Goal: Task Accomplishment & Management: Manage account settings

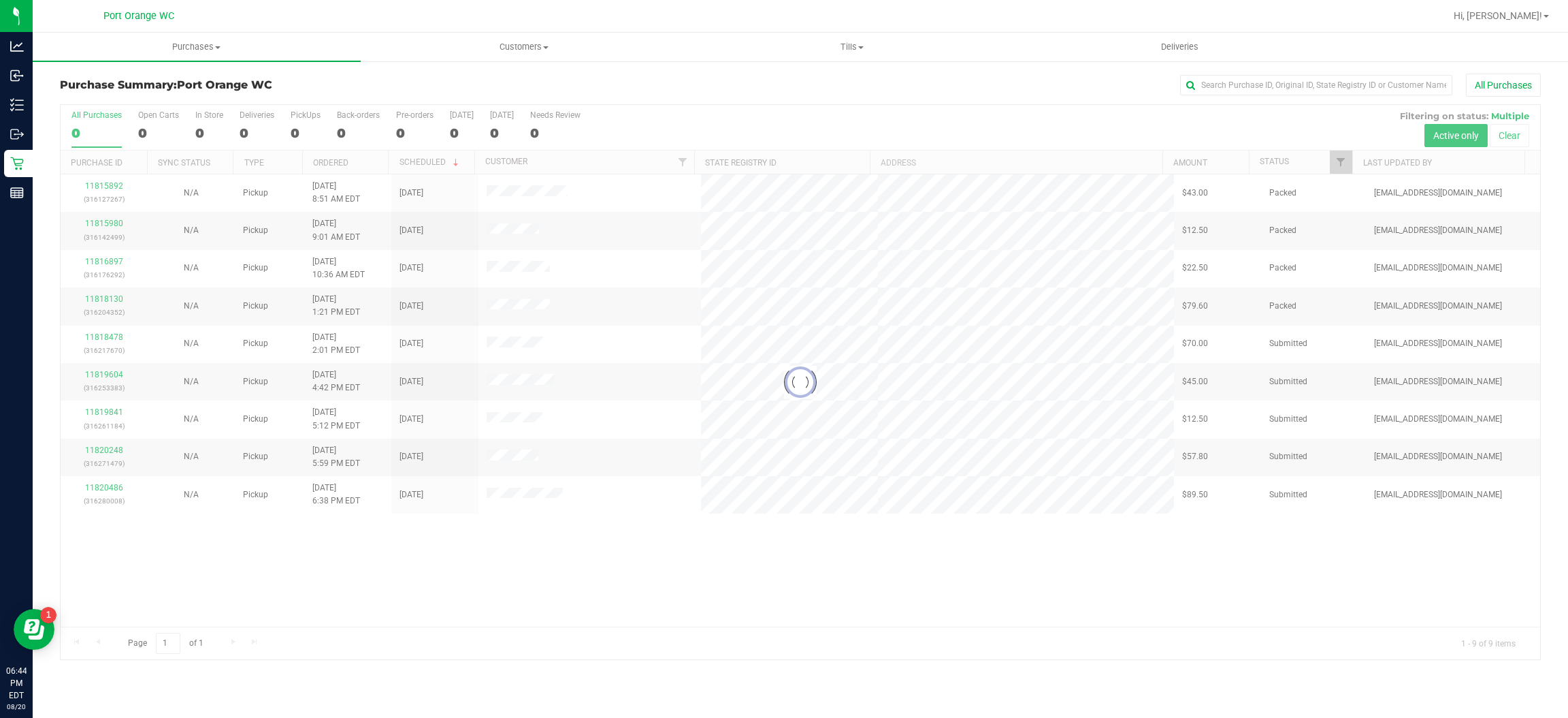
click at [594, 608] on div at bounding box center [800, 382] width 1480 height 555
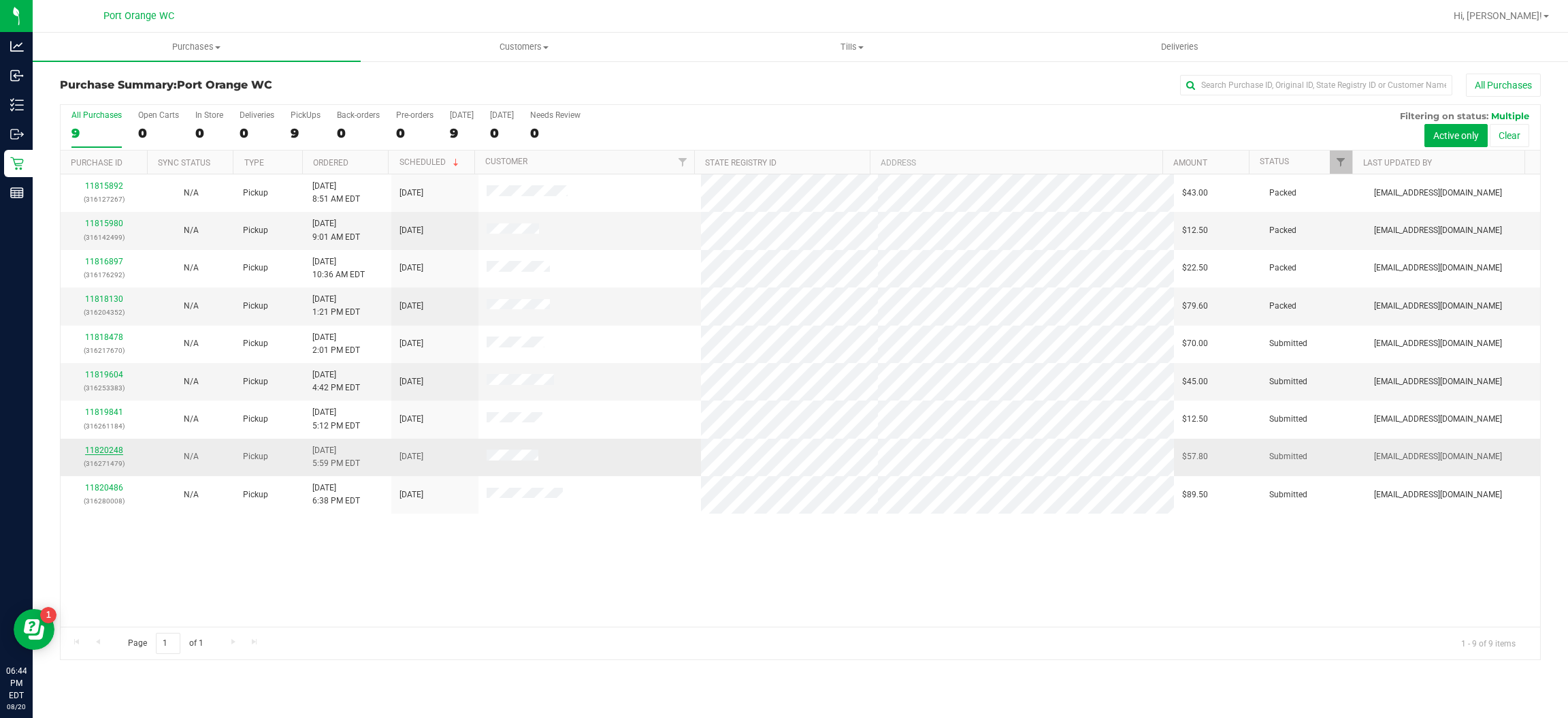
click at [108, 452] on link "11820248" at bounding box center [104, 450] width 38 height 10
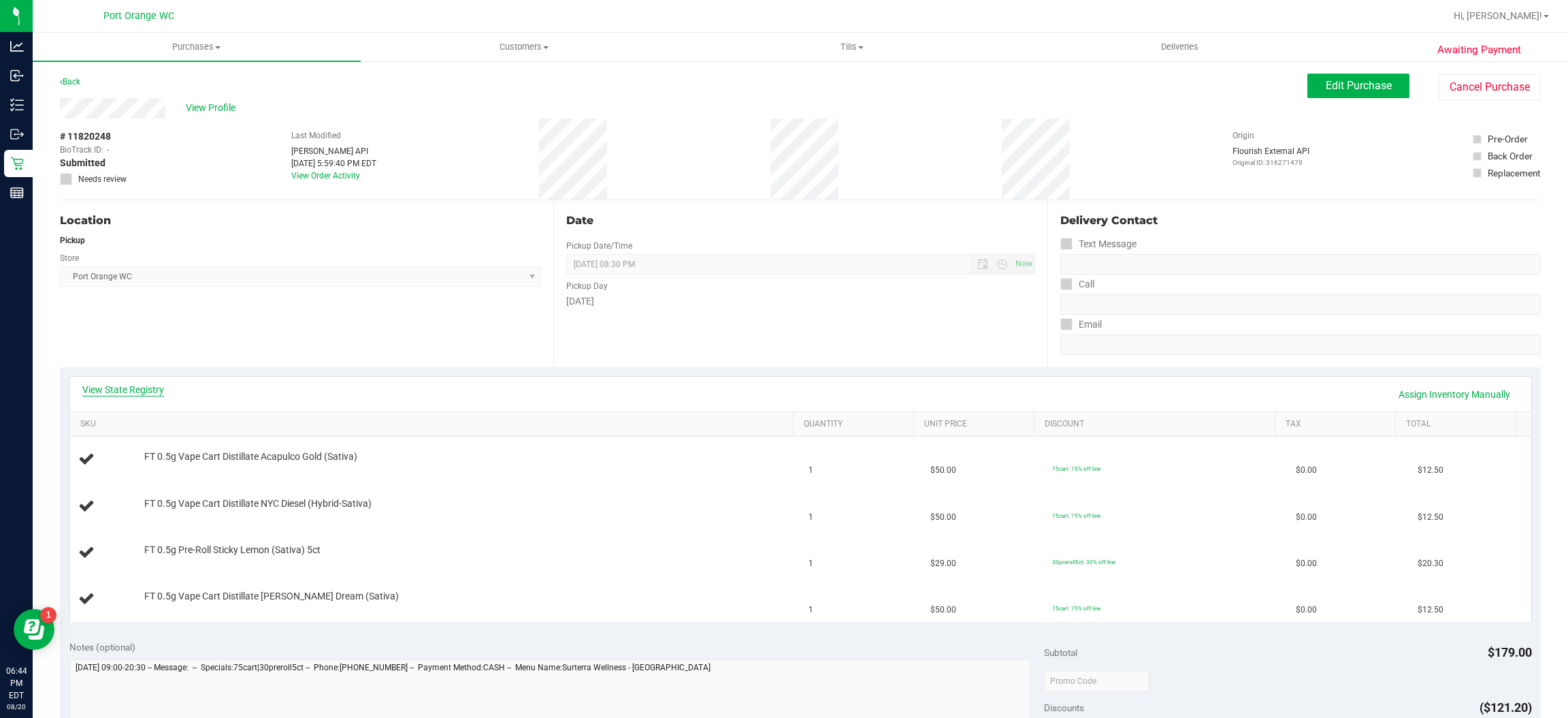
click at [132, 386] on link "View State Registry" at bounding box center [122, 390] width 81 height 14
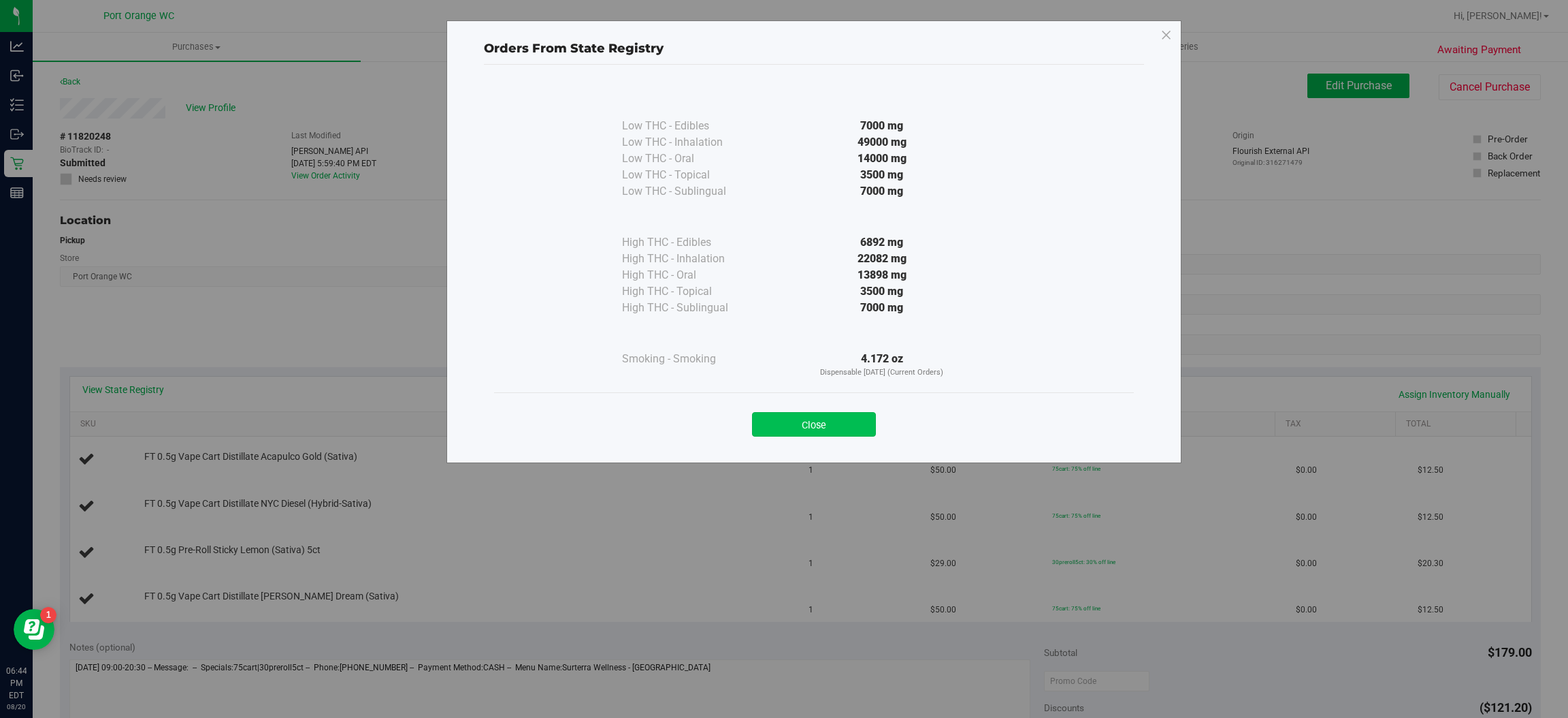
click at [805, 430] on button "Close" at bounding box center [814, 424] width 124 height 24
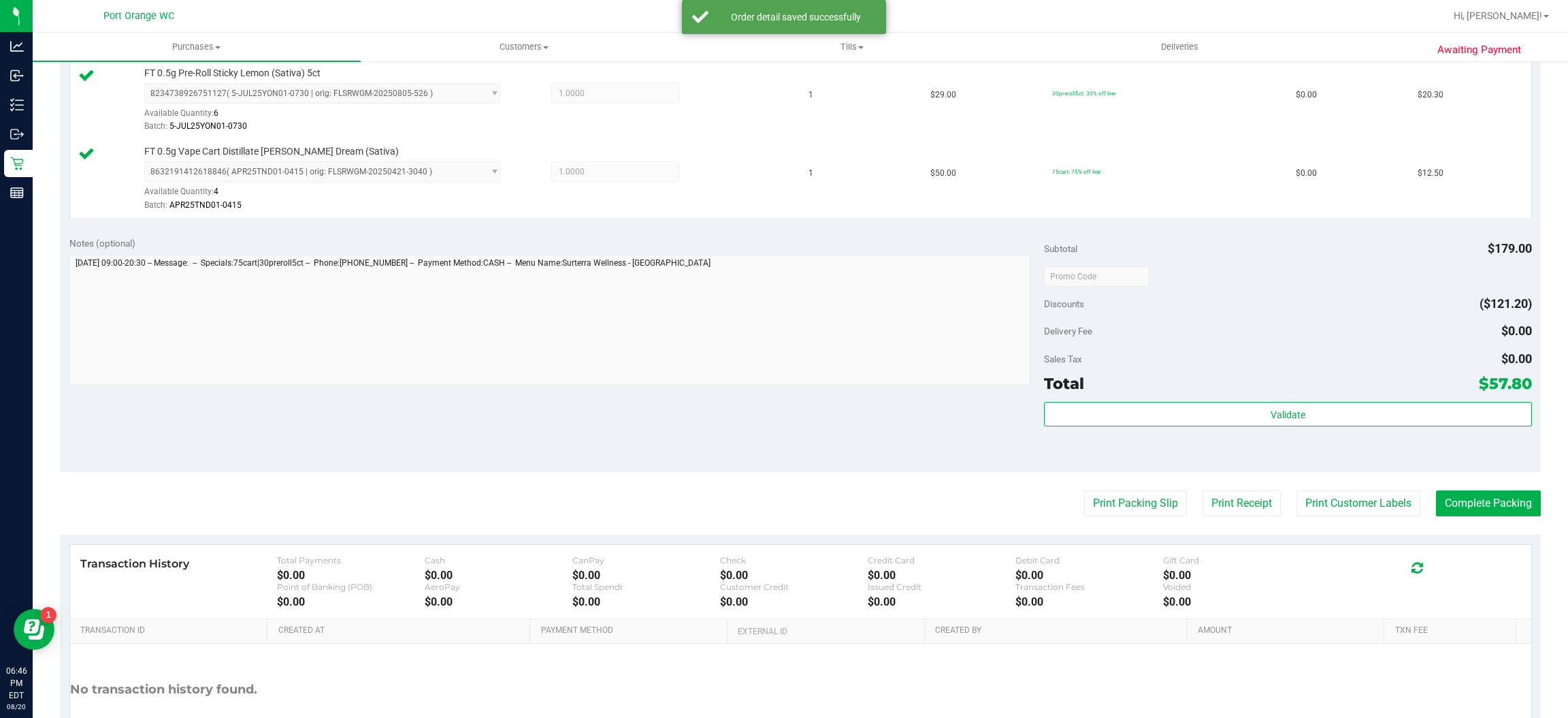
scroll to position [542, 0]
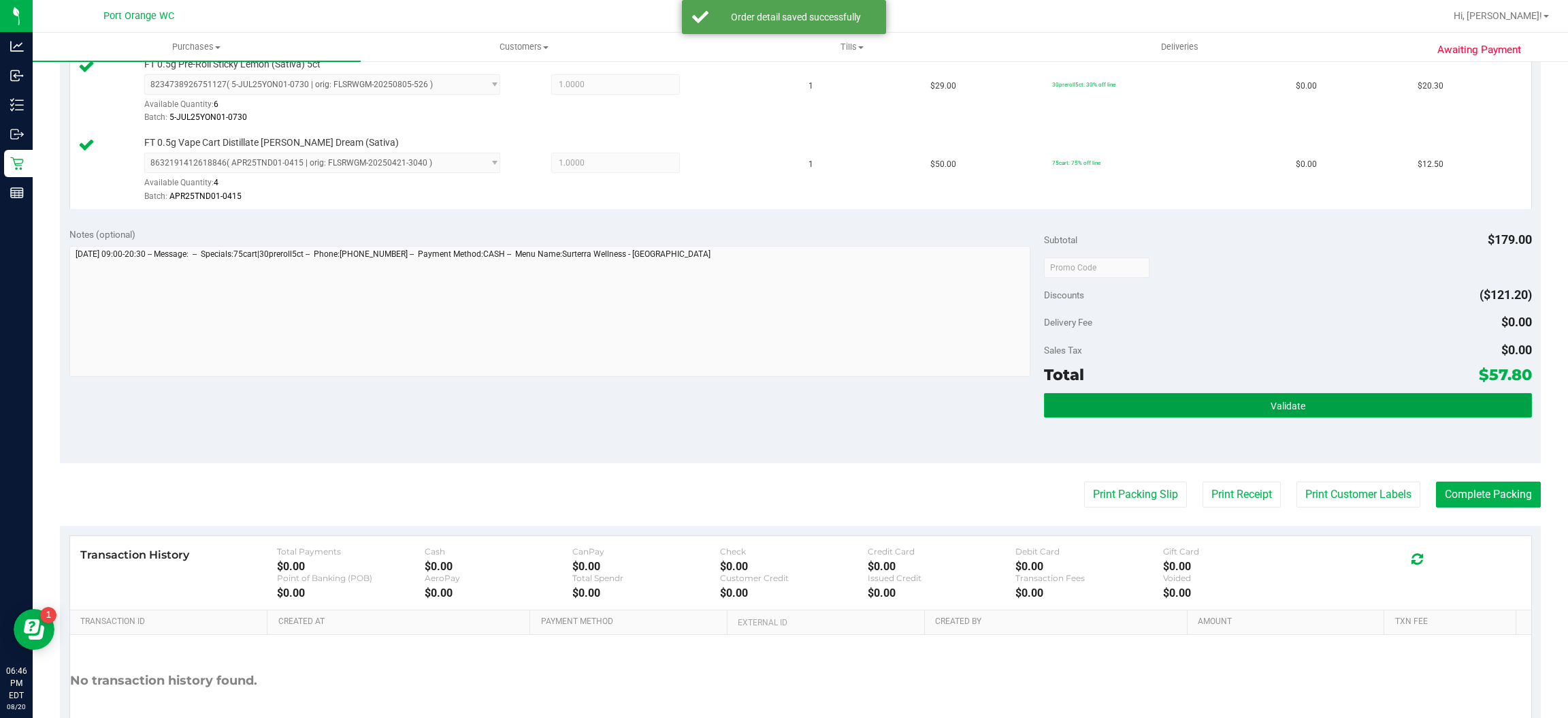
click at [1270, 417] on button "Validate" at bounding box center [1287, 405] width 487 height 24
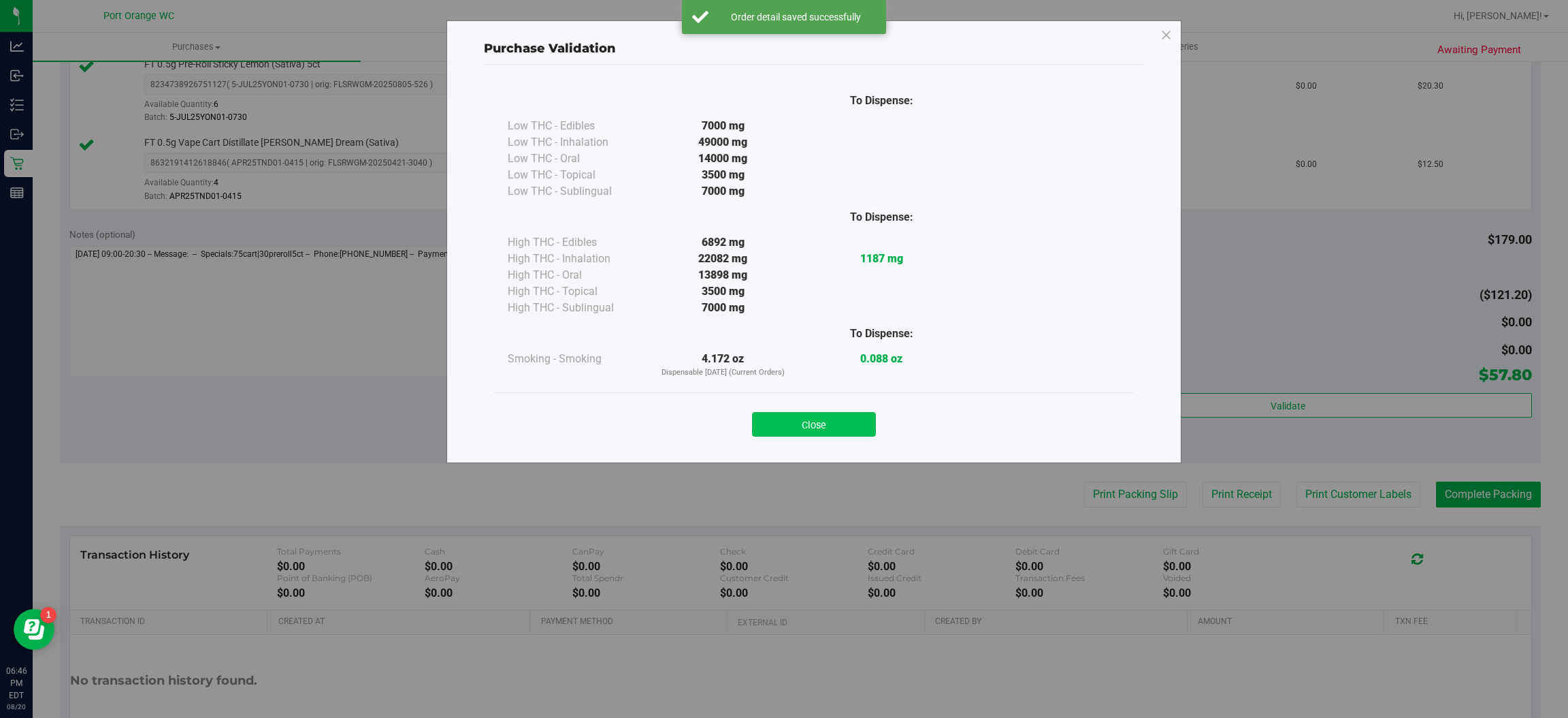
click at [846, 418] on button "Close" at bounding box center [814, 424] width 124 height 24
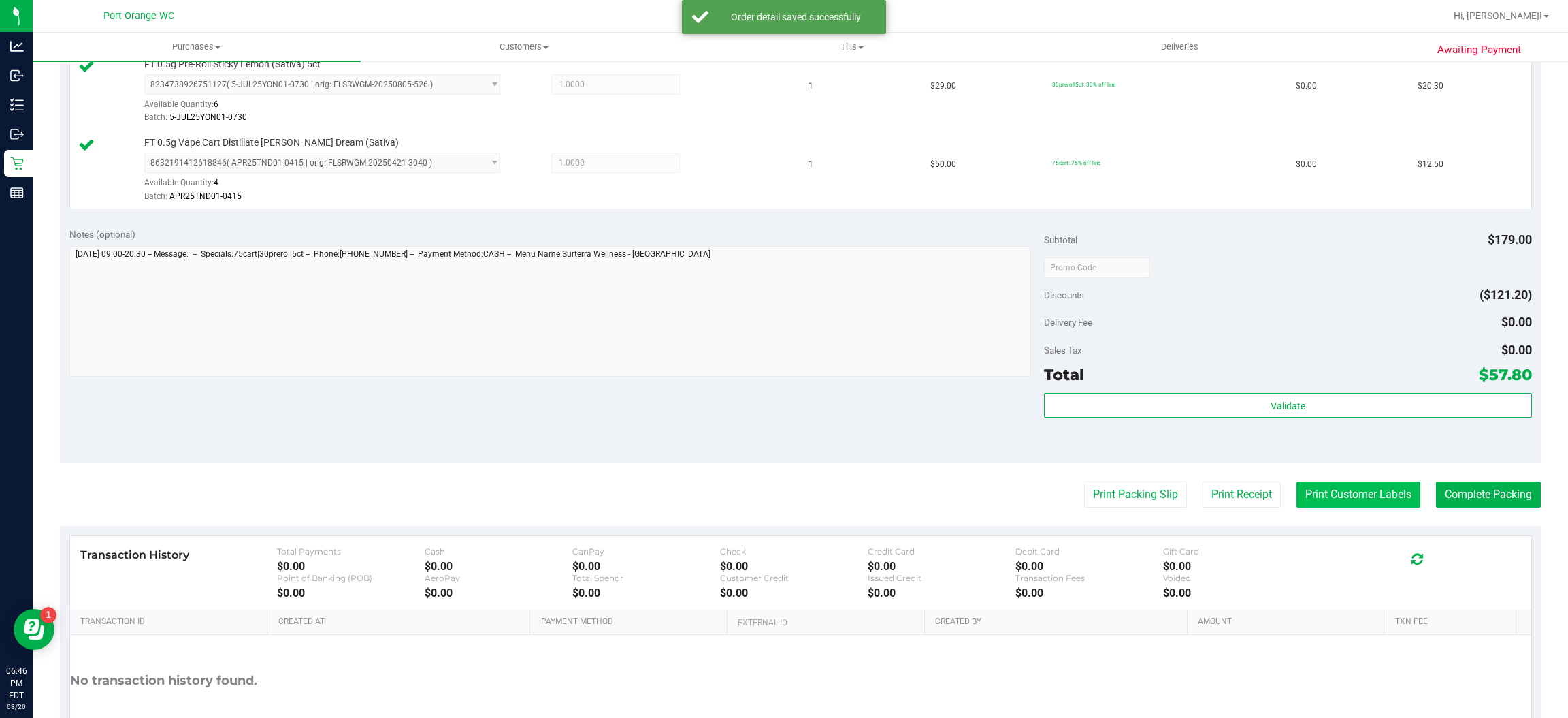
click at [1373, 506] on button "Print Customer Labels" at bounding box center [1358, 494] width 124 height 26
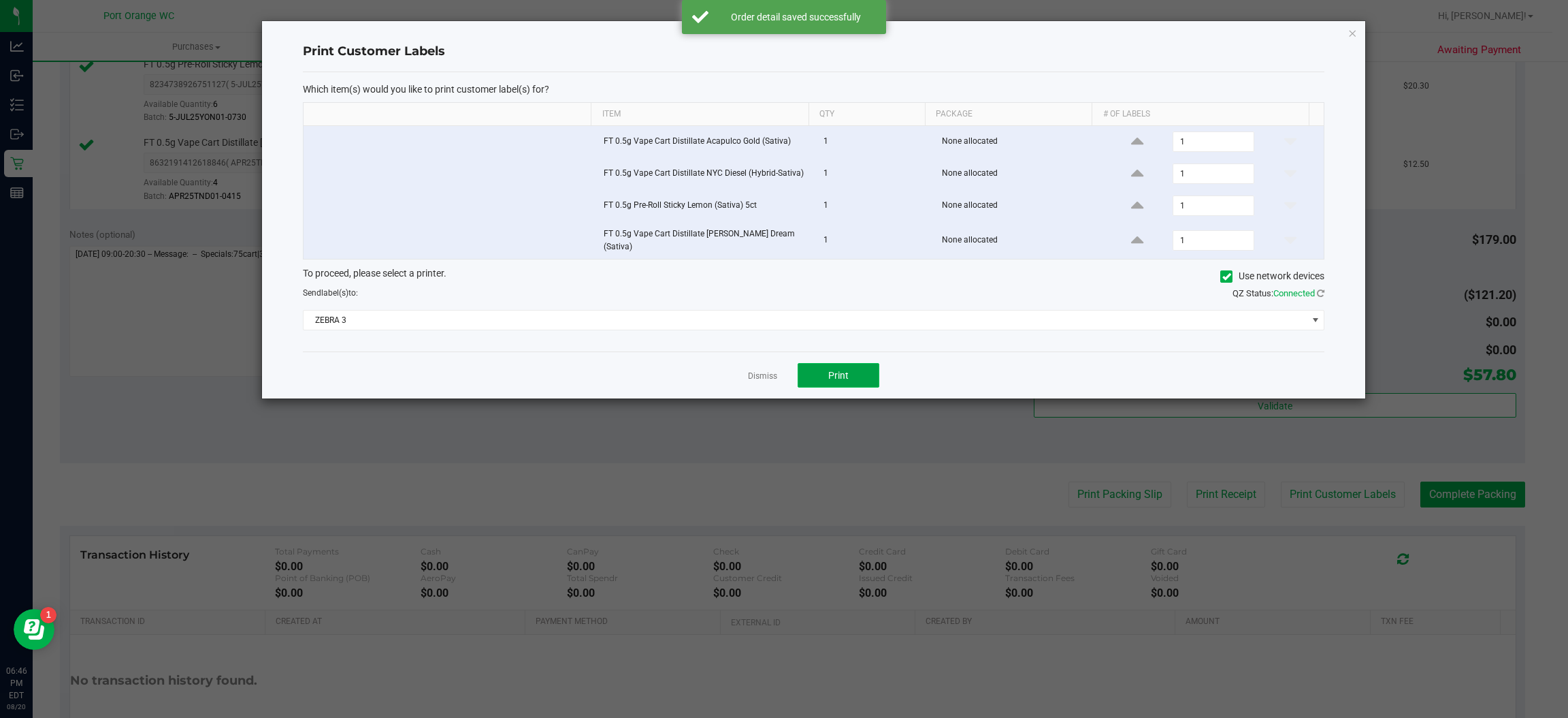
click at [871, 373] on button "Print" at bounding box center [838, 375] width 81 height 24
click at [748, 373] on link "Dismiss" at bounding box center [763, 376] width 29 height 12
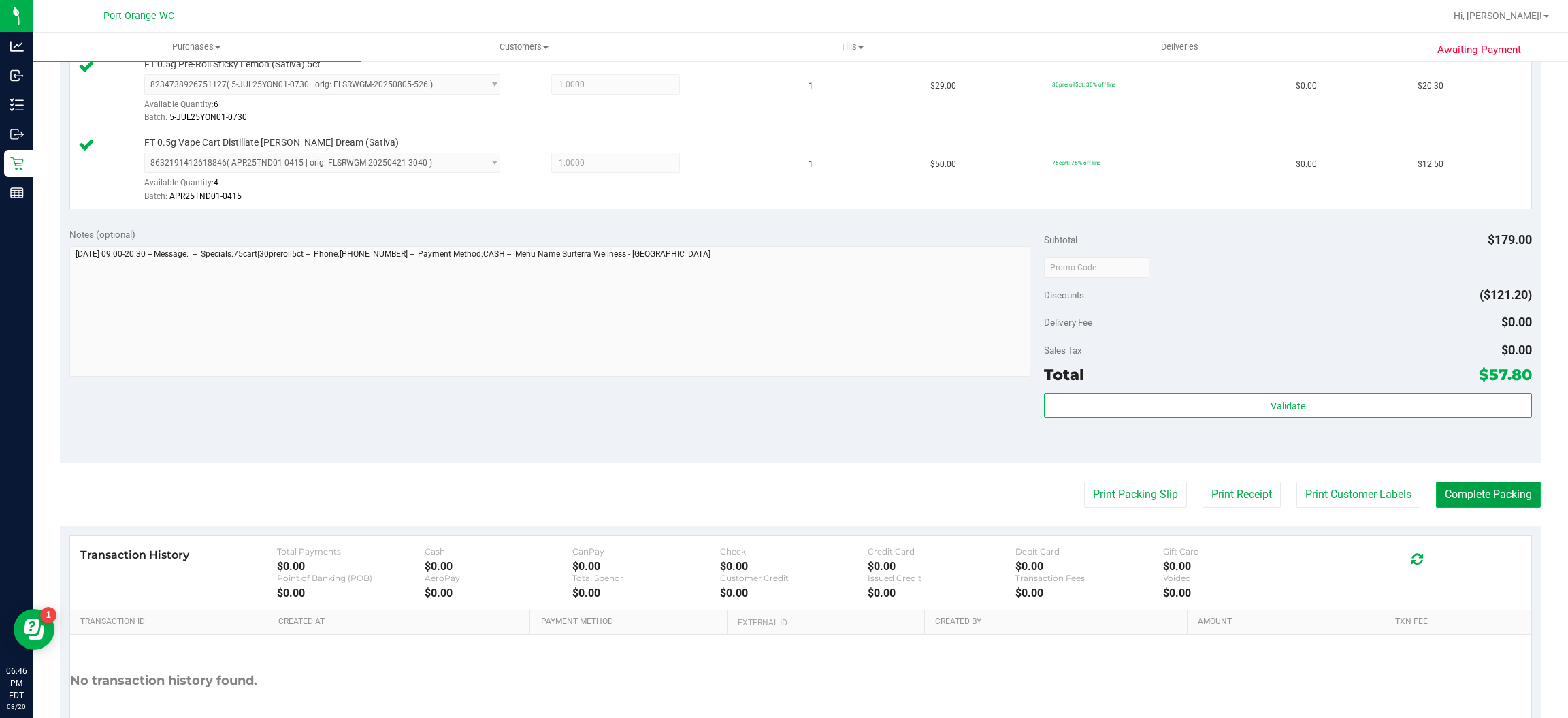
click at [1488, 496] on button "Complete Packing" at bounding box center [1488, 494] width 105 height 26
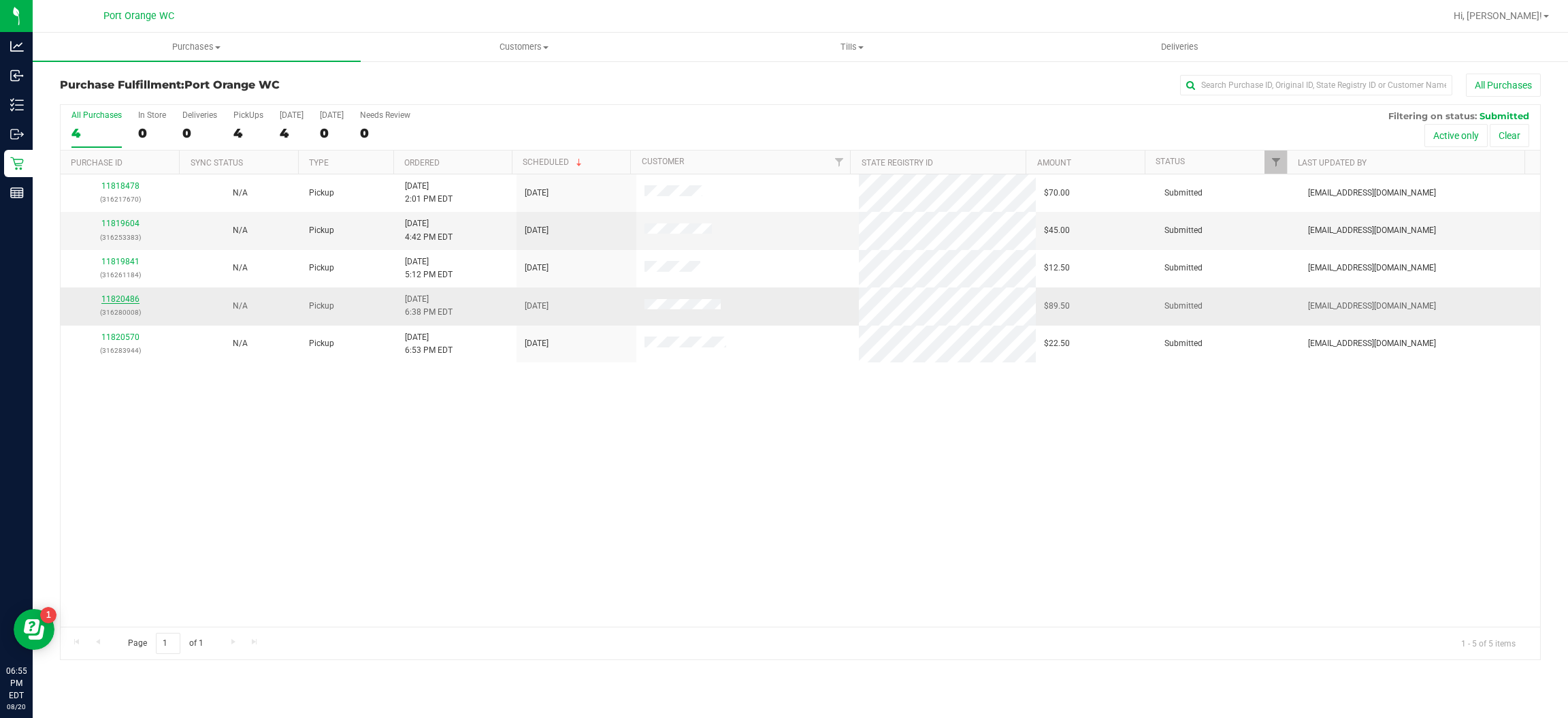
click at [125, 303] on link "11820486" at bounding box center [120, 299] width 38 height 10
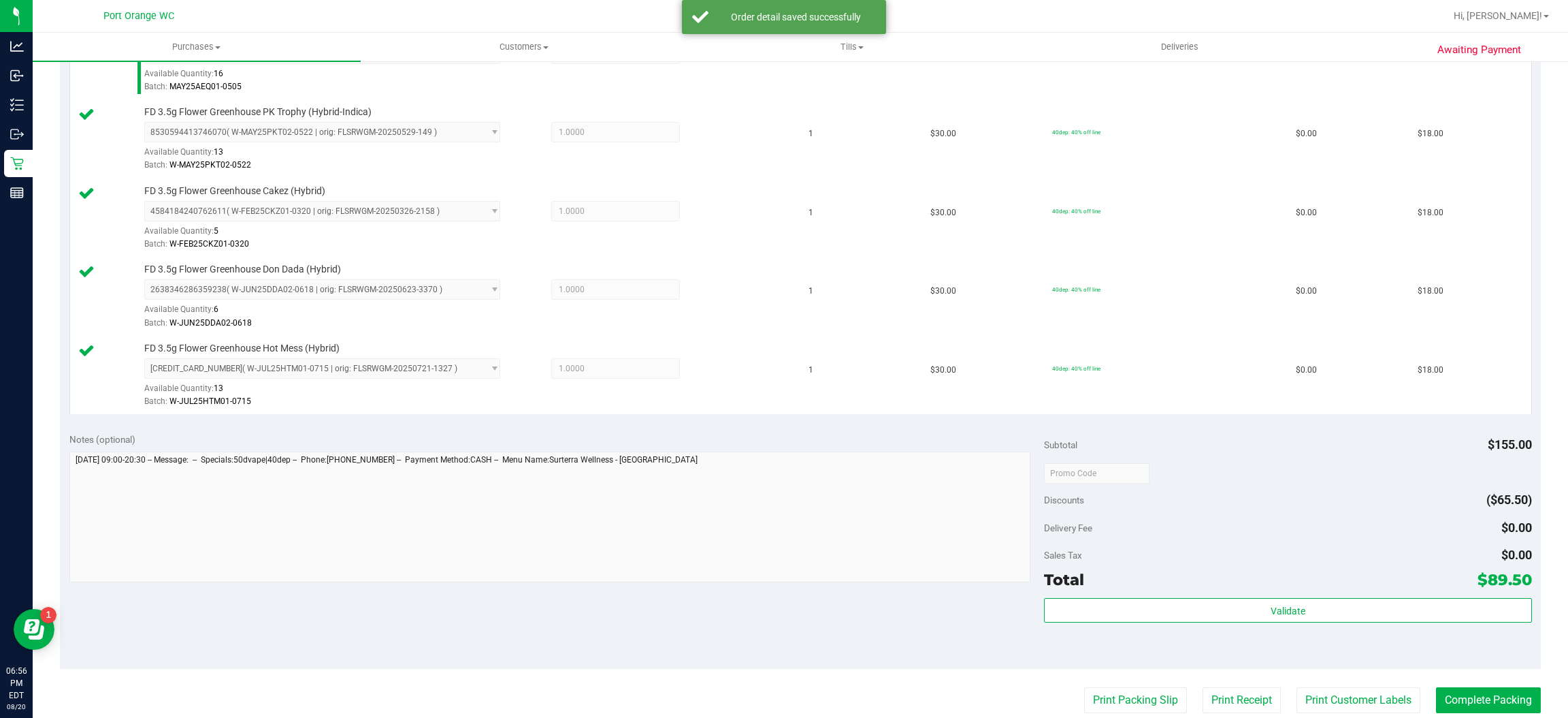
scroll to position [445, 0]
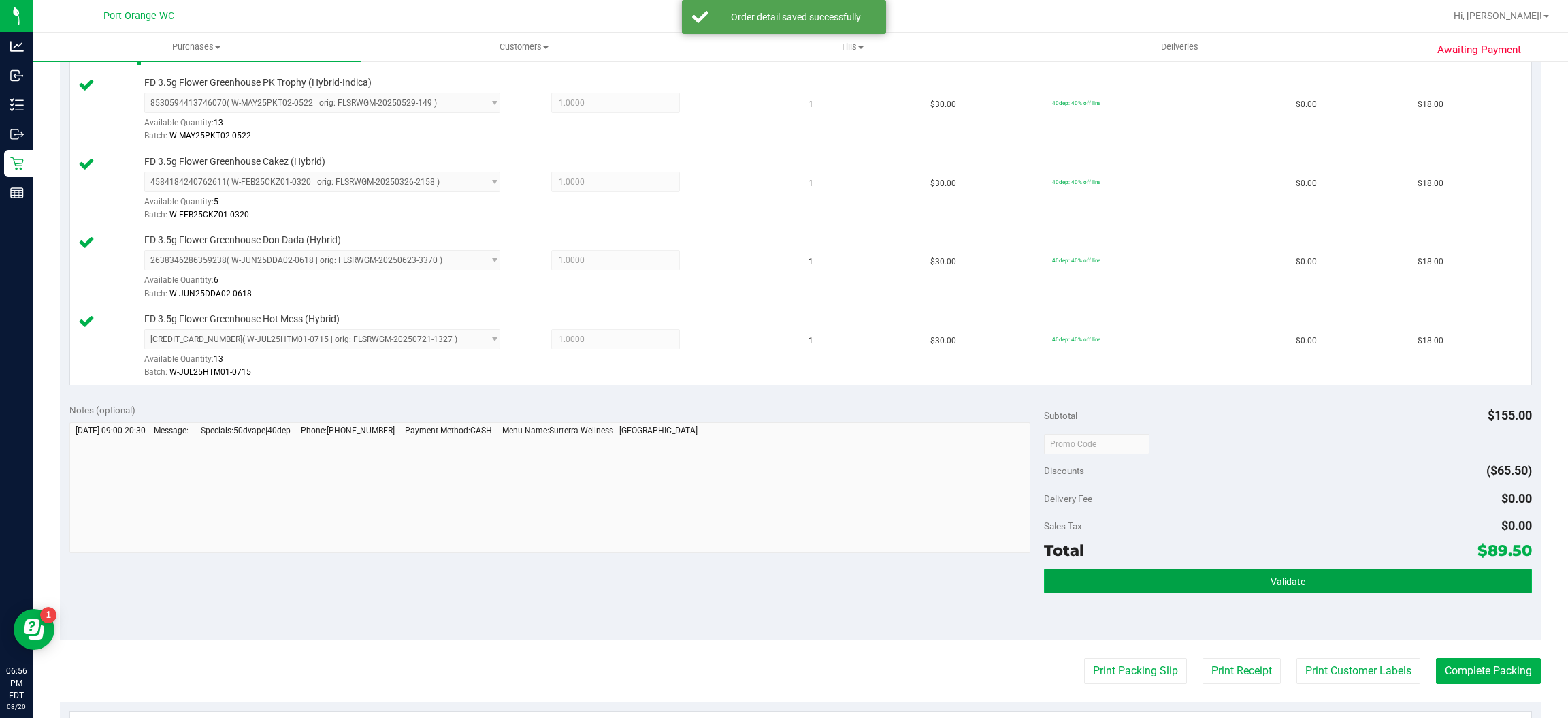
click at [1316, 573] on button "Validate" at bounding box center [1287, 580] width 487 height 24
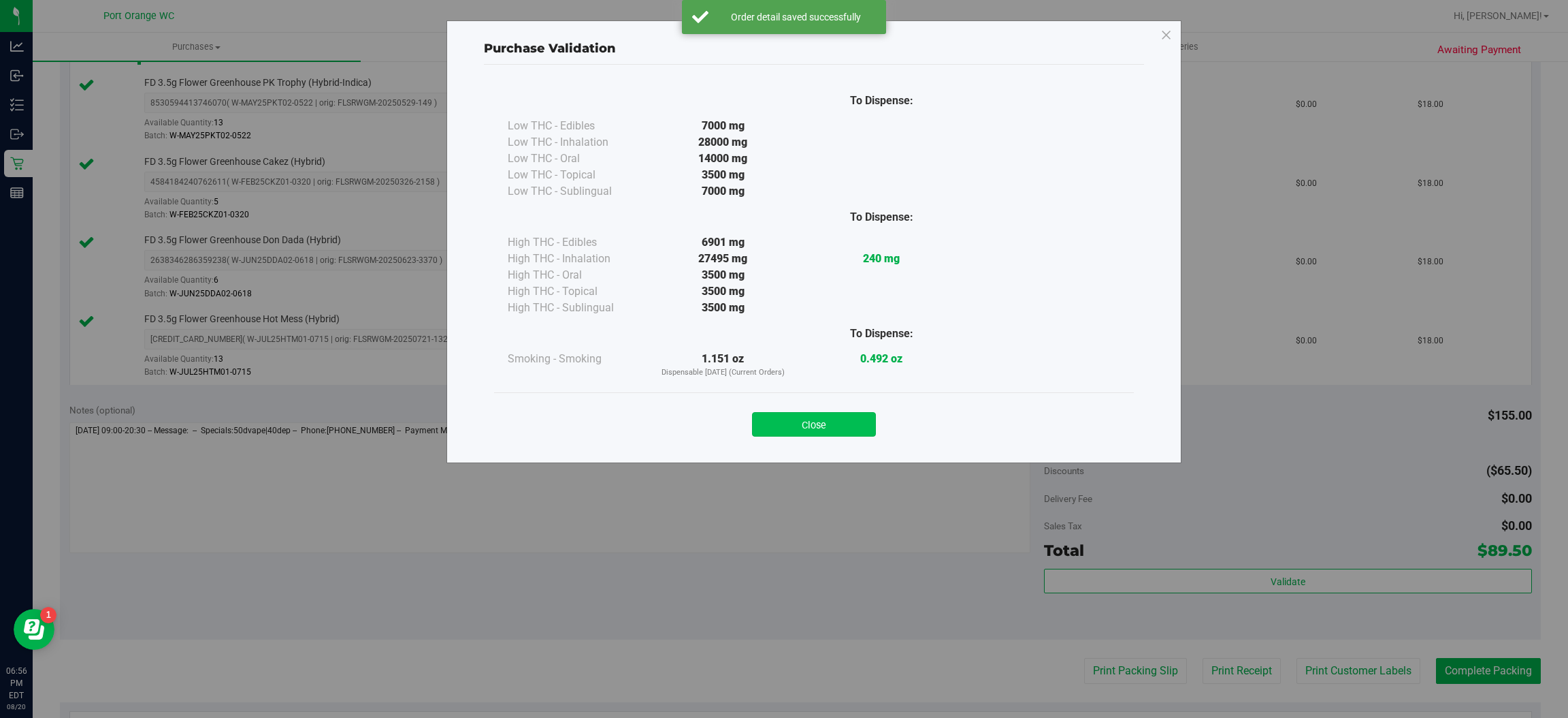
click at [827, 428] on button "Close" at bounding box center [814, 424] width 124 height 24
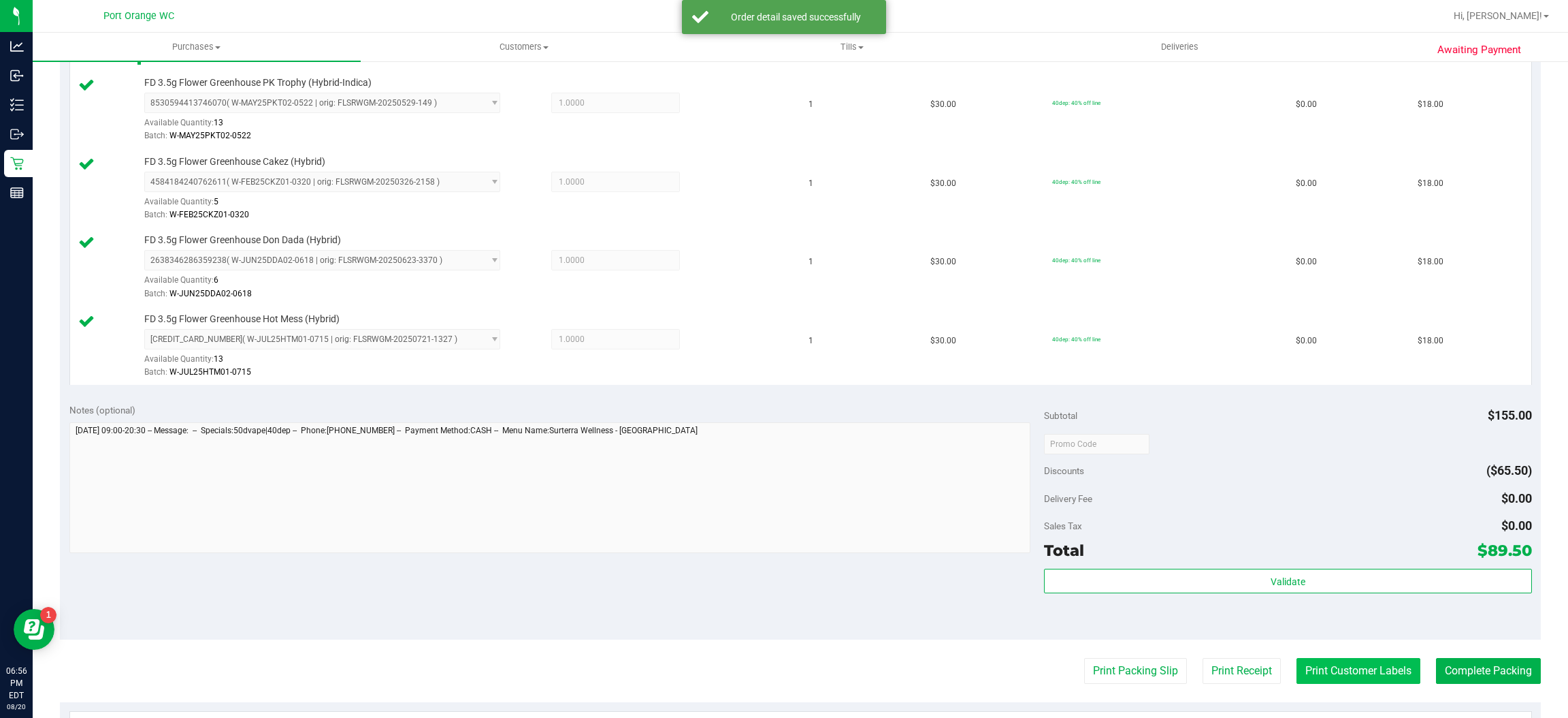
click at [1336, 671] on button "Print Customer Labels" at bounding box center [1358, 670] width 124 height 26
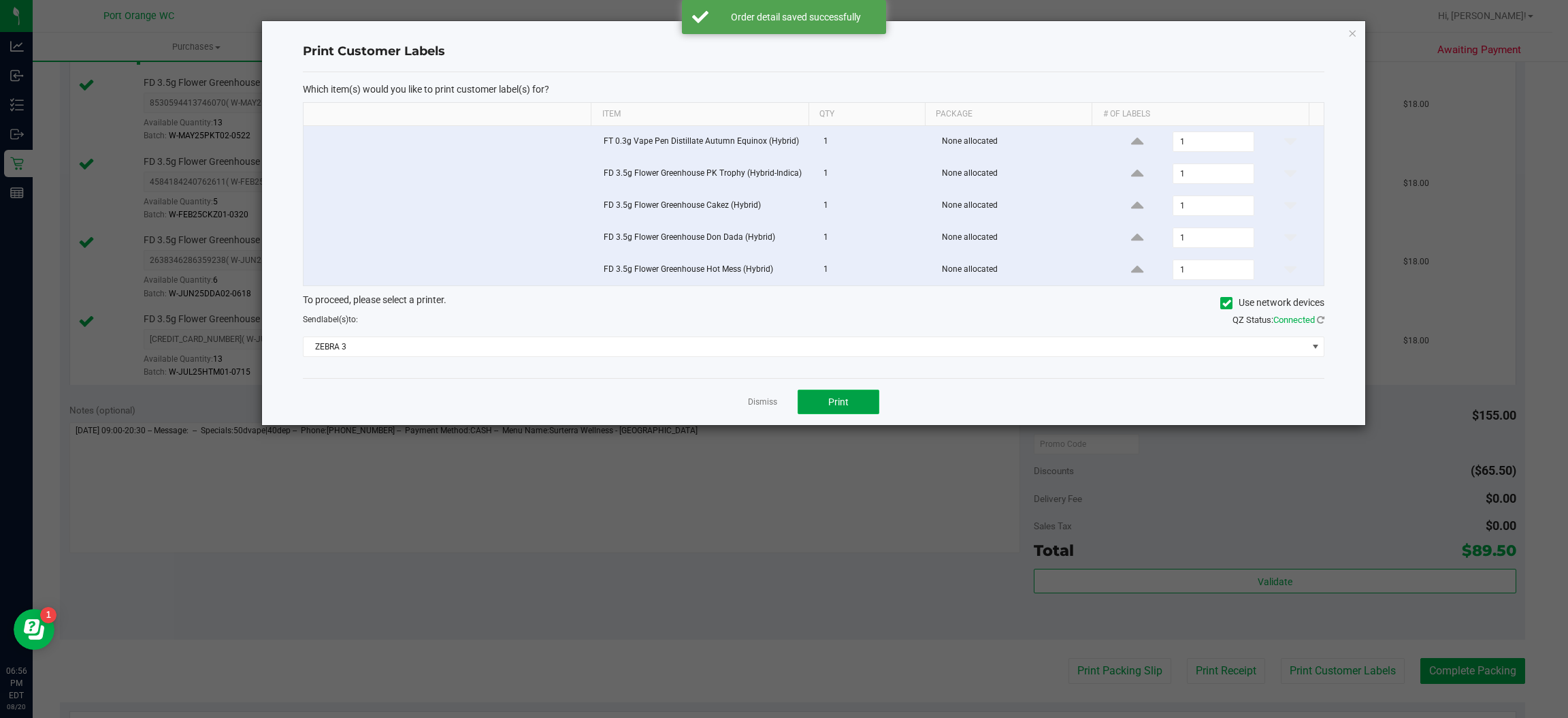
click at [846, 407] on span "Print" at bounding box center [838, 402] width 20 height 11
click at [757, 402] on link "Dismiss" at bounding box center [763, 402] width 29 height 12
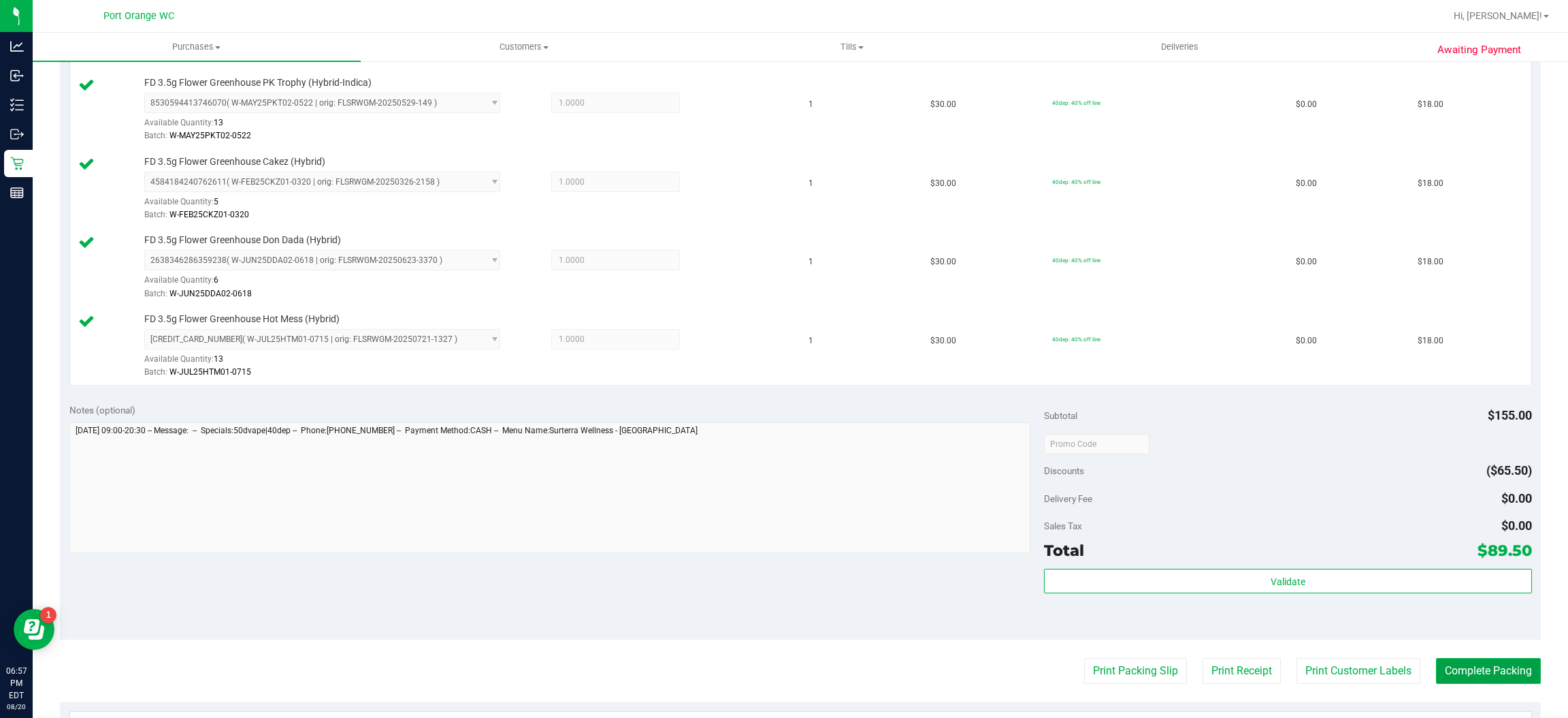
click at [1501, 671] on button "Complete Packing" at bounding box center [1488, 670] width 105 height 26
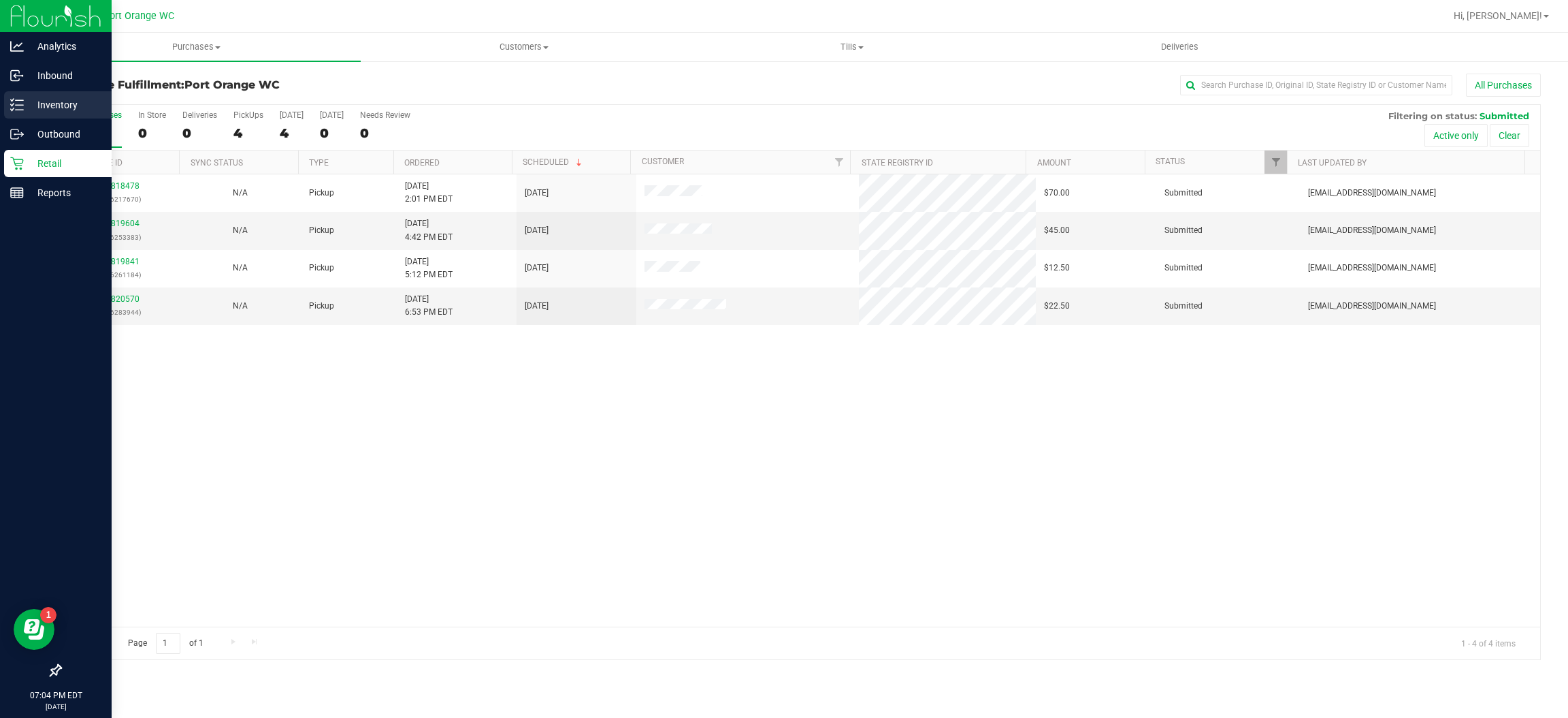
click at [17, 107] on icon at bounding box center [17, 105] width 14 height 14
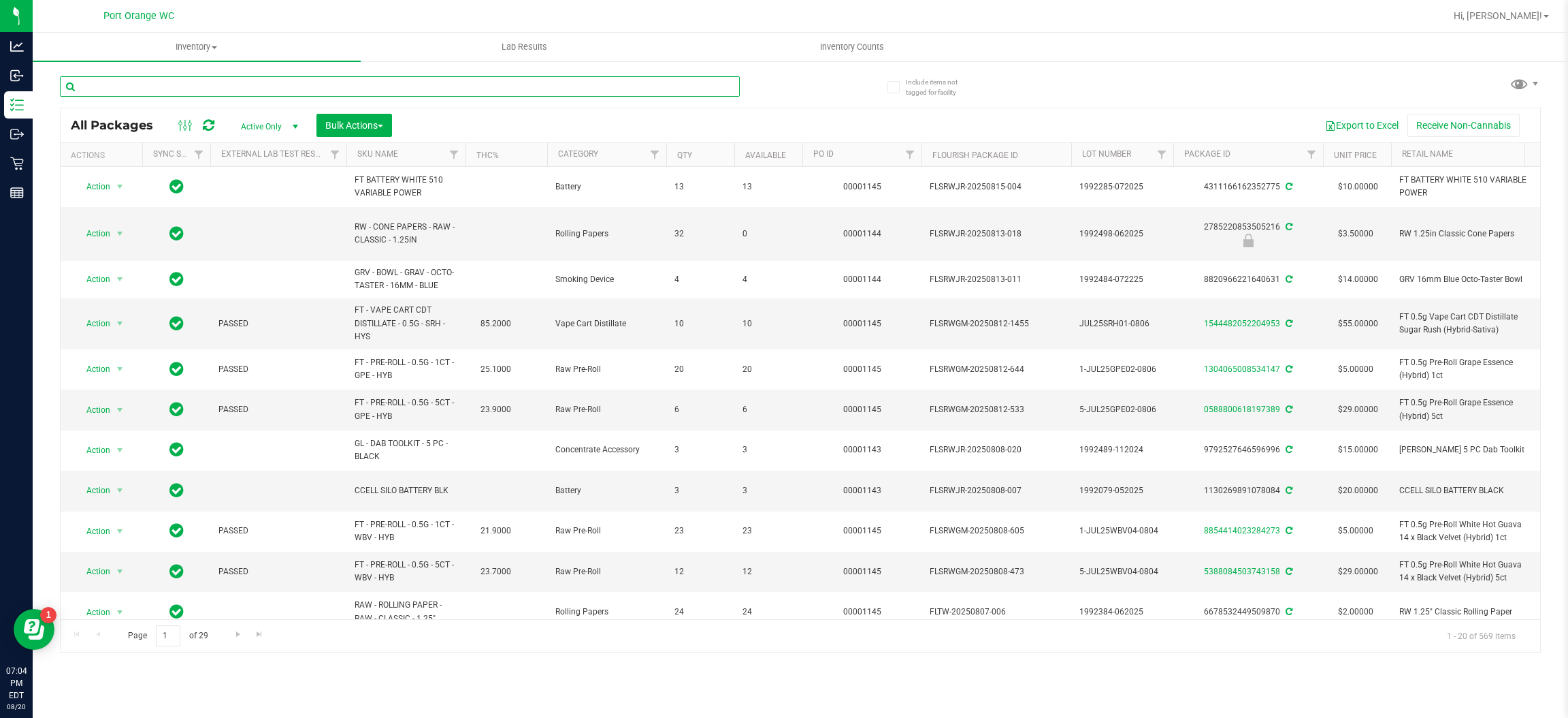
click at [493, 82] on input "text" at bounding box center [400, 86] width 680 height 20
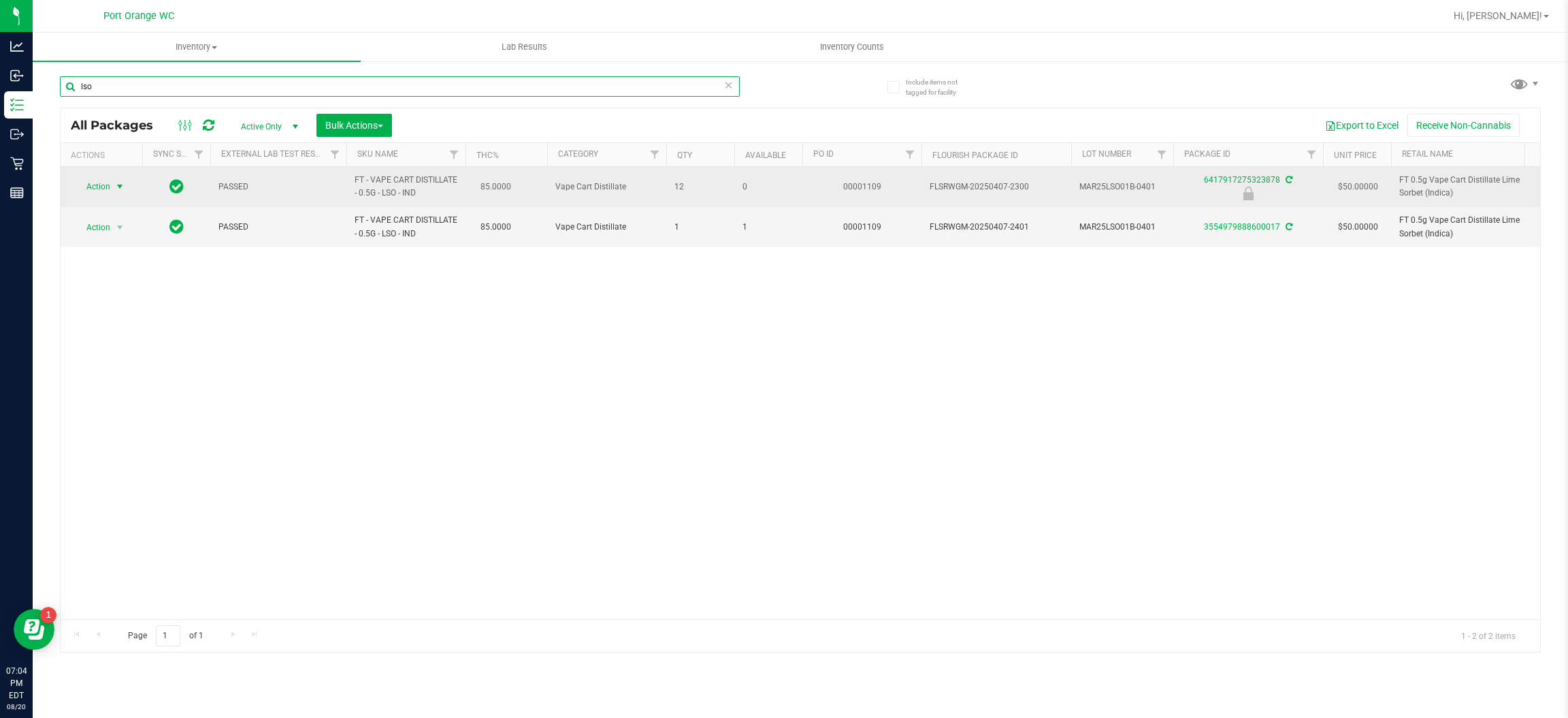
type input "lso"
click at [115, 186] on span "select" at bounding box center [120, 186] width 11 height 11
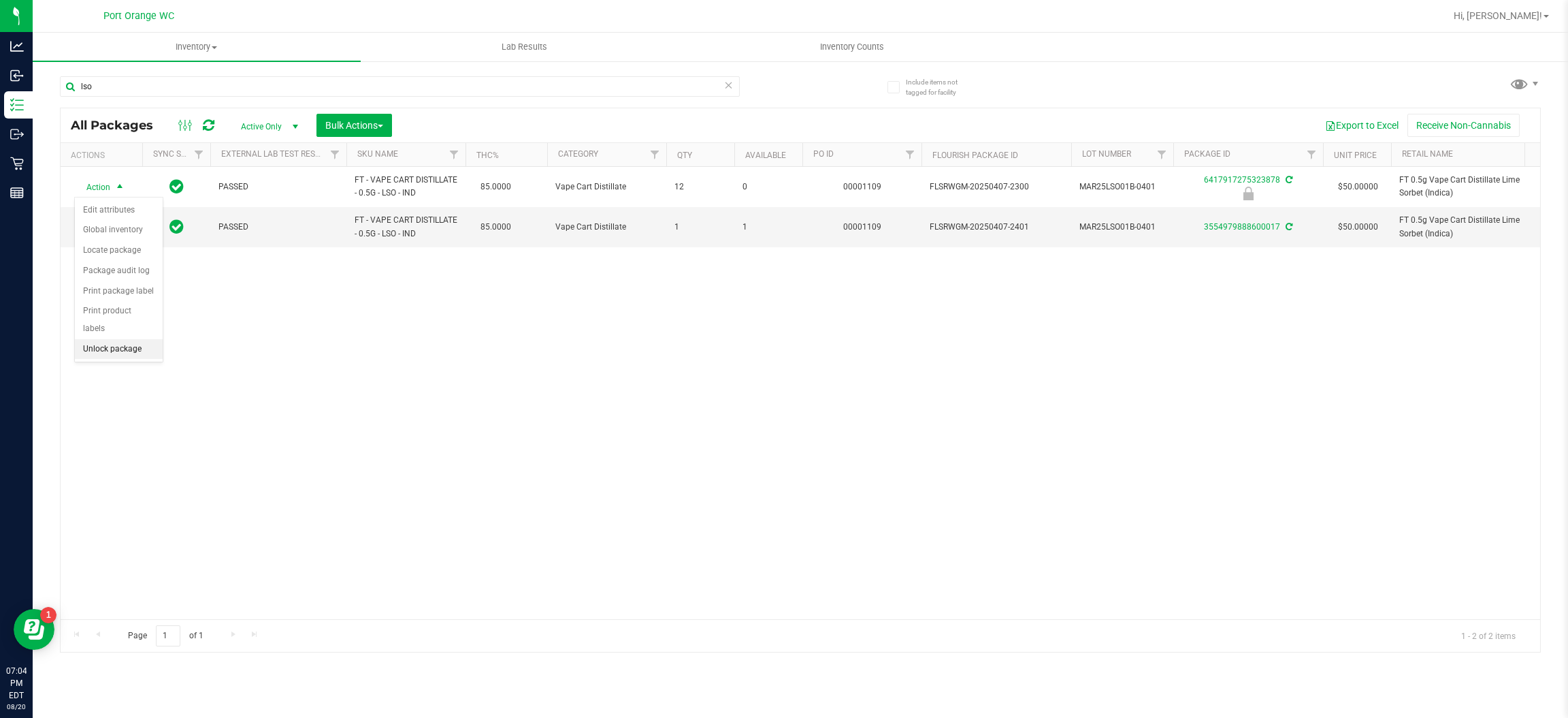
click at [104, 339] on li "Unlock package" at bounding box center [119, 349] width 88 height 20
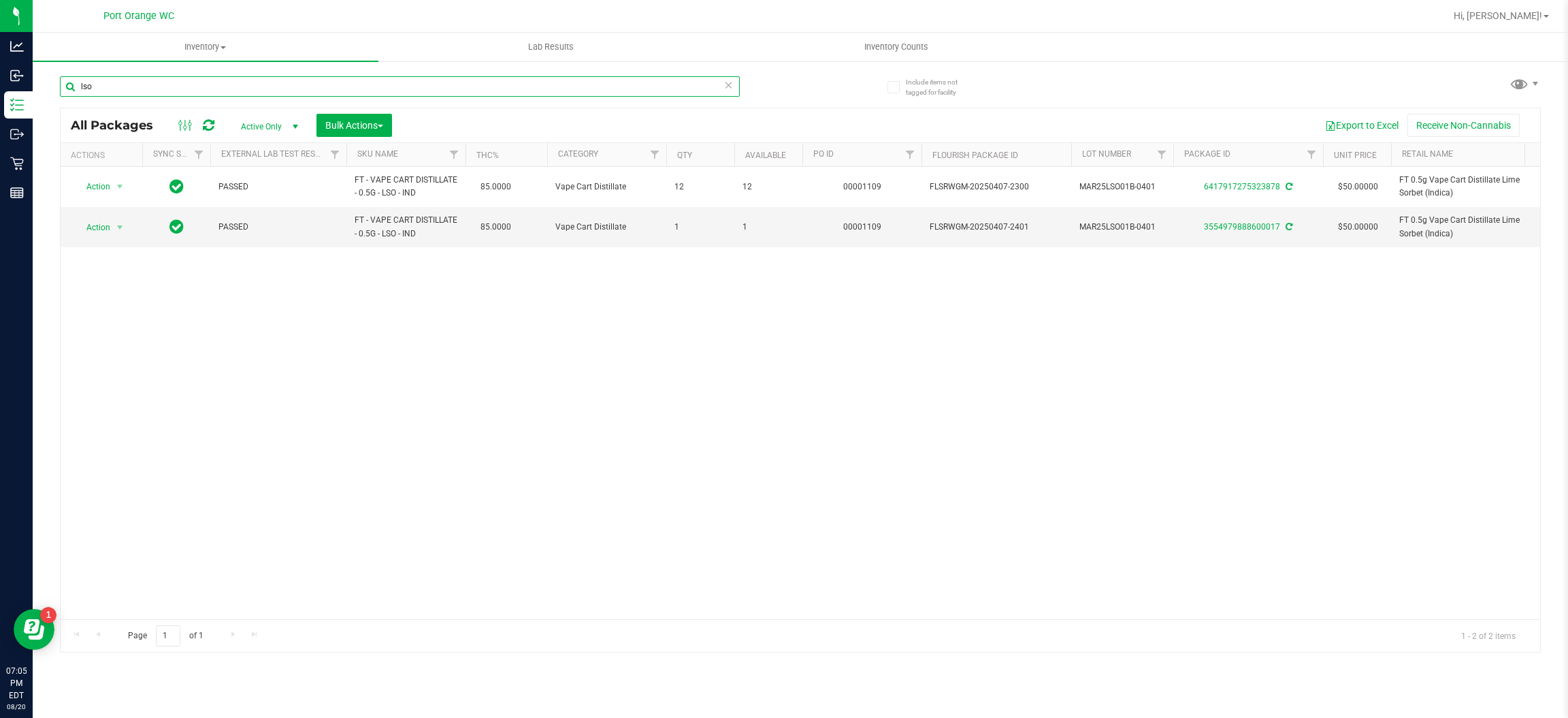
click at [199, 89] on input "lso" at bounding box center [400, 86] width 680 height 20
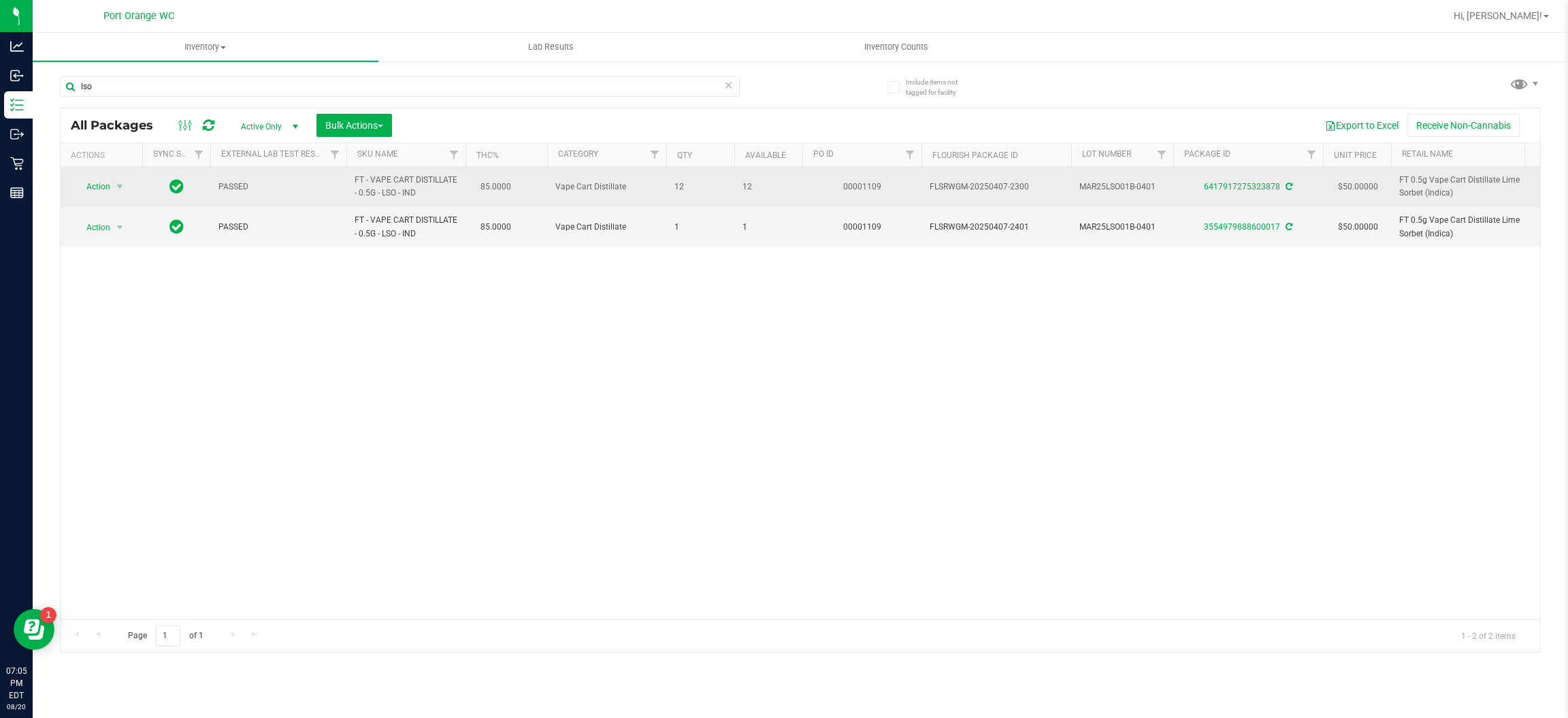
click at [95, 181] on span "Action" at bounding box center [92, 186] width 37 height 19
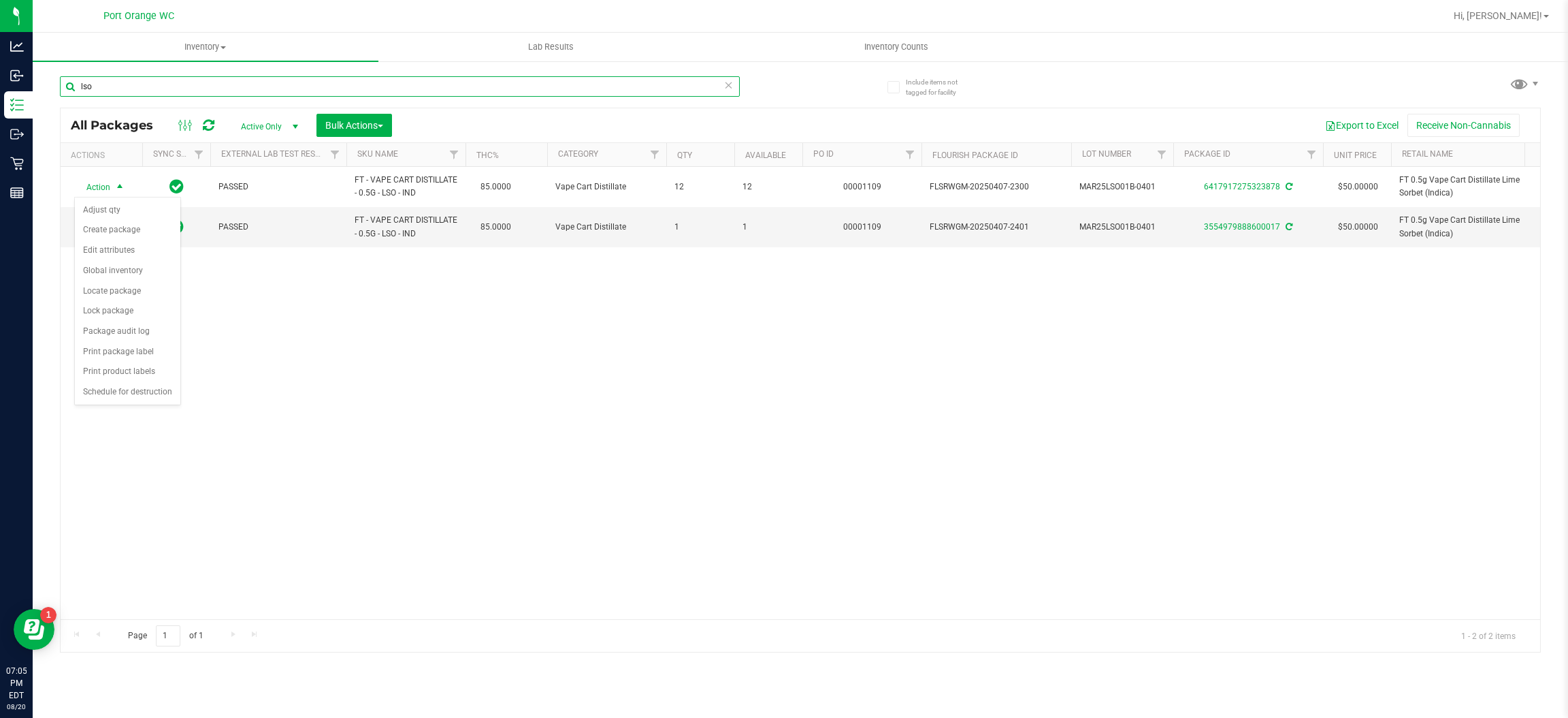
click at [391, 84] on input "lso" at bounding box center [400, 86] width 680 height 20
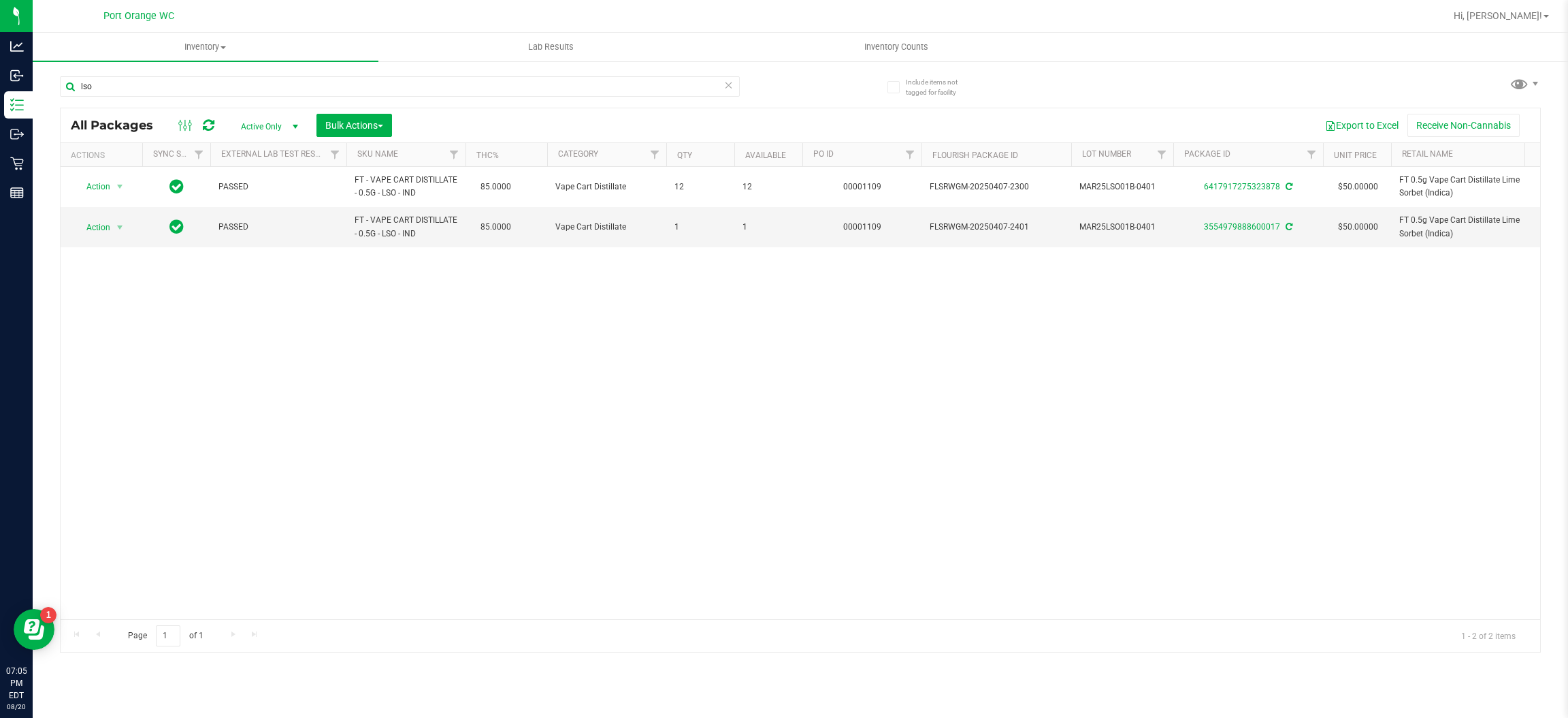
click at [729, 77] on icon at bounding box center [729, 84] width 10 height 16
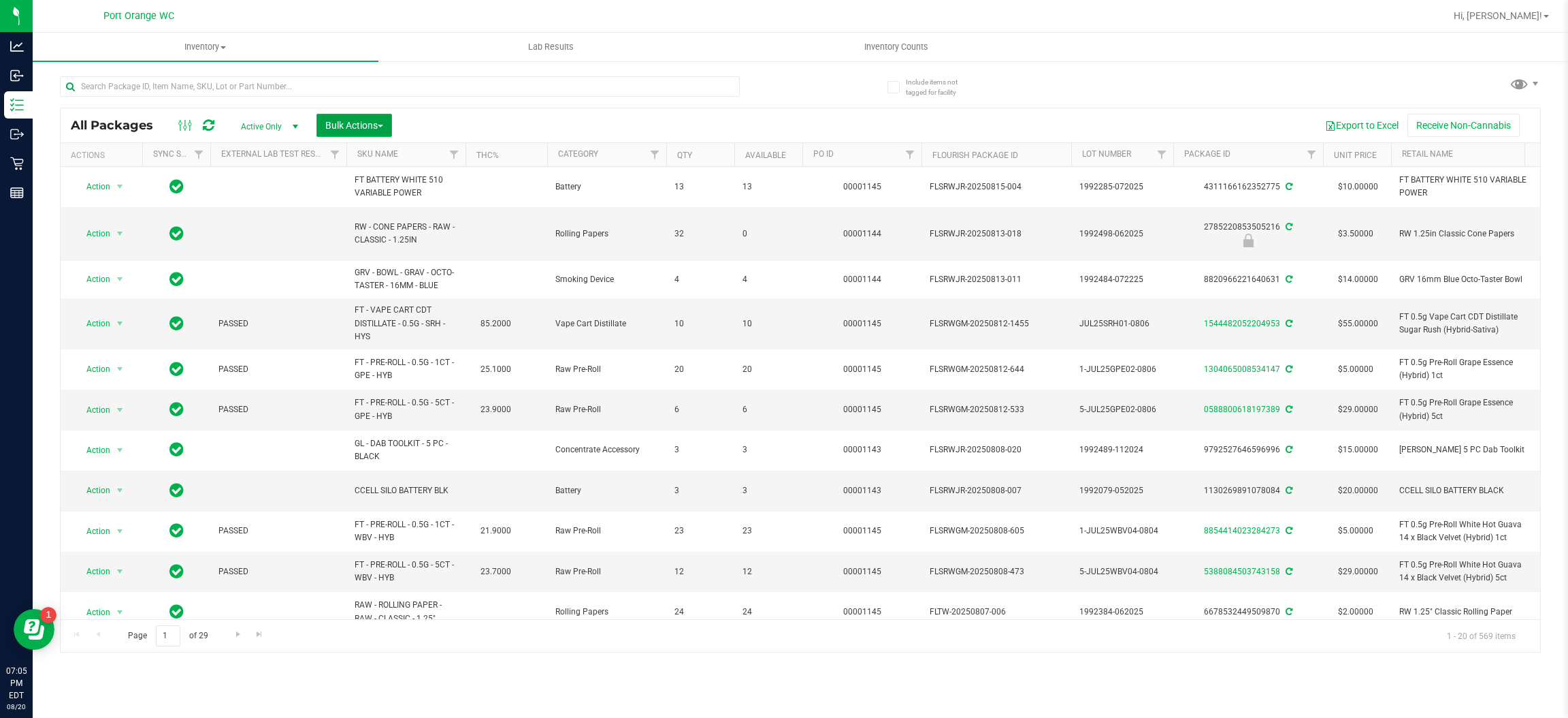
click at [382, 125] on span "button" at bounding box center [380, 126] width 6 height 3
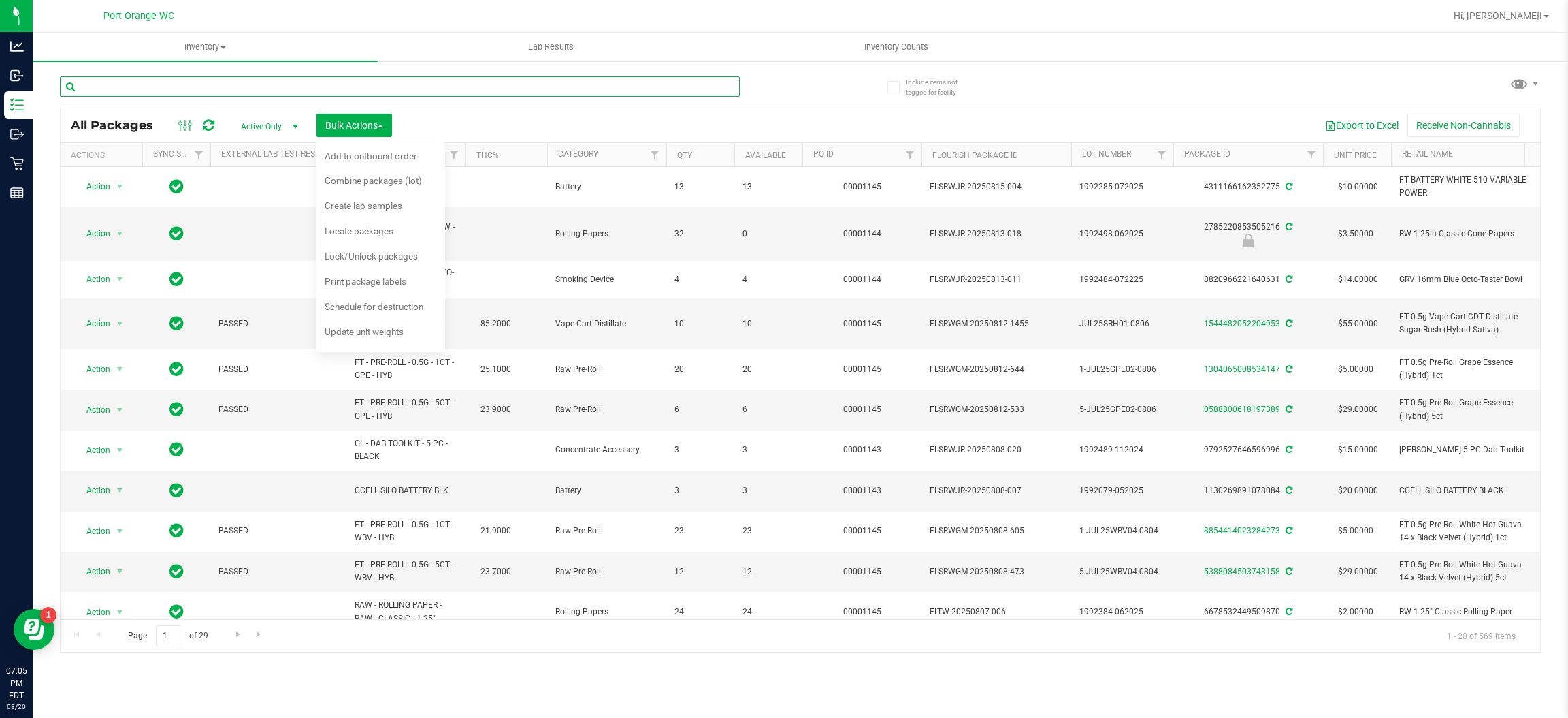
click at [414, 88] on input "text" at bounding box center [400, 86] width 680 height 20
type input "3456855126097370"
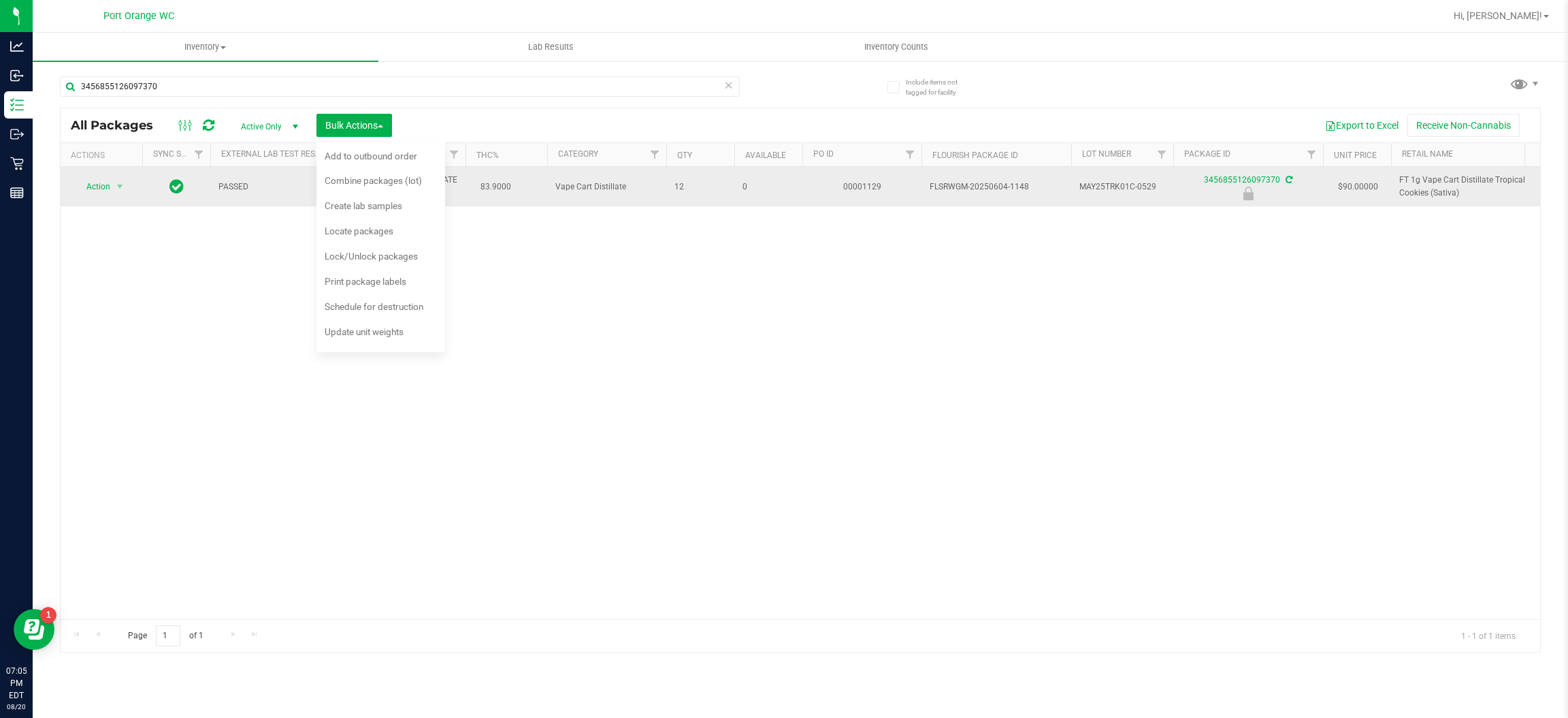
click at [87, 193] on span "Action" at bounding box center [92, 186] width 37 height 19
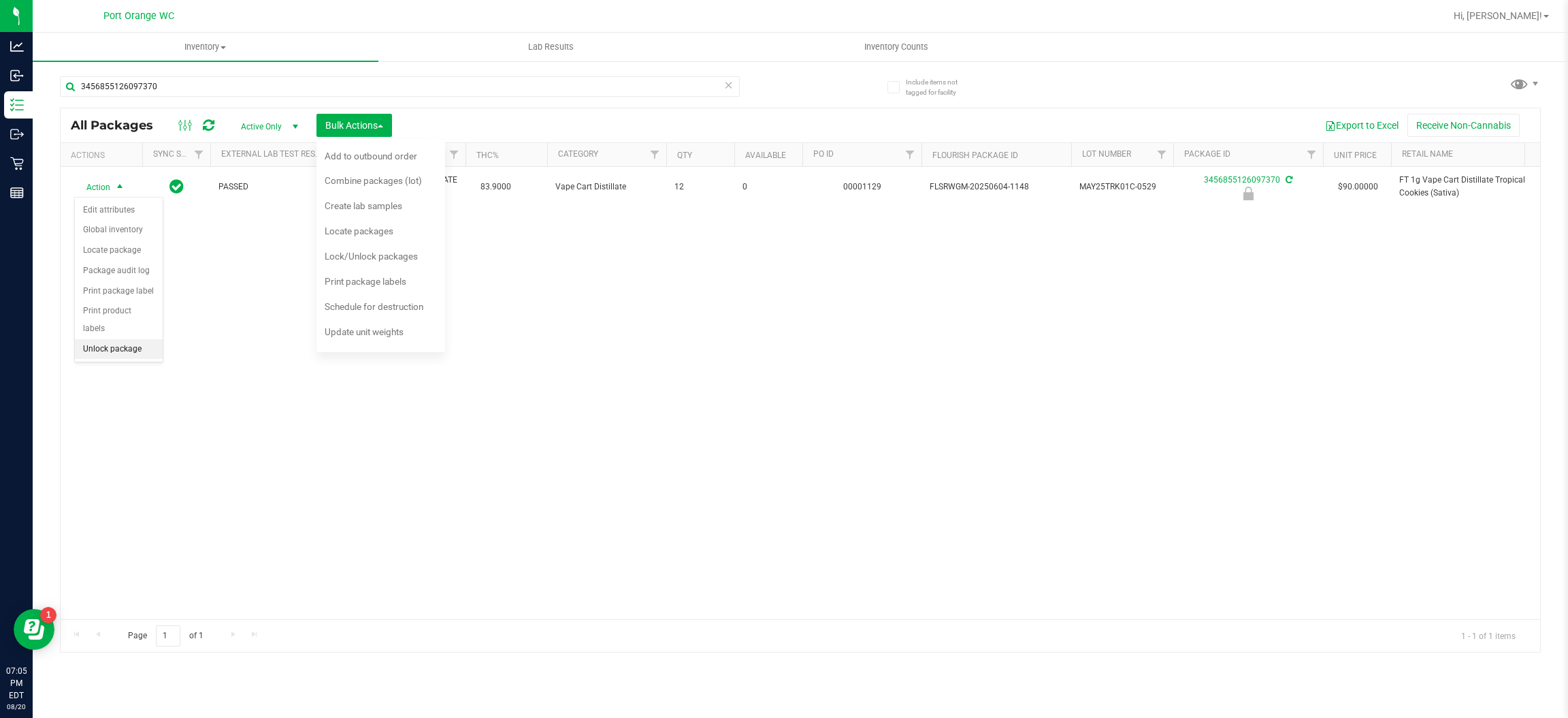
click at [124, 339] on li "Unlock package" at bounding box center [119, 349] width 88 height 20
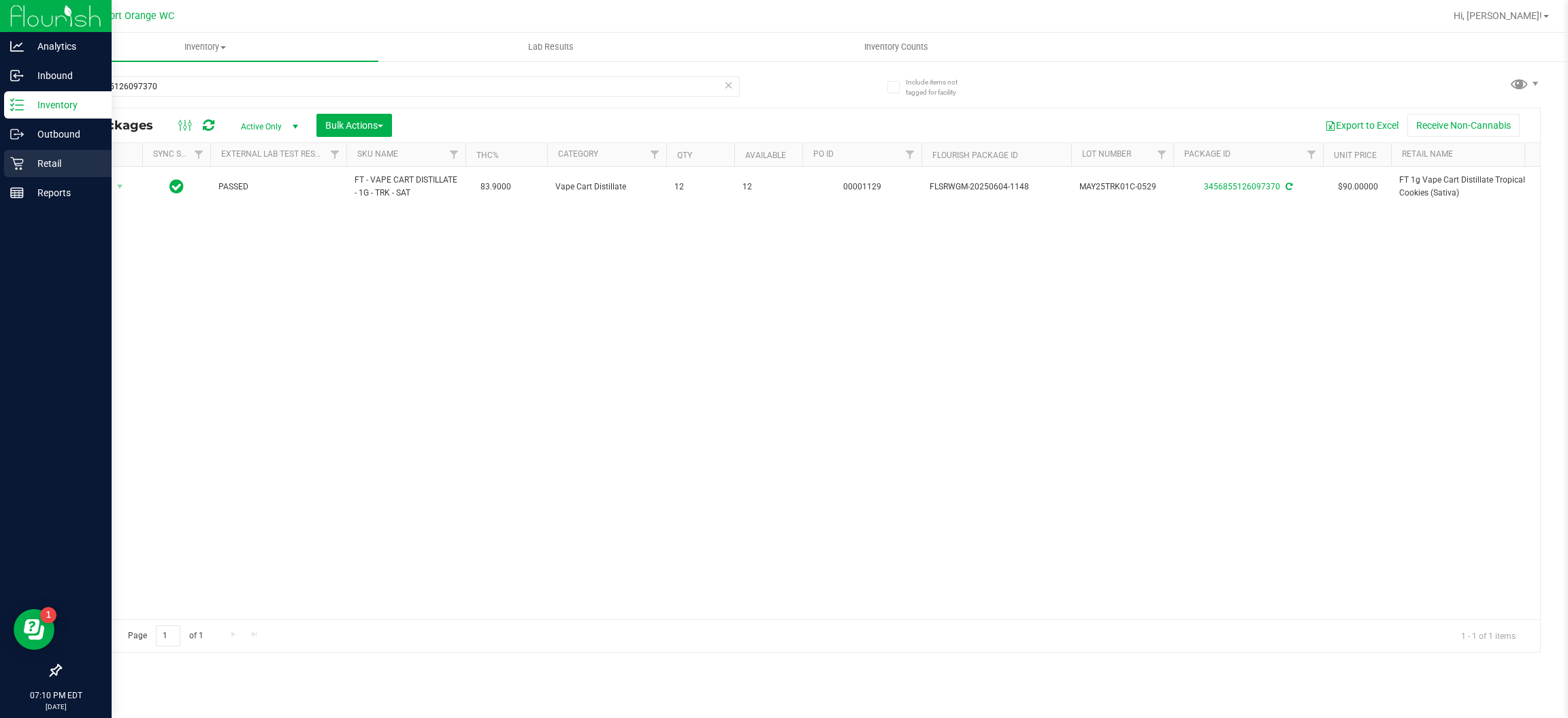
click at [15, 163] on icon at bounding box center [17, 163] width 13 height 13
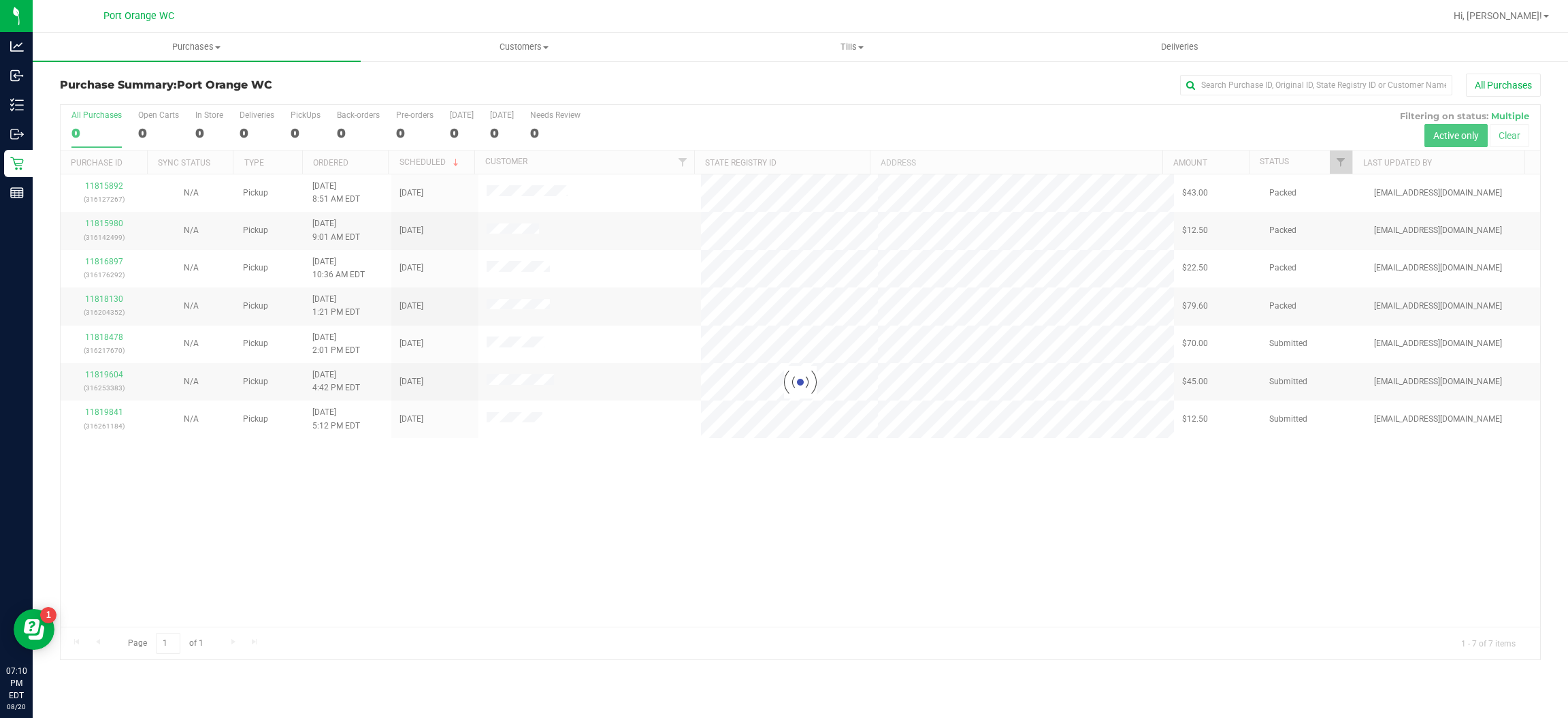
click at [608, 575] on div at bounding box center [800, 382] width 1480 height 555
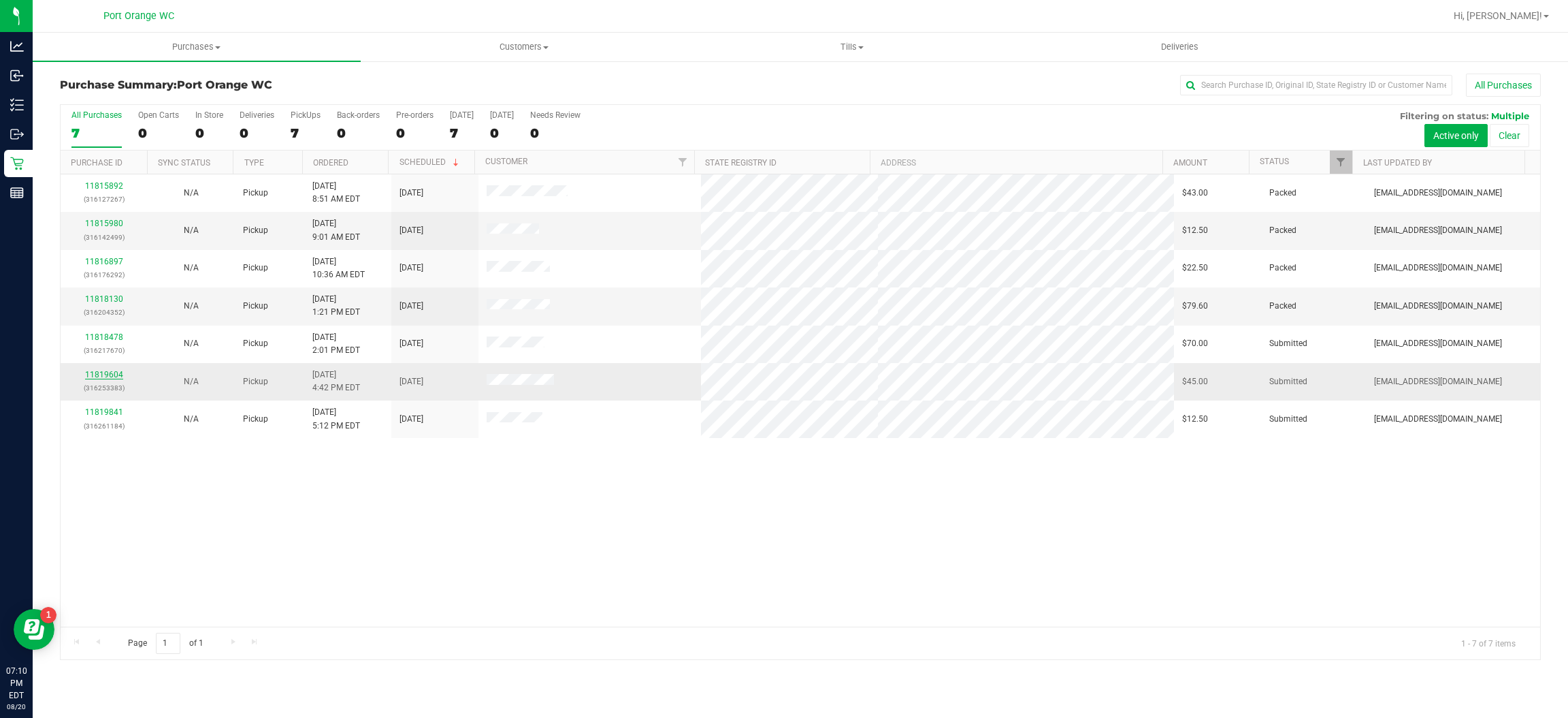
click at [99, 378] on link "11819604" at bounding box center [104, 374] width 38 height 10
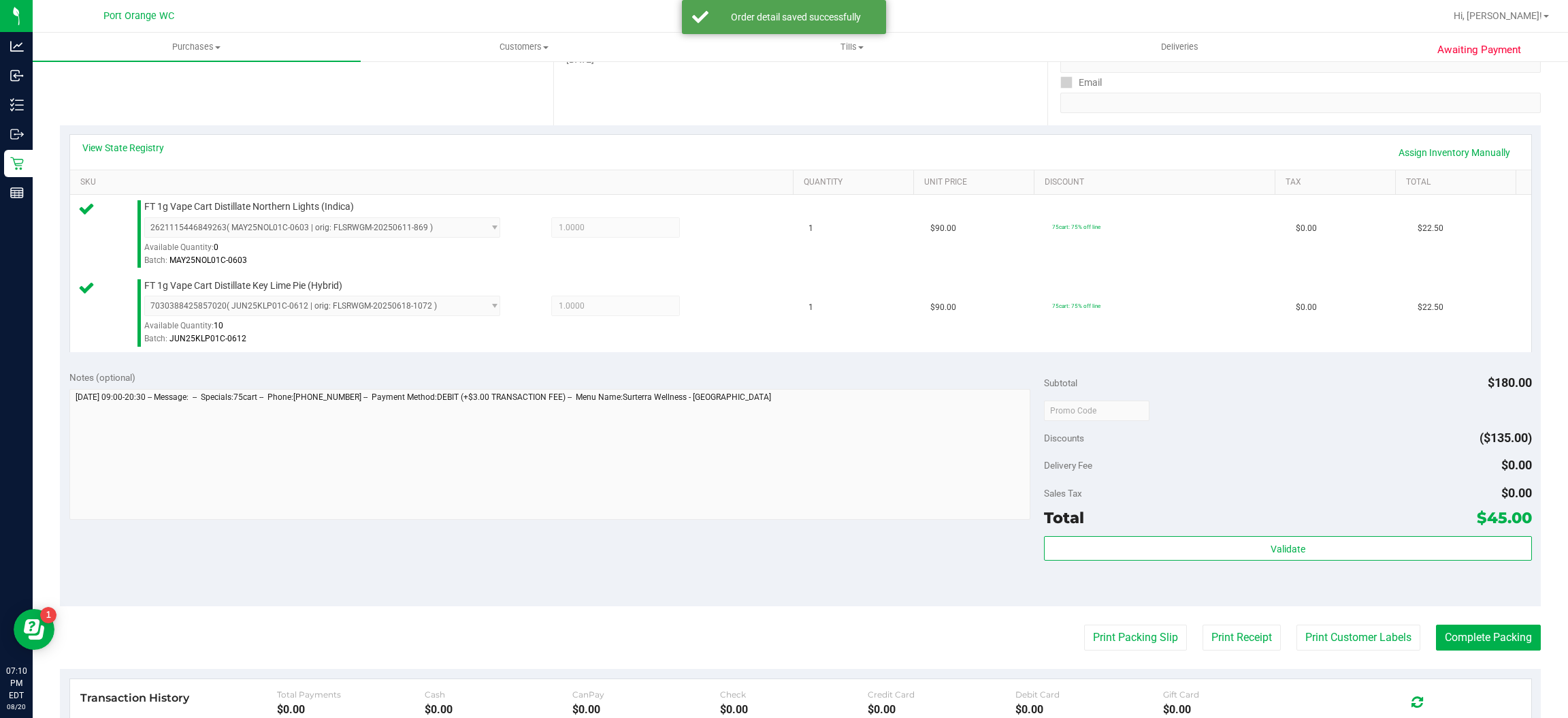
scroll to position [242, 0]
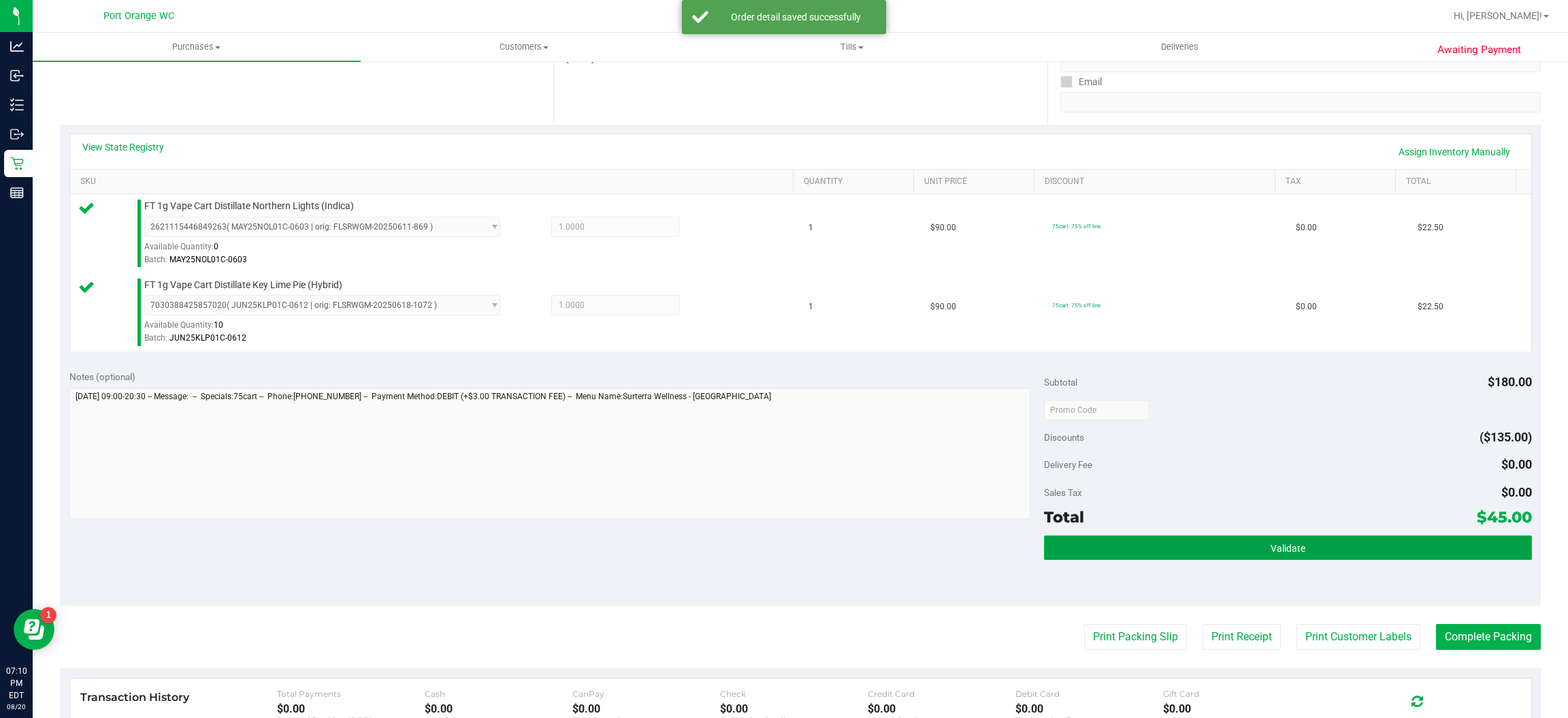
click at [1351, 554] on button "Validate" at bounding box center [1287, 547] width 487 height 24
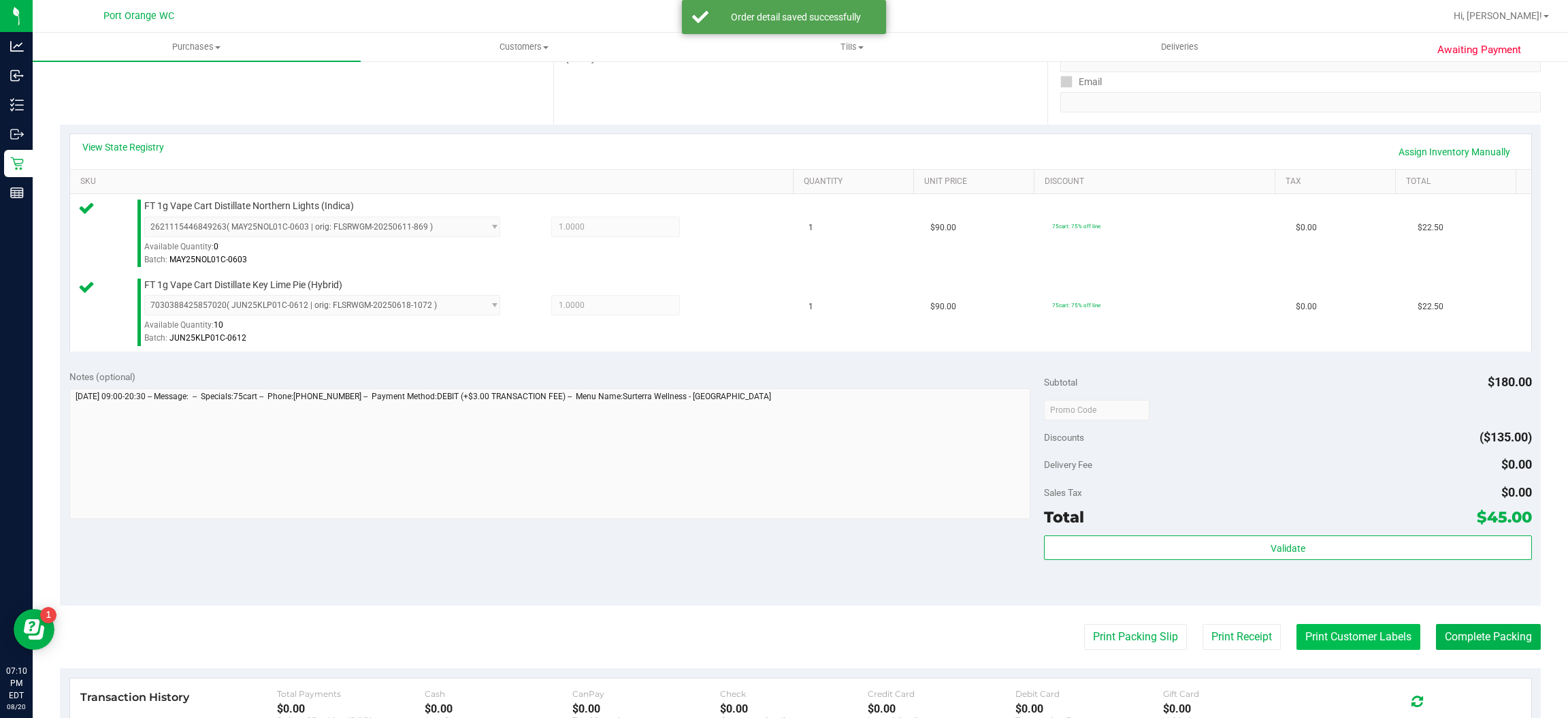
click at [1366, 631] on button "Print Customer Labels" at bounding box center [1358, 636] width 124 height 26
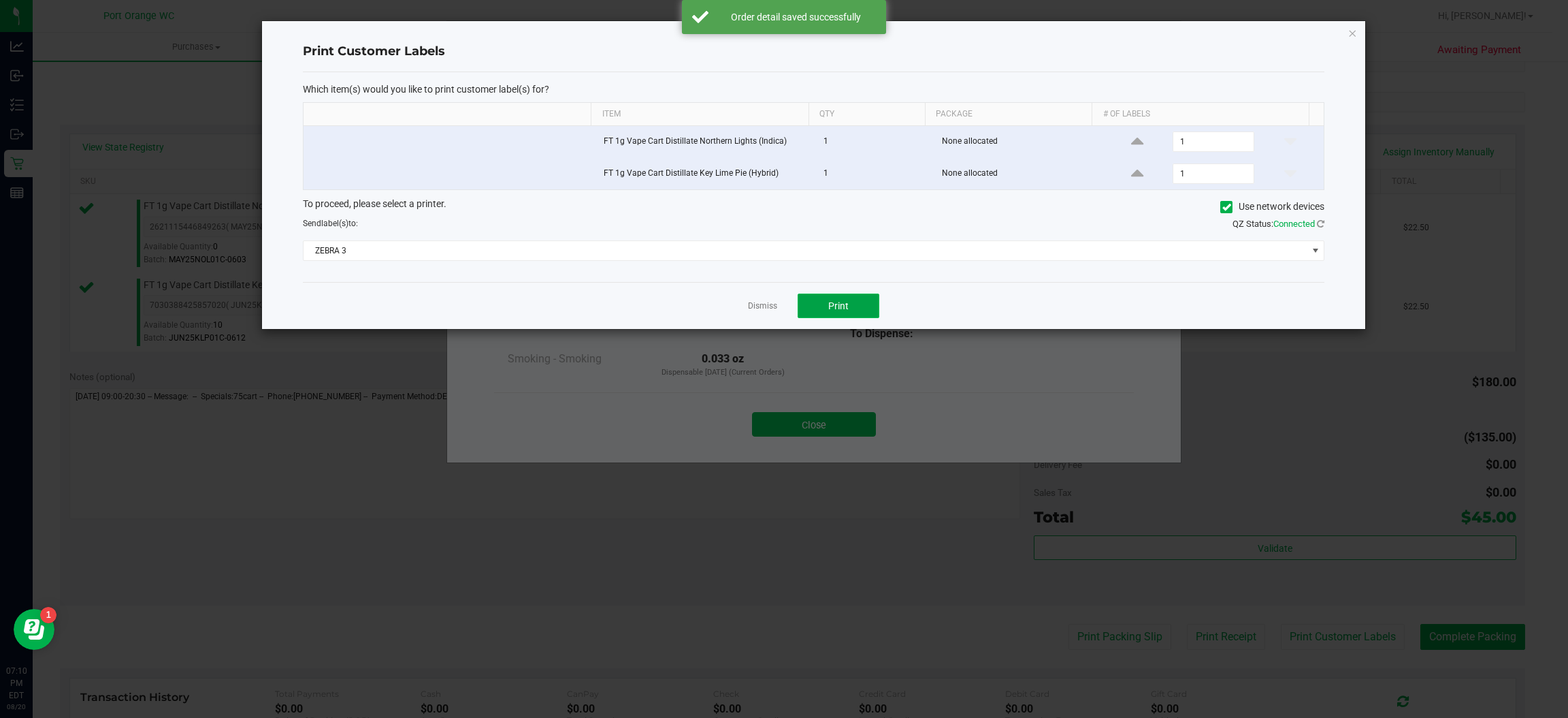
click at [843, 305] on span "Print" at bounding box center [838, 306] width 20 height 11
click at [754, 308] on link "Dismiss" at bounding box center [763, 306] width 29 height 12
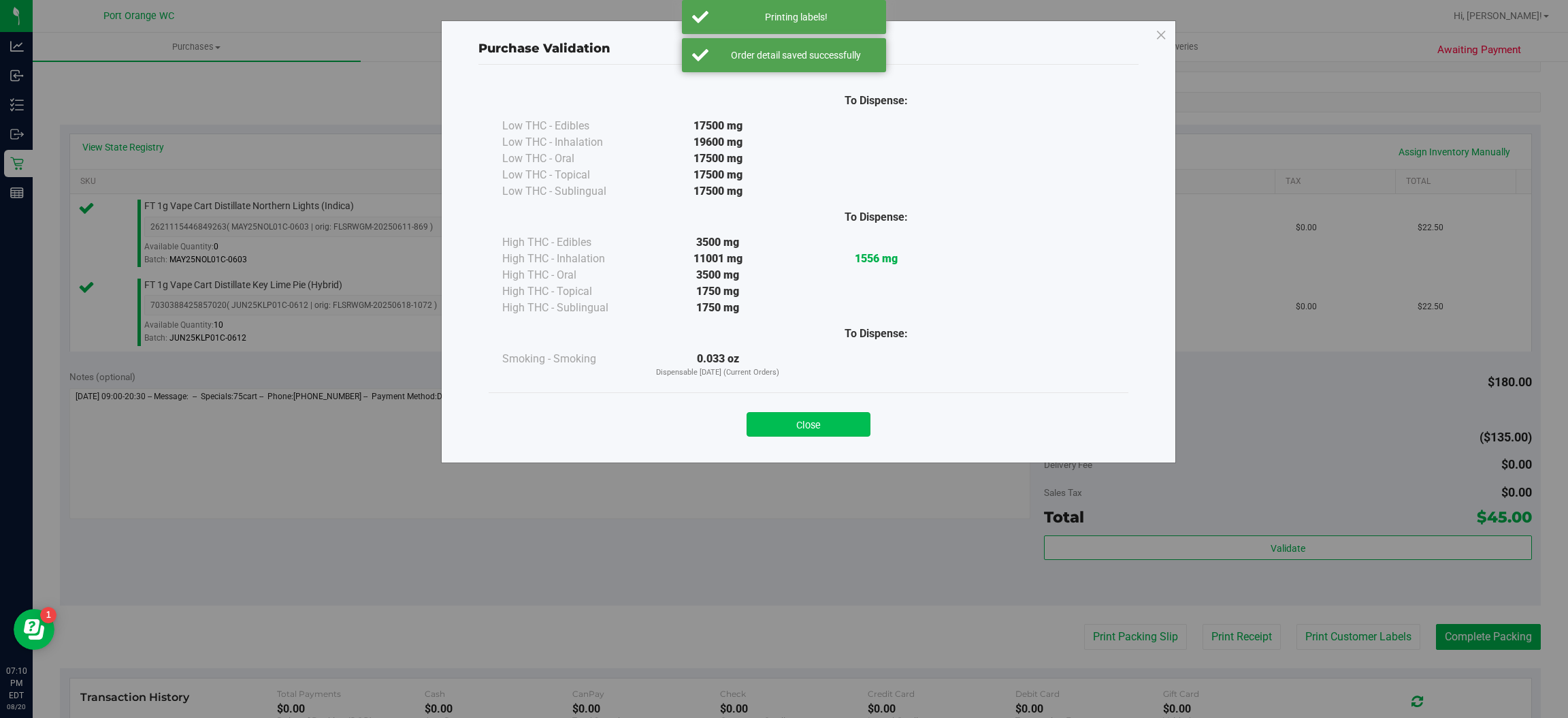
click at [779, 429] on button "Close" at bounding box center [809, 424] width 124 height 24
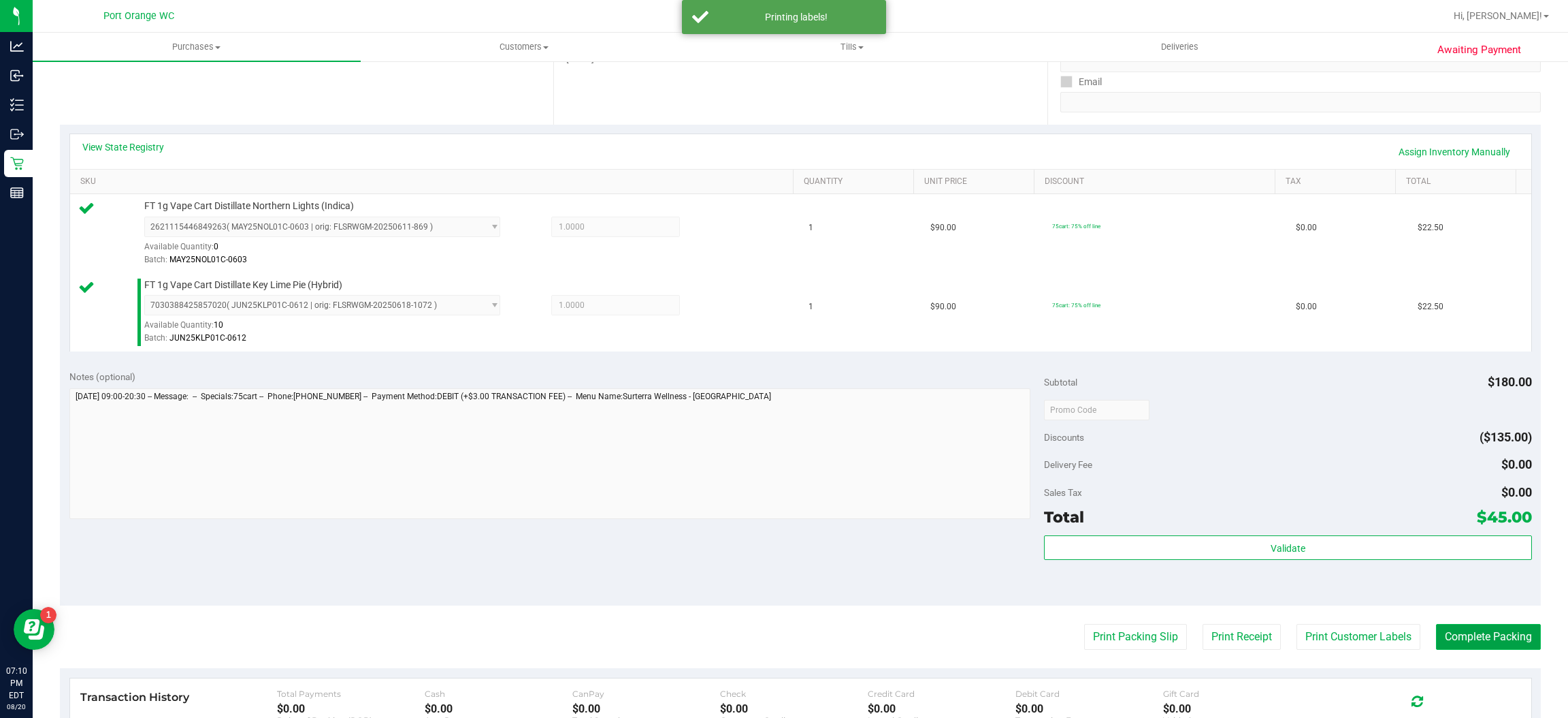
click at [1458, 644] on button "Complete Packing" at bounding box center [1488, 636] width 105 height 26
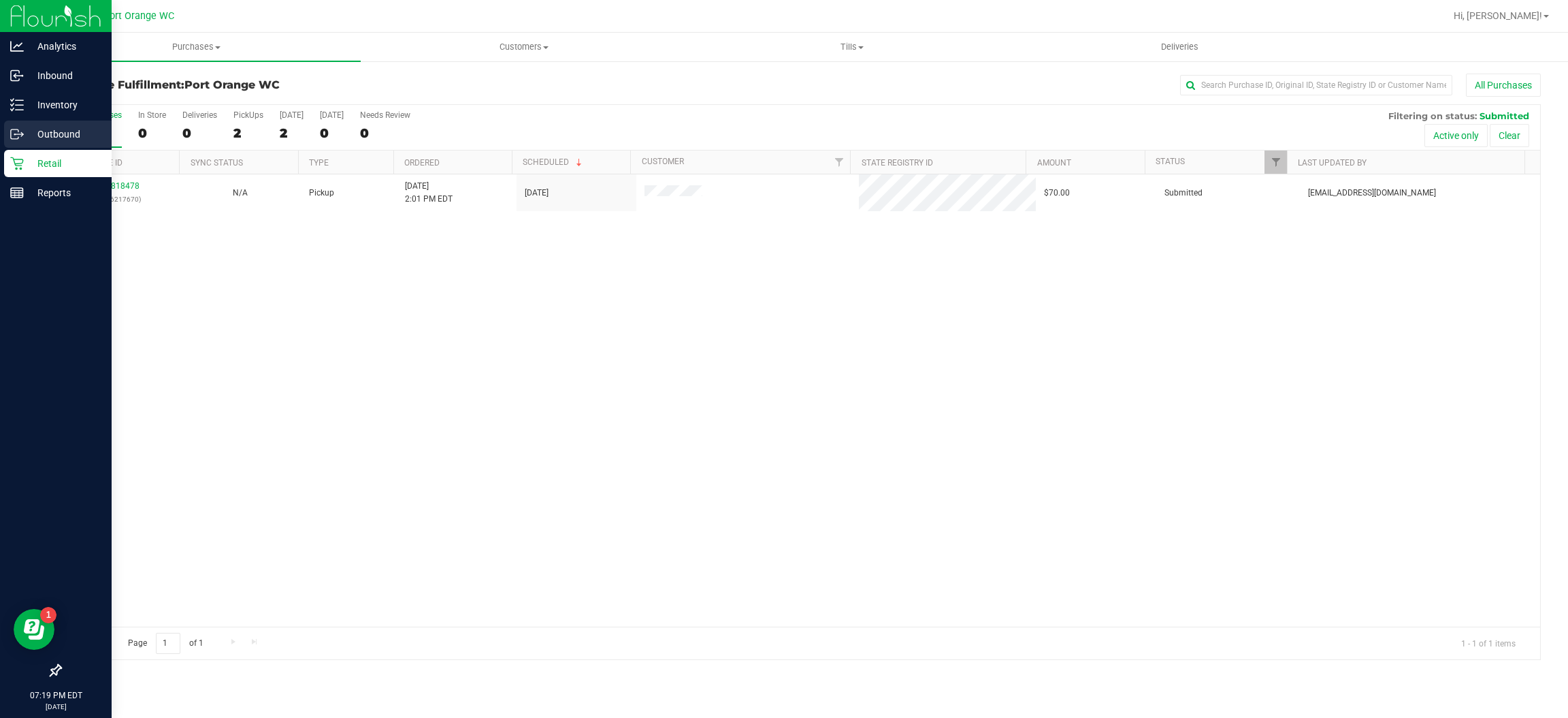
click at [11, 145] on div "Outbound" at bounding box center [58, 134] width 108 height 27
click at [18, 157] on icon at bounding box center [17, 163] width 14 height 14
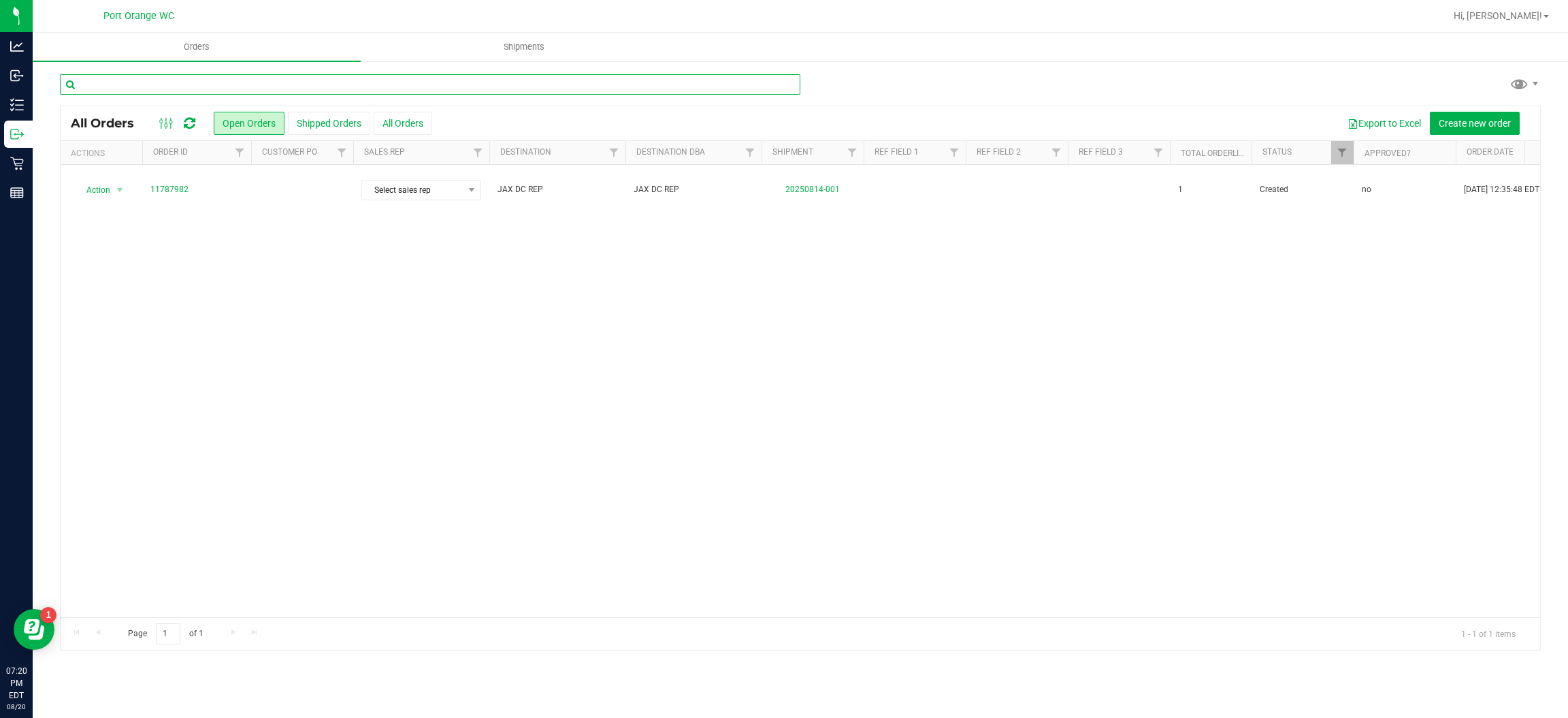
click at [401, 83] on input "text" at bounding box center [430, 84] width 741 height 20
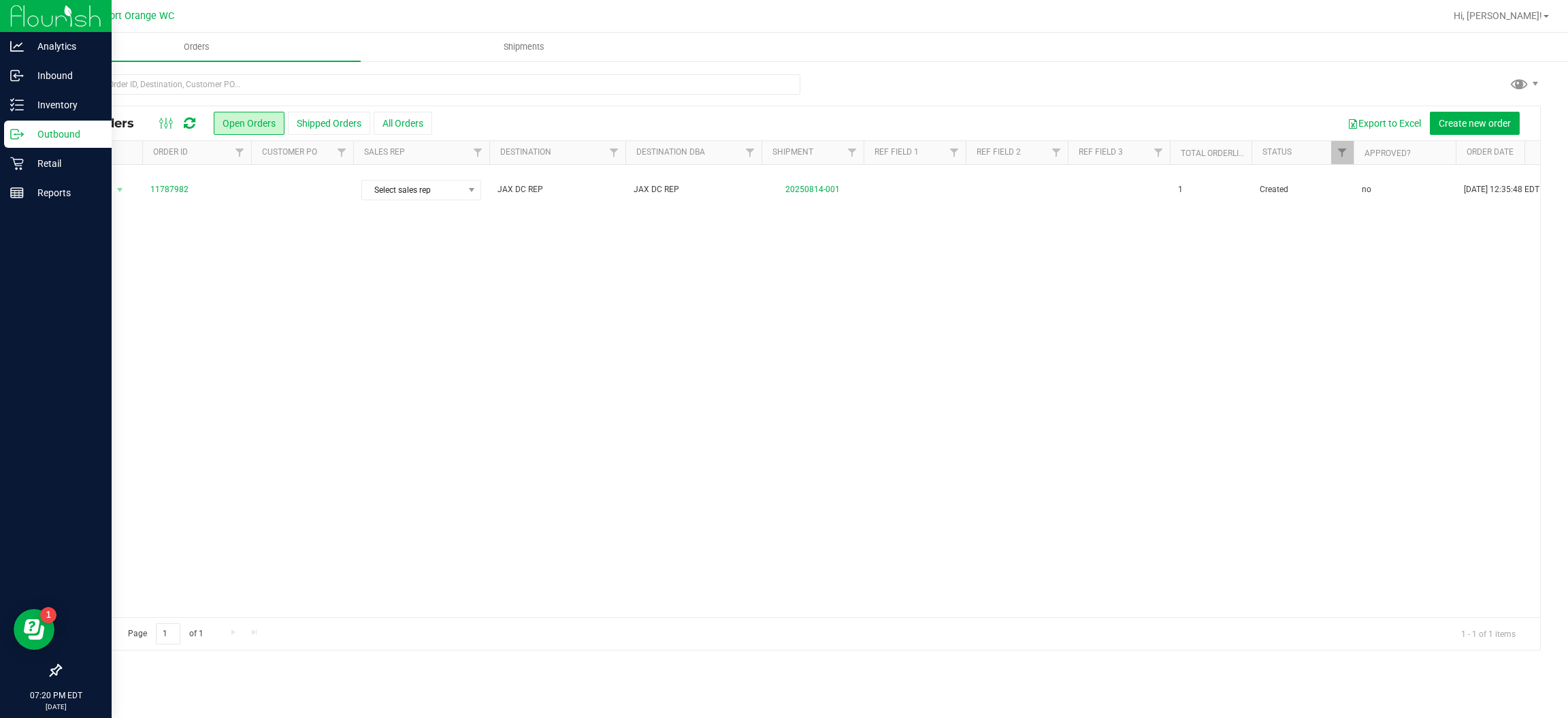
click at [15, 133] on icon at bounding box center [17, 134] width 14 height 14
click at [80, 112] on p "Inventory" at bounding box center [64, 104] width 81 height 16
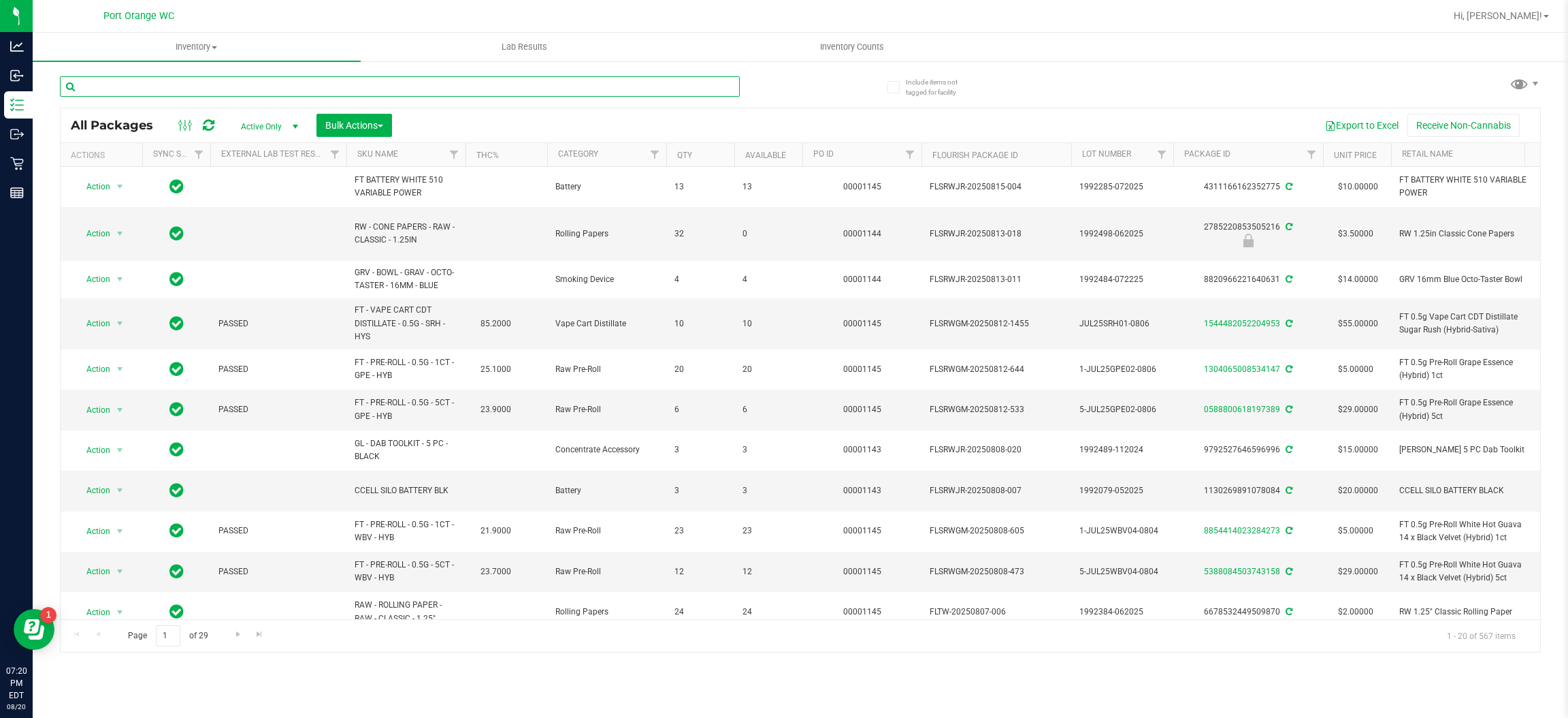
click at [350, 86] on input "text" at bounding box center [400, 86] width 680 height 20
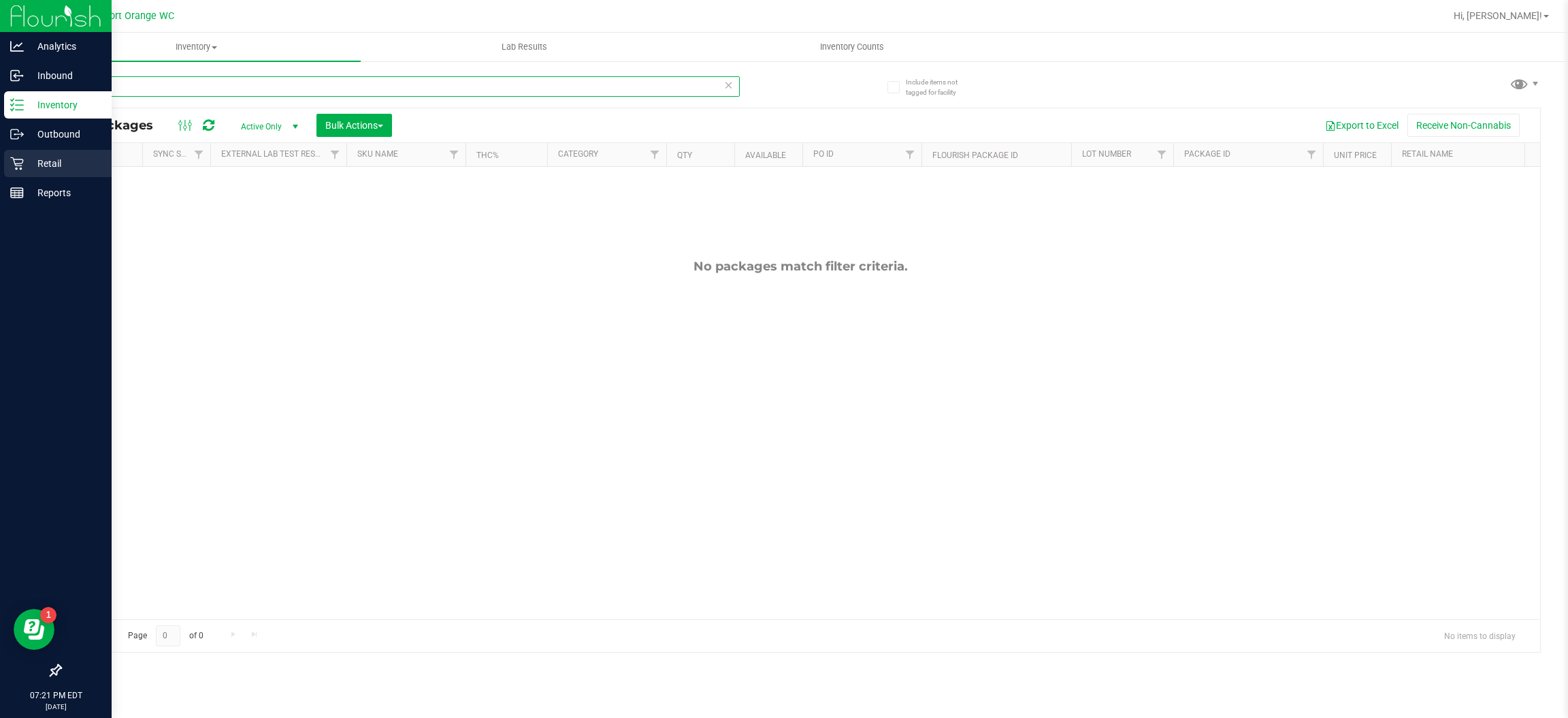
type input "arz"
click at [17, 163] on icon at bounding box center [17, 163] width 13 height 13
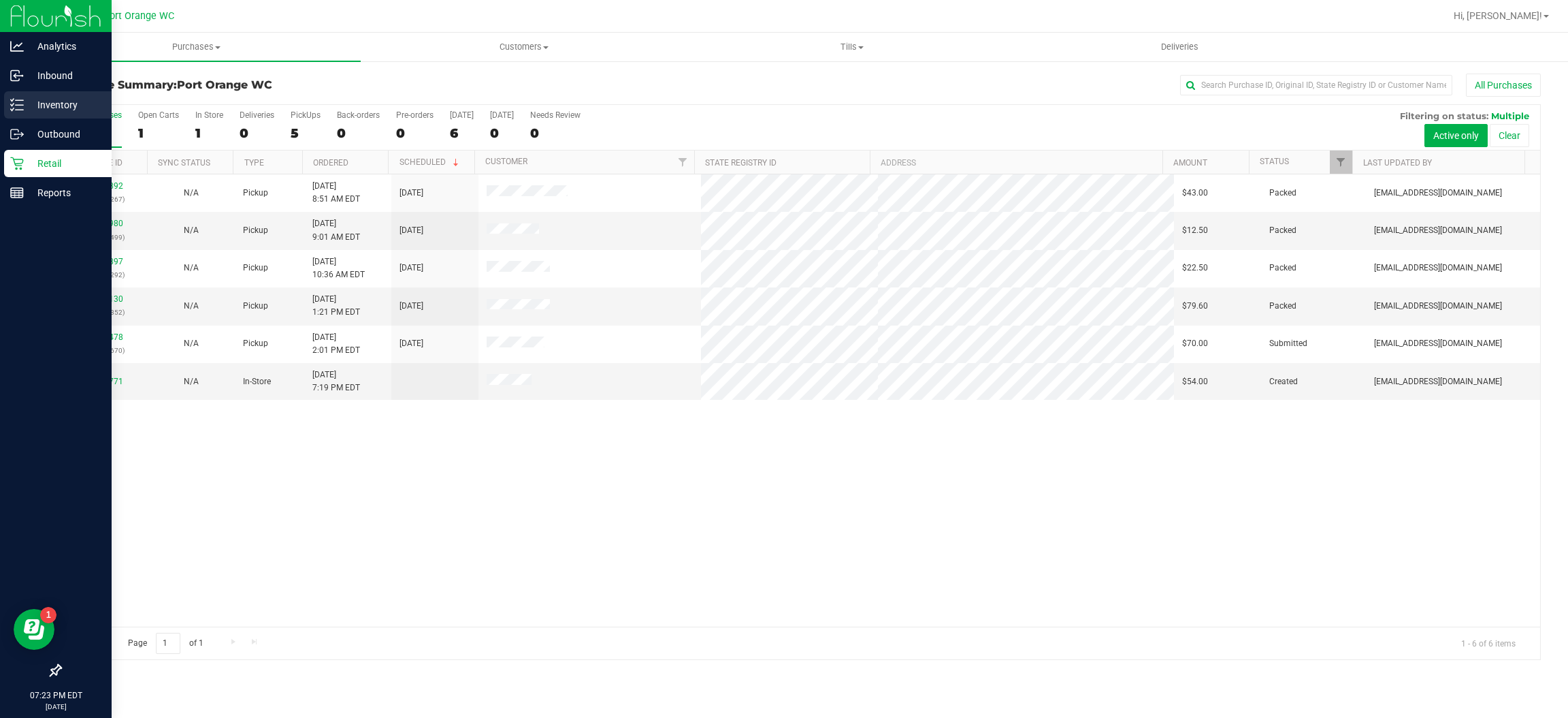
click at [58, 109] on p "Inventory" at bounding box center [64, 104] width 81 height 16
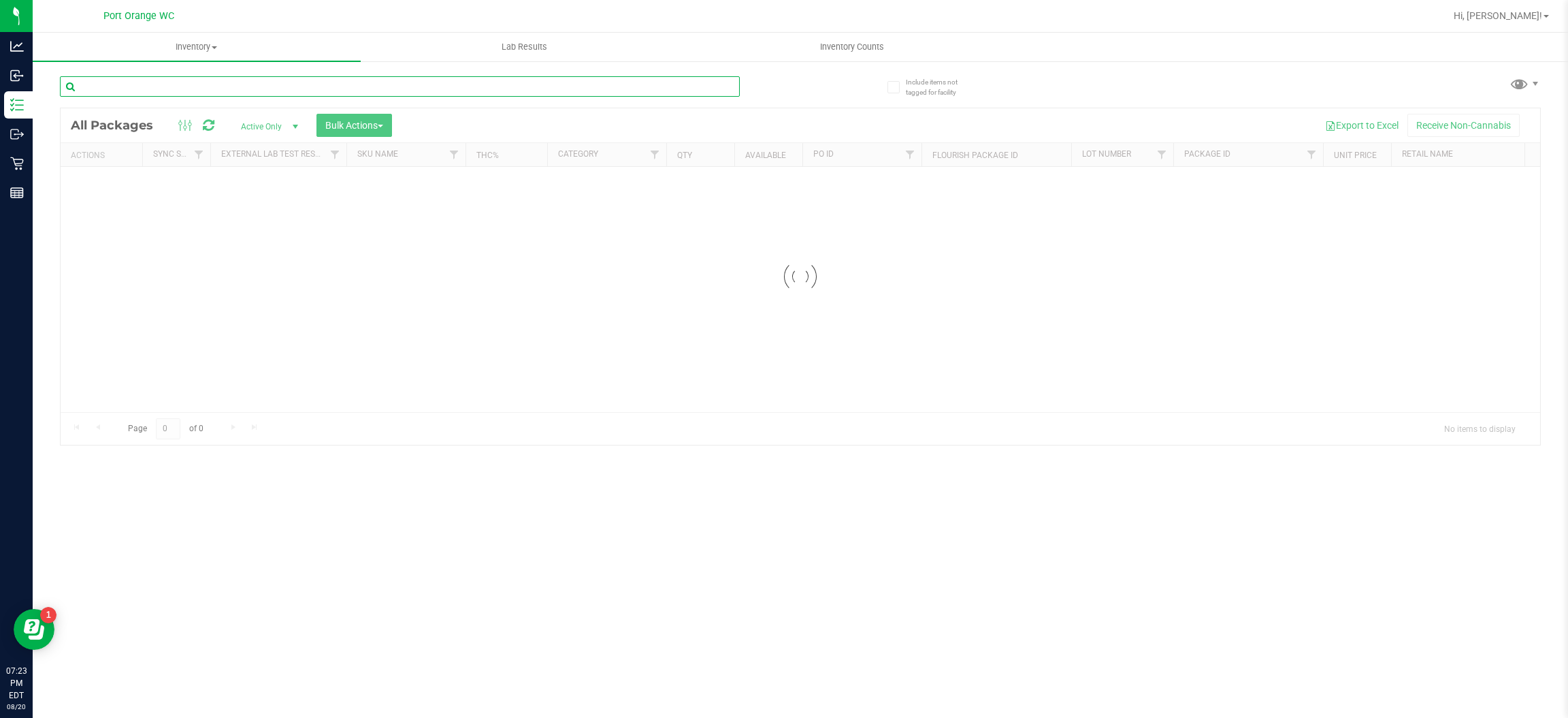
click at [407, 86] on input "text" at bounding box center [400, 86] width 680 height 20
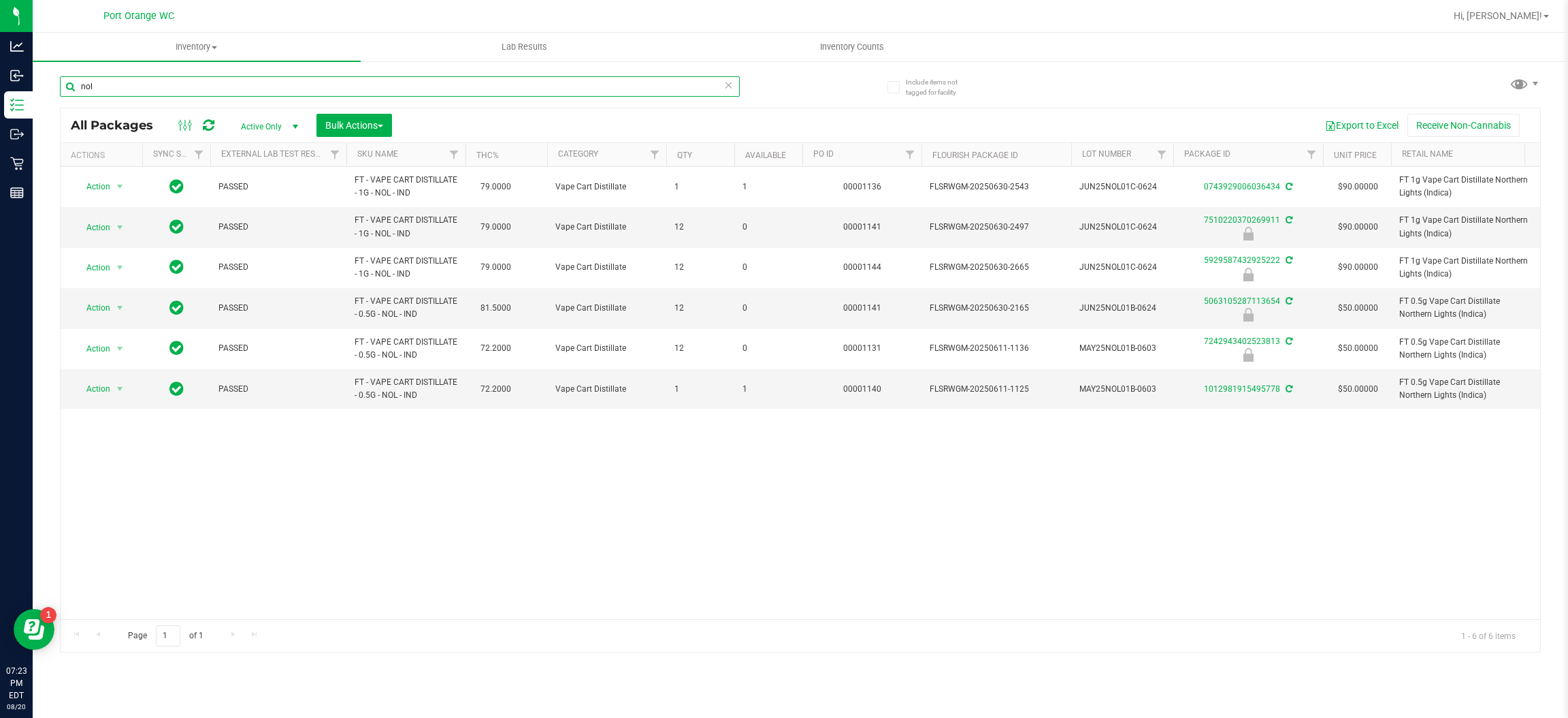
type input "nol"
click at [846, 63] on div "nol All Packages Active Only Active Only Lab Samples Locked All External Intern…" at bounding box center [800, 358] width 1481 height 589
click at [850, 45] on span "Inventory Counts" at bounding box center [852, 47] width 101 height 13
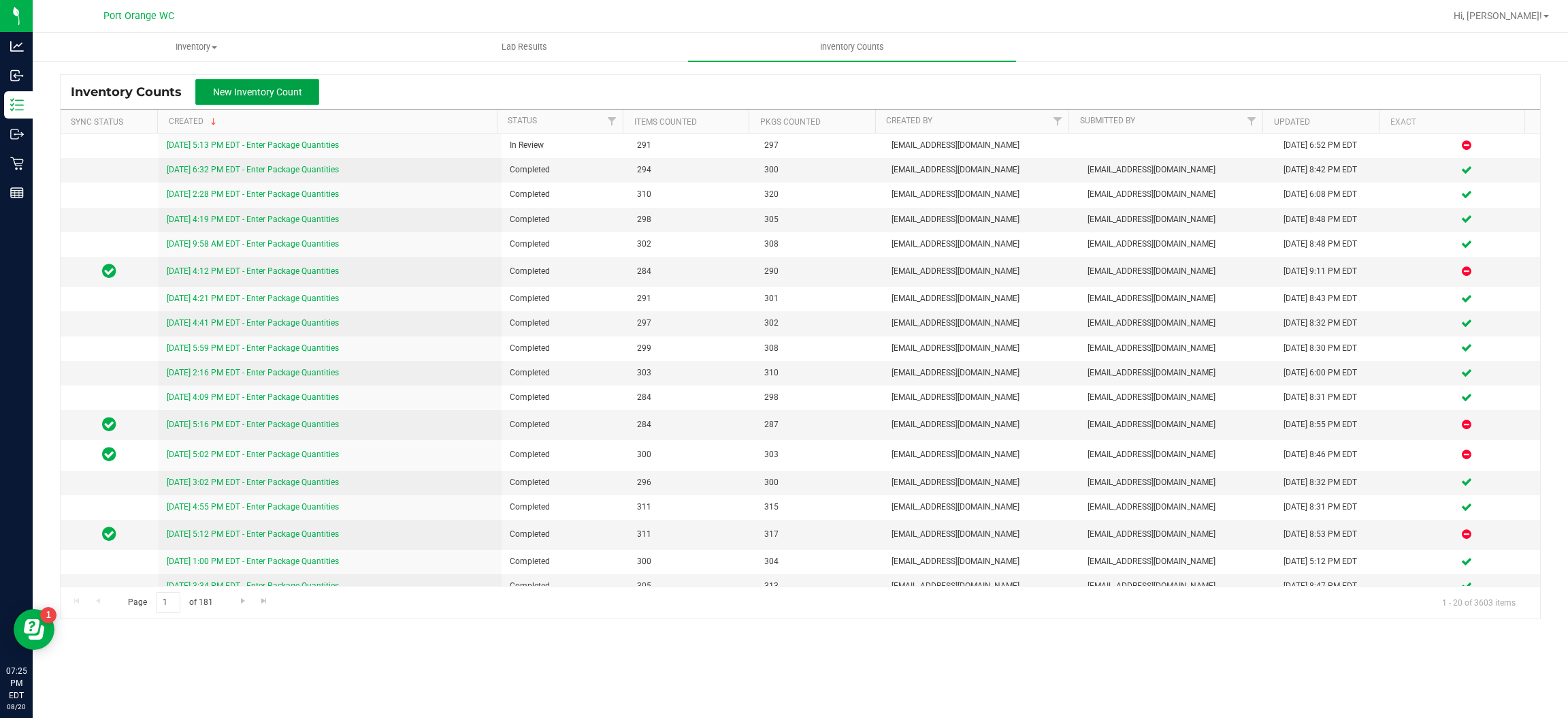
click at [275, 88] on span "New Inventory Count" at bounding box center [257, 92] width 89 height 11
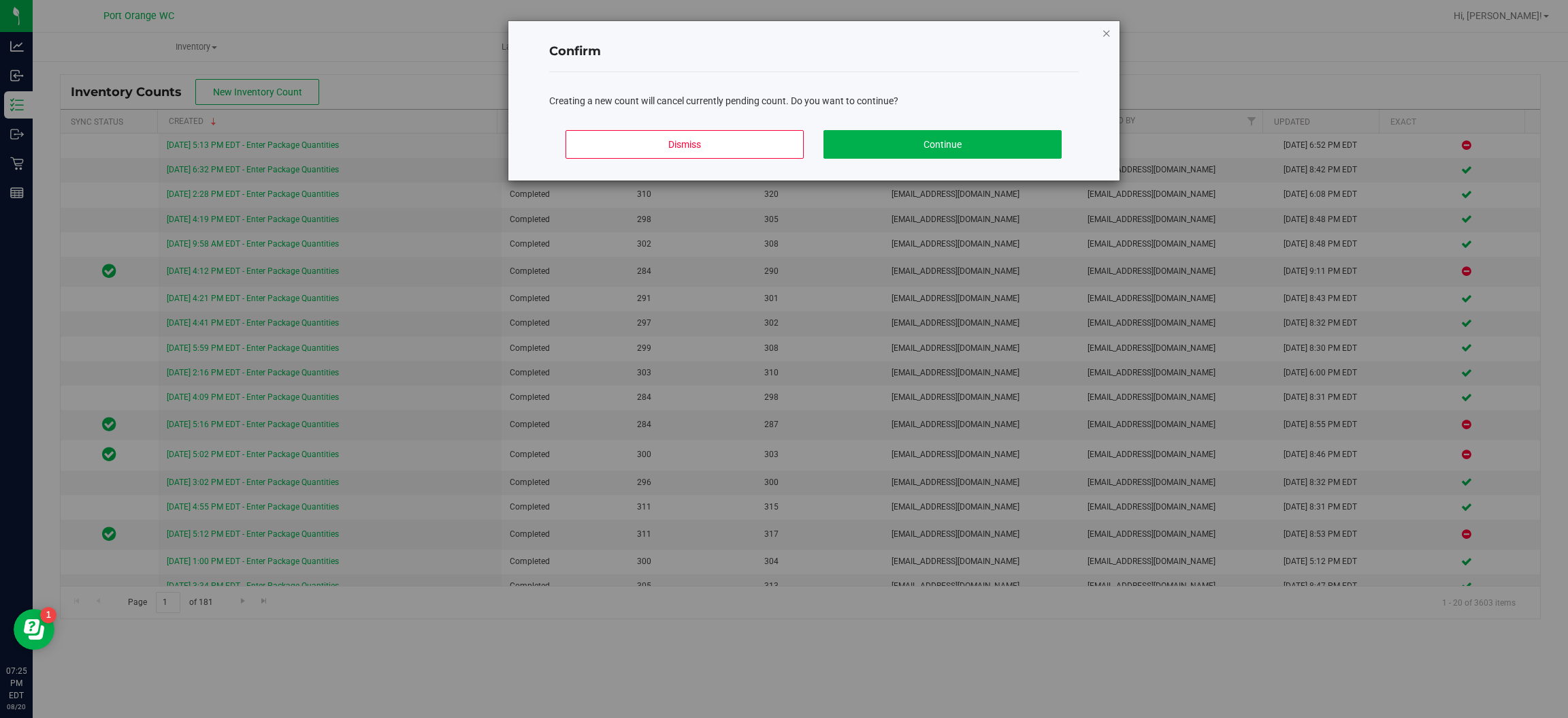
click at [1105, 37] on icon "Close modal" at bounding box center [1106, 32] width 10 height 16
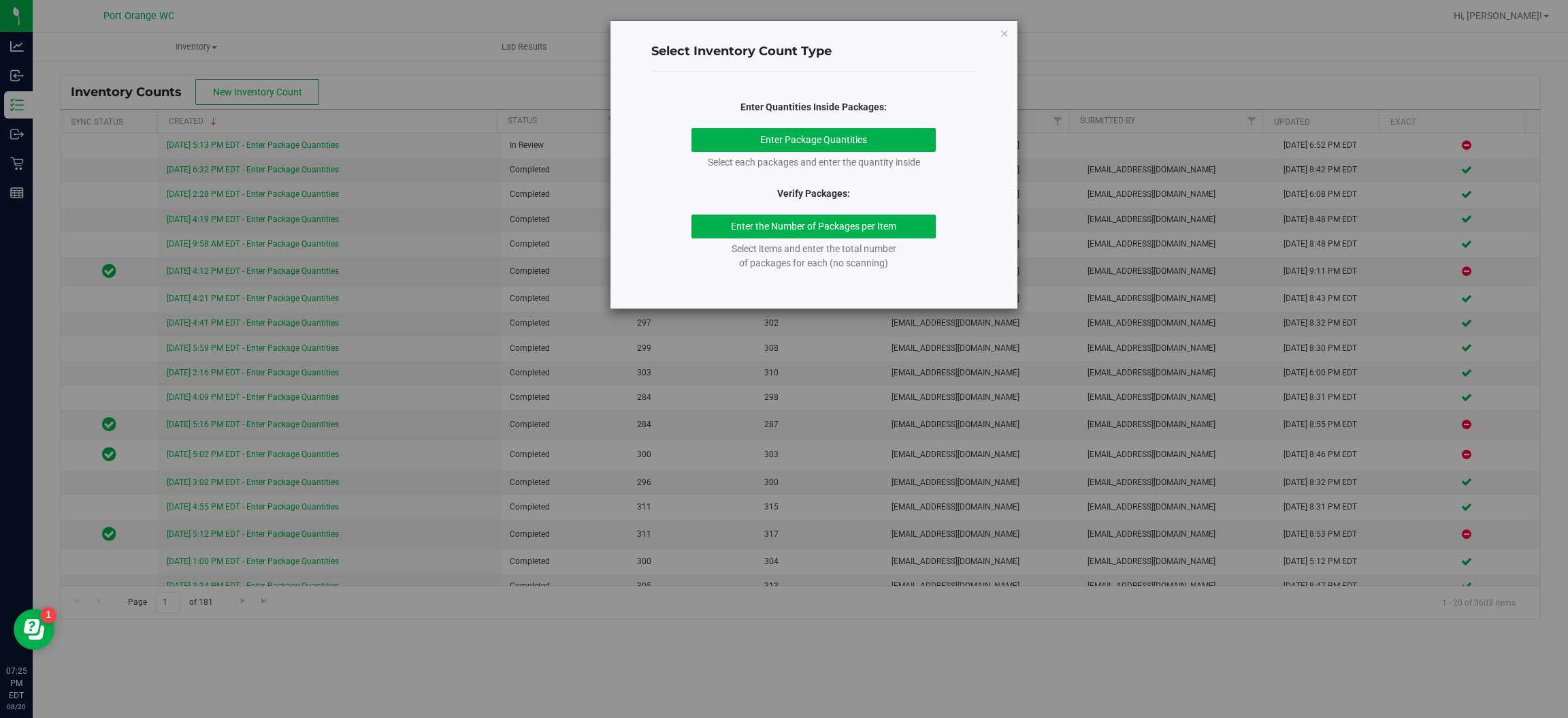
click at [1002, 36] on icon "button" at bounding box center [1005, 32] width 10 height 16
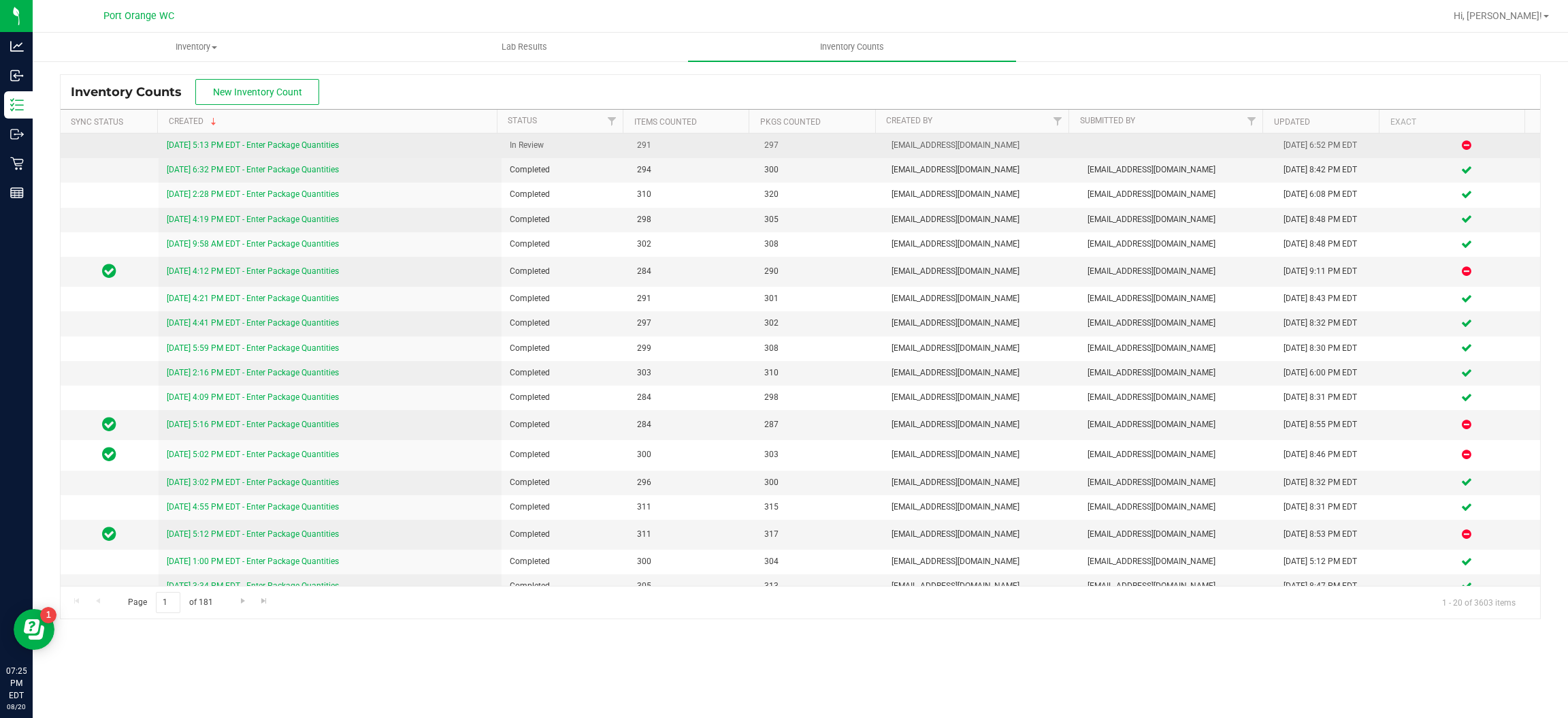
click at [255, 148] on link "[DATE] 5:13 PM EDT - Enter Package Quantities" at bounding box center [253, 145] width 172 height 10
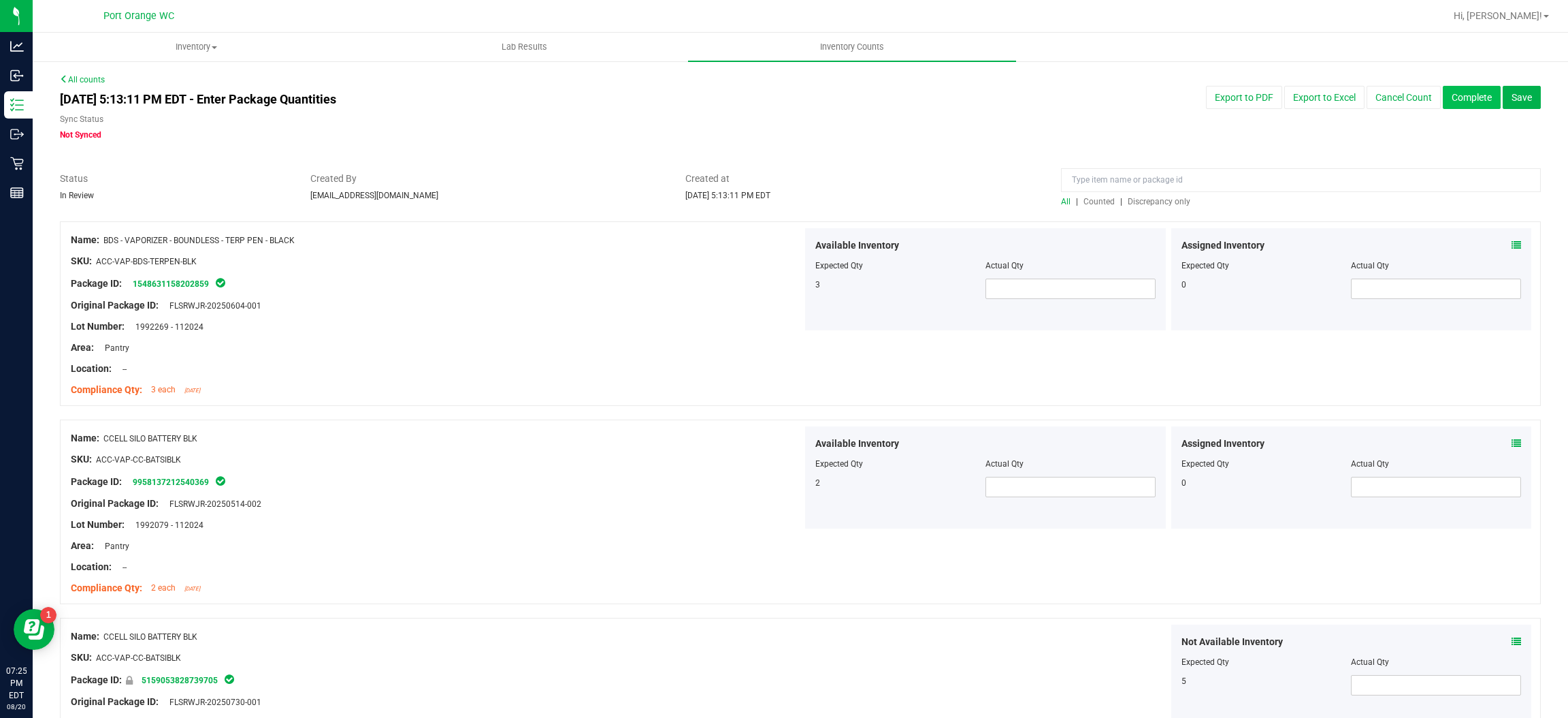
click at [1443, 91] on button "Complete" at bounding box center [1471, 97] width 58 height 23
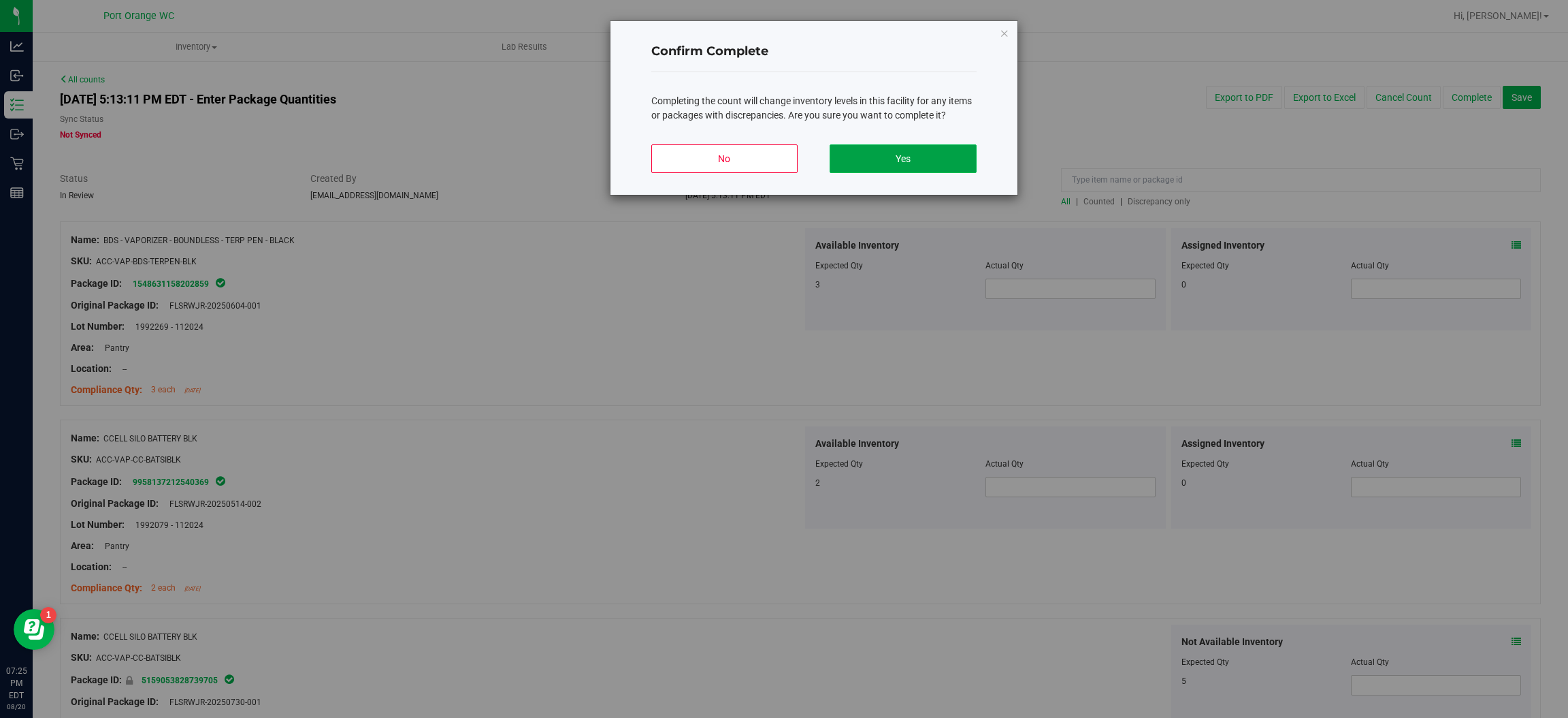
click at [934, 168] on button "Yes" at bounding box center [903, 158] width 146 height 29
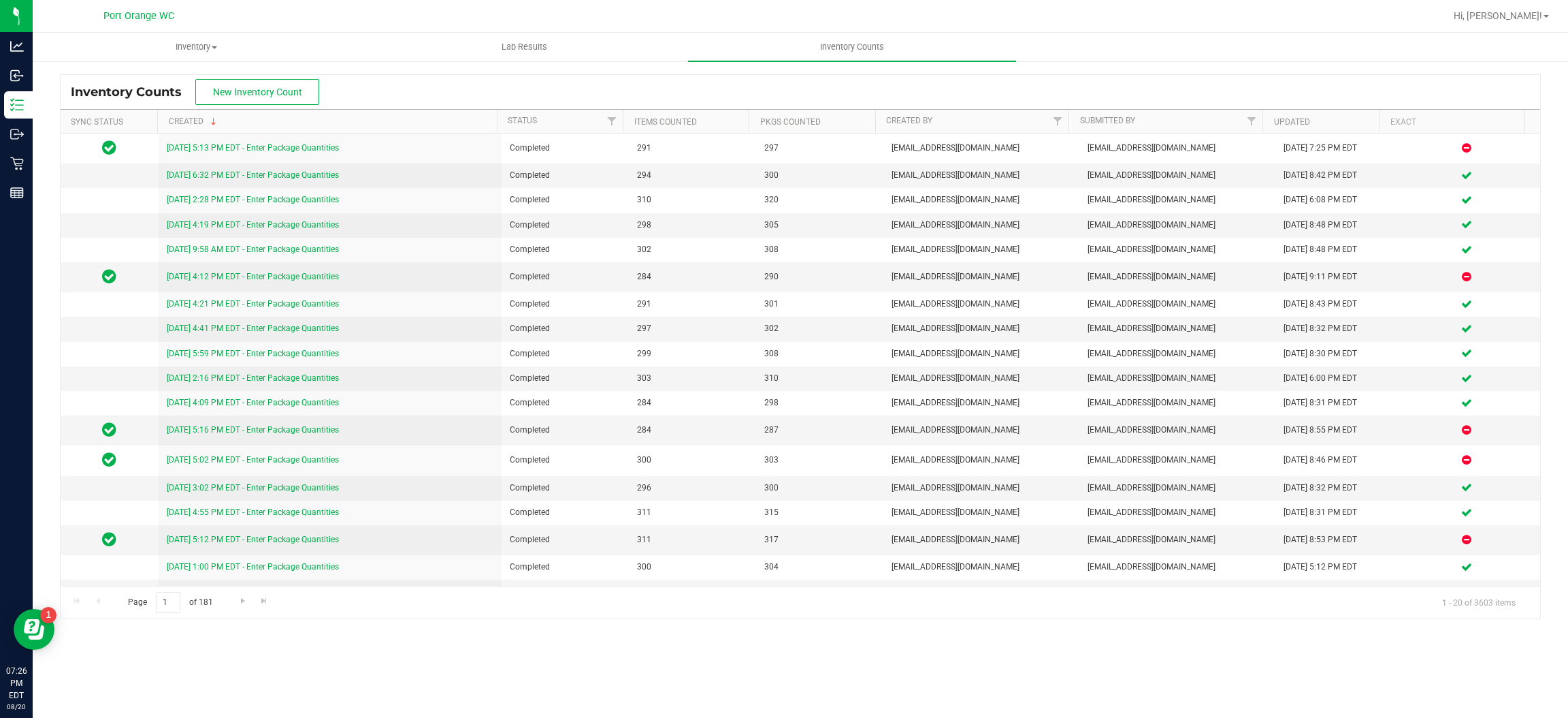
click at [272, 68] on div "Inventory Counts New Inventory Count Sync Status Created Status Items Counted P…" at bounding box center [800, 346] width 1535 height 573
click at [259, 91] on span "New Inventory Count" at bounding box center [257, 92] width 89 height 11
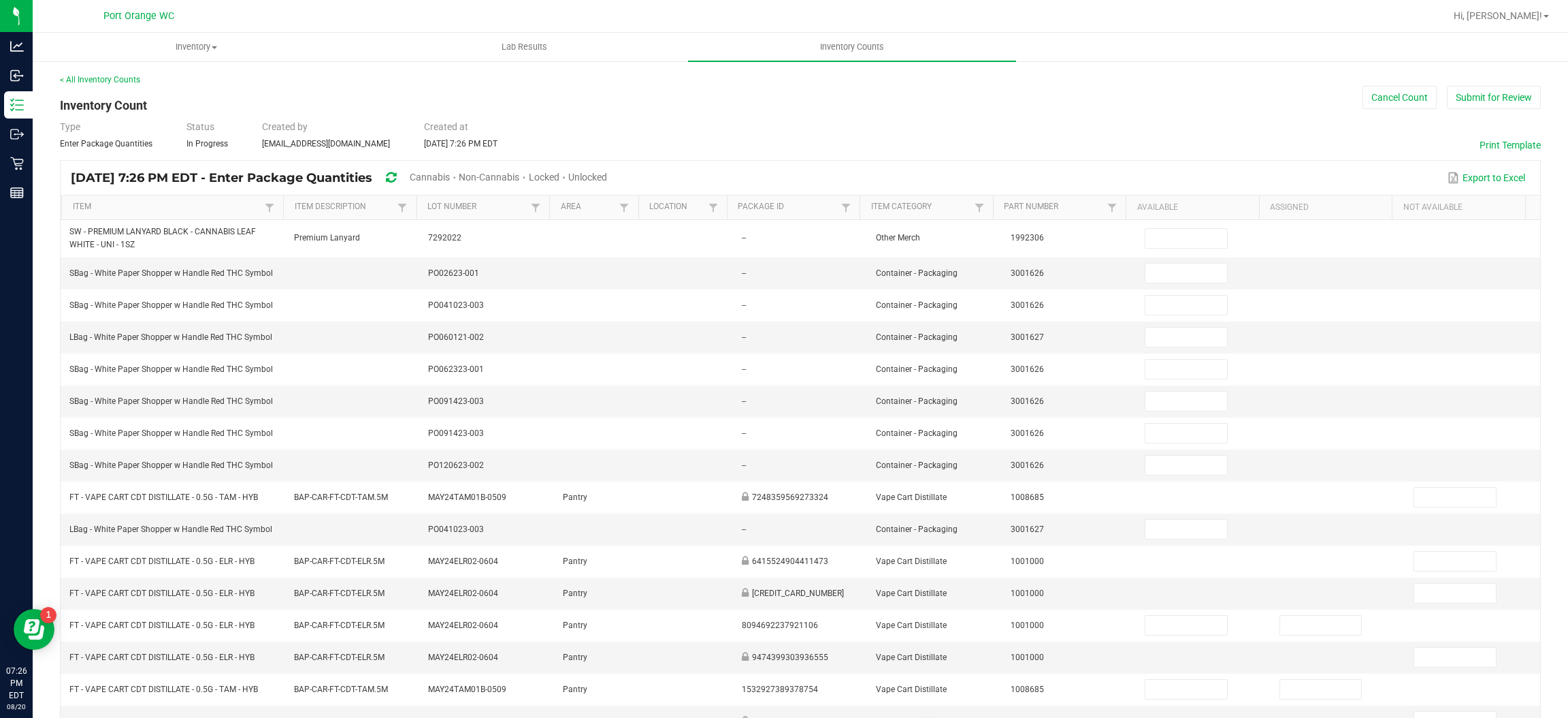
click at [607, 178] on span "Unlocked" at bounding box center [588, 177] width 39 height 11
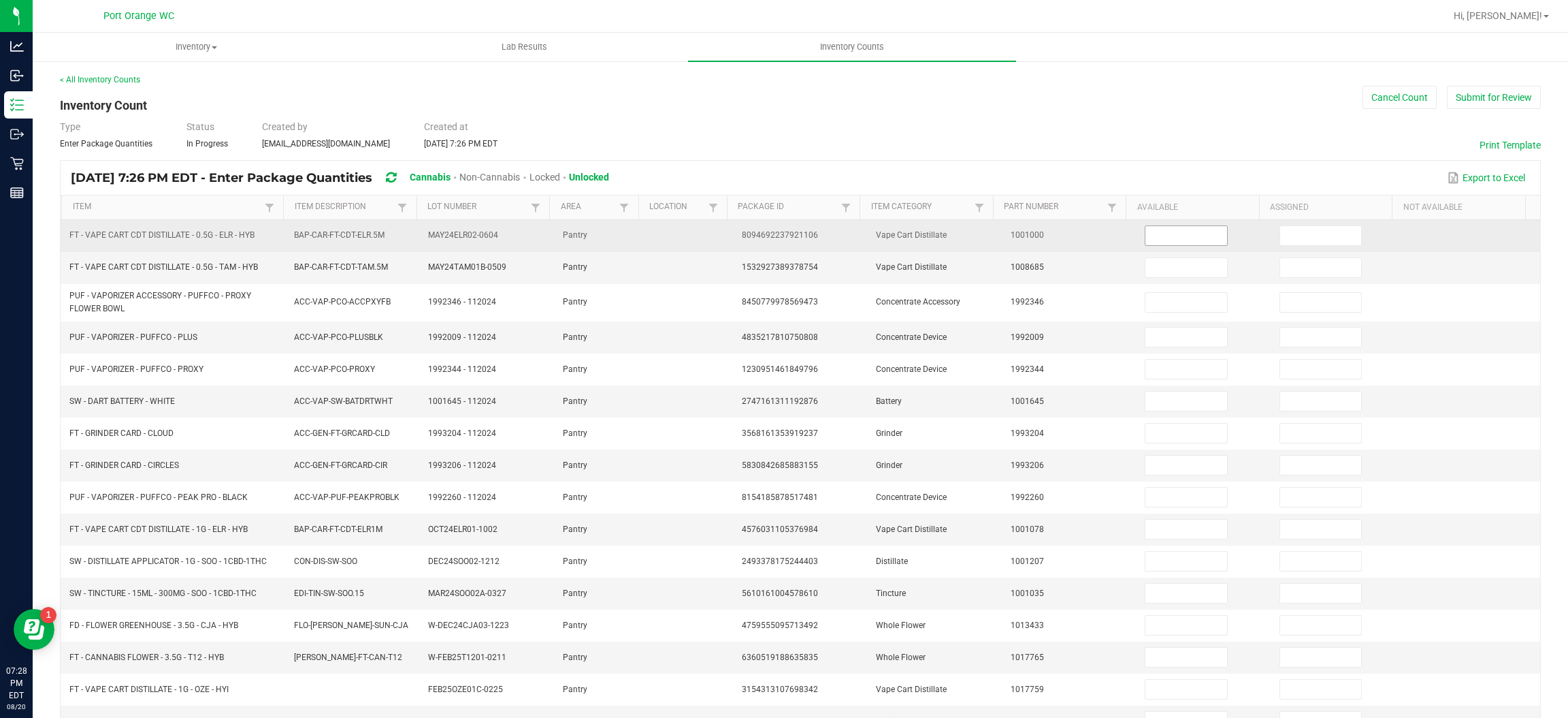
click at [1174, 238] on input at bounding box center [1186, 235] width 81 height 19
type input "1"
type input "0"
type input "1"
type input "0"
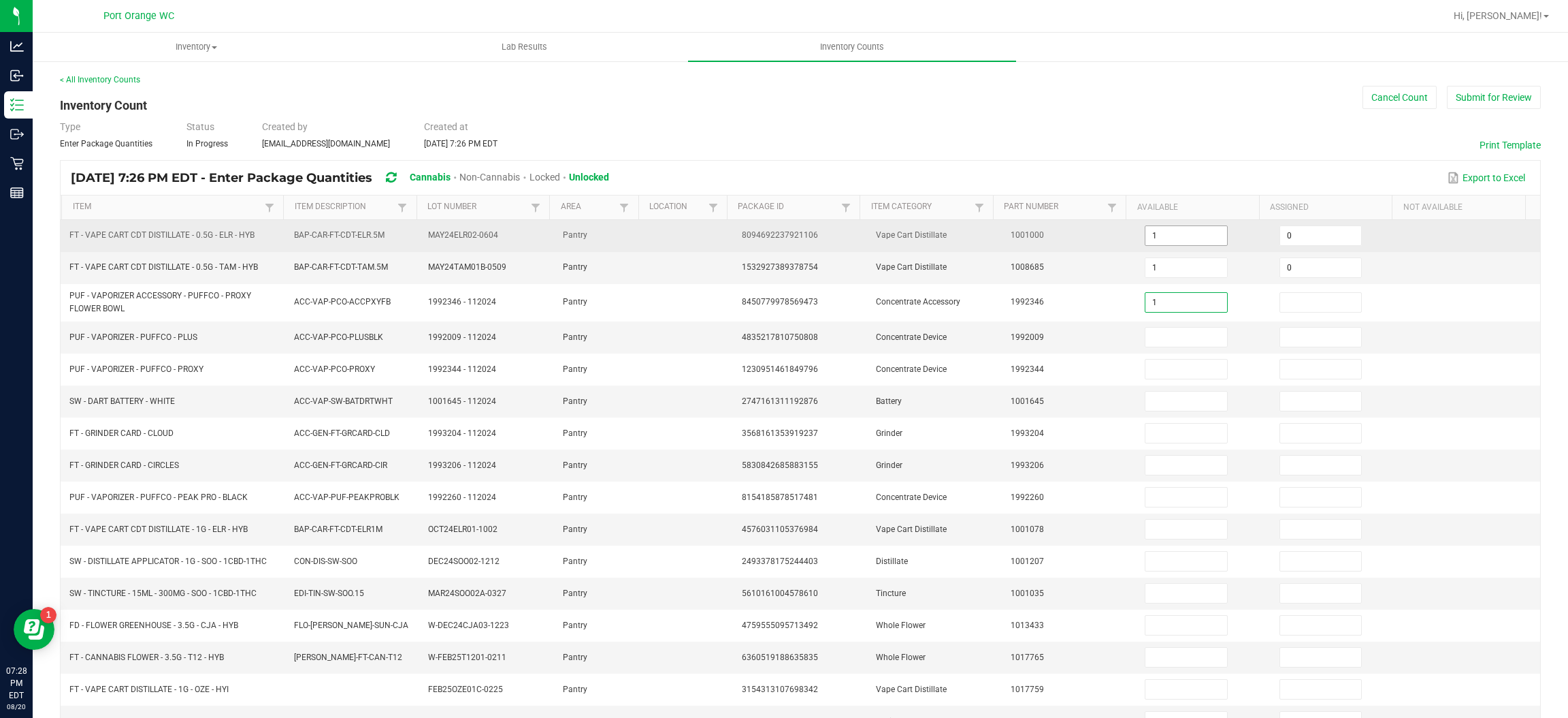
type input "1"
type input "0"
type input "1"
type input "0"
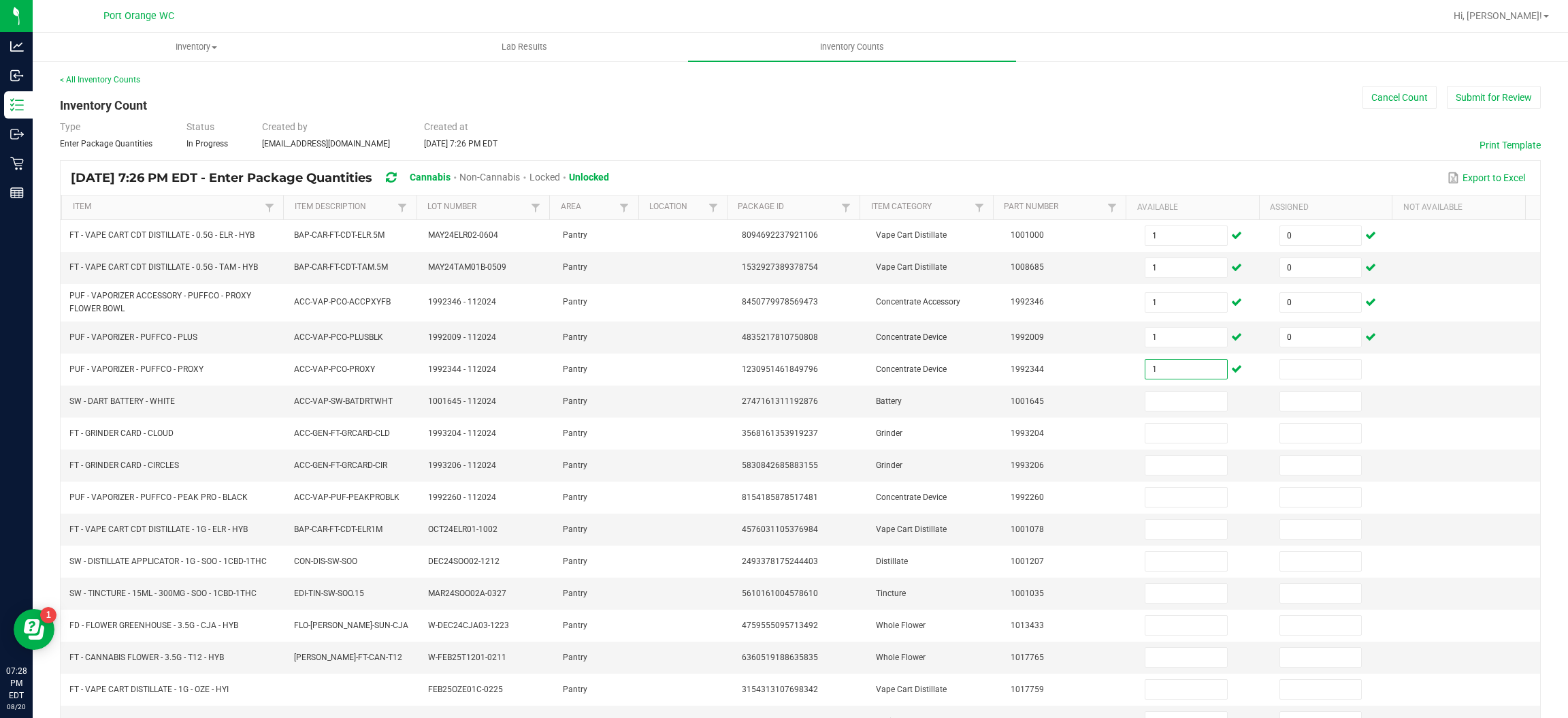
type input "1"
click at [350, 199] on th "Item Description" at bounding box center [350, 207] width 134 height 24
click at [353, 207] on link "Item Description" at bounding box center [345, 207] width 100 height 11
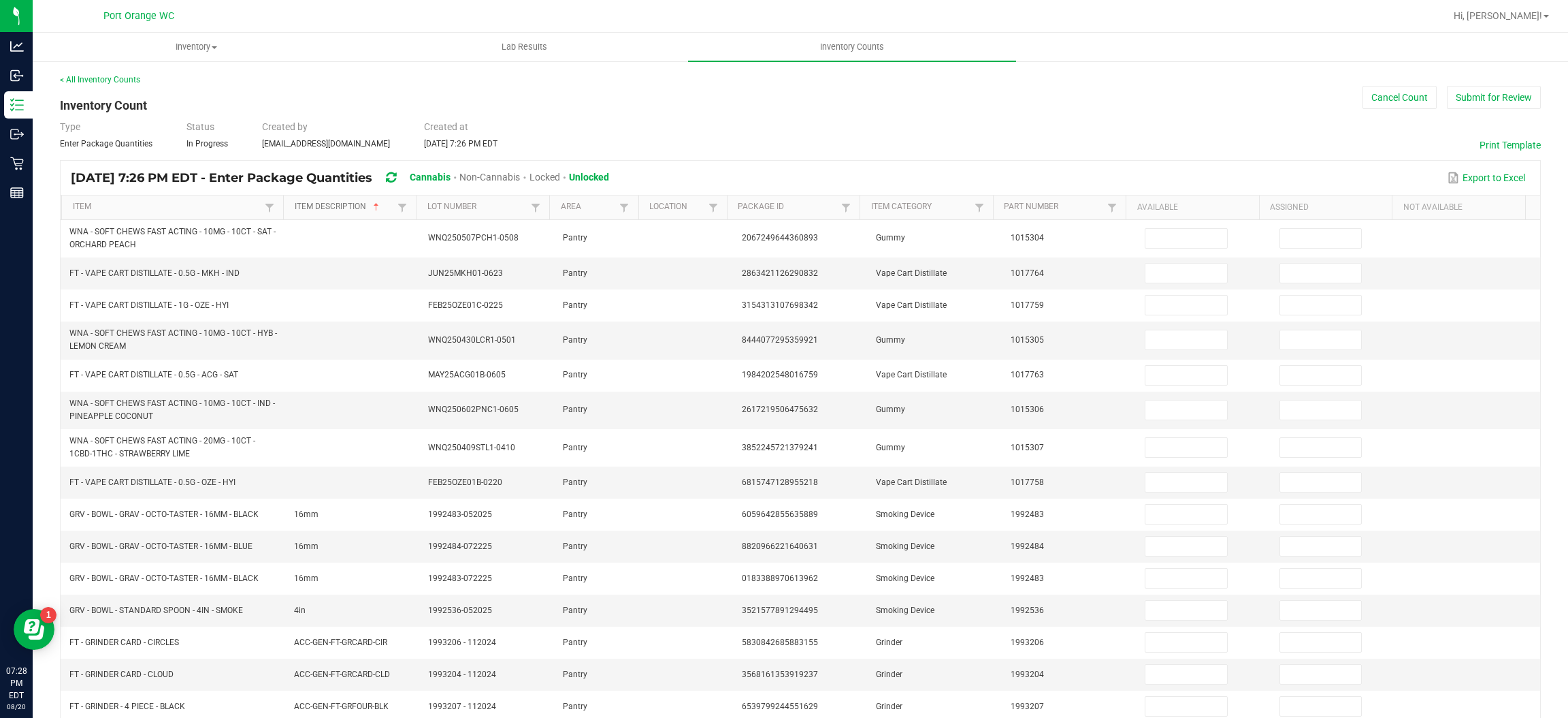
click at [353, 207] on link "Item Description" at bounding box center [345, 207] width 100 height 11
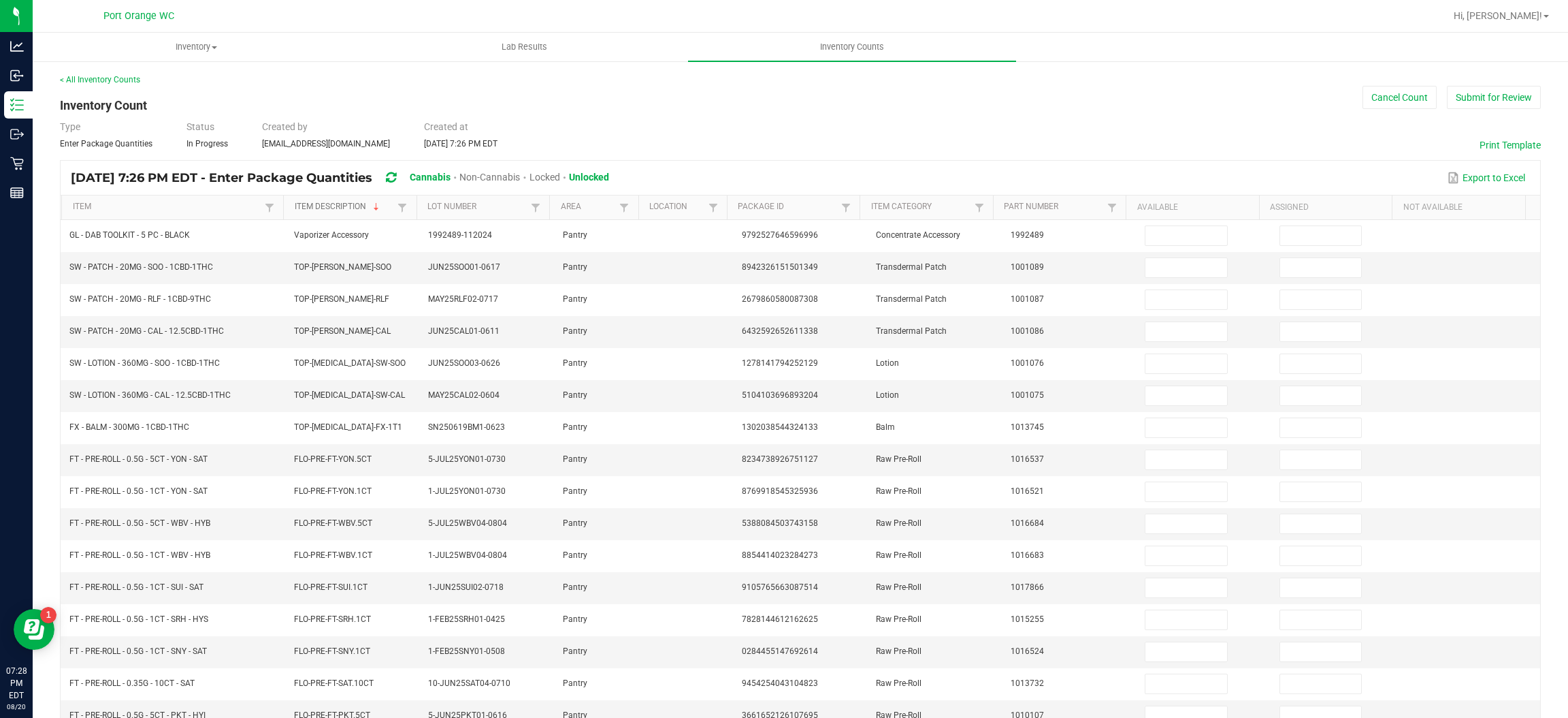
click at [352, 207] on link "Item Description" at bounding box center [345, 207] width 100 height 11
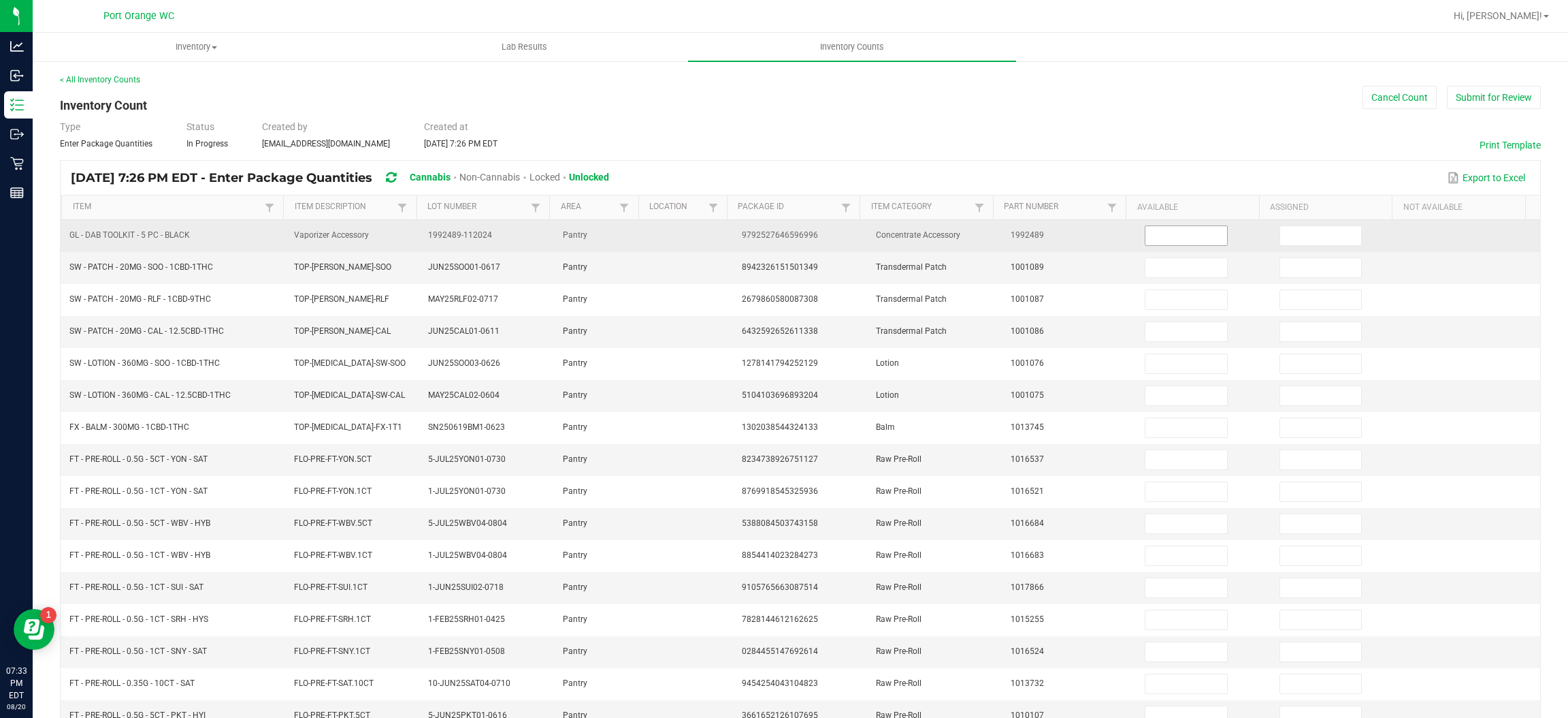
click at [1145, 237] on input at bounding box center [1186, 235] width 81 height 19
type input "1"
type input "0"
type input "1"
type input "0"
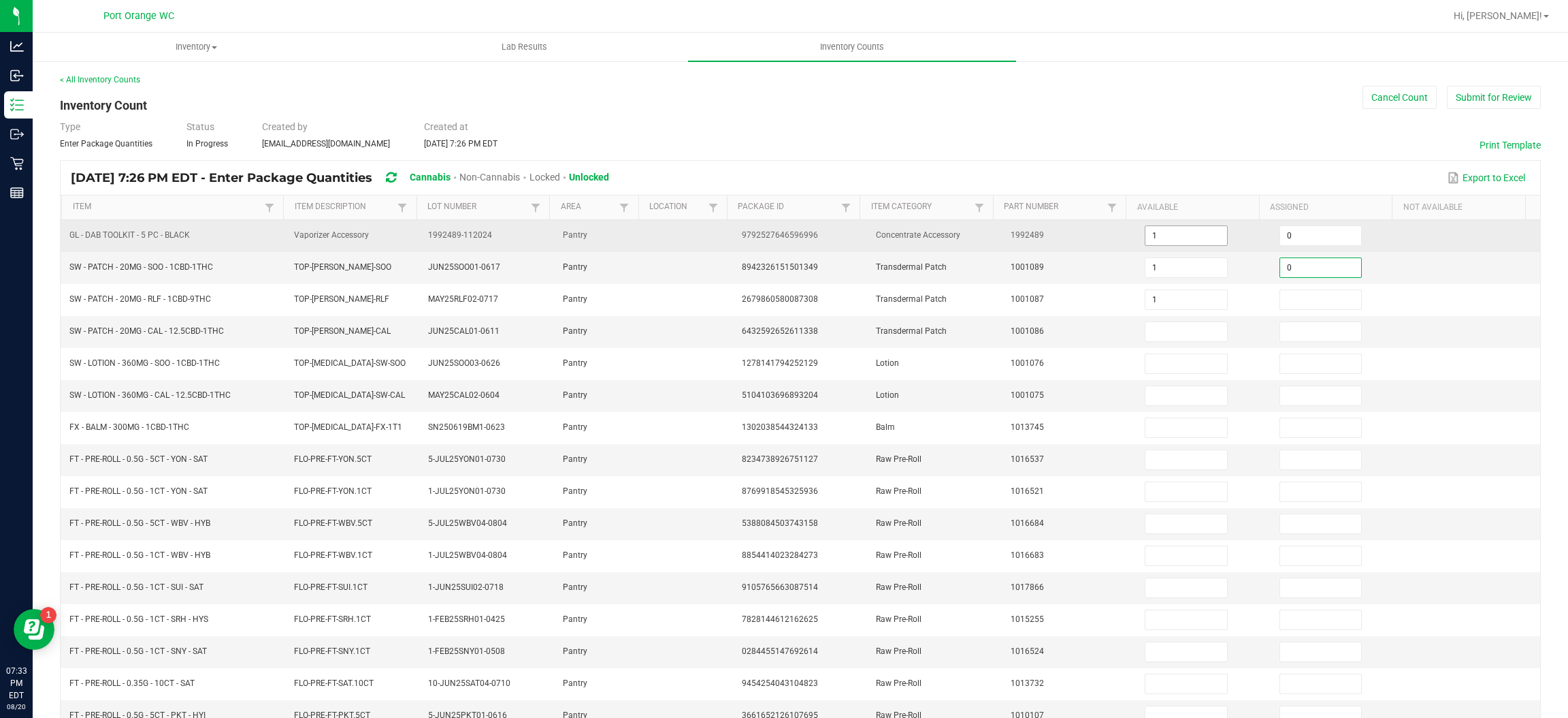
type input "1"
type input "0"
type input "1"
type input "0"
type input "1"
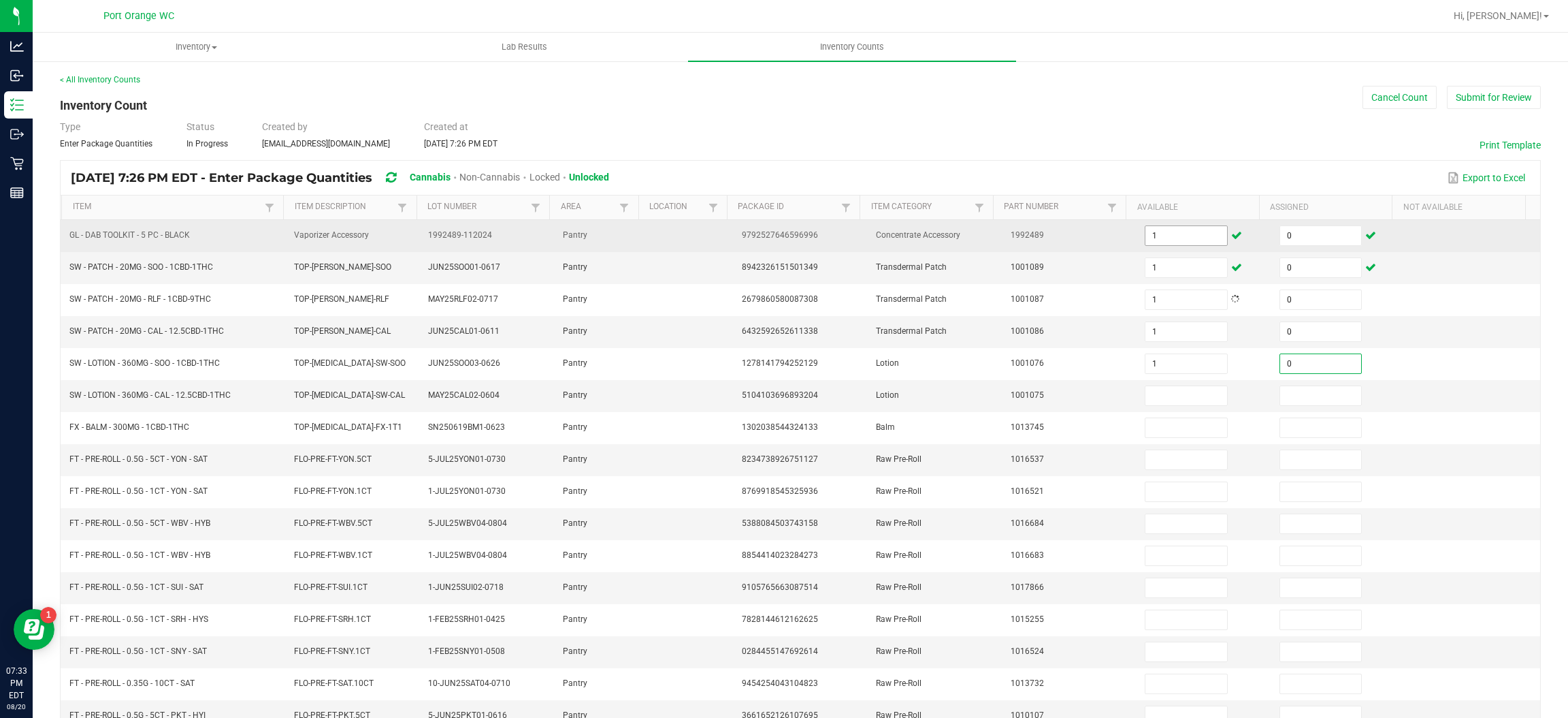
type input "0"
type input "1"
type input "0"
type input "1"
type input "0"
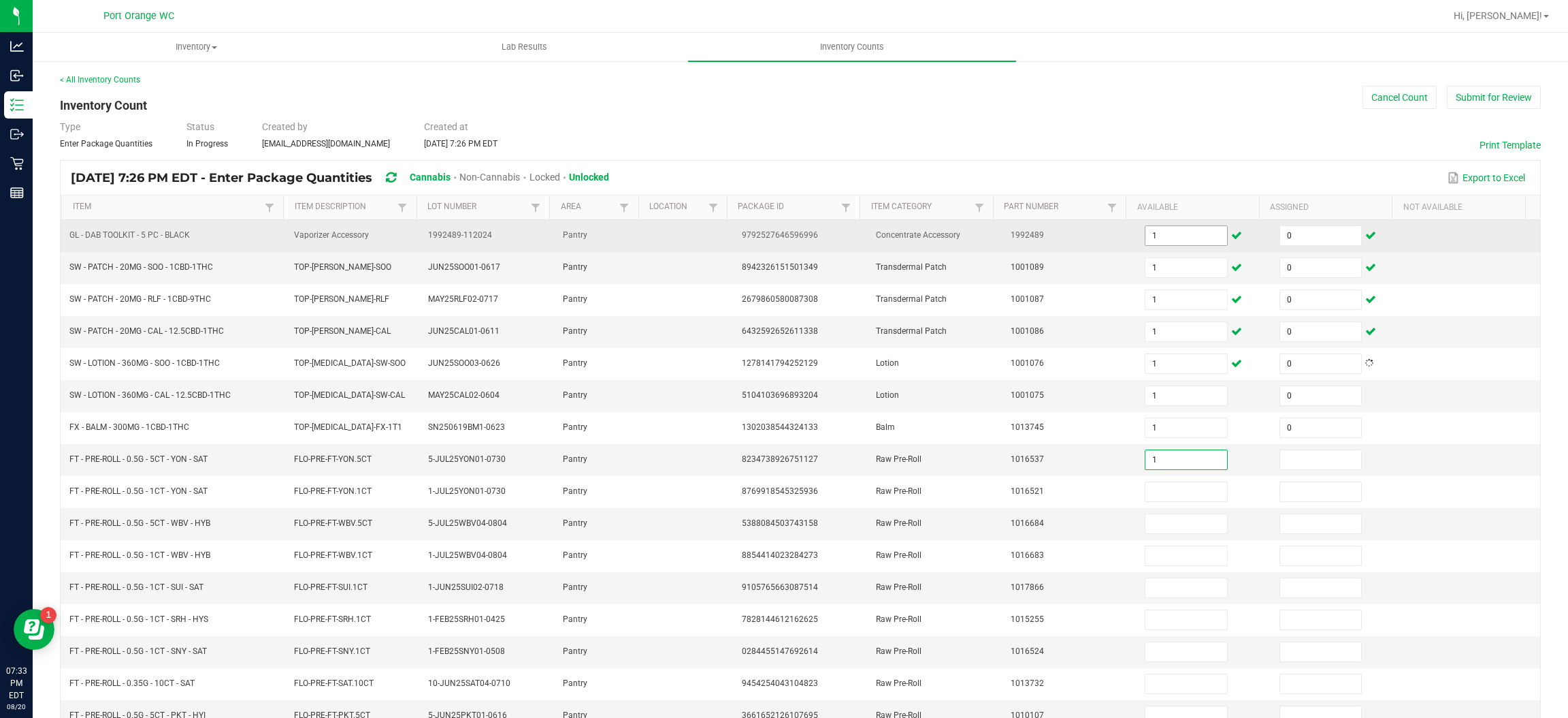
type input "1"
type input "0"
type input "1"
type input "0"
type input "1"
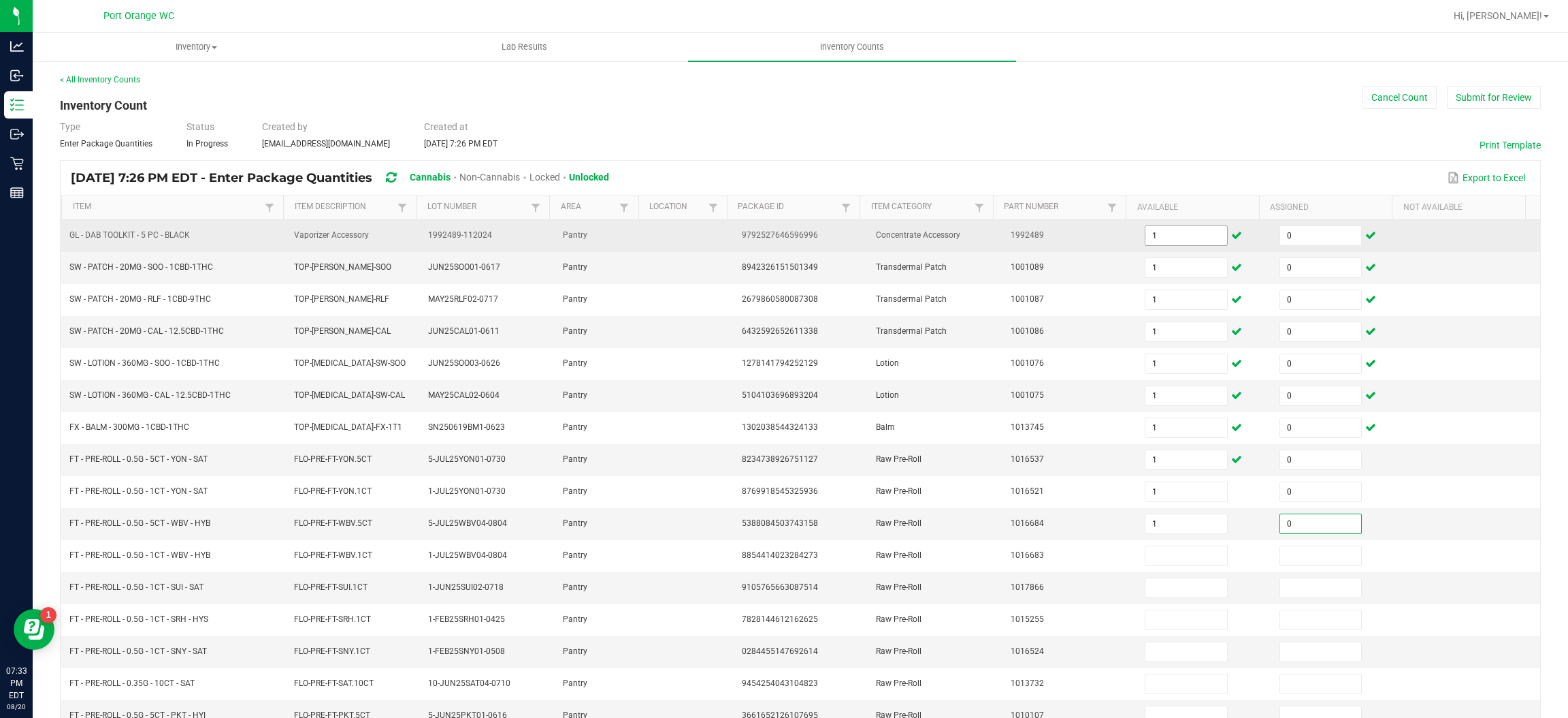
type input "0"
type input "1"
type input "0"
type input "1"
type input "0"
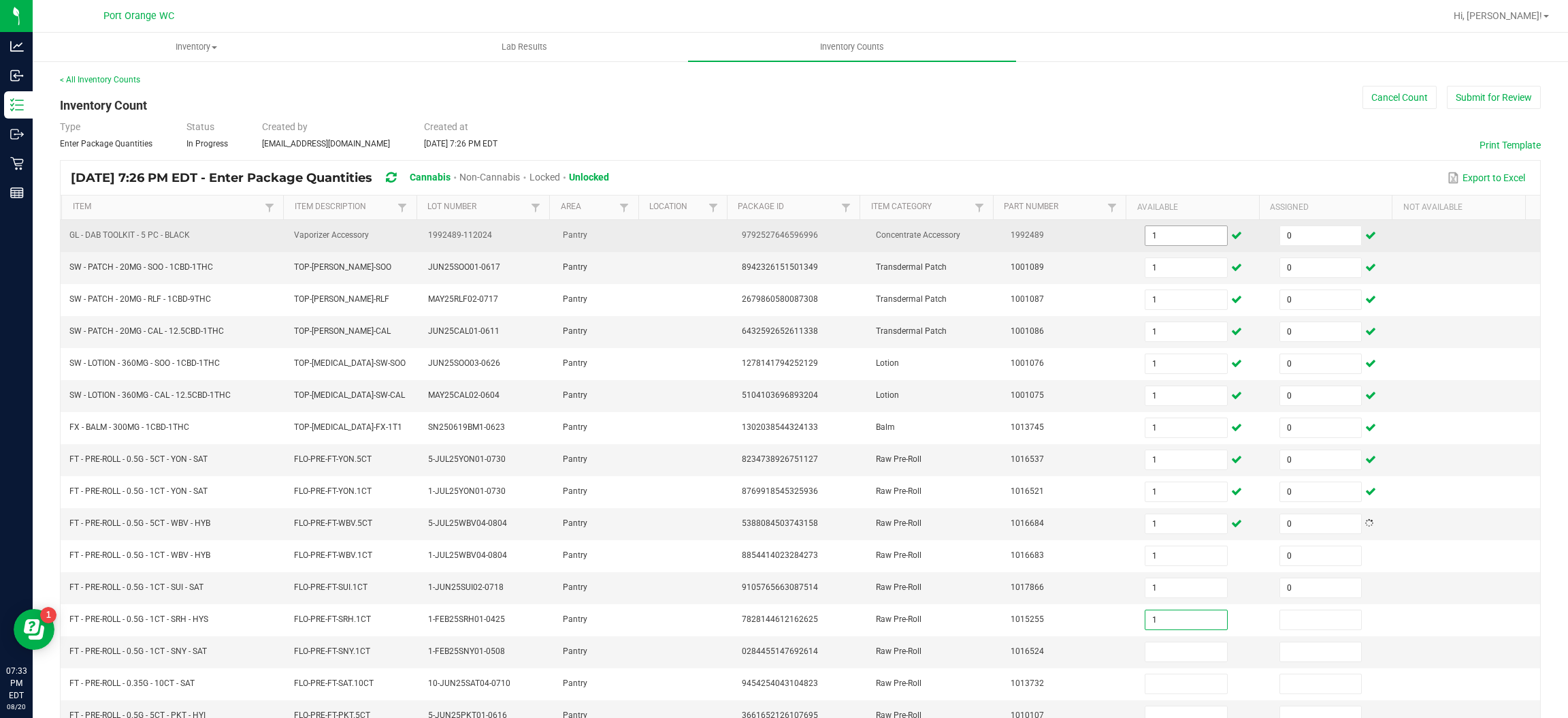
type input "1"
type input "0"
type input "1"
type input "0"
type input "1"
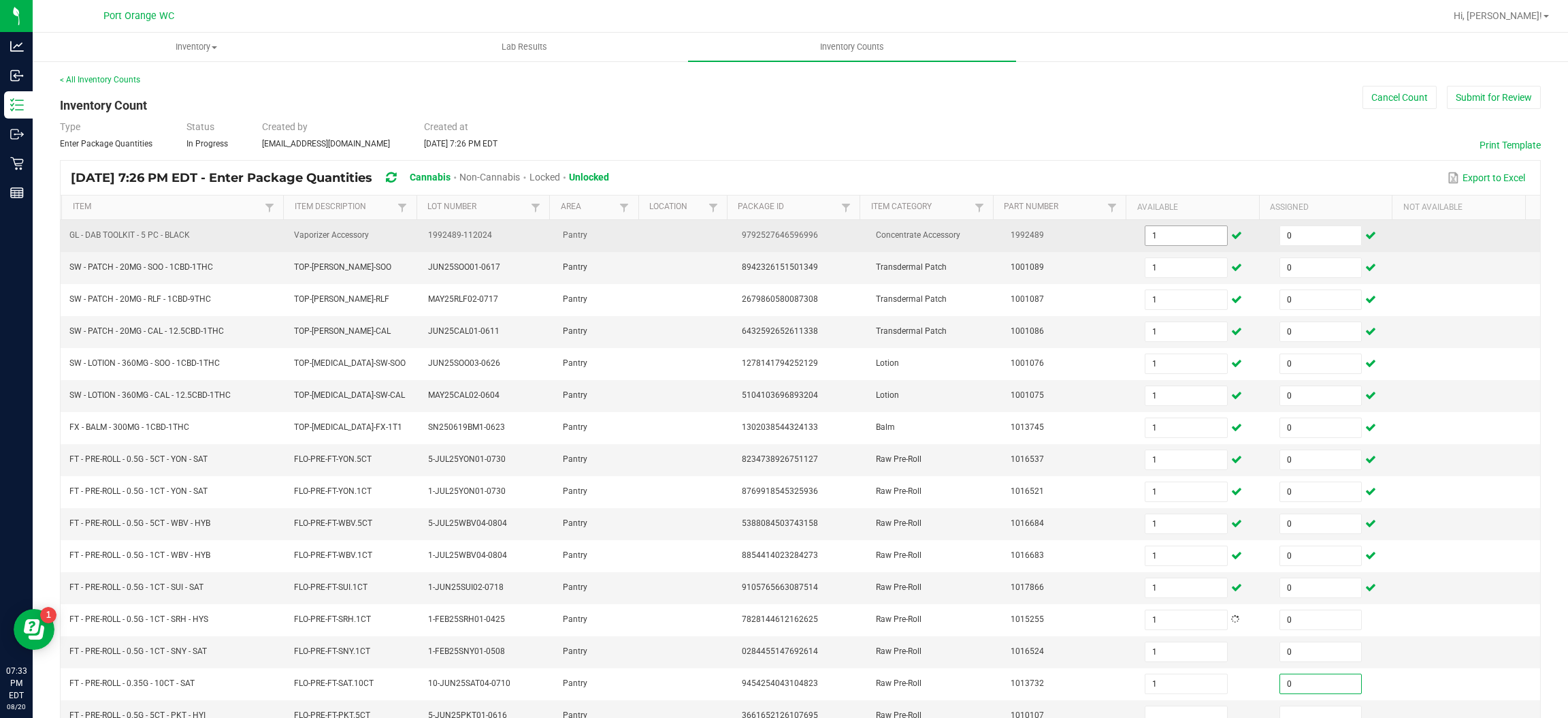
type input "0"
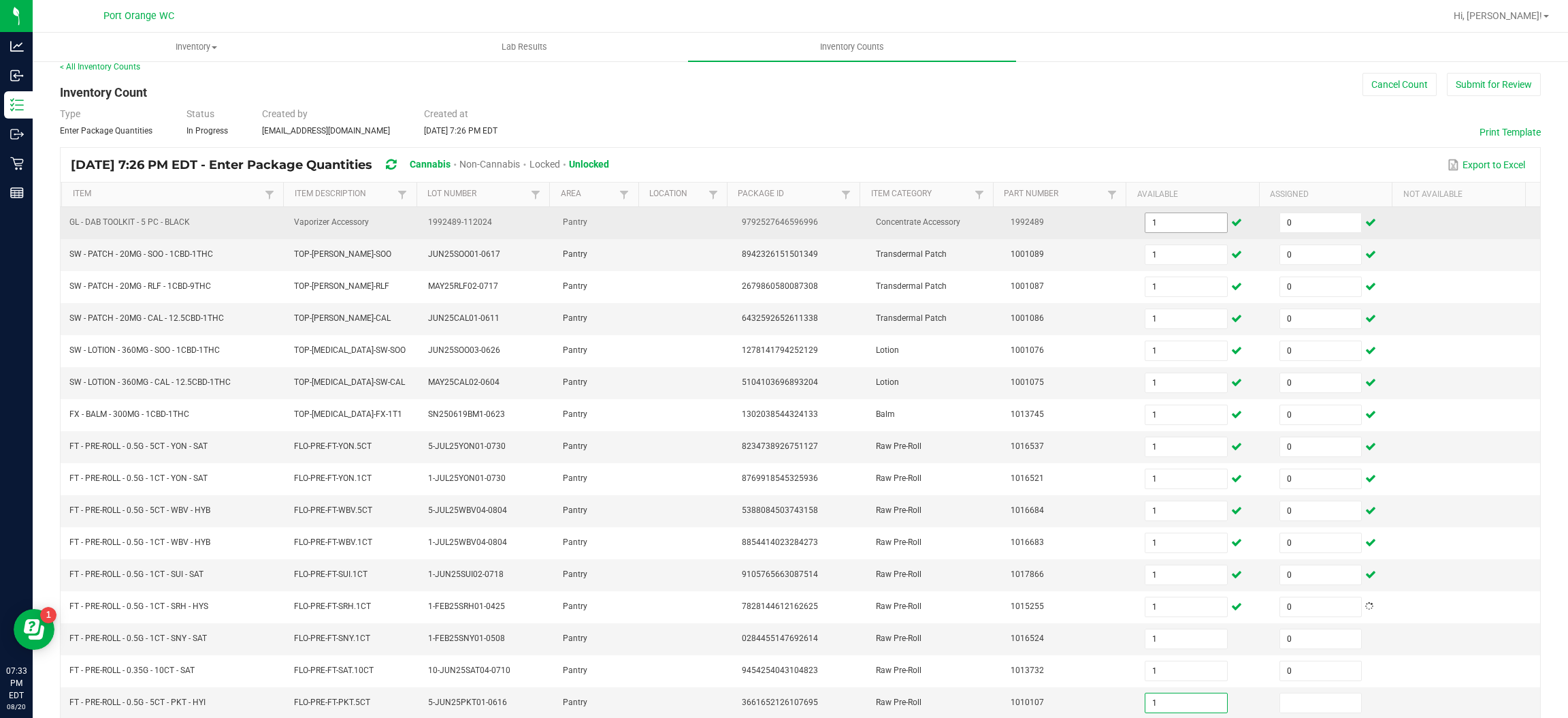
type input "1"
type input "0"
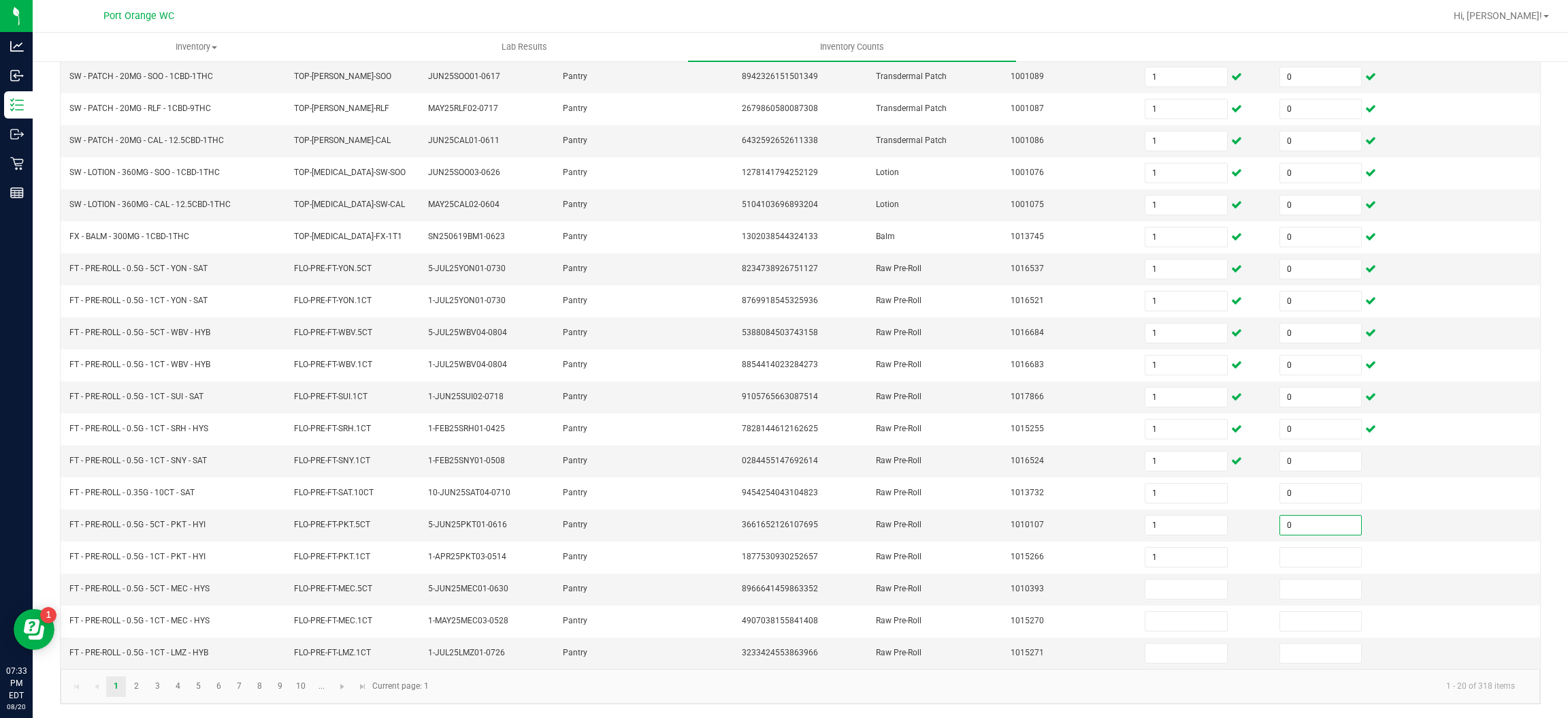
type input "1"
type input "0"
type input "1"
type input "0"
type input "1"
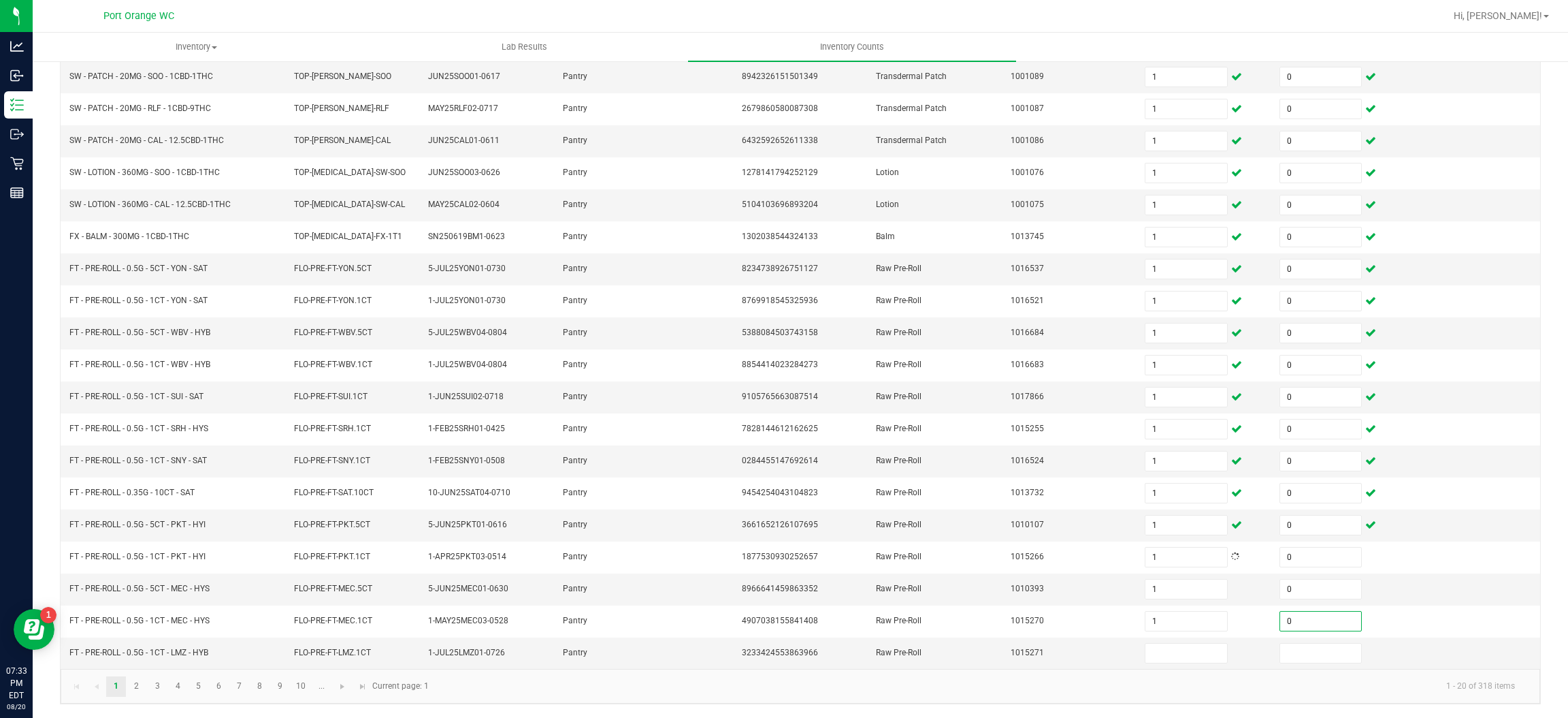
type input "0"
type input "1"
type input "0"
click at [138, 686] on link "2" at bounding box center [136, 686] width 19 height 20
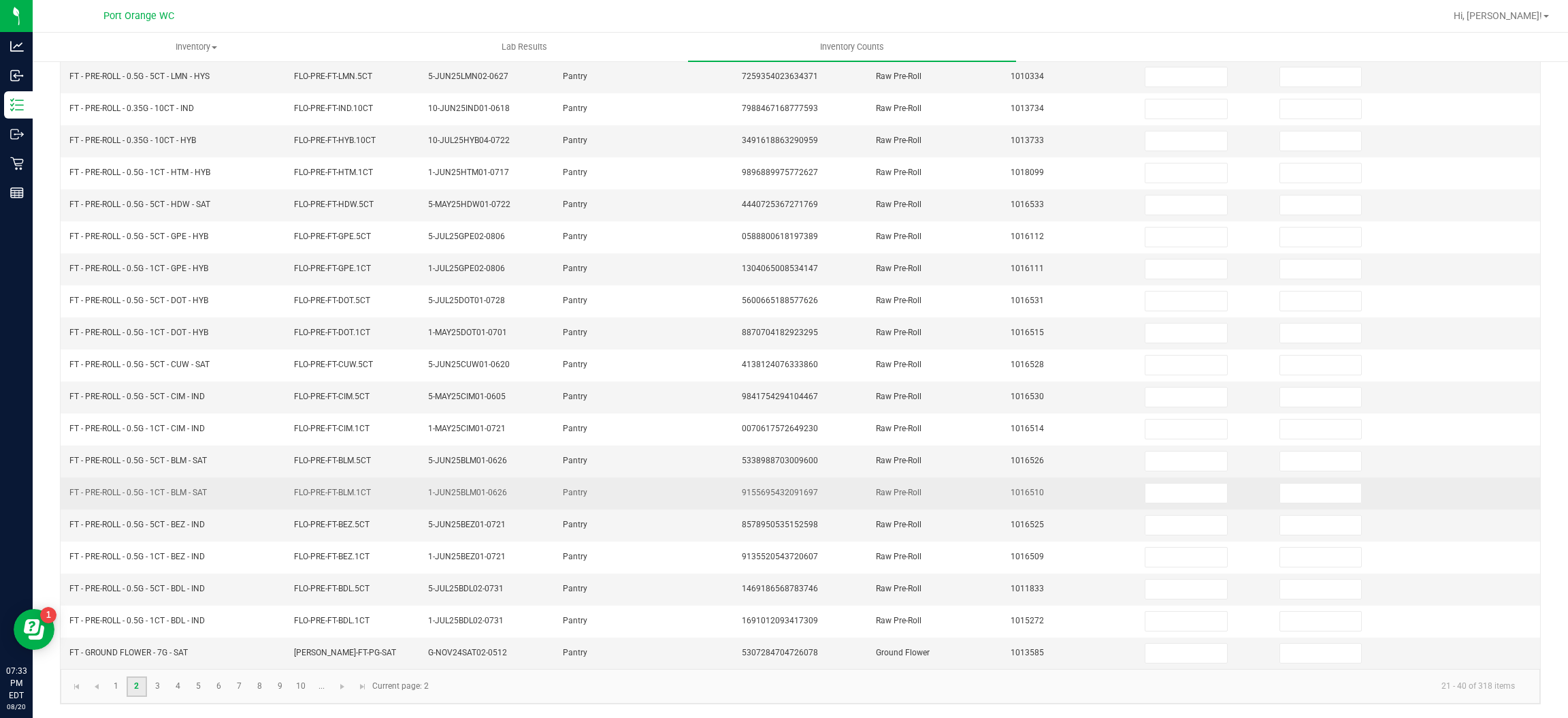
scroll to position [0, 0]
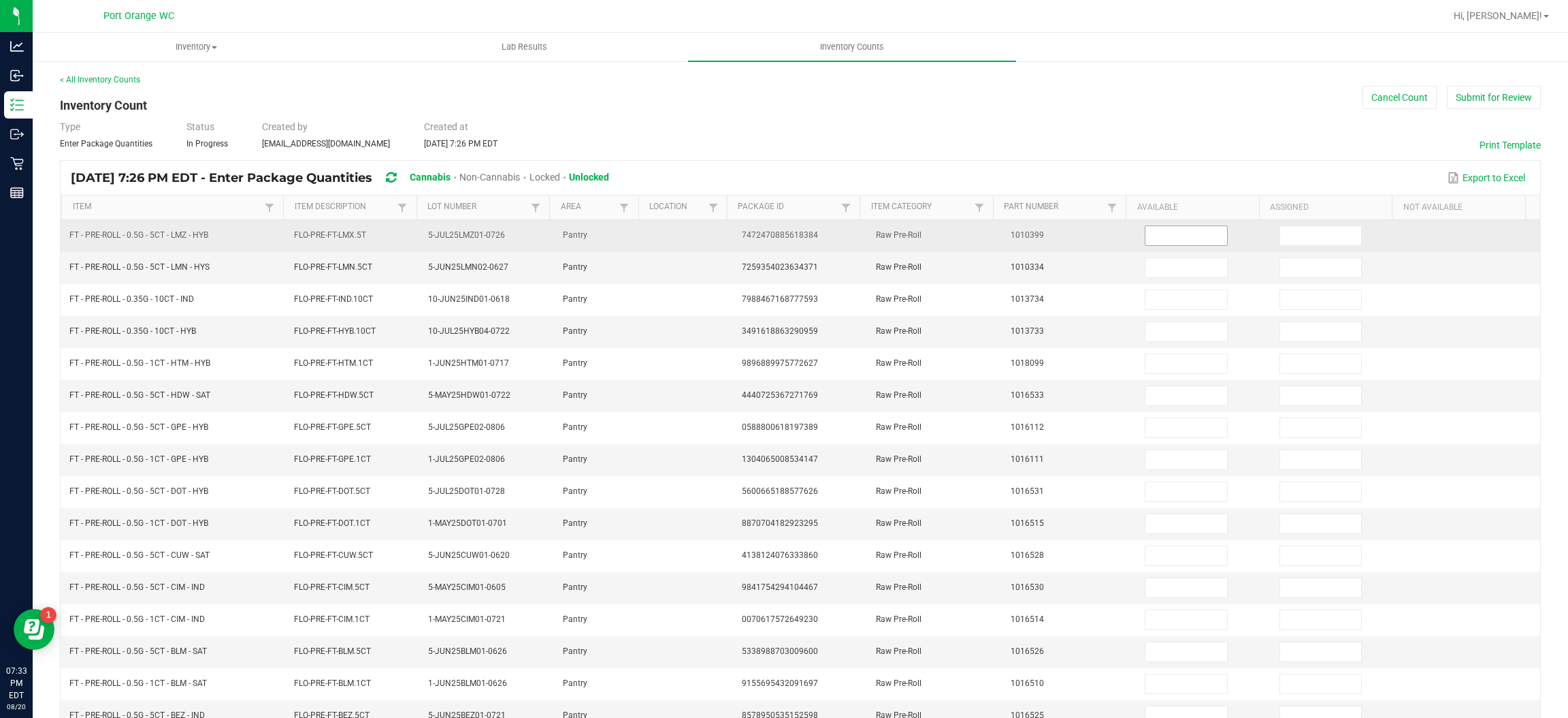
click at [1193, 228] on input at bounding box center [1186, 235] width 81 height 19
type input "1"
type input "0"
type input "1"
type input "0"
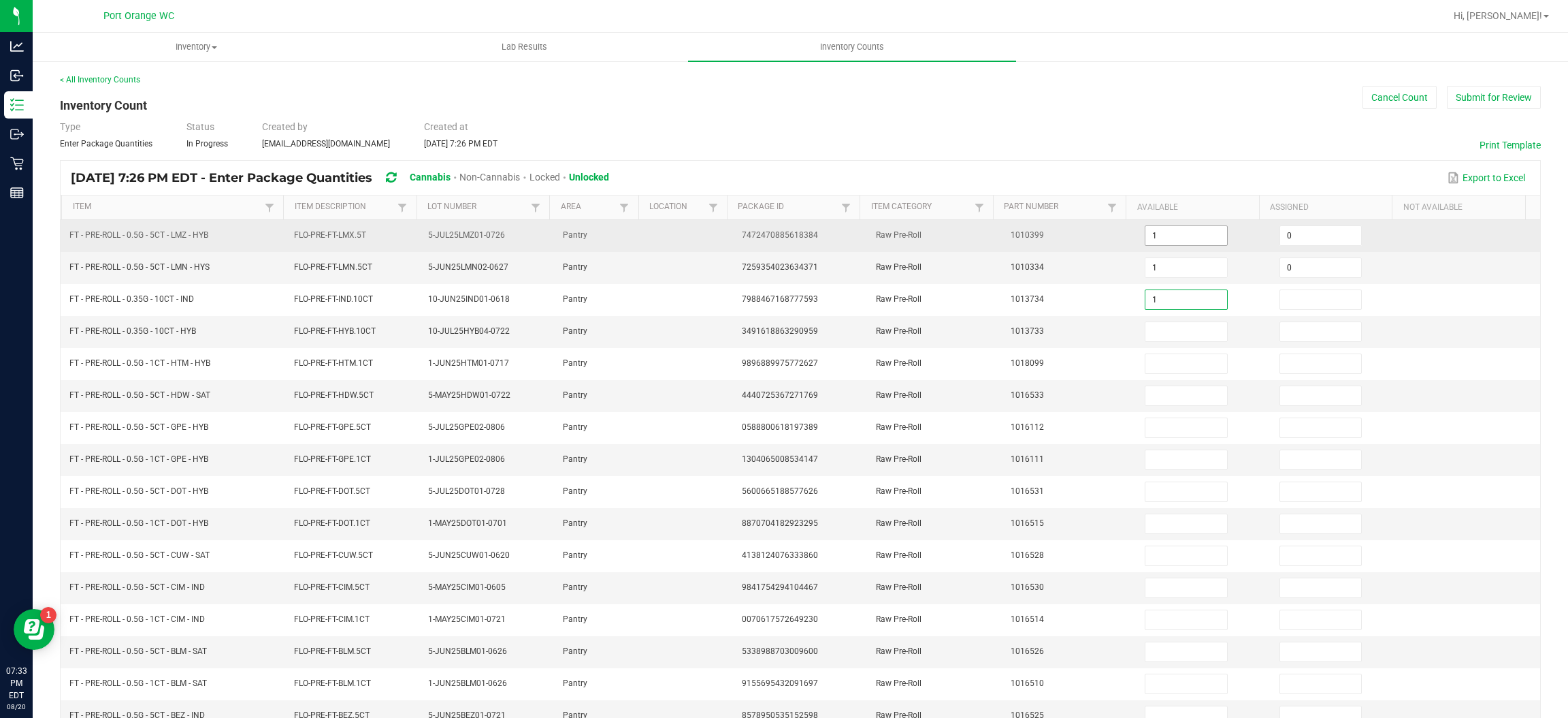
type input "1"
type input "0"
type input "1"
type input "0"
type input "1"
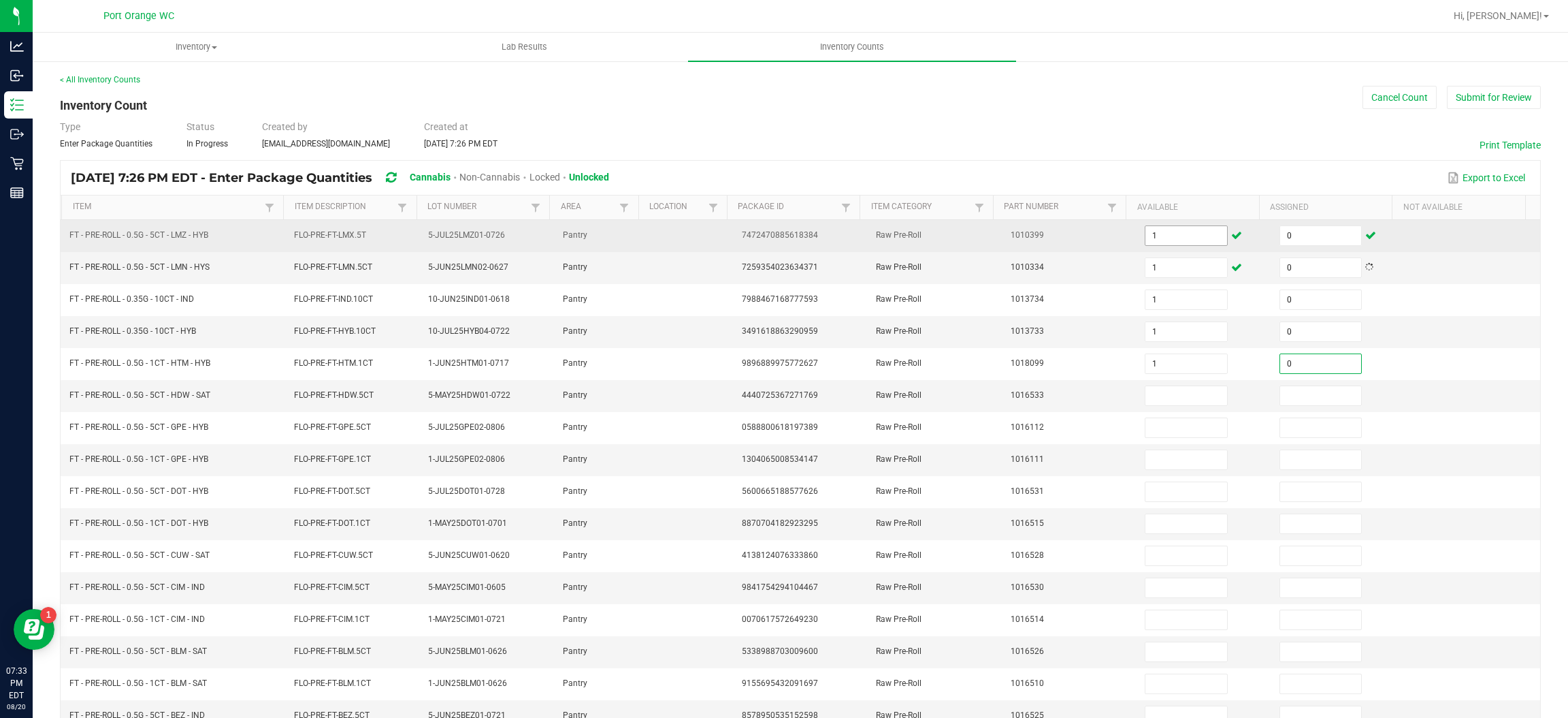
type input "0"
type input "1"
type input "0"
type input "1"
type input "0"
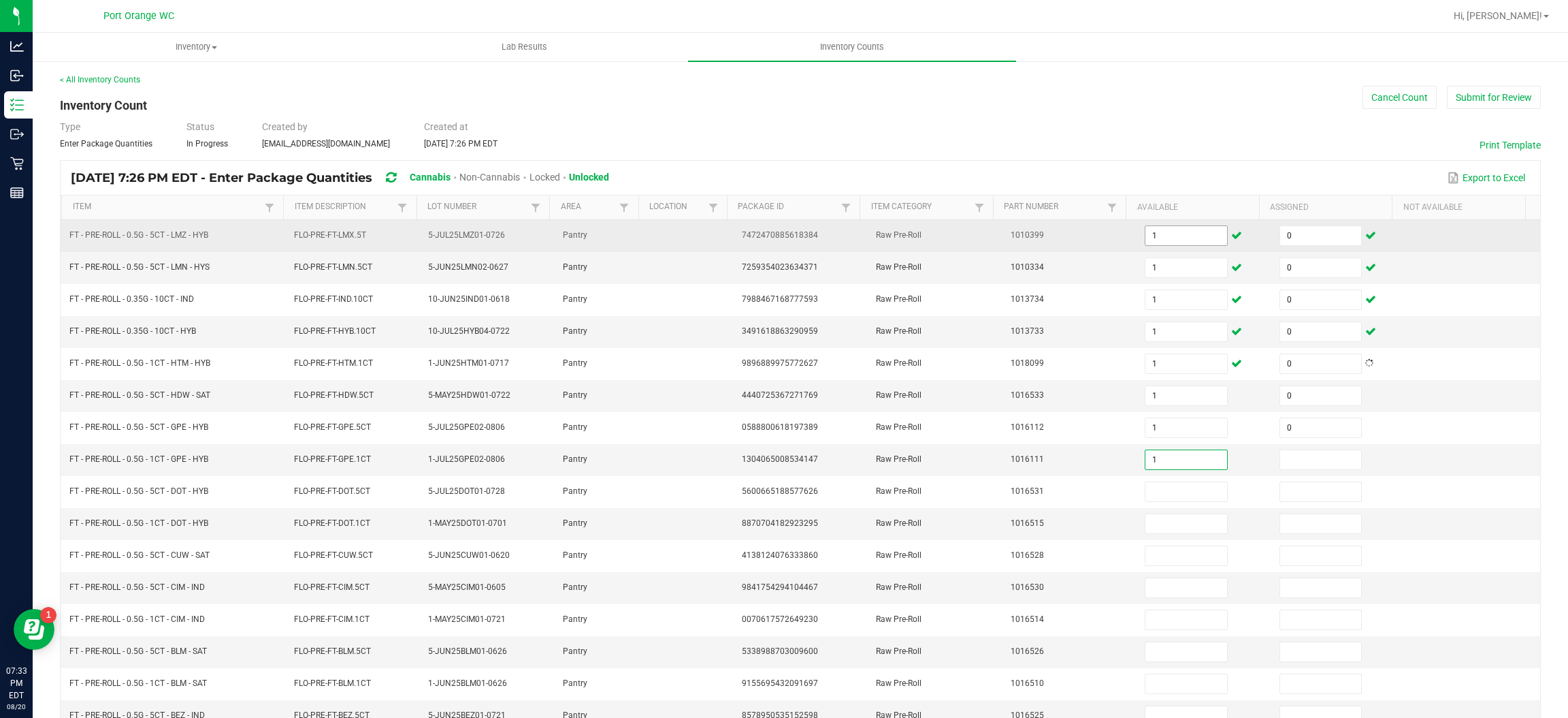
type input "1"
type input "0"
type input "1"
type input "0"
type input "1"
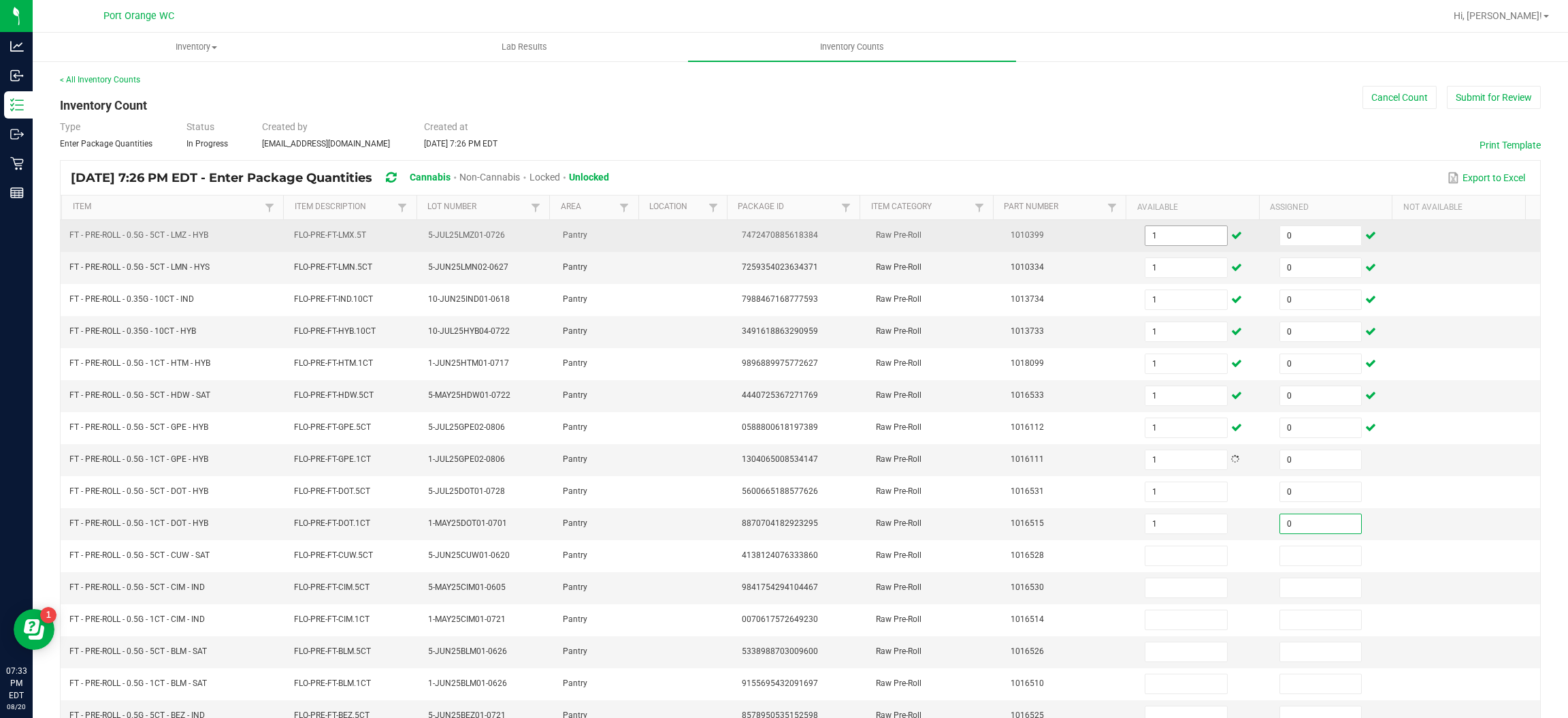
type input "0"
type input "1"
type input "0"
type input "1"
type input "0"
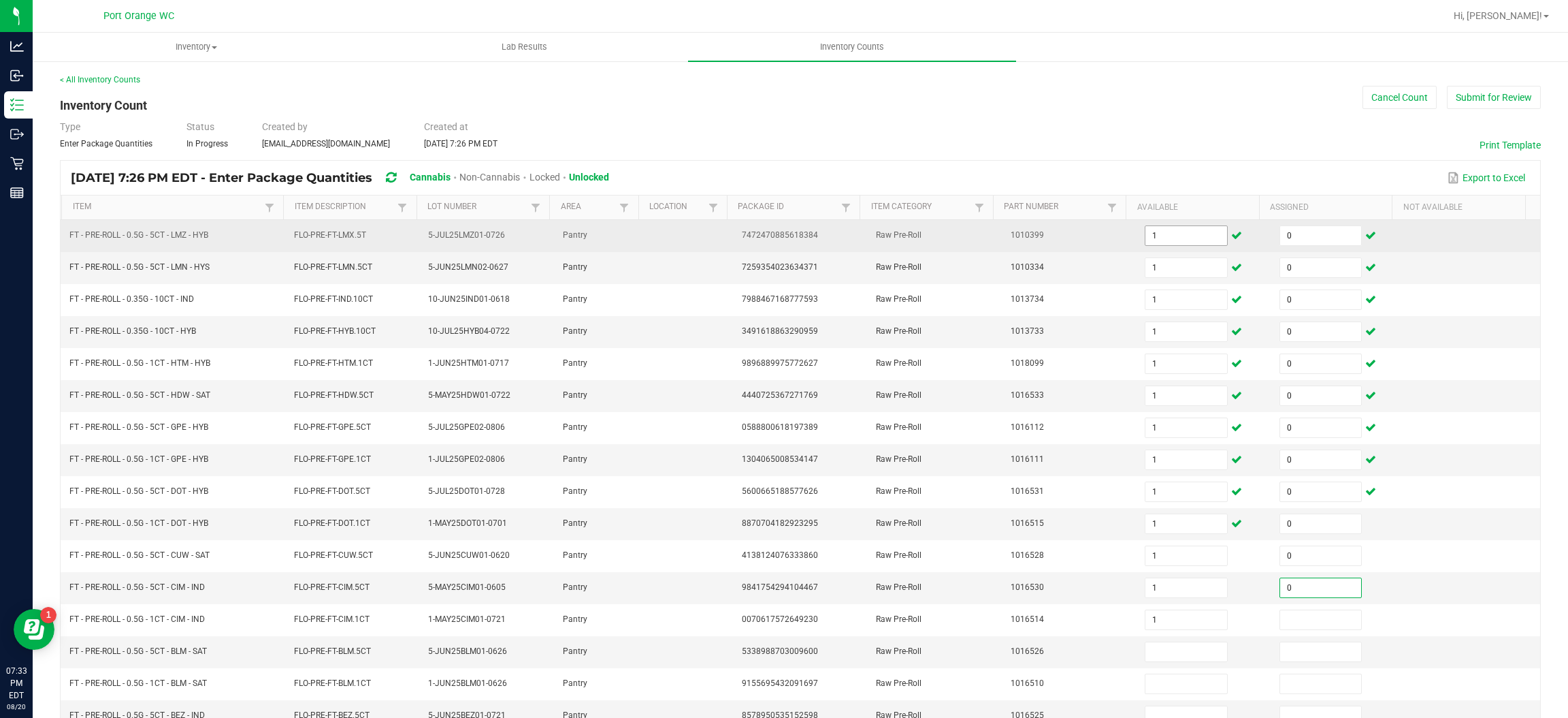
type input "1"
type input "0"
type input "1"
type input "0"
type input "1"
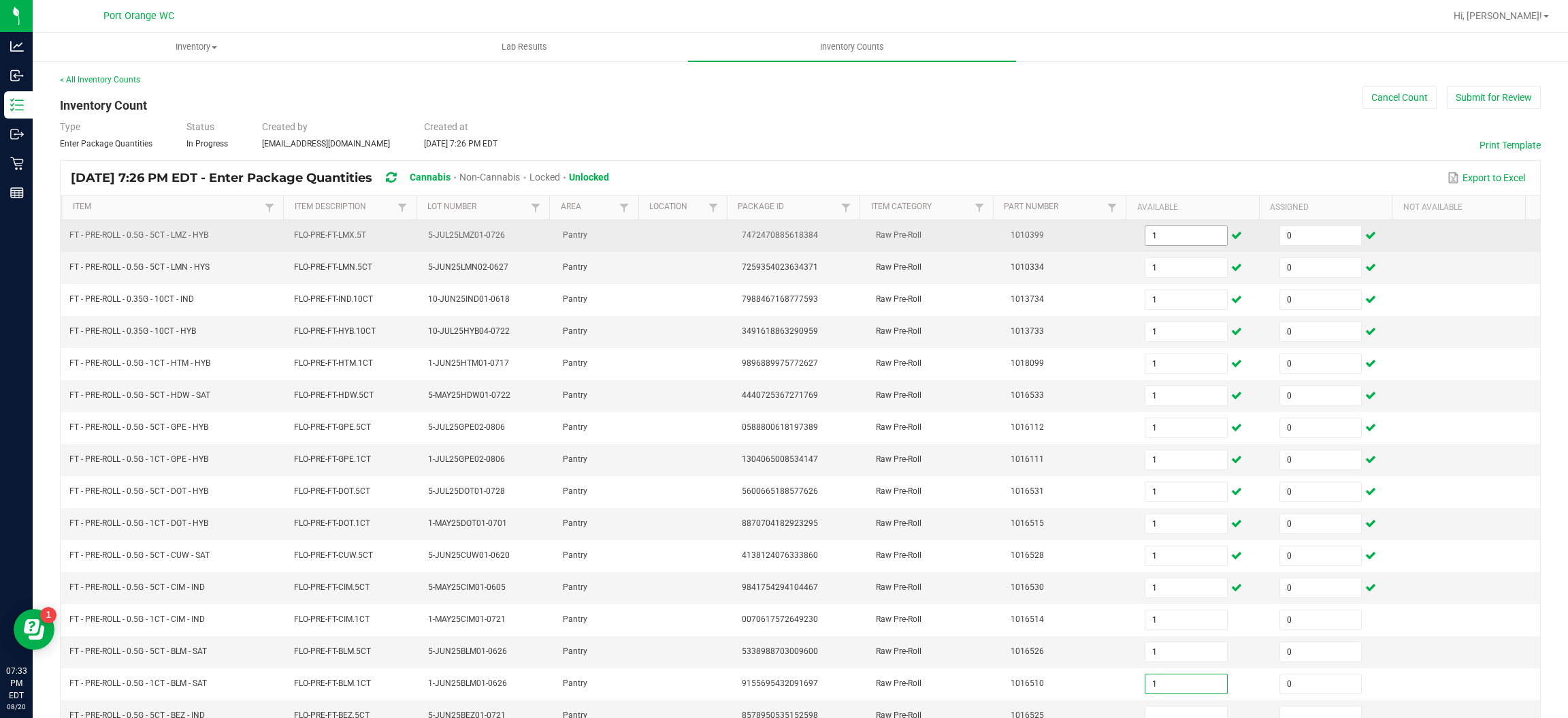
type input "0"
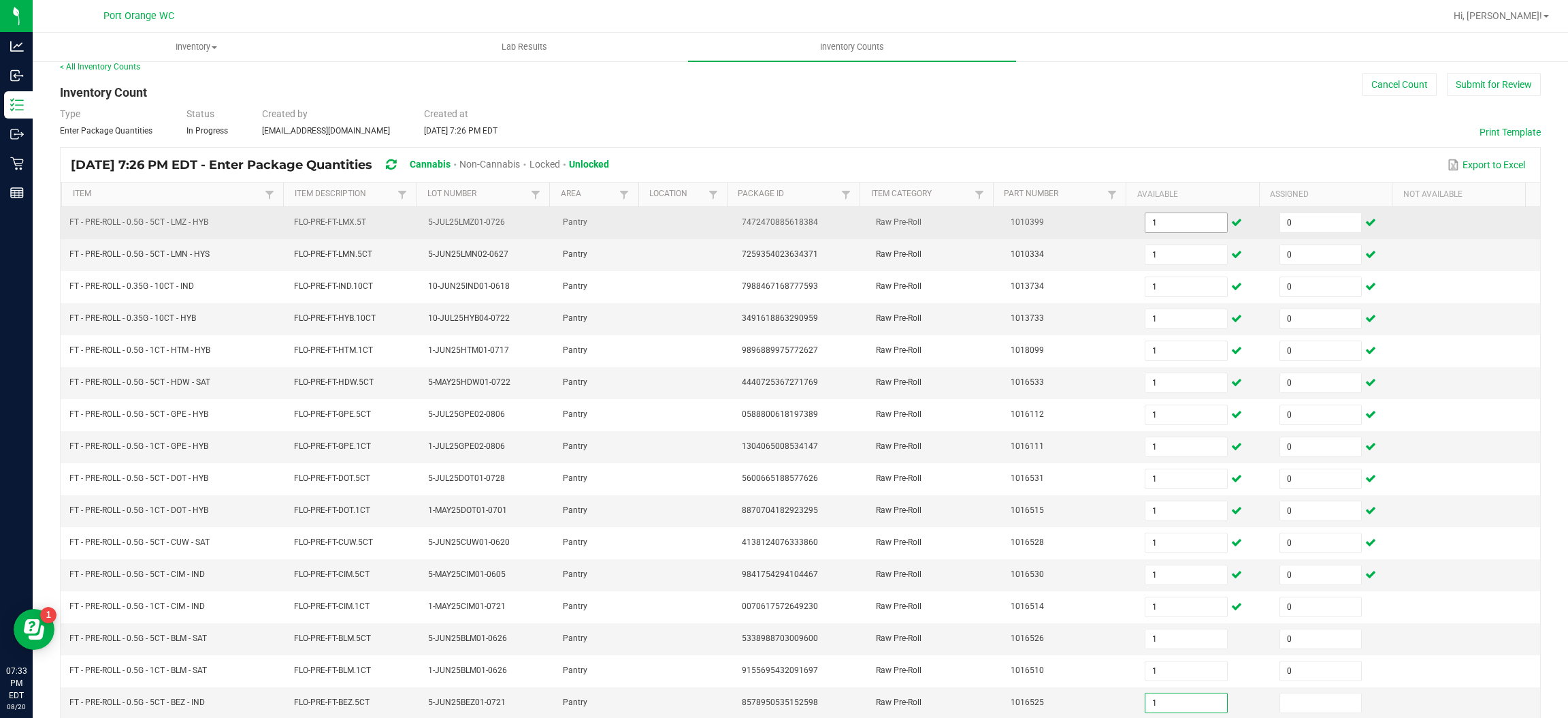
type input "1"
type input "0"
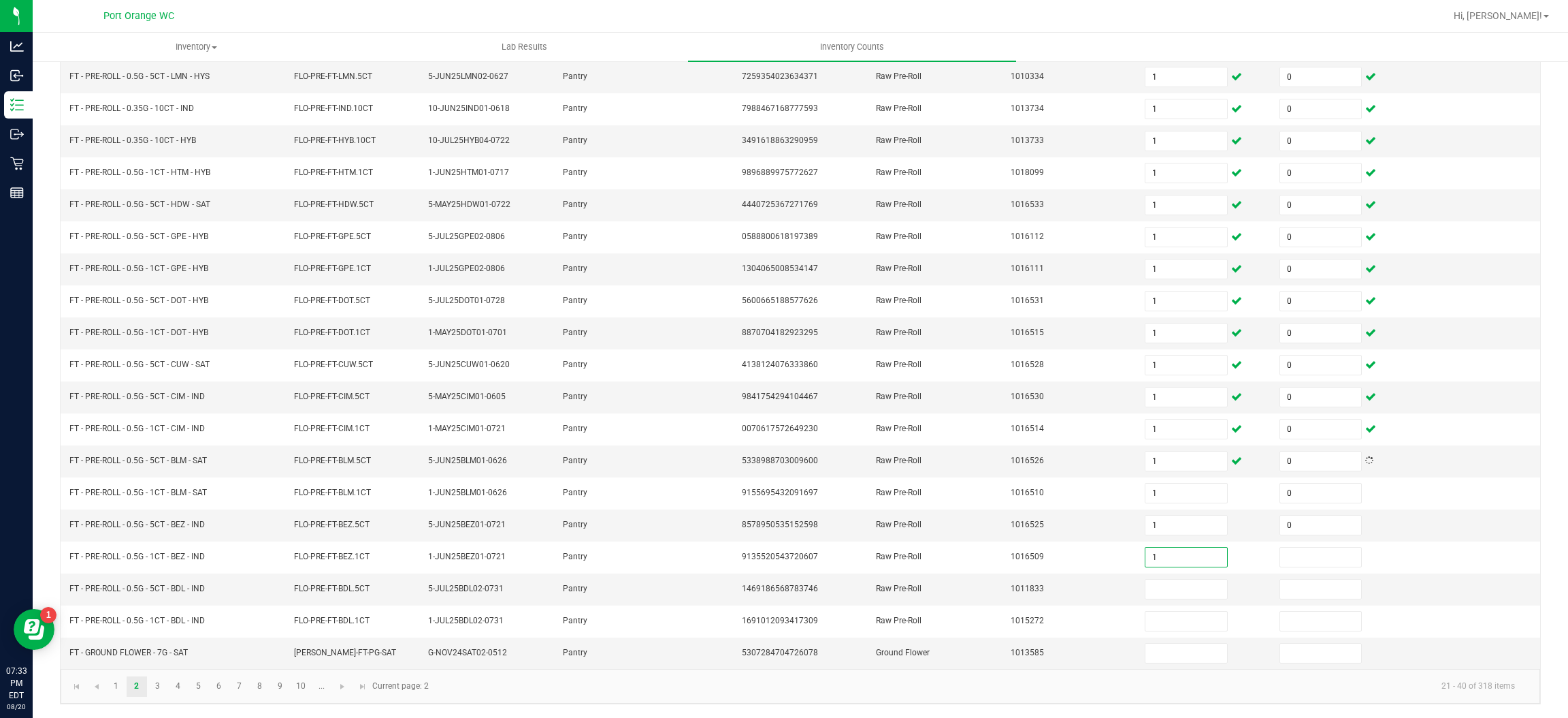
type input "1"
type input "0"
type input "1"
type input "0"
type input "1"
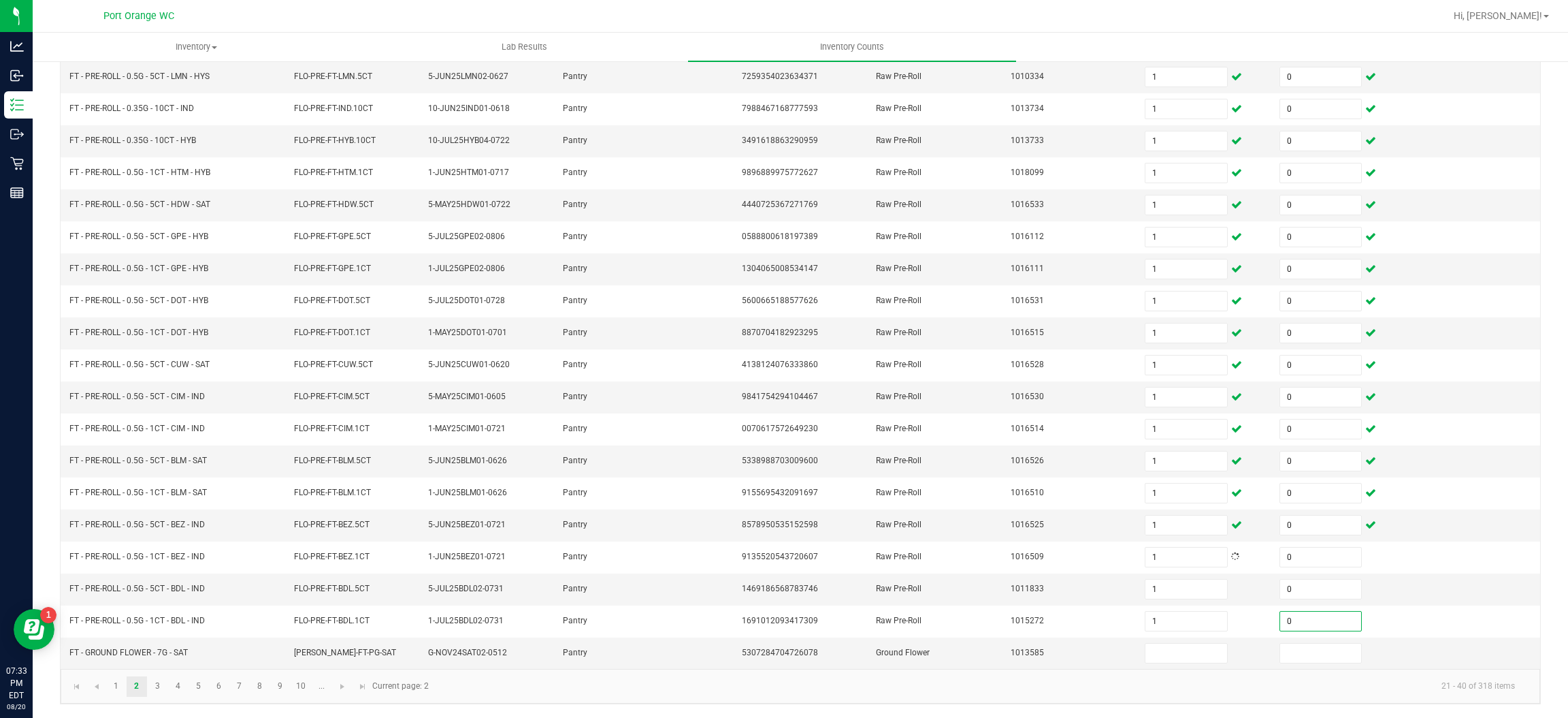
type input "0"
type input "1"
type input "0"
click at [153, 682] on link "3" at bounding box center [157, 686] width 19 height 20
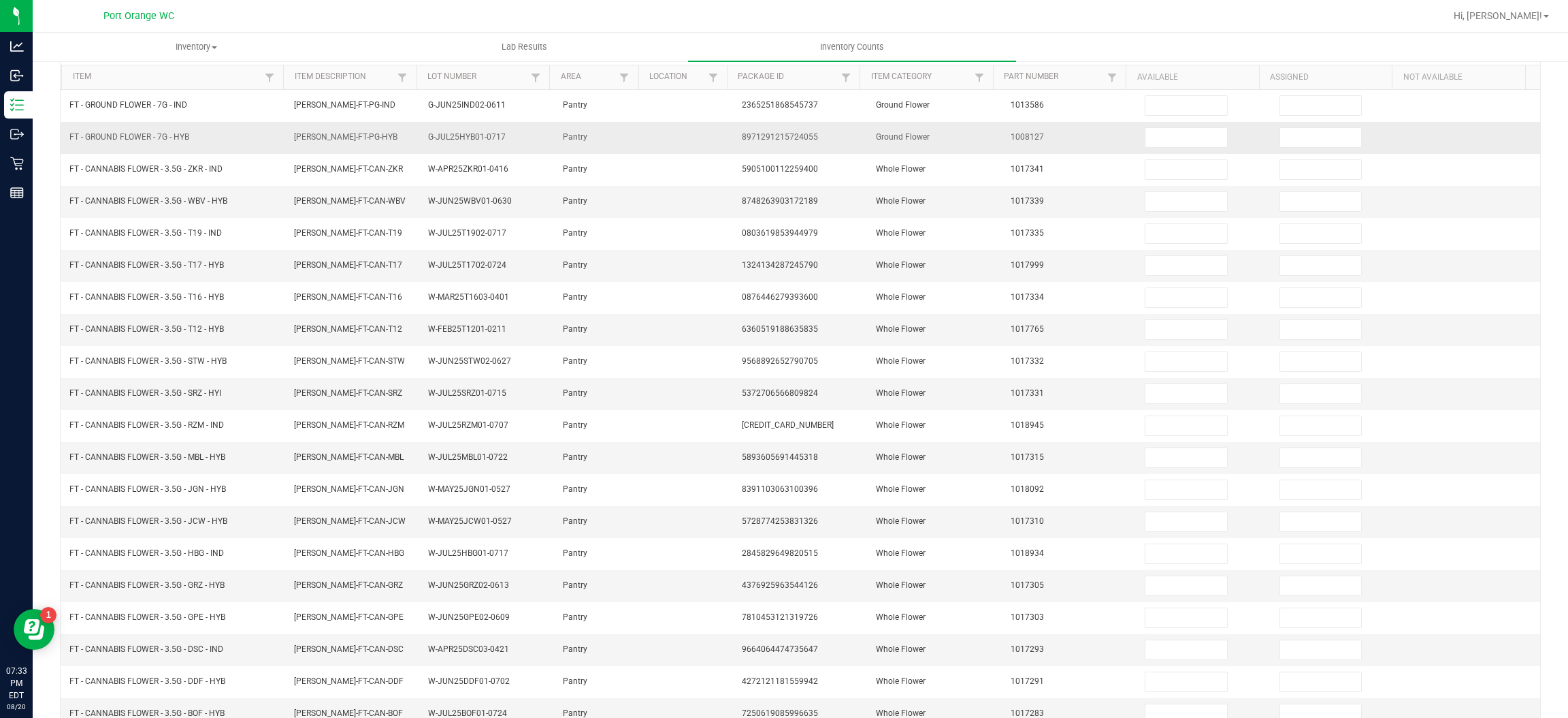
scroll to position [0, 0]
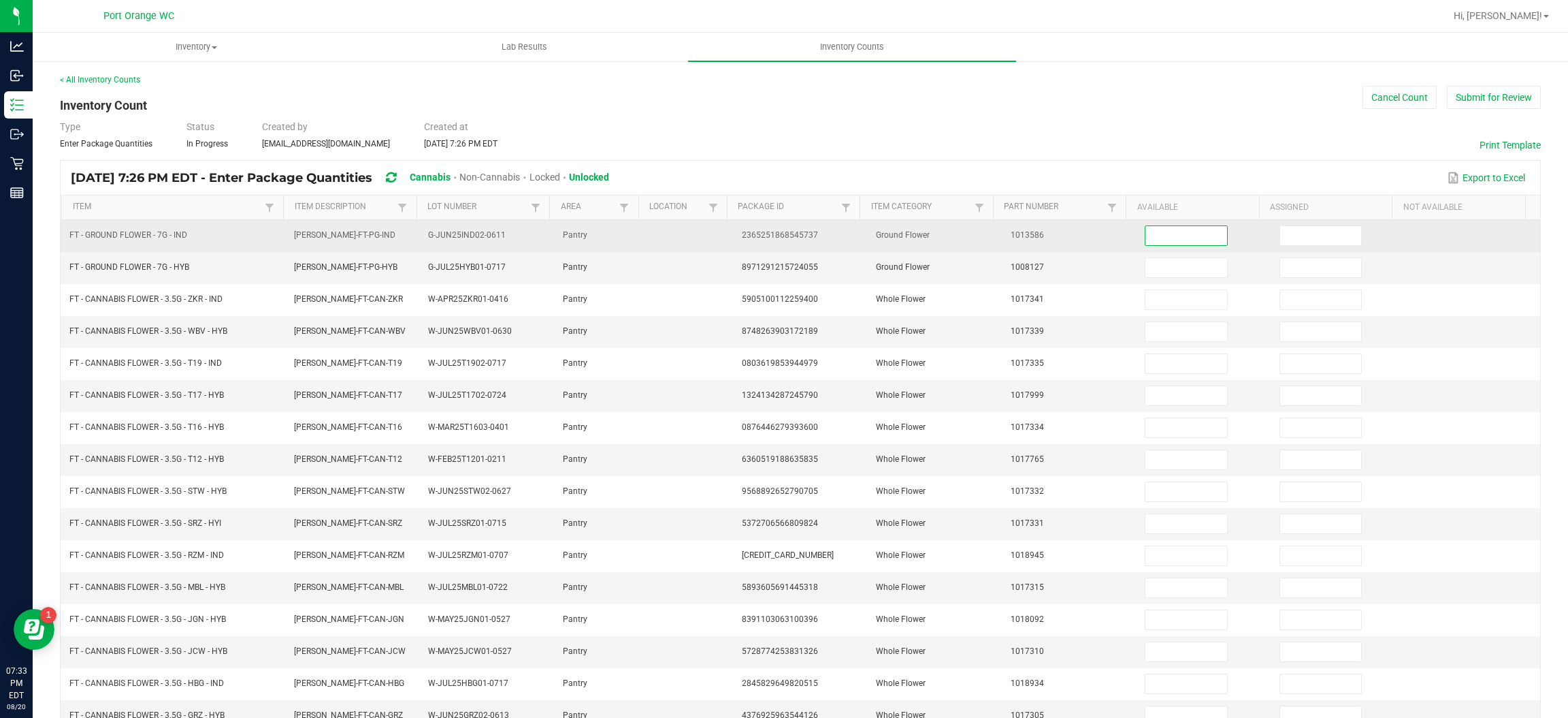
click at [1152, 234] on input at bounding box center [1186, 235] width 81 height 19
type input "1"
type input "0"
type input "1"
type input "0"
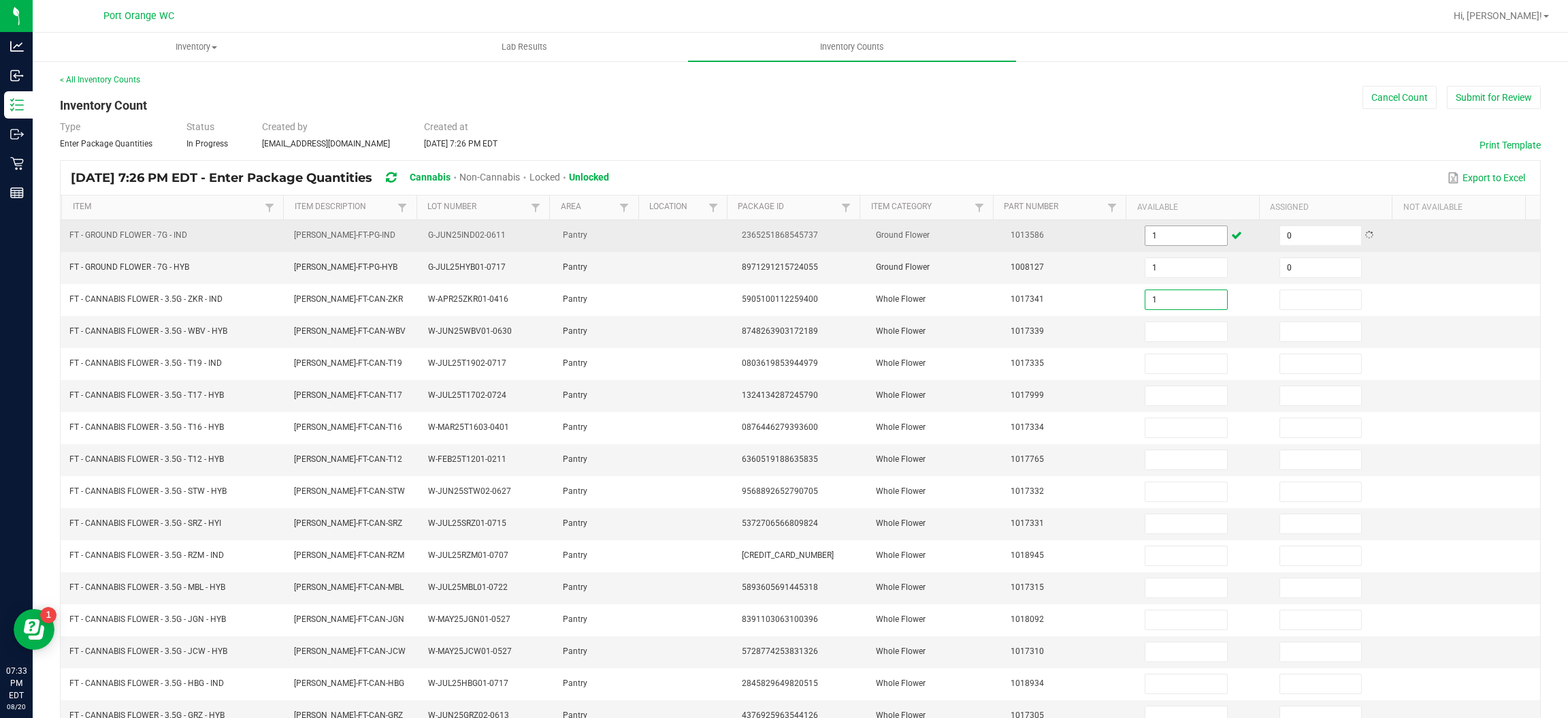
type input "1"
type input "0"
type input "1"
type input "0"
type input "1"
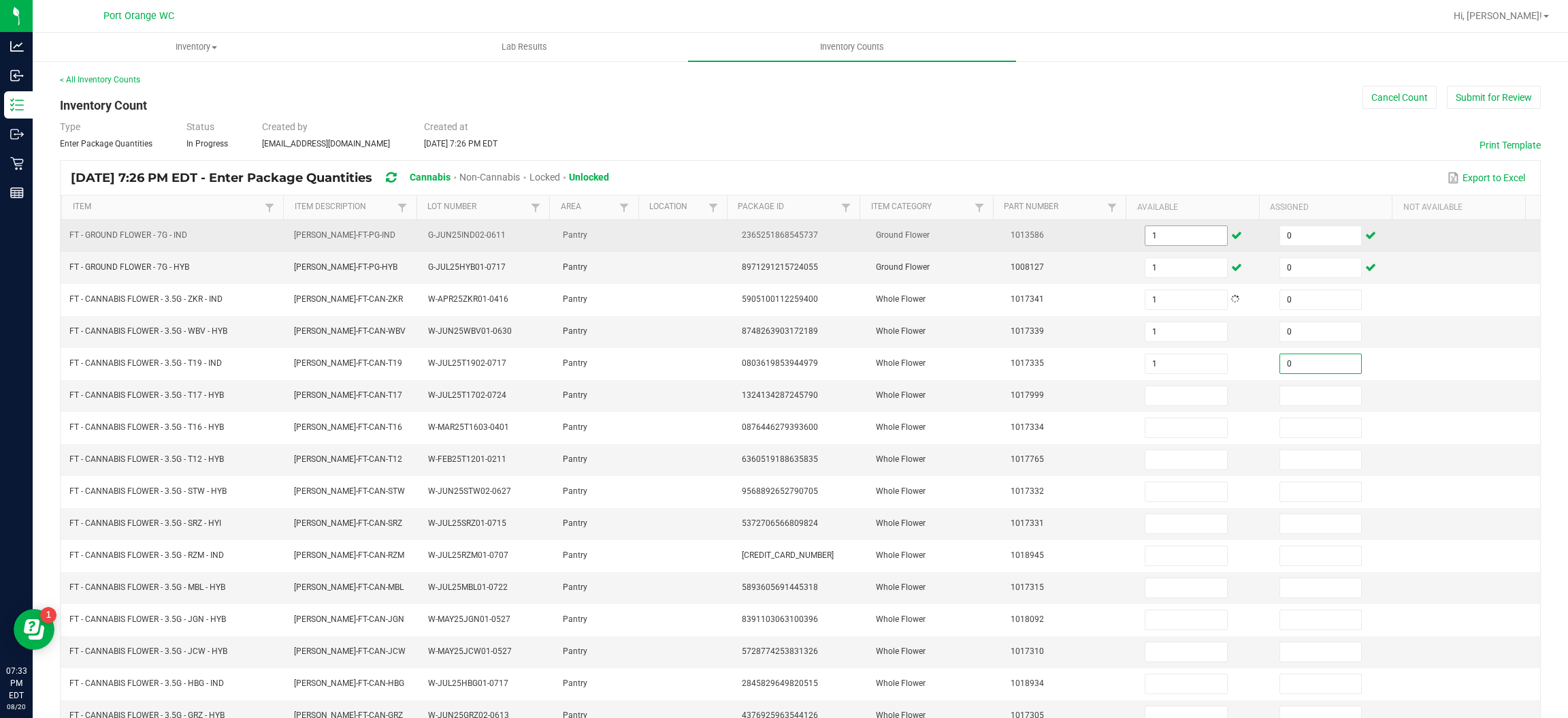
type input "0"
type input "1"
type input "0"
type input "1"
type input "0"
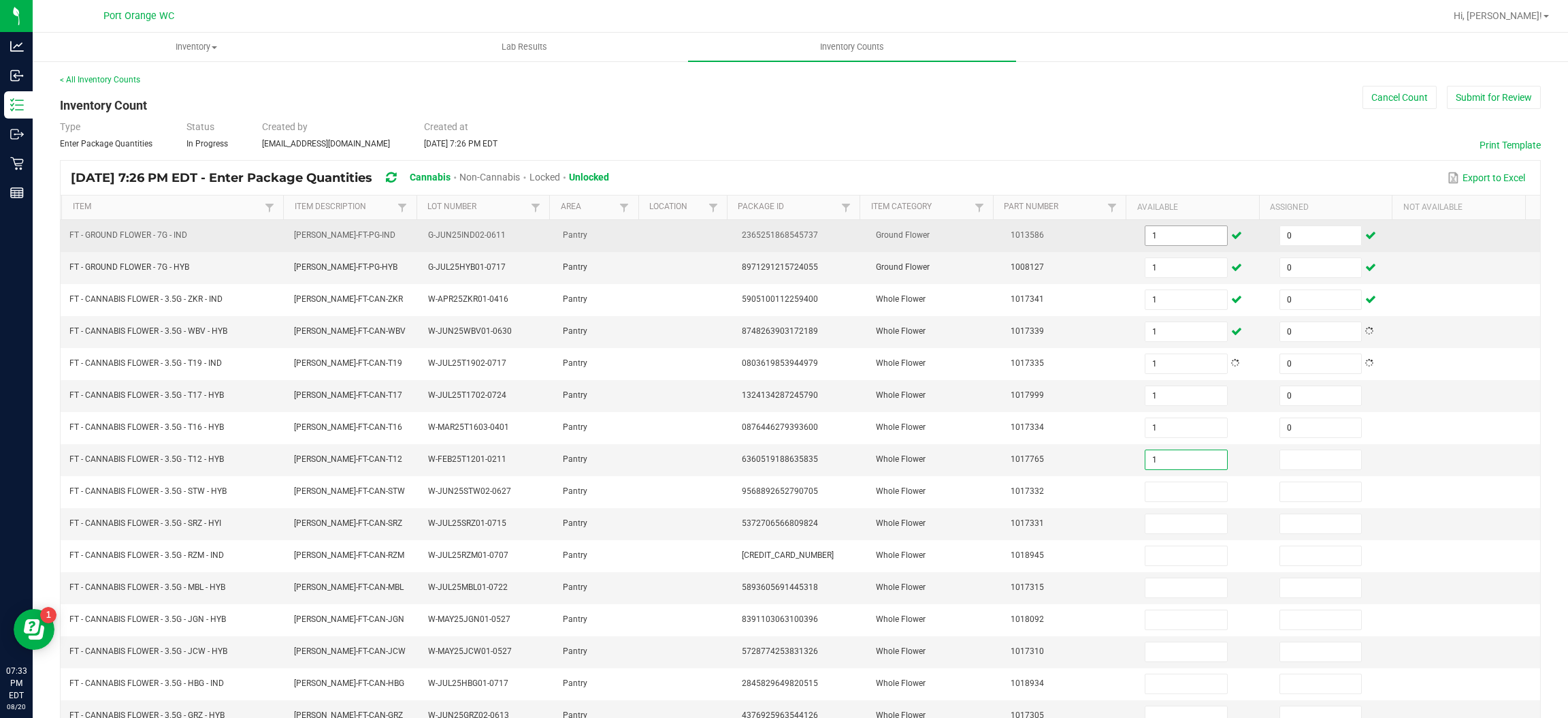
type input "1"
type input "0"
type input "1"
type input "0"
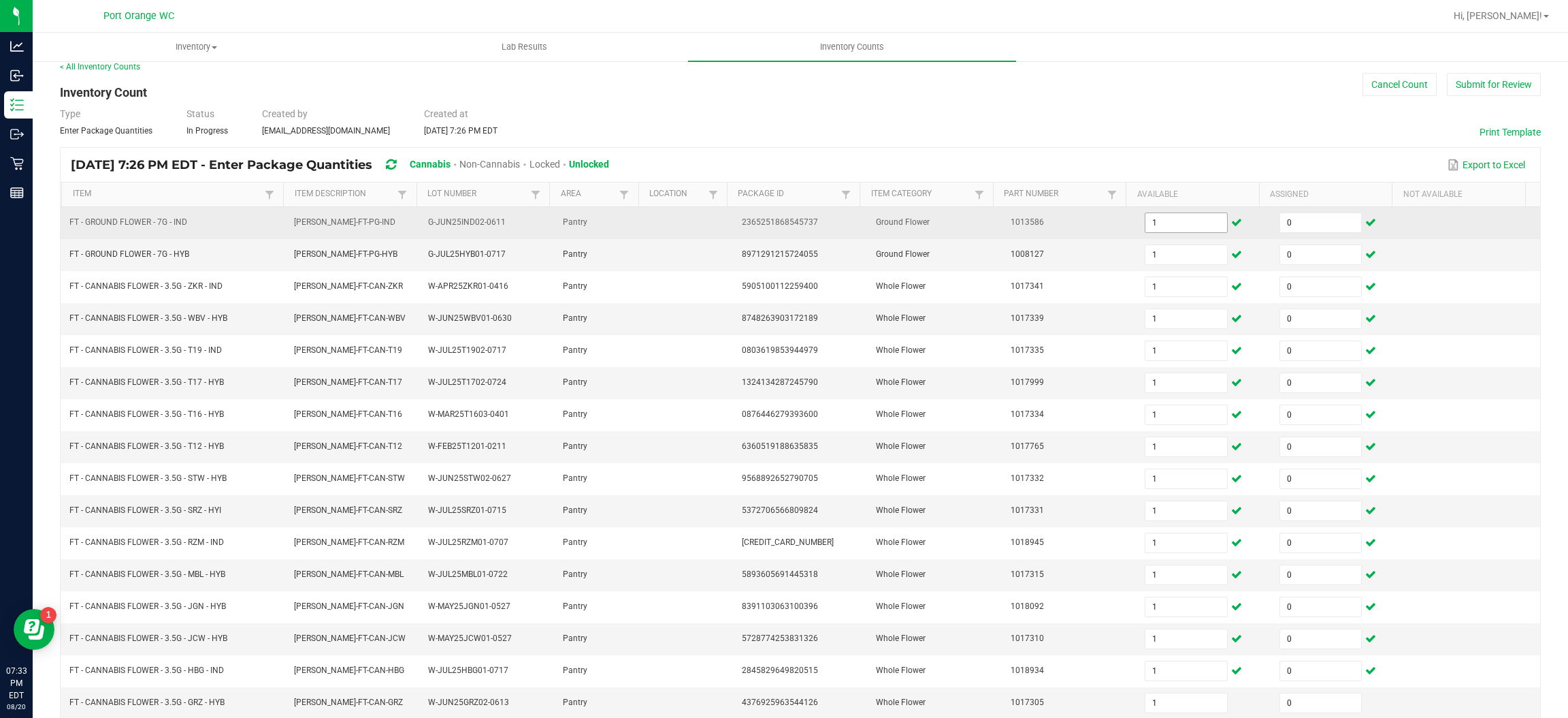
scroll to position [198, 0]
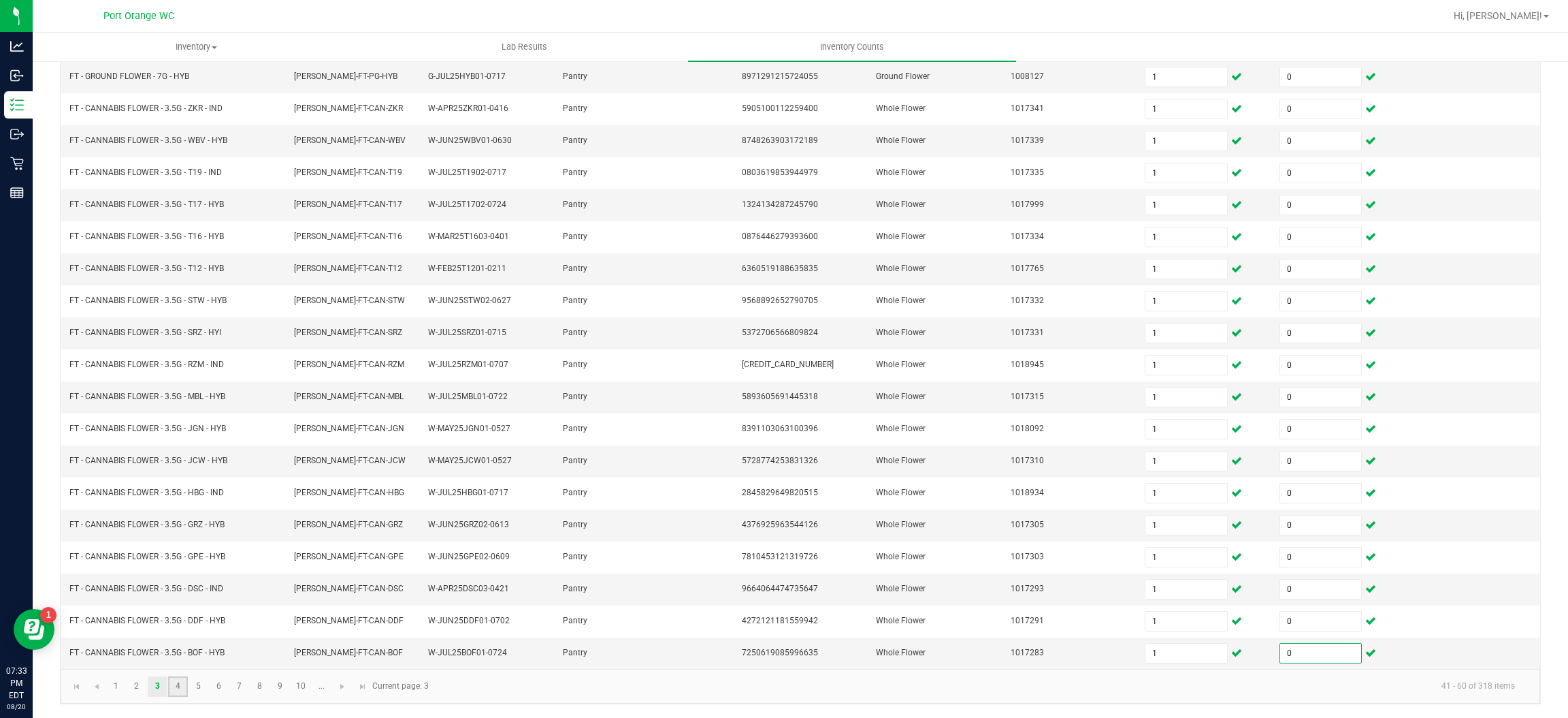
click at [183, 685] on link "4" at bounding box center [178, 686] width 19 height 20
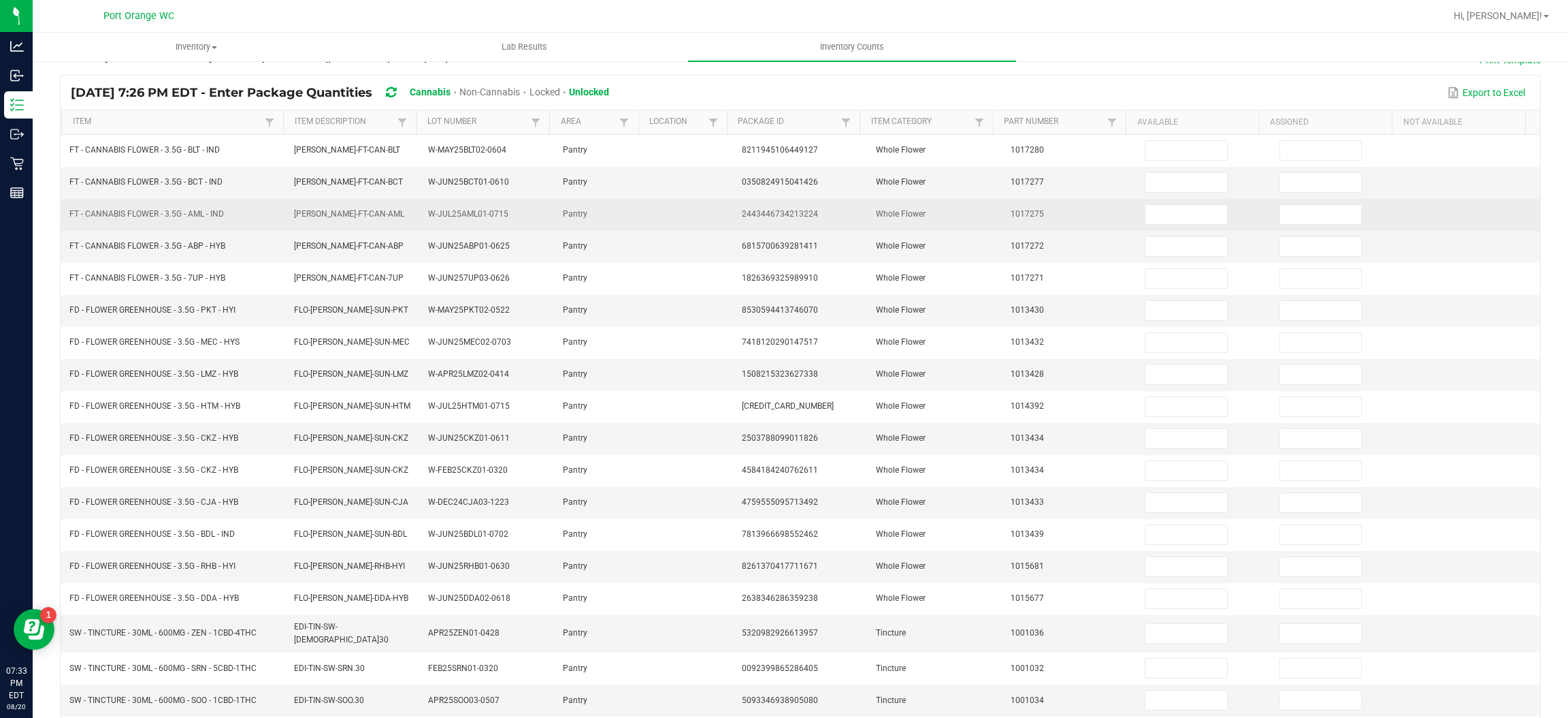
scroll to position [0, 0]
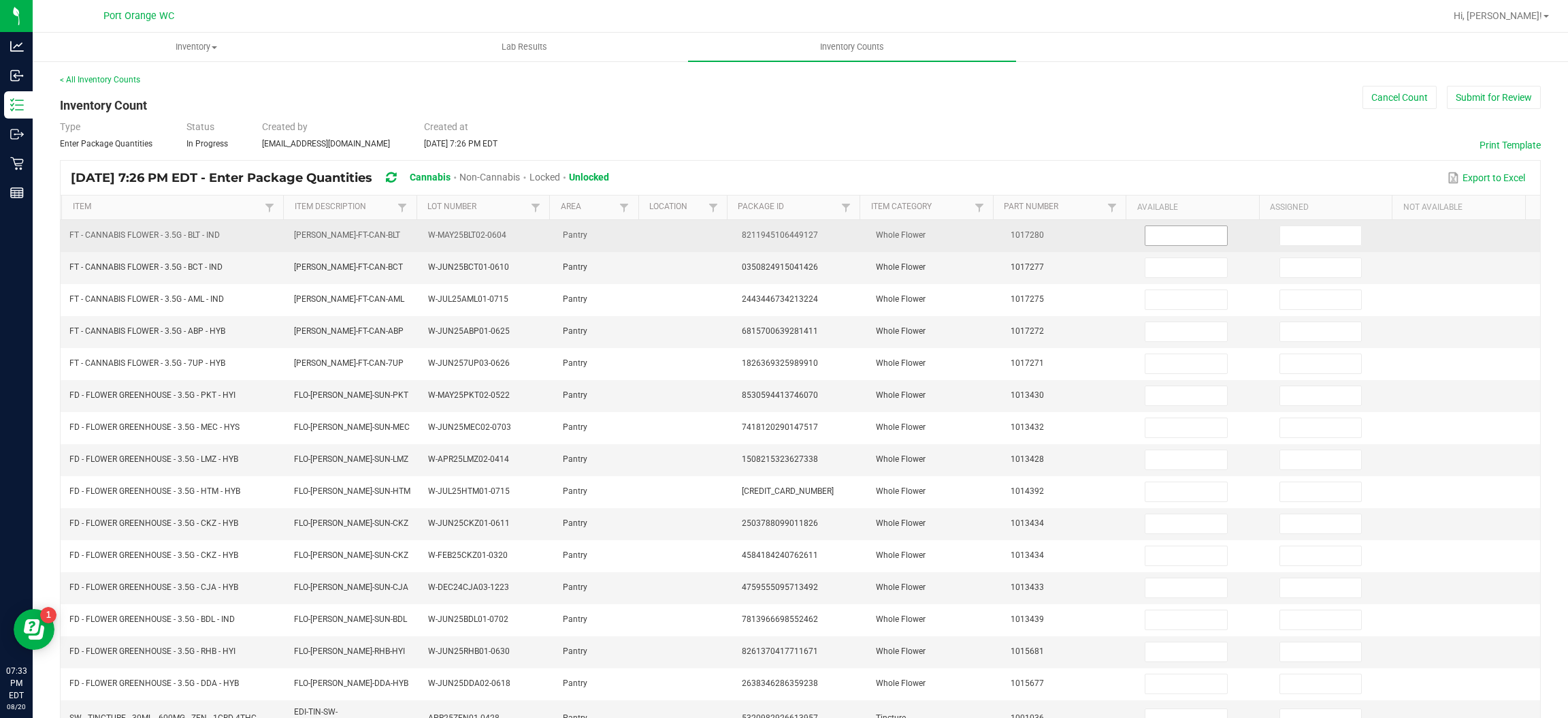
drag, startPoint x: 1154, startPoint y: 221, endPoint x: 1167, endPoint y: 233, distance: 17.7
click at [1158, 225] on td at bounding box center [1204, 236] width 135 height 32
click at [1168, 233] on input at bounding box center [1186, 235] width 81 height 19
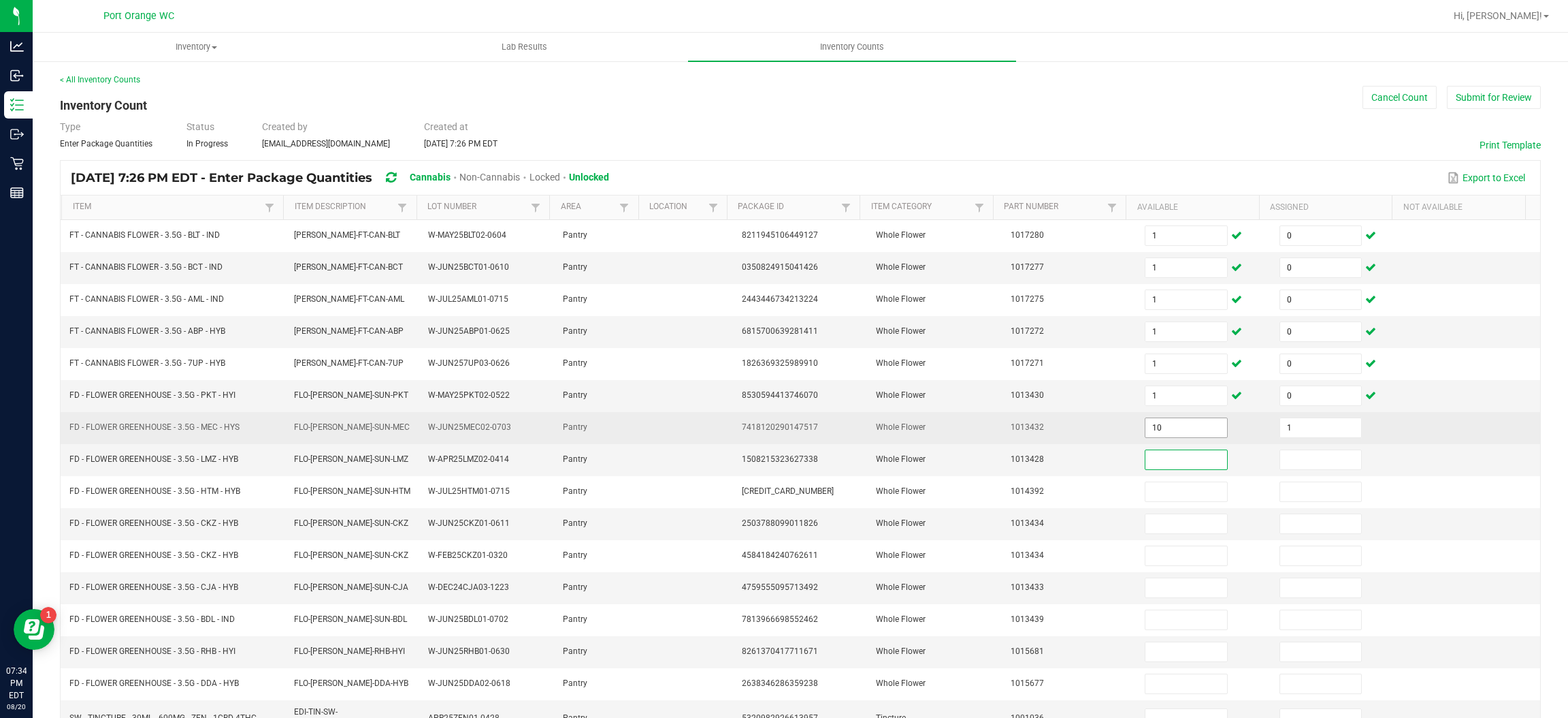
click at [1154, 430] on input "10" at bounding box center [1186, 427] width 81 height 19
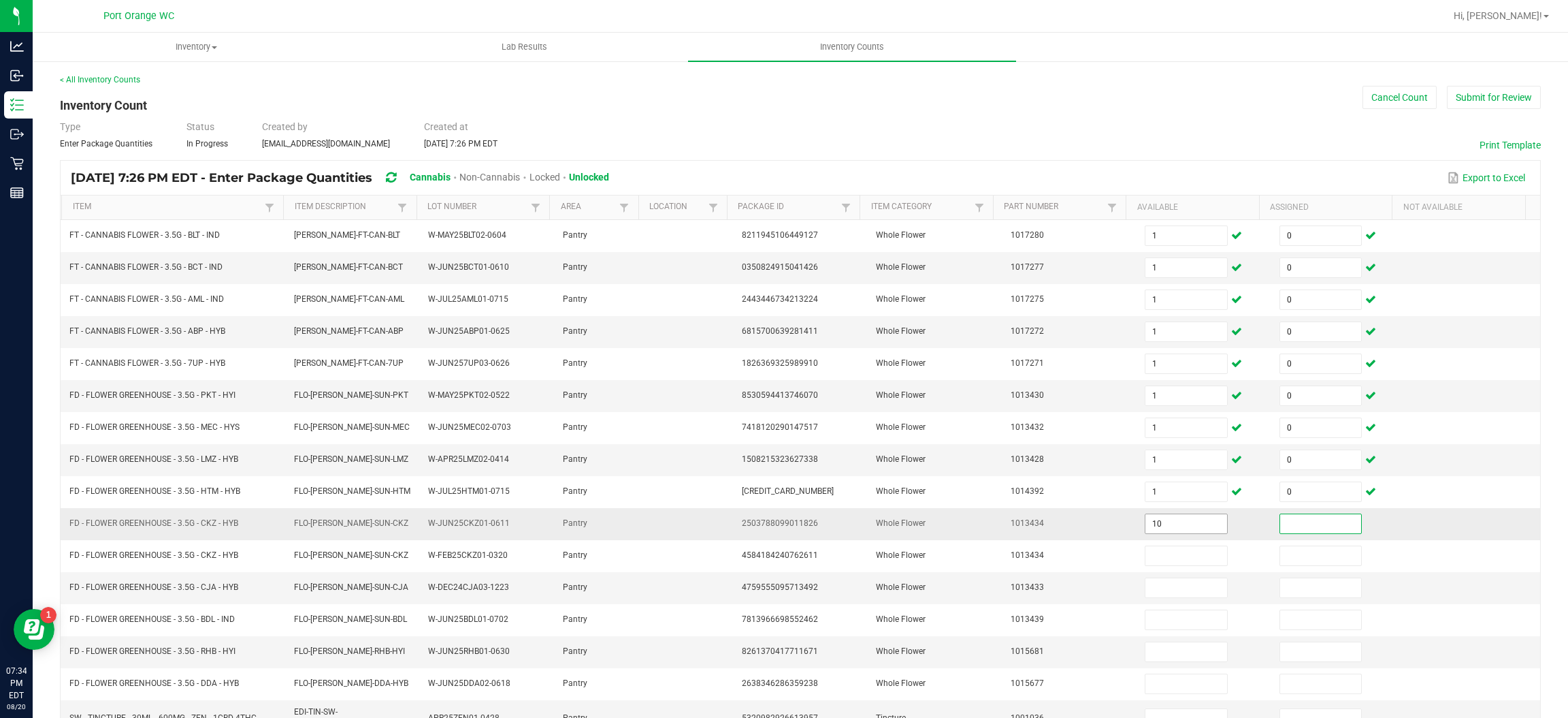
click at [1145, 527] on input "10" at bounding box center [1186, 523] width 81 height 19
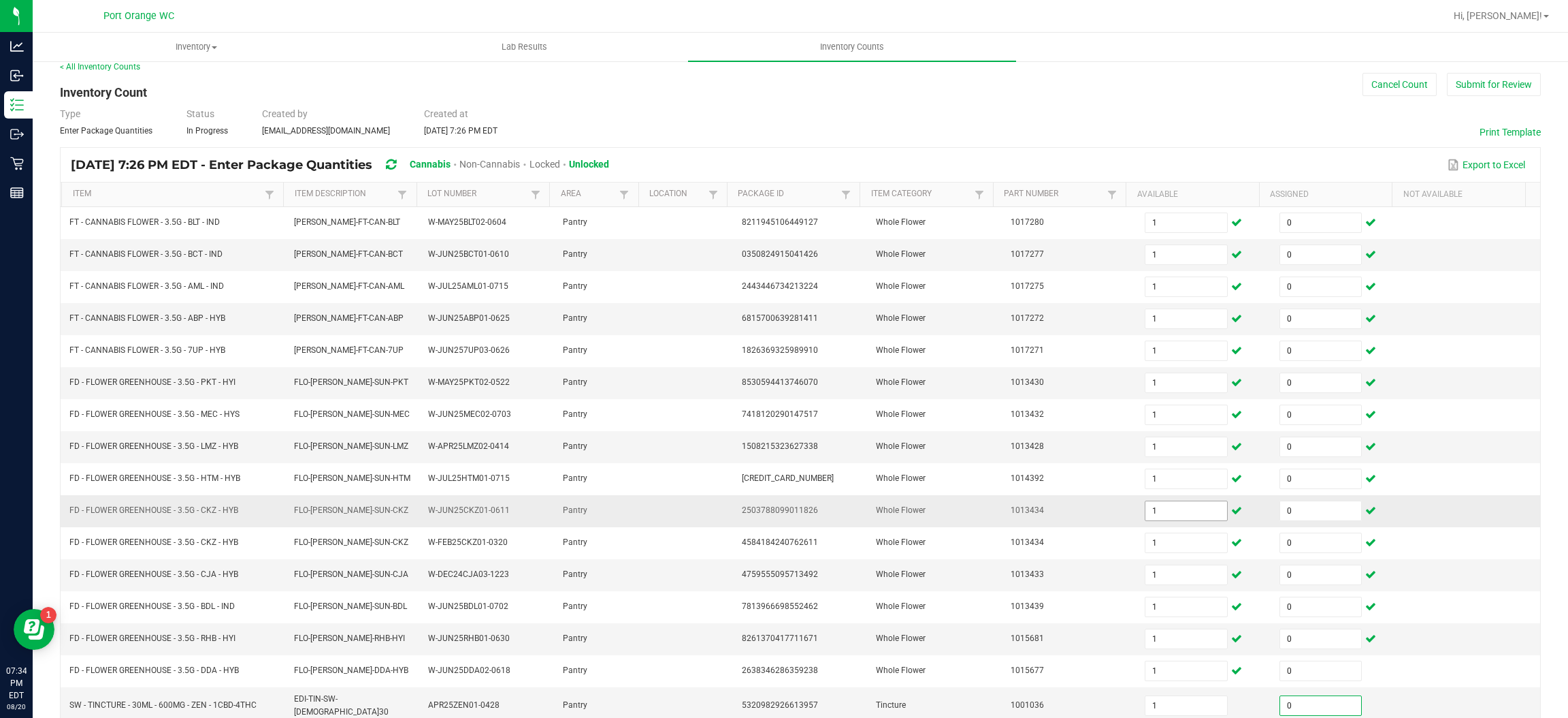
scroll to position [198, 0]
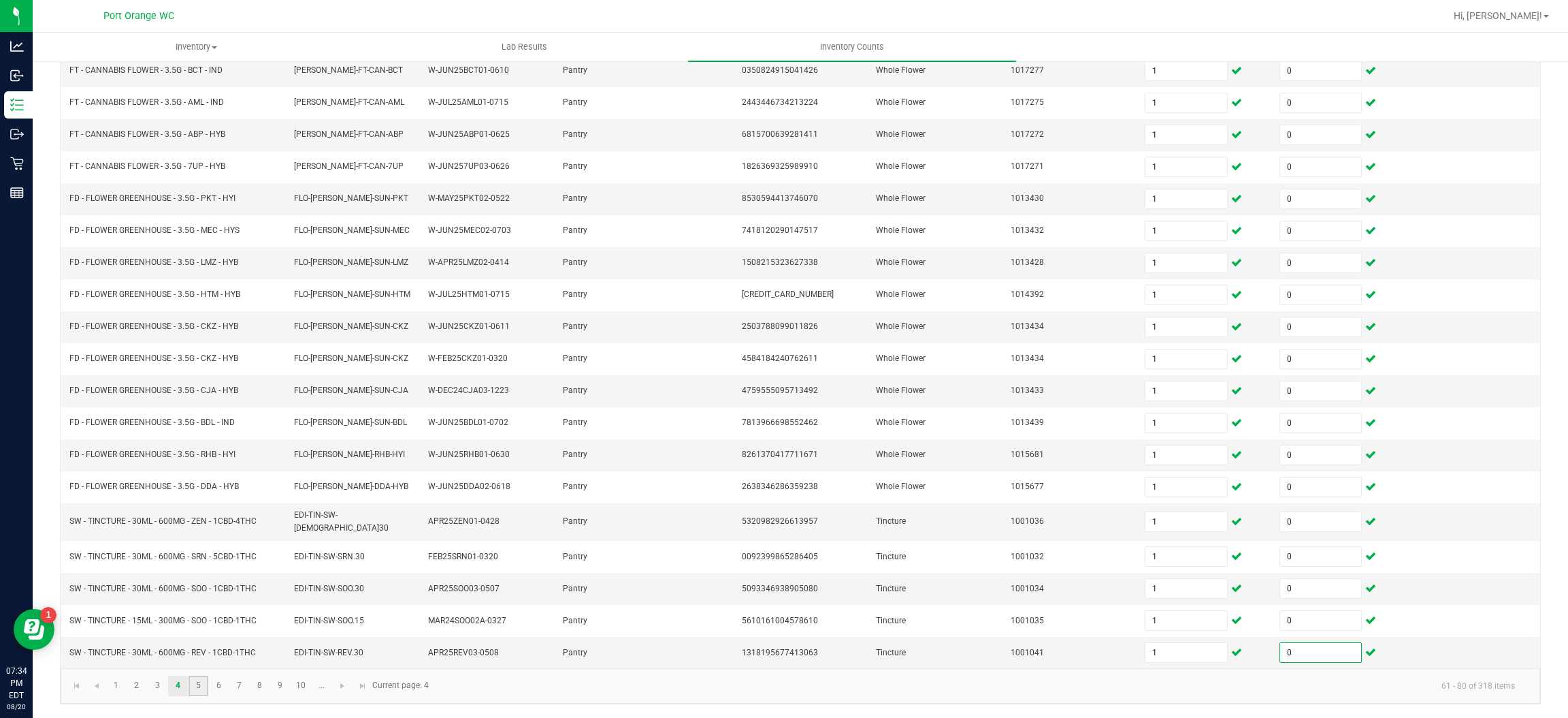
click at [202, 682] on link "5" at bounding box center [198, 685] width 19 height 20
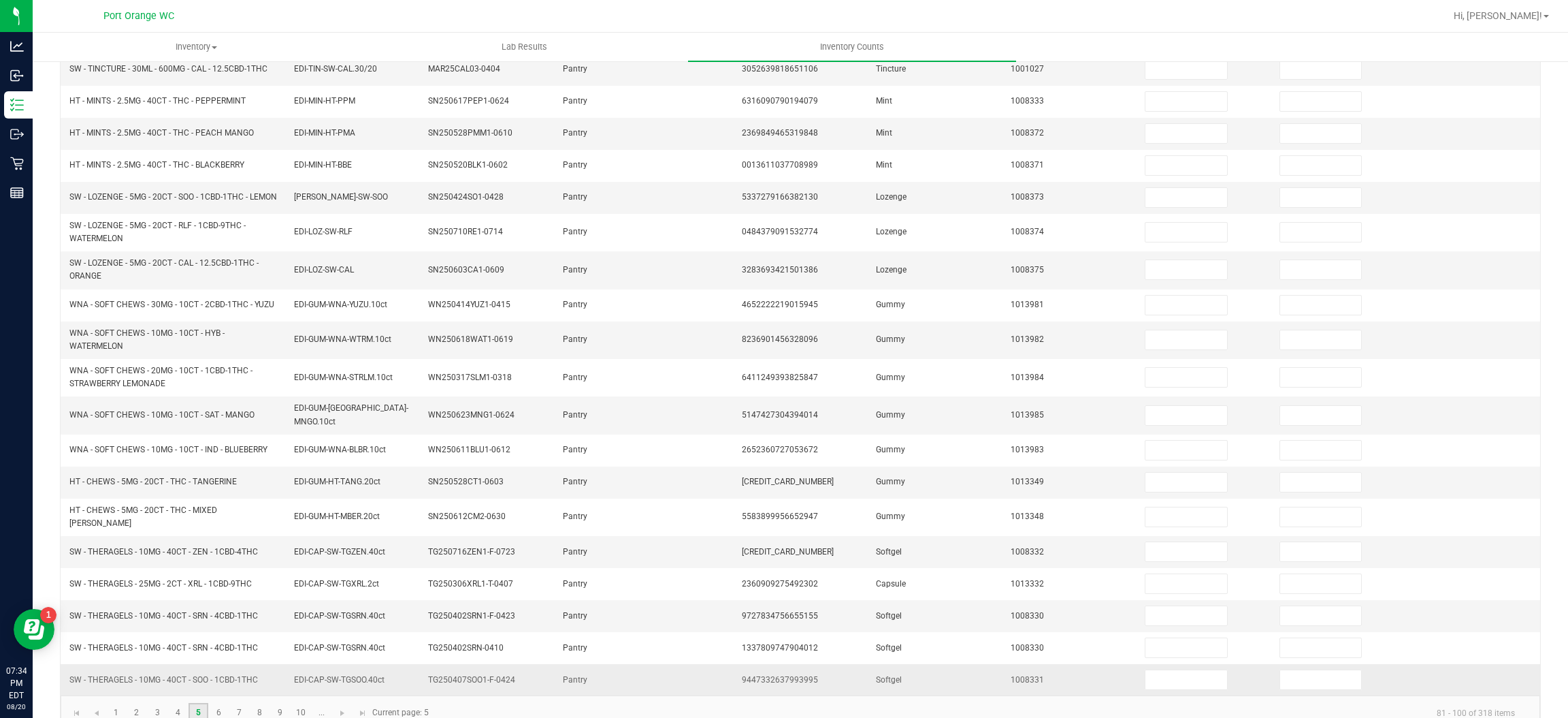
scroll to position [0, 0]
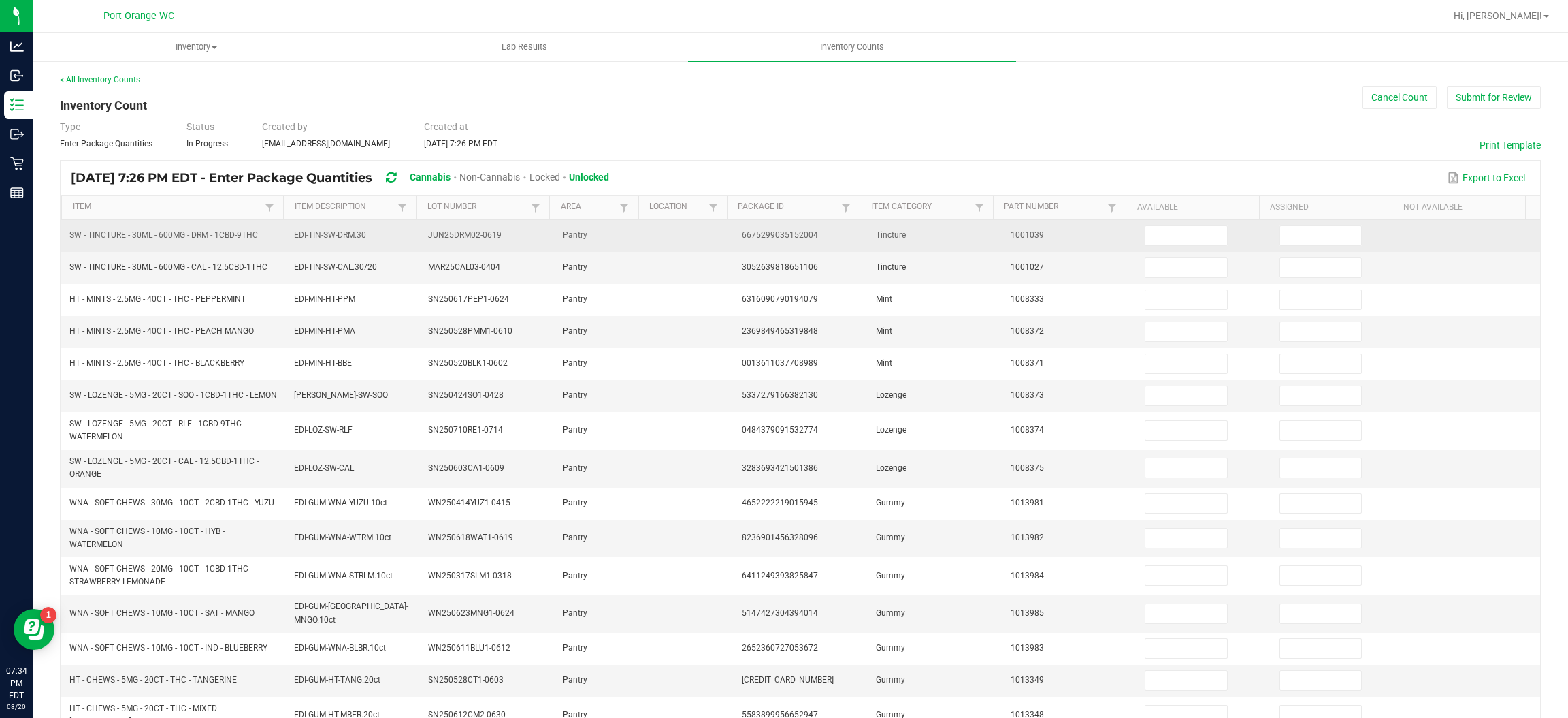
click at [1179, 239] on td at bounding box center [1204, 236] width 135 height 32
click at [1154, 241] on input at bounding box center [1186, 235] width 81 height 19
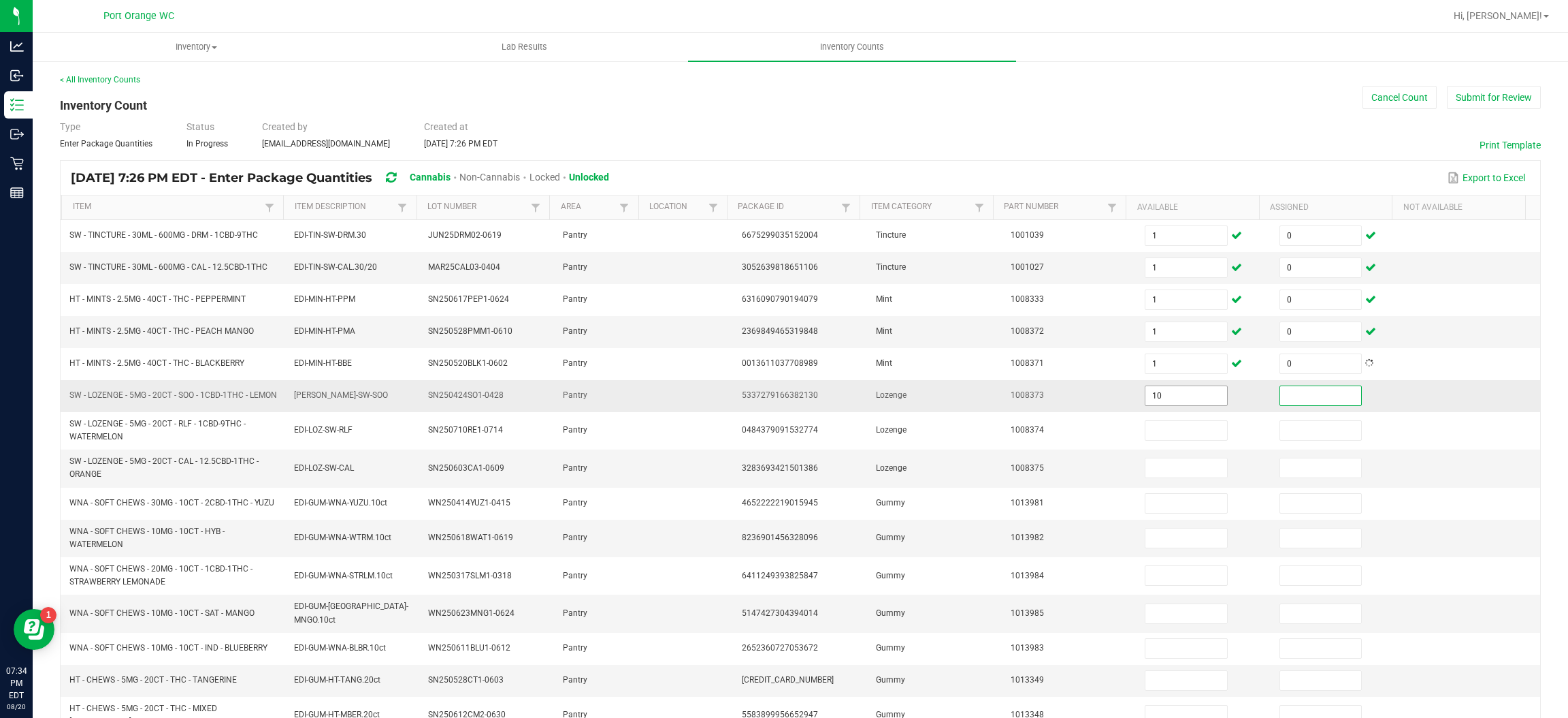
click at [1154, 397] on input "10" at bounding box center [1186, 395] width 81 height 19
click at [1157, 474] on input "10" at bounding box center [1186, 468] width 81 height 19
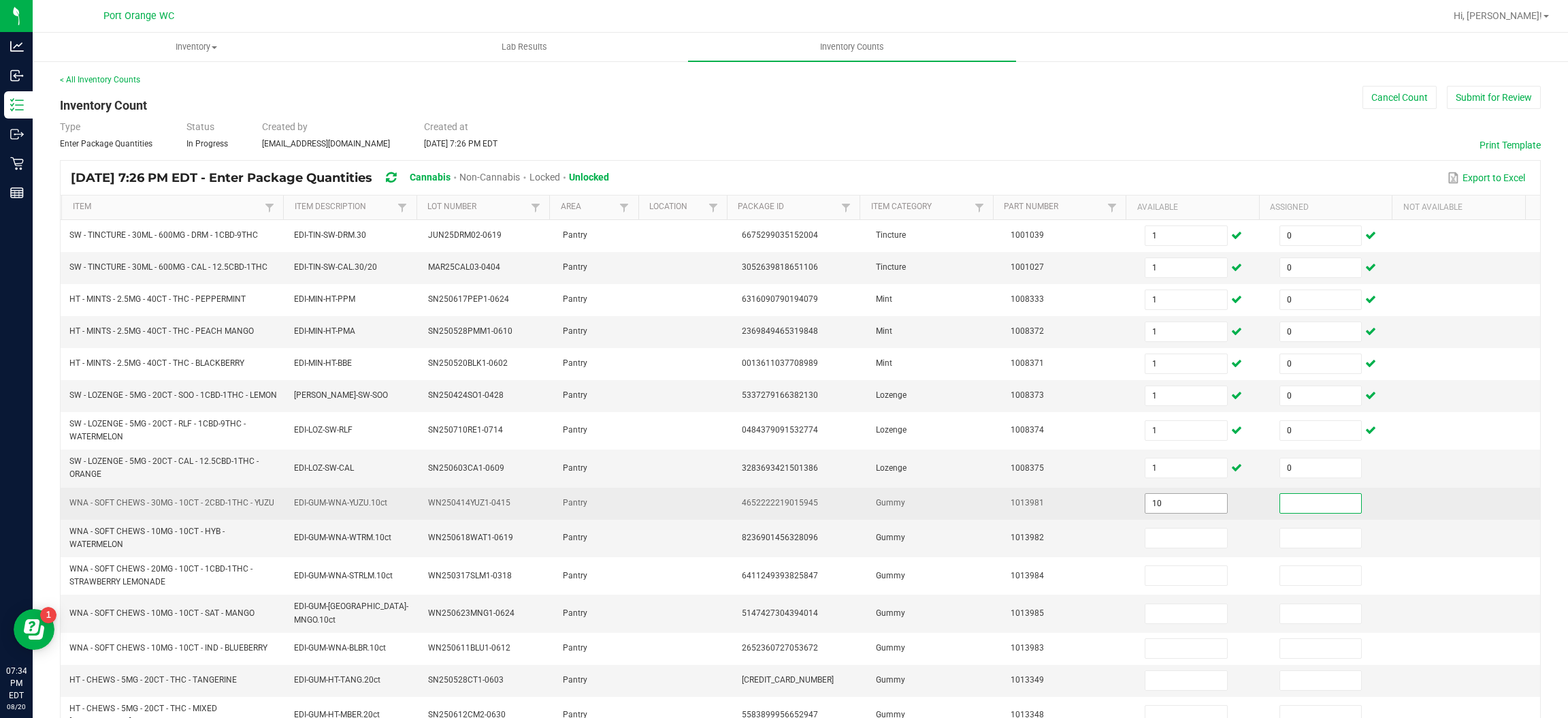
click at [1154, 513] on input "10" at bounding box center [1186, 503] width 81 height 19
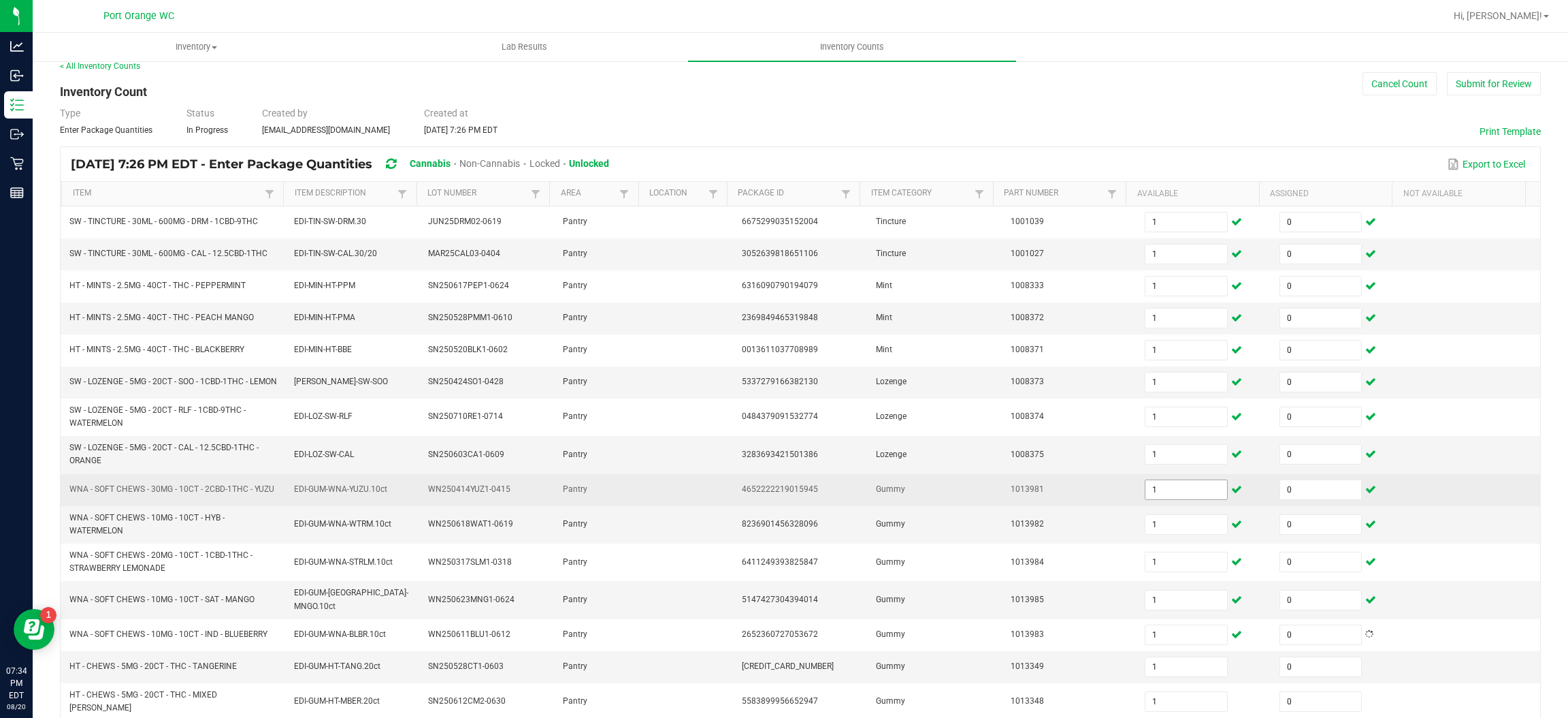
scroll to position [231, 0]
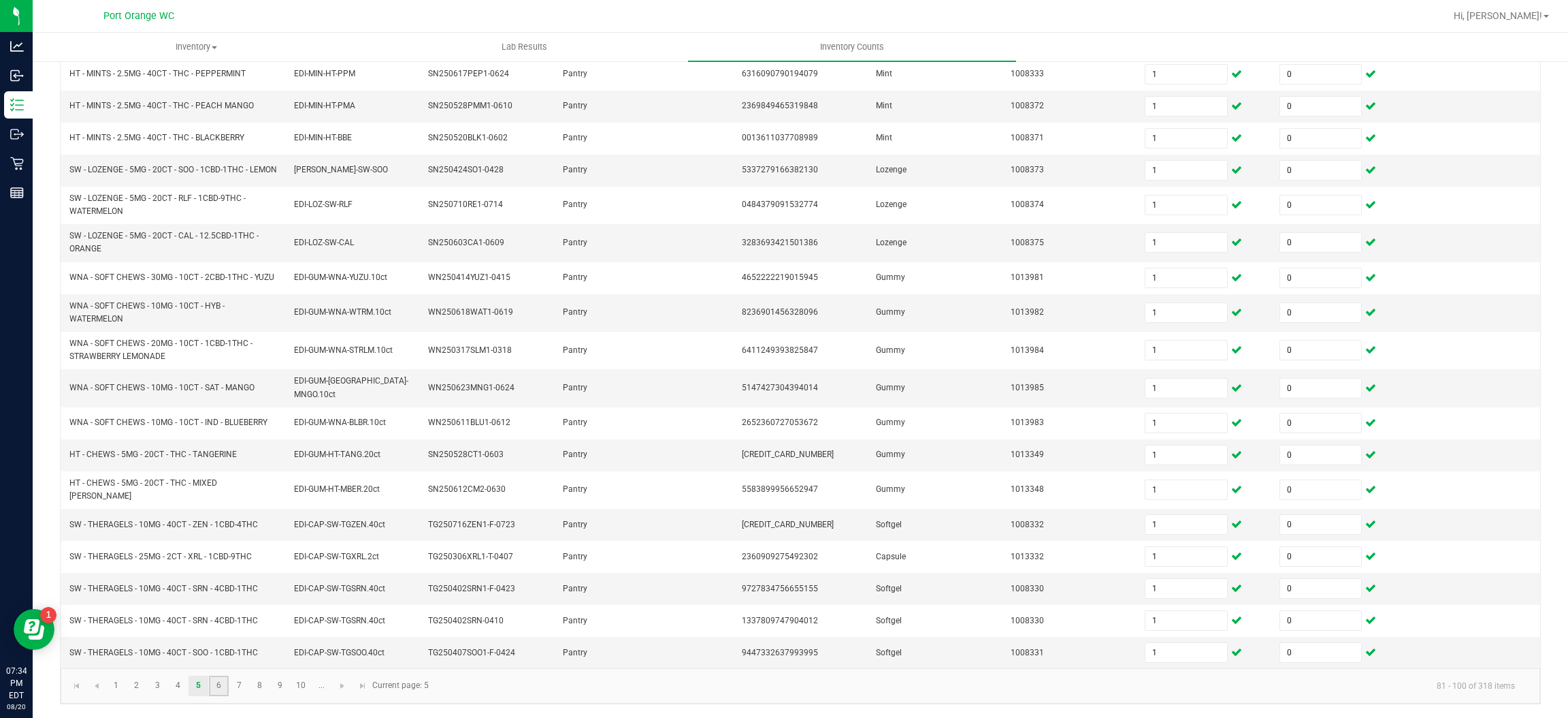
click at [221, 694] on link "6" at bounding box center [218, 685] width 19 height 20
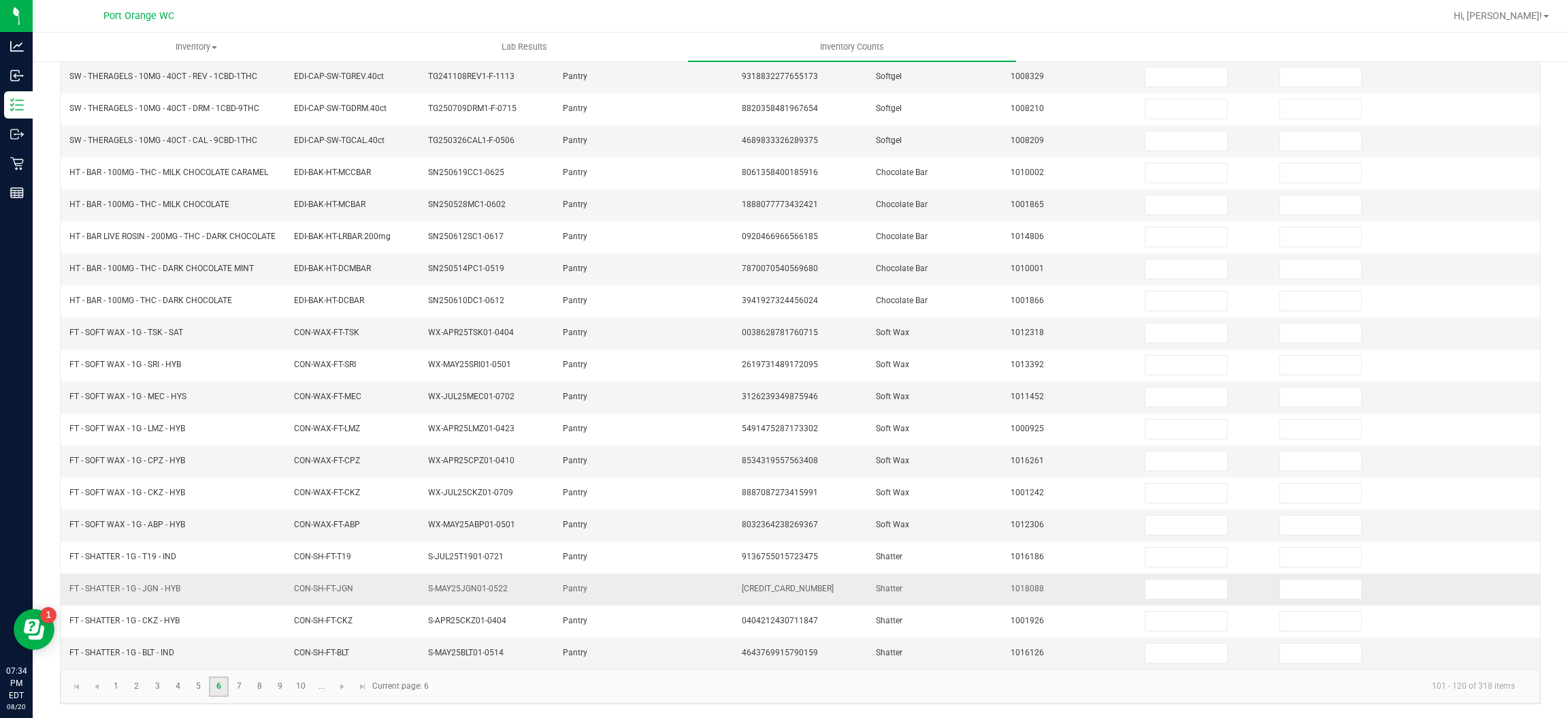
scroll to position [0, 0]
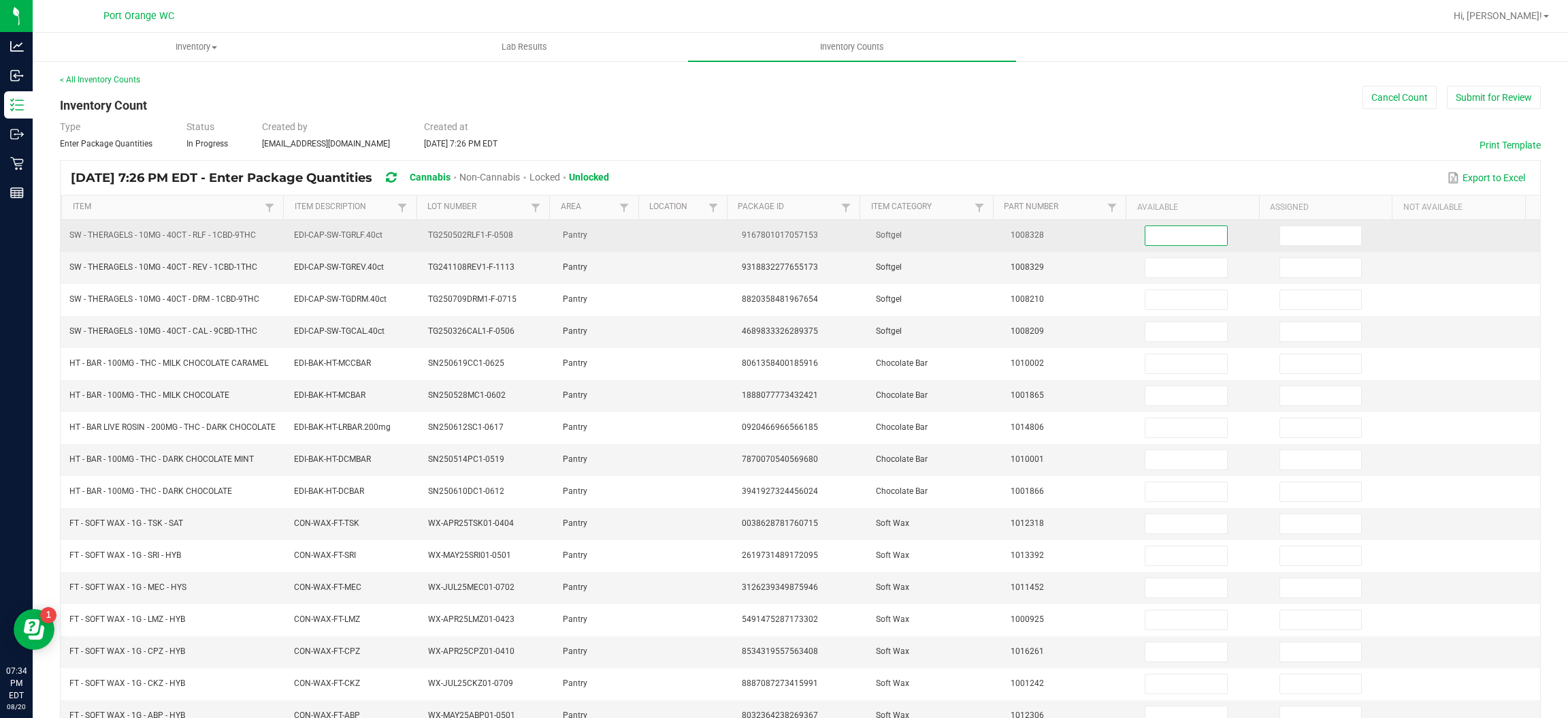
click at [1158, 237] on input at bounding box center [1186, 235] width 81 height 19
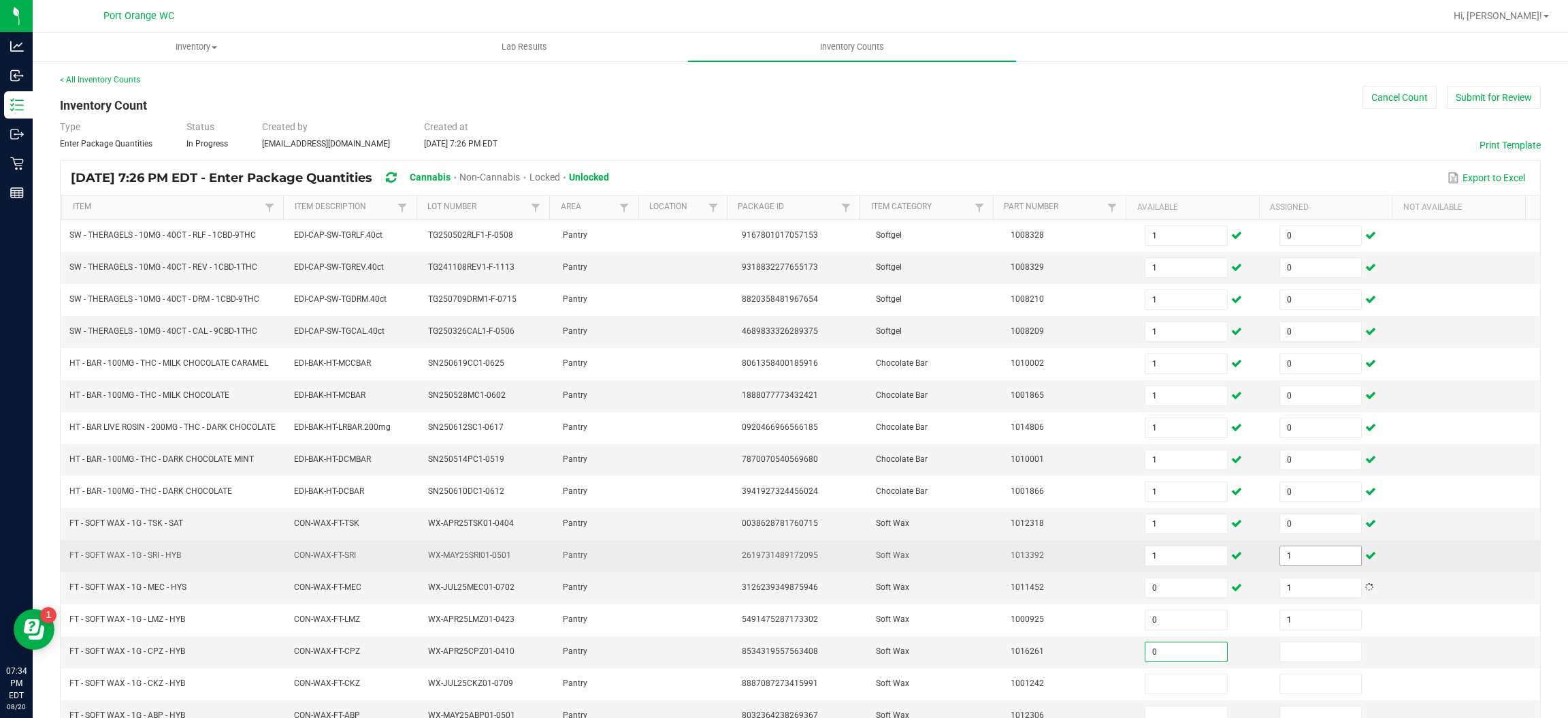
click at [1297, 565] on input "1" at bounding box center [1320, 555] width 81 height 19
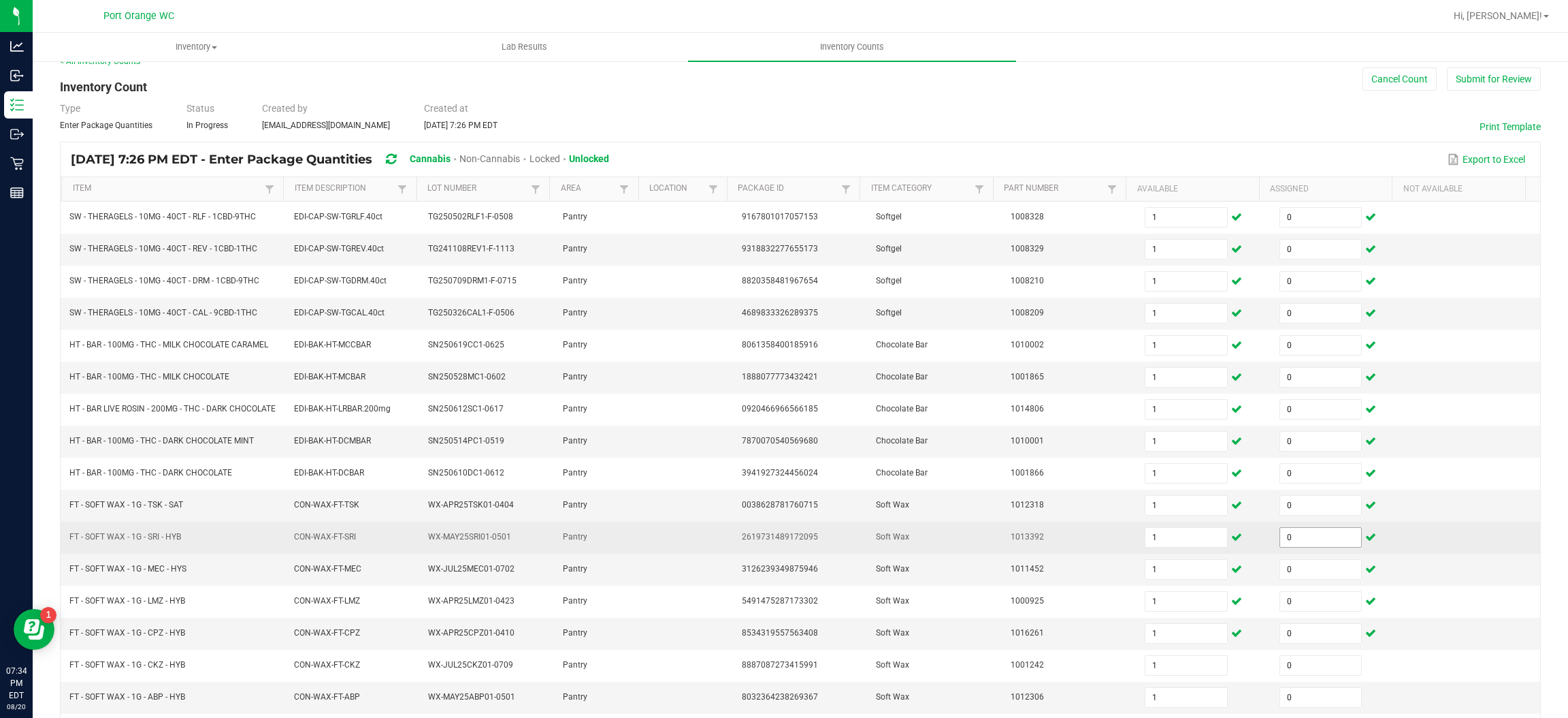
scroll to position [205, 0]
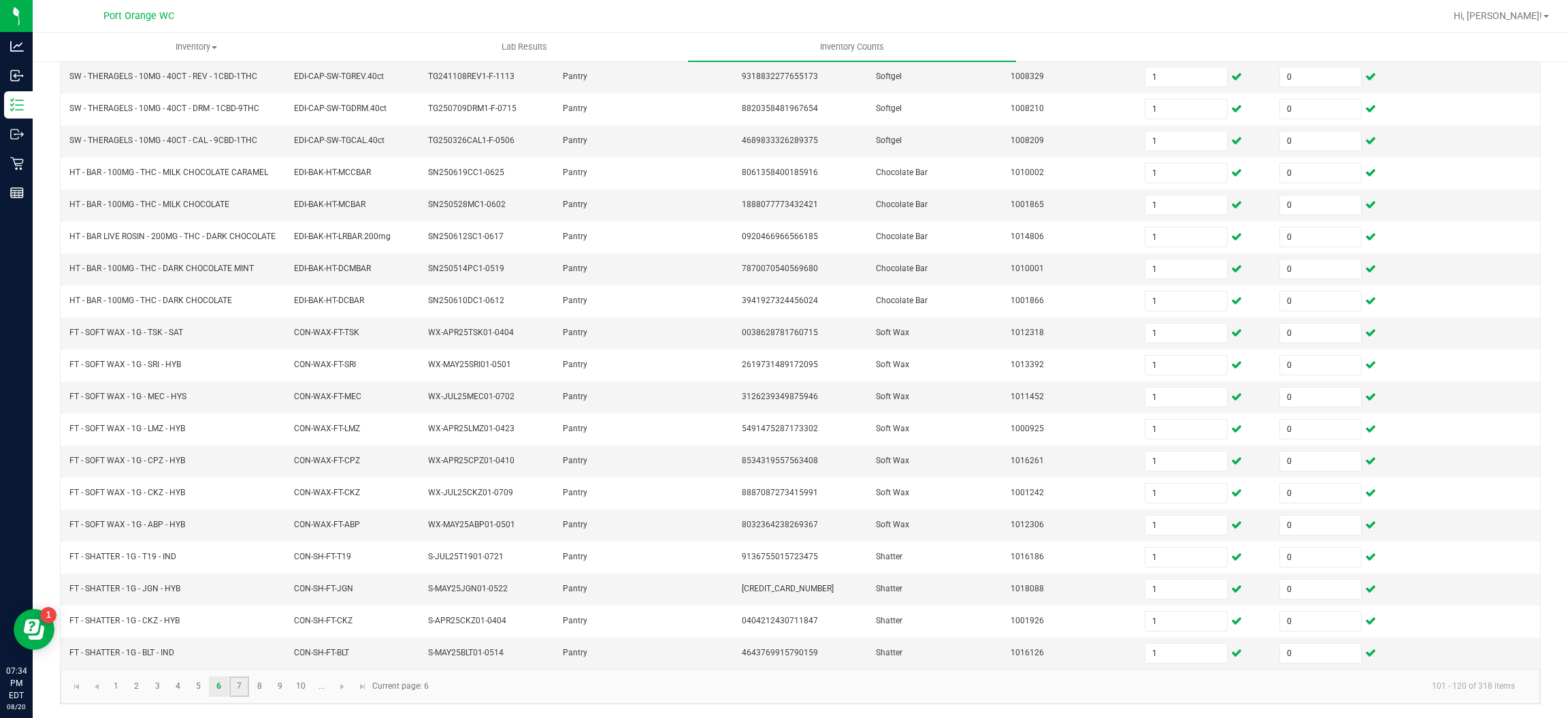
click at [239, 685] on link "7" at bounding box center [239, 686] width 19 height 20
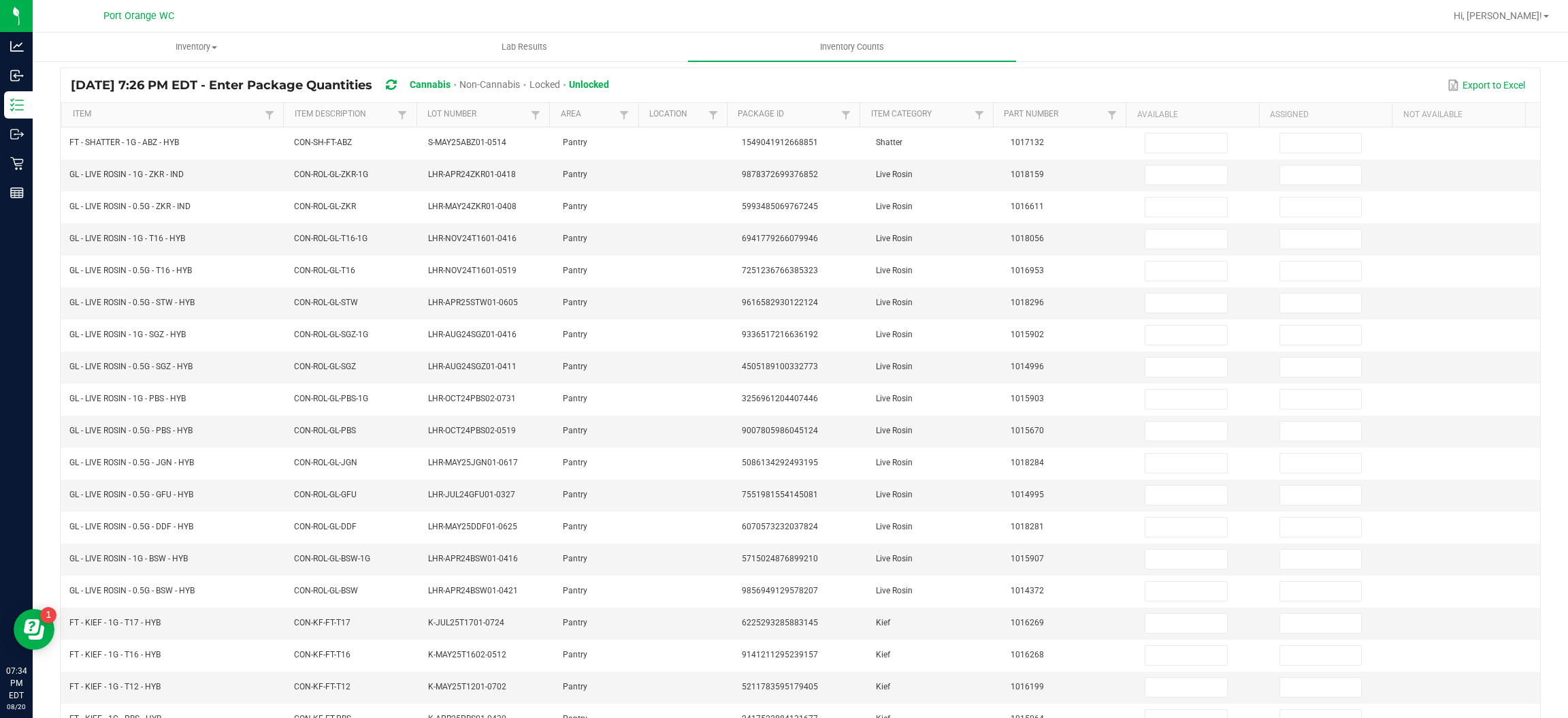
scroll to position [0, 0]
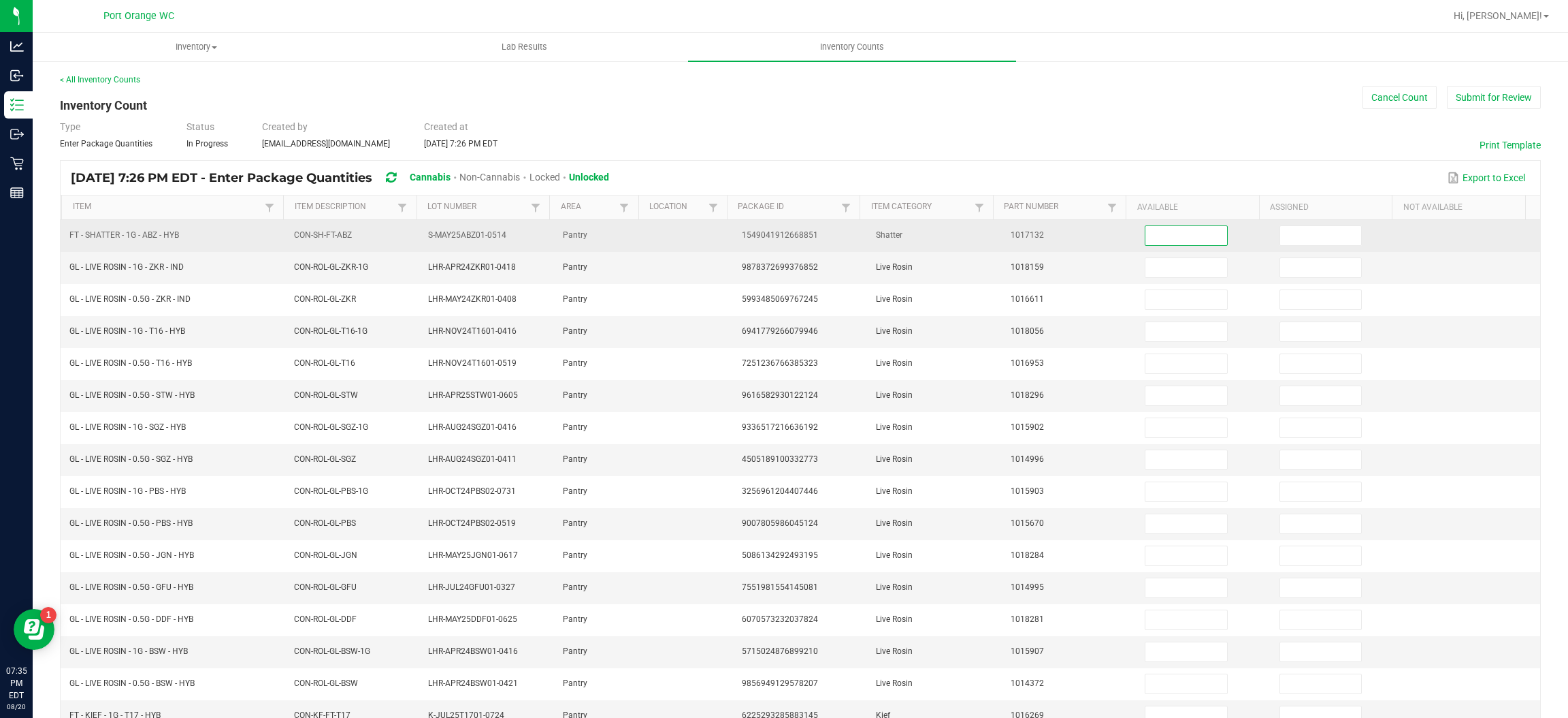
click at [1155, 231] on input at bounding box center [1186, 235] width 81 height 19
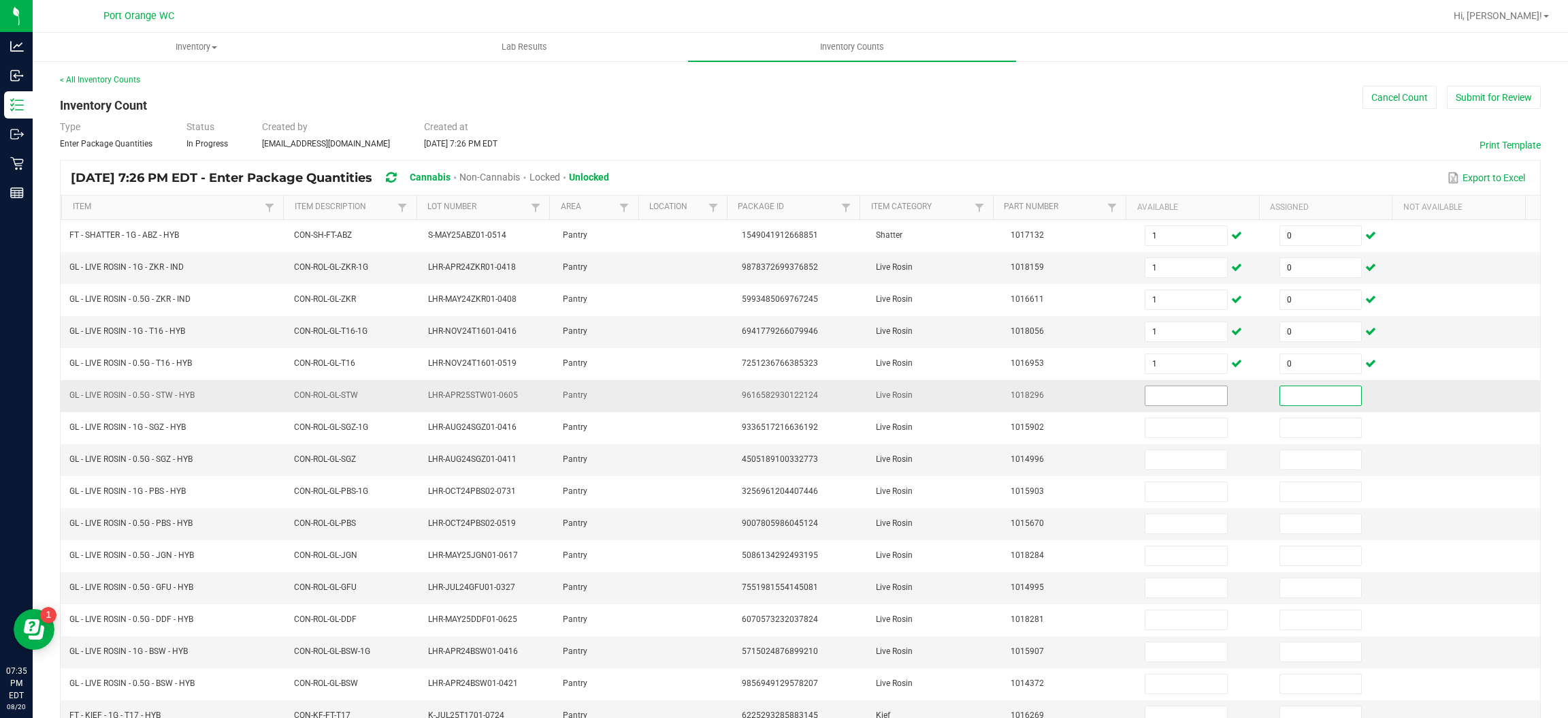
click at [1156, 402] on input at bounding box center [1186, 395] width 81 height 19
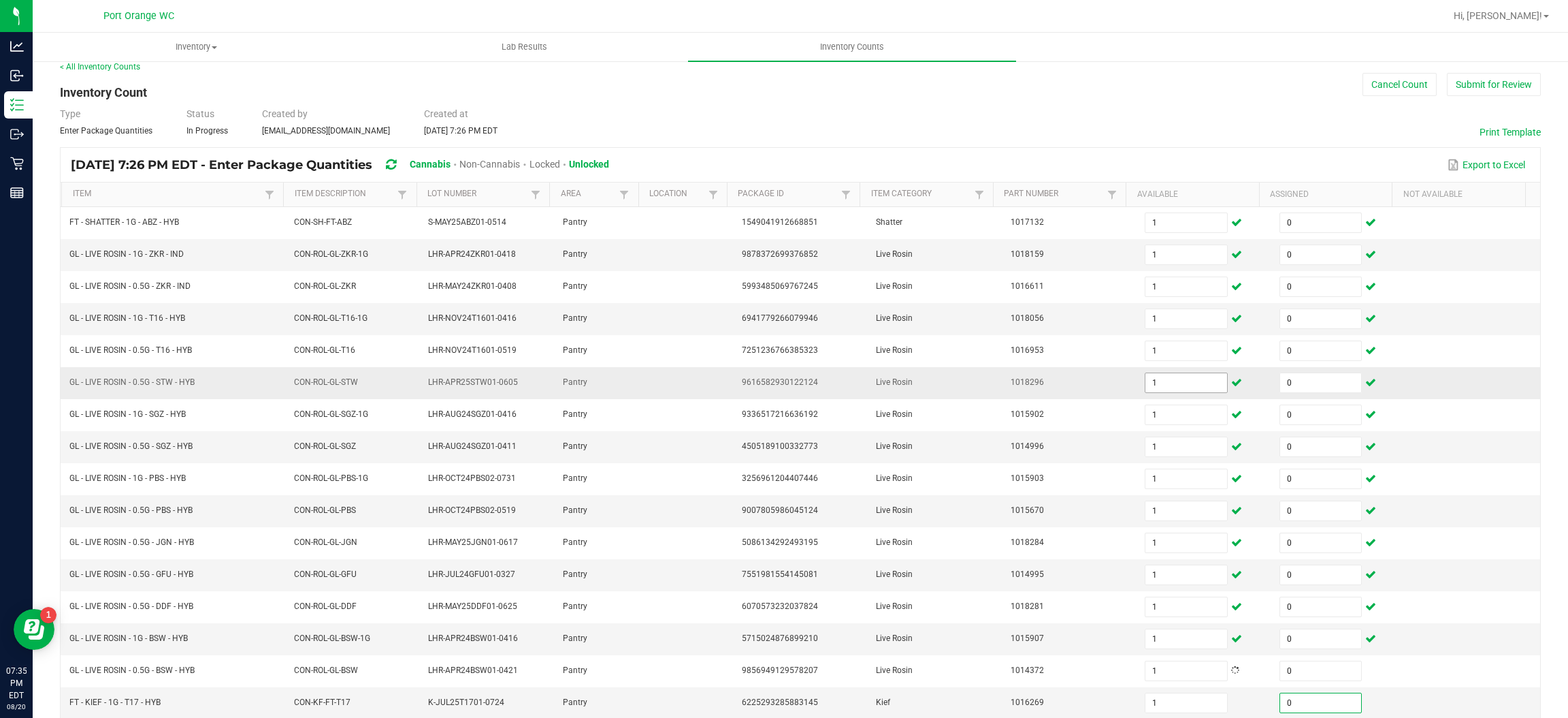
scroll to position [198, 0]
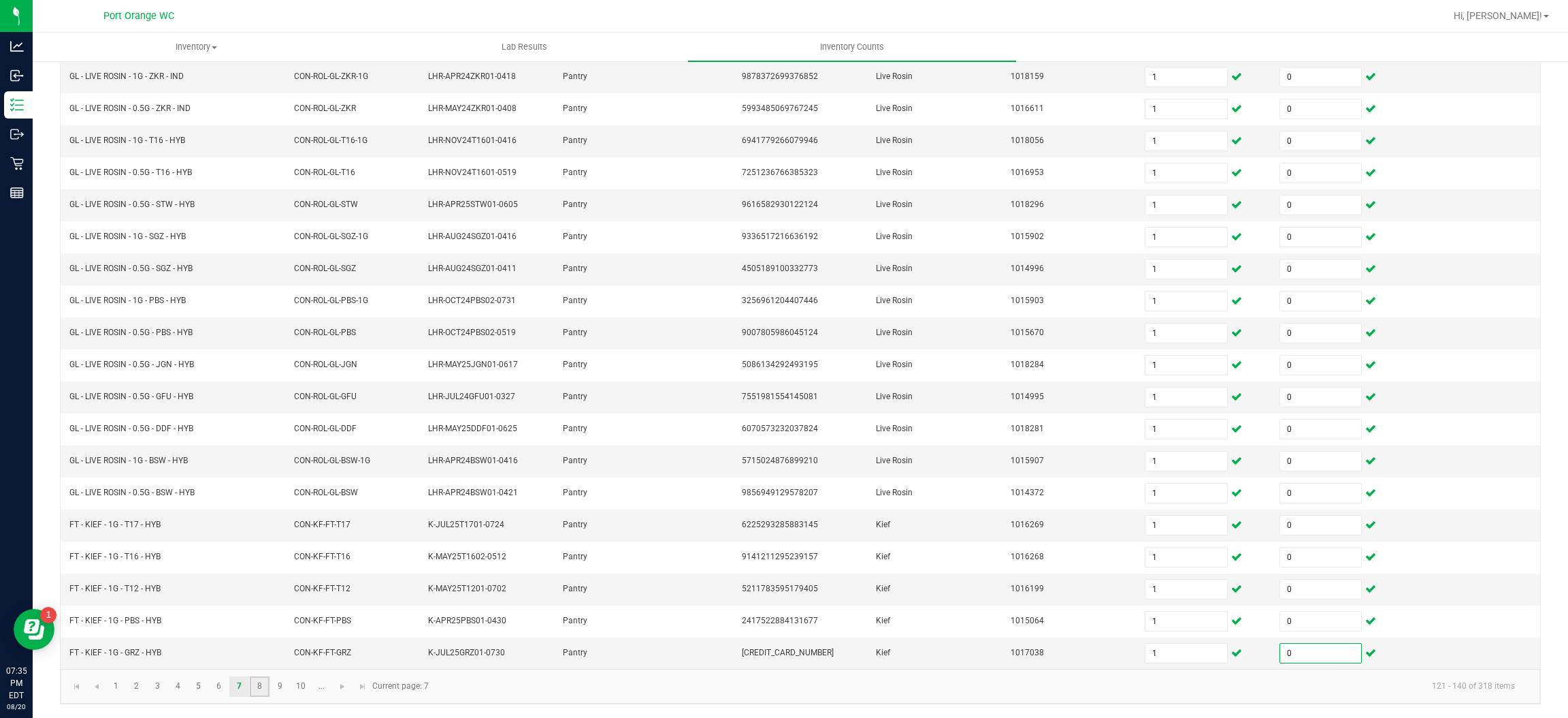
click at [266, 680] on link "8" at bounding box center [259, 686] width 19 height 20
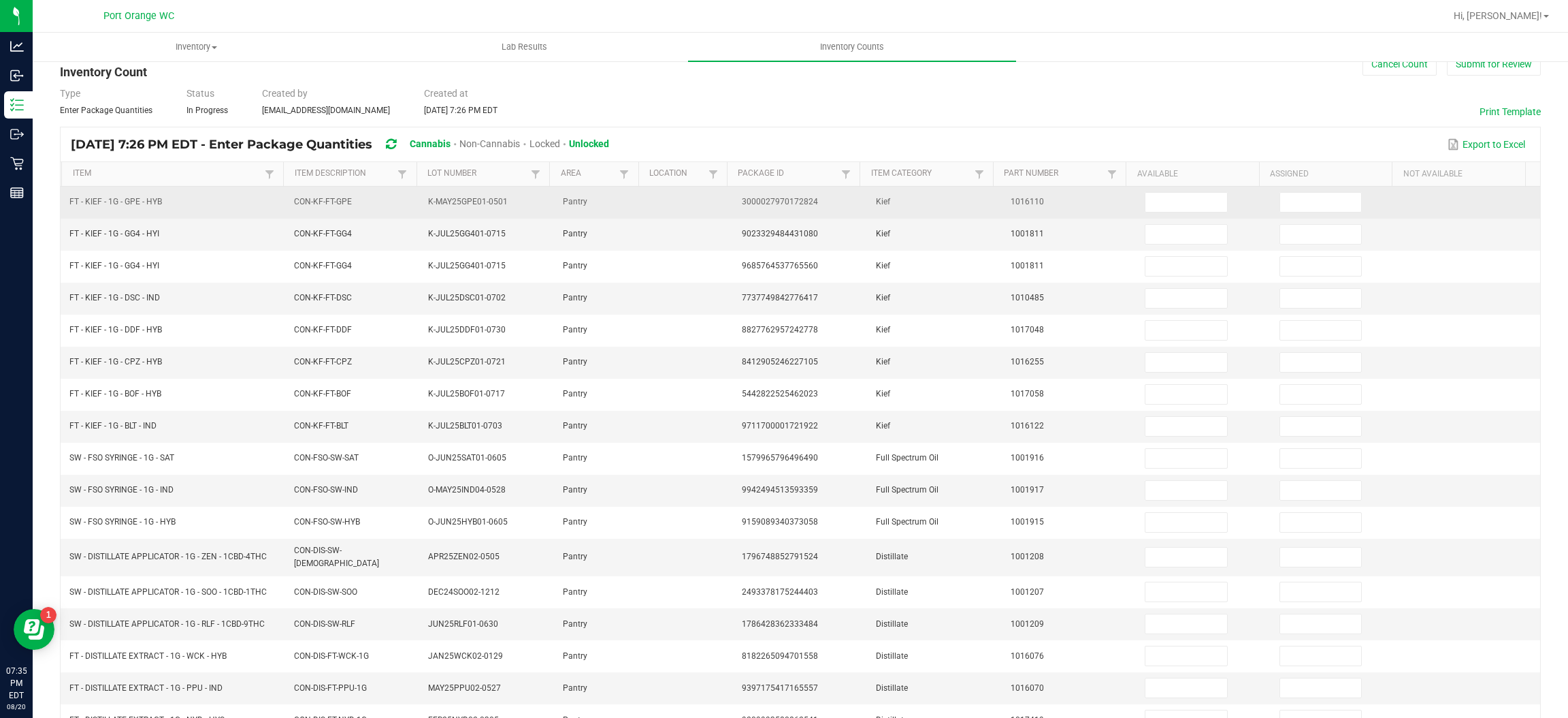
scroll to position [0, 0]
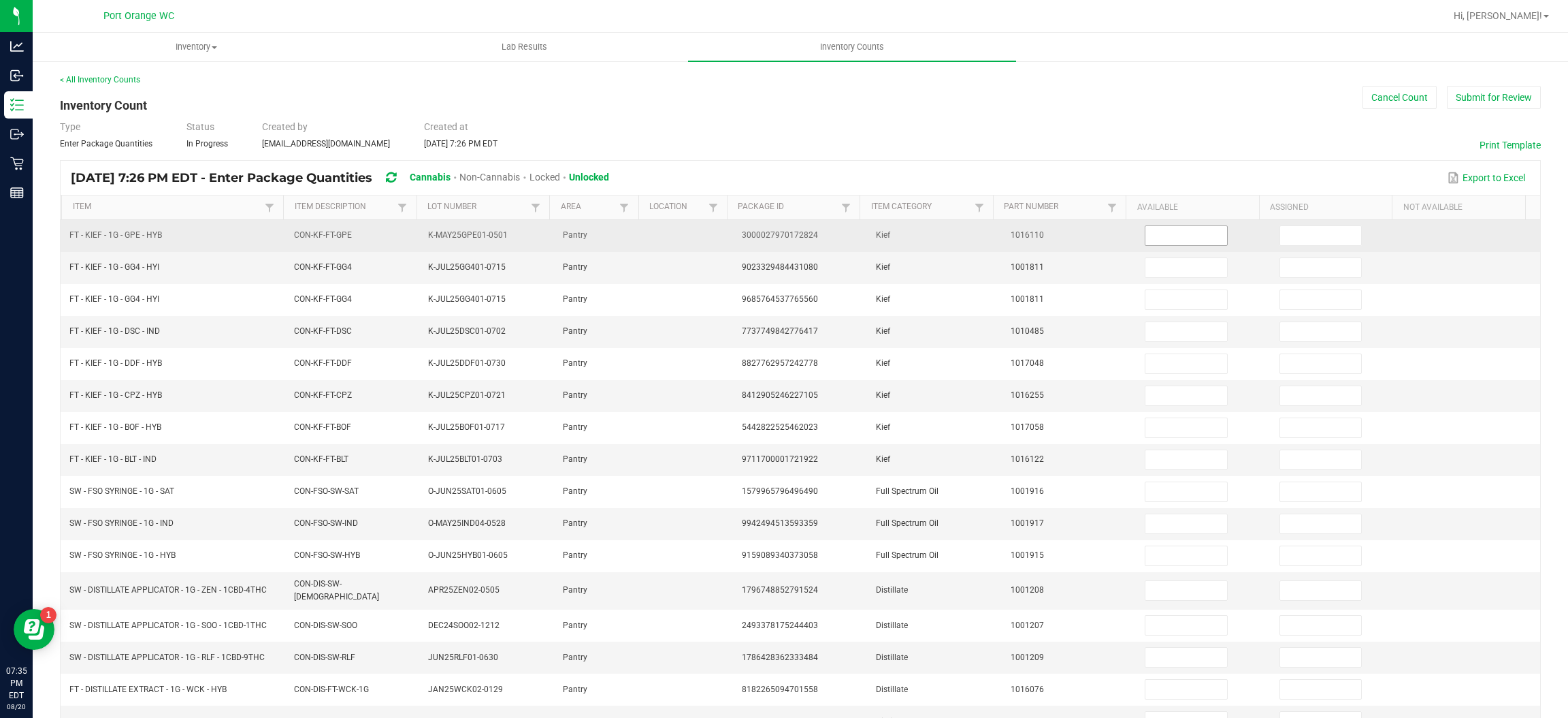
click at [1171, 243] on input at bounding box center [1186, 235] width 81 height 19
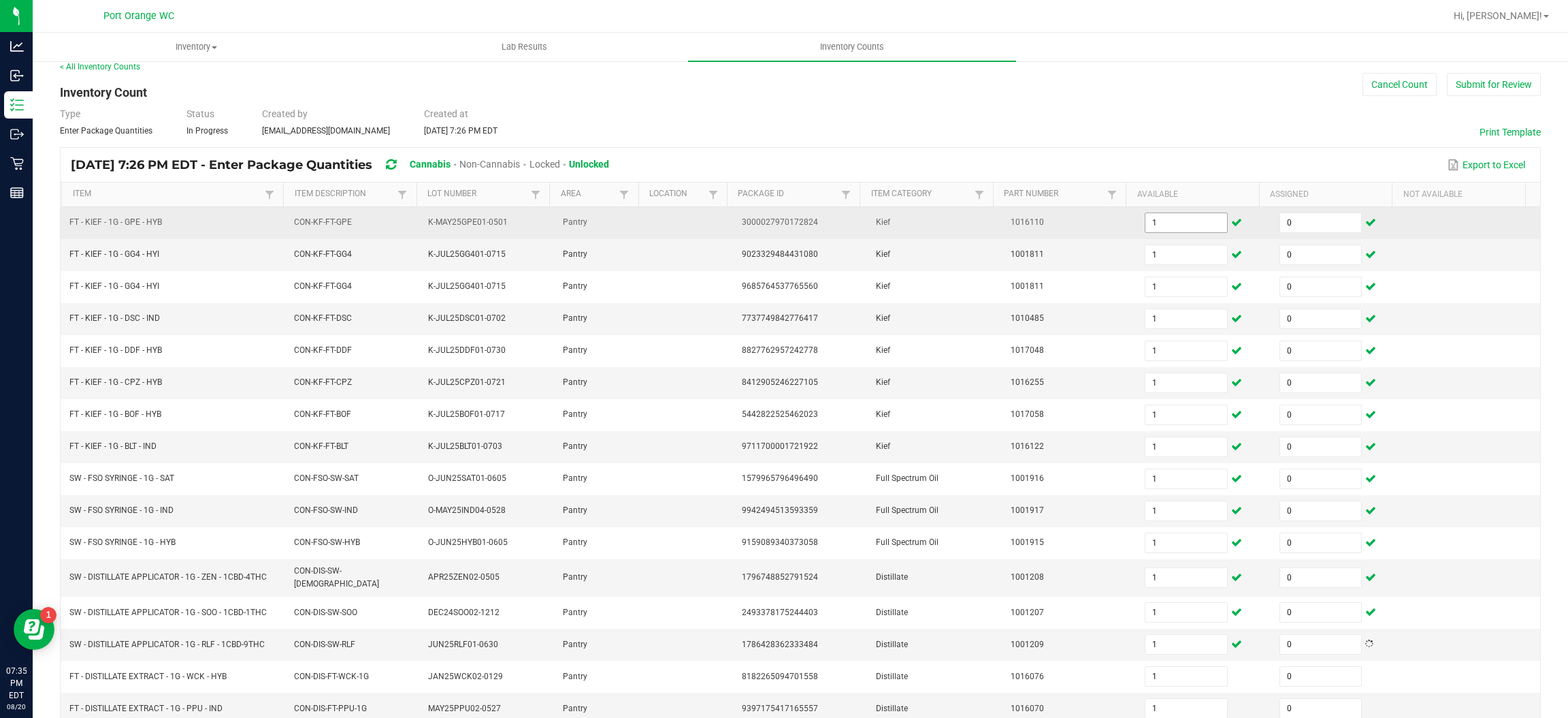
scroll to position [198, 0]
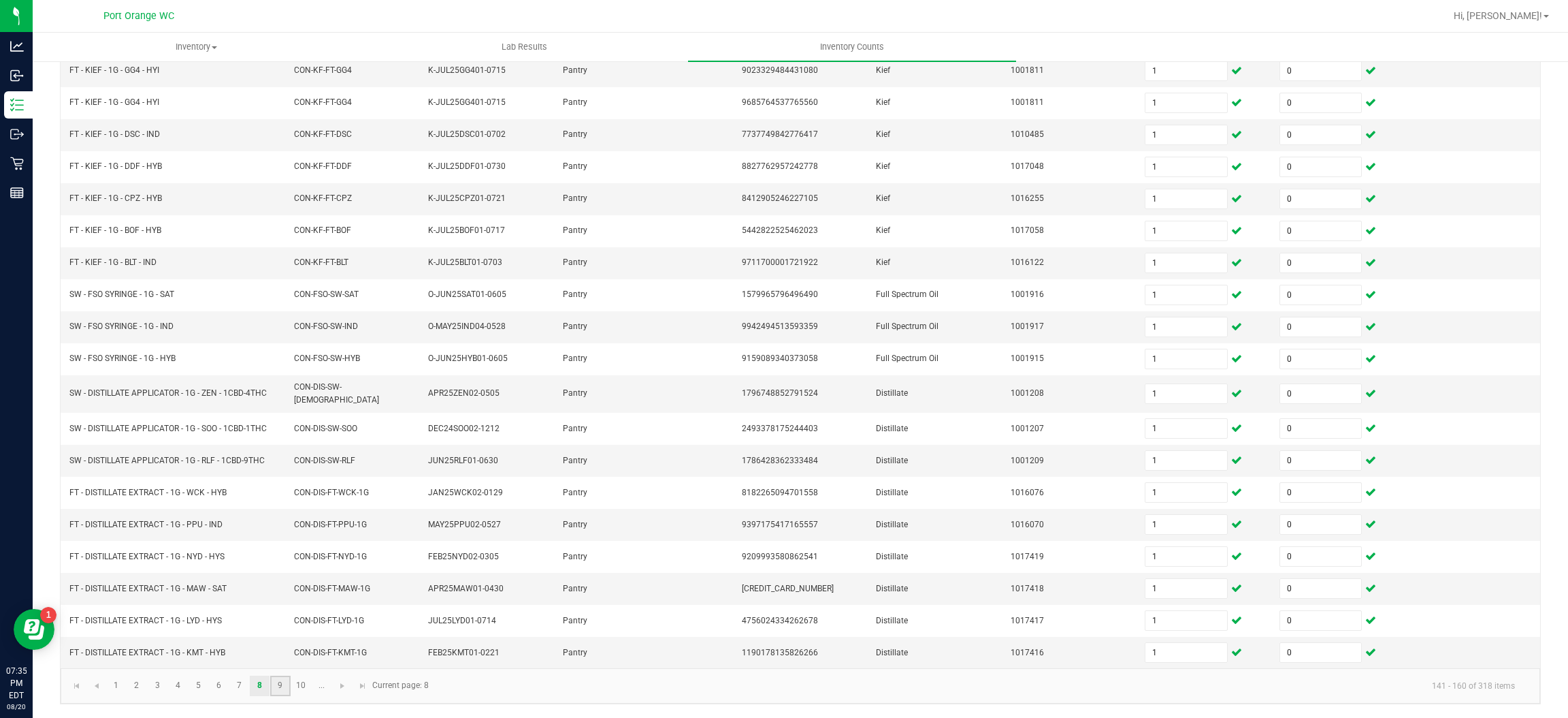
click at [280, 685] on link "9" at bounding box center [280, 685] width 19 height 20
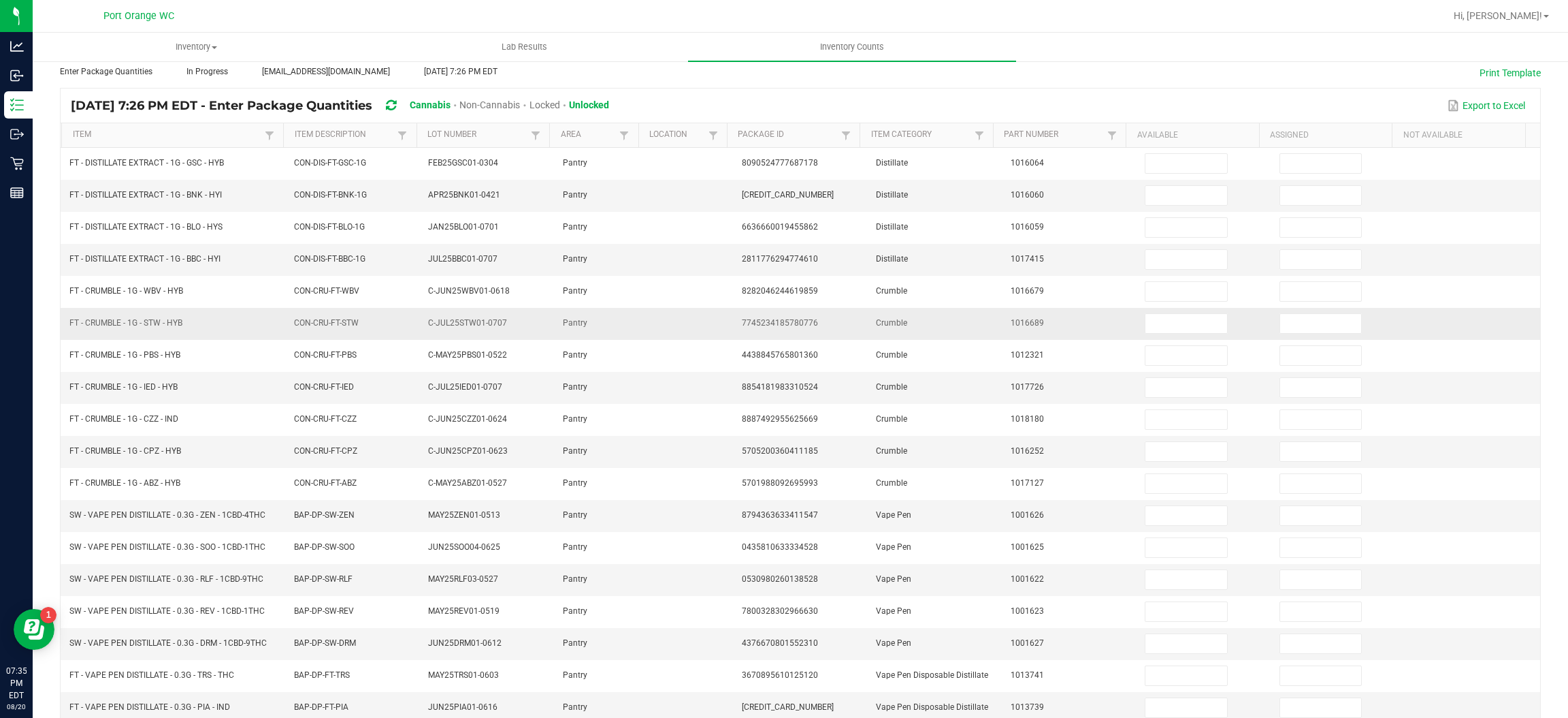
scroll to position [0, 0]
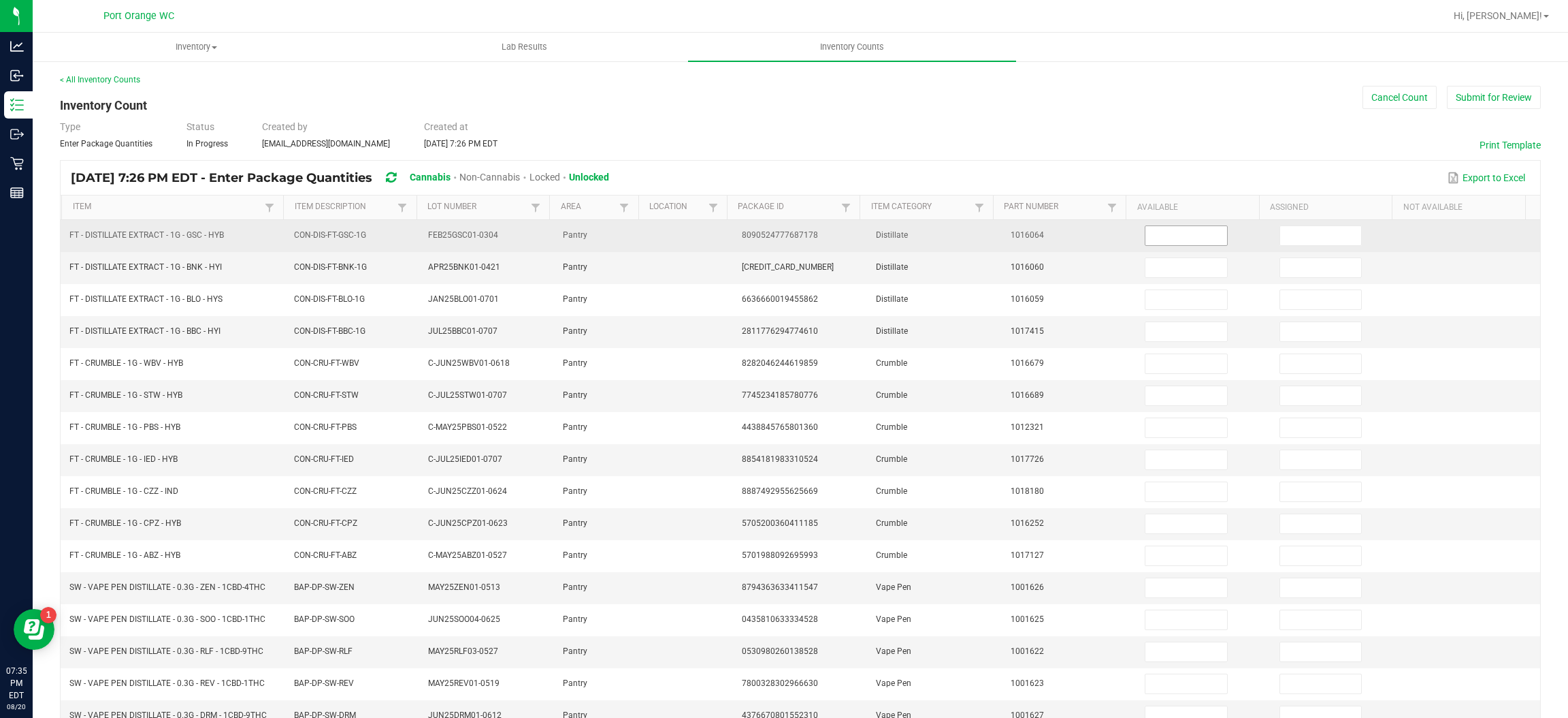
click at [1145, 239] on input at bounding box center [1186, 235] width 81 height 19
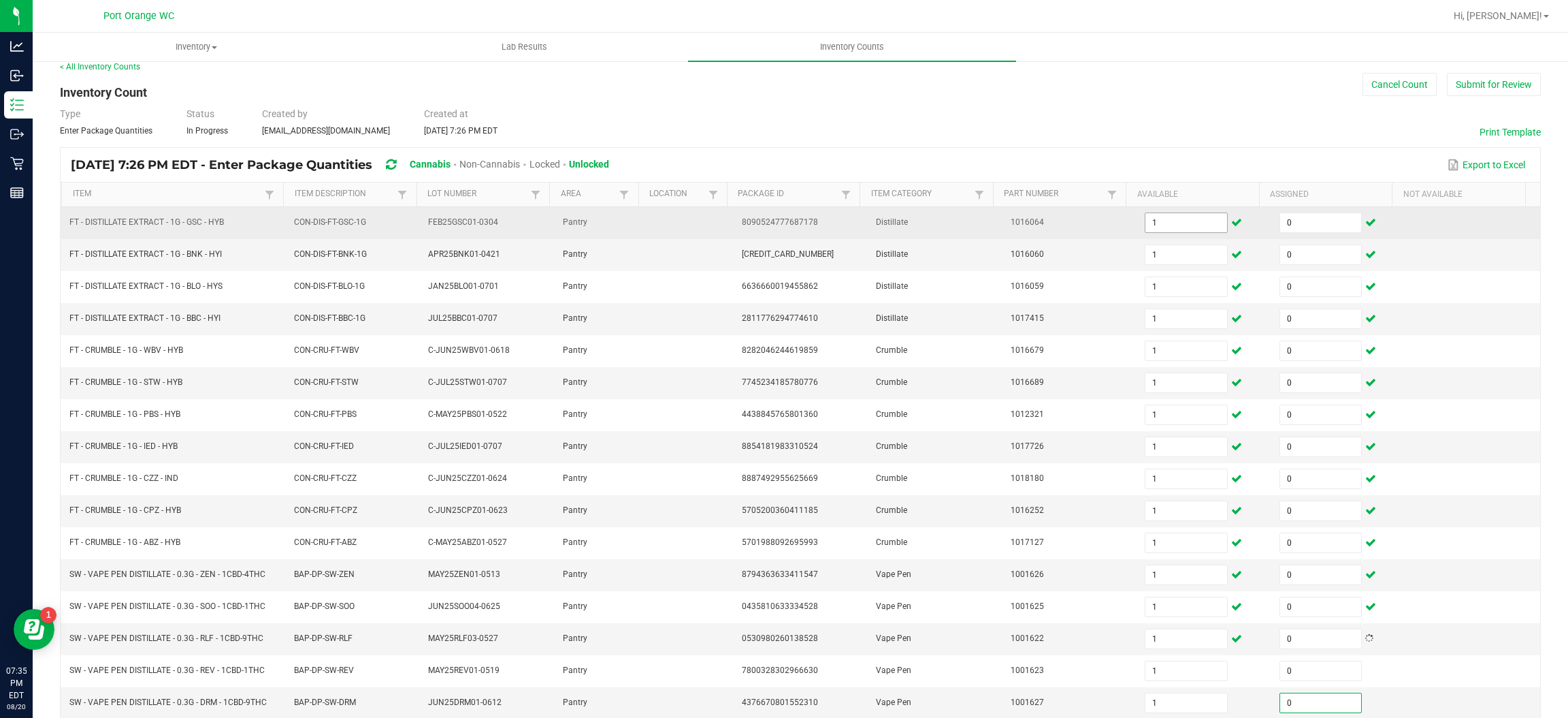
scroll to position [198, 0]
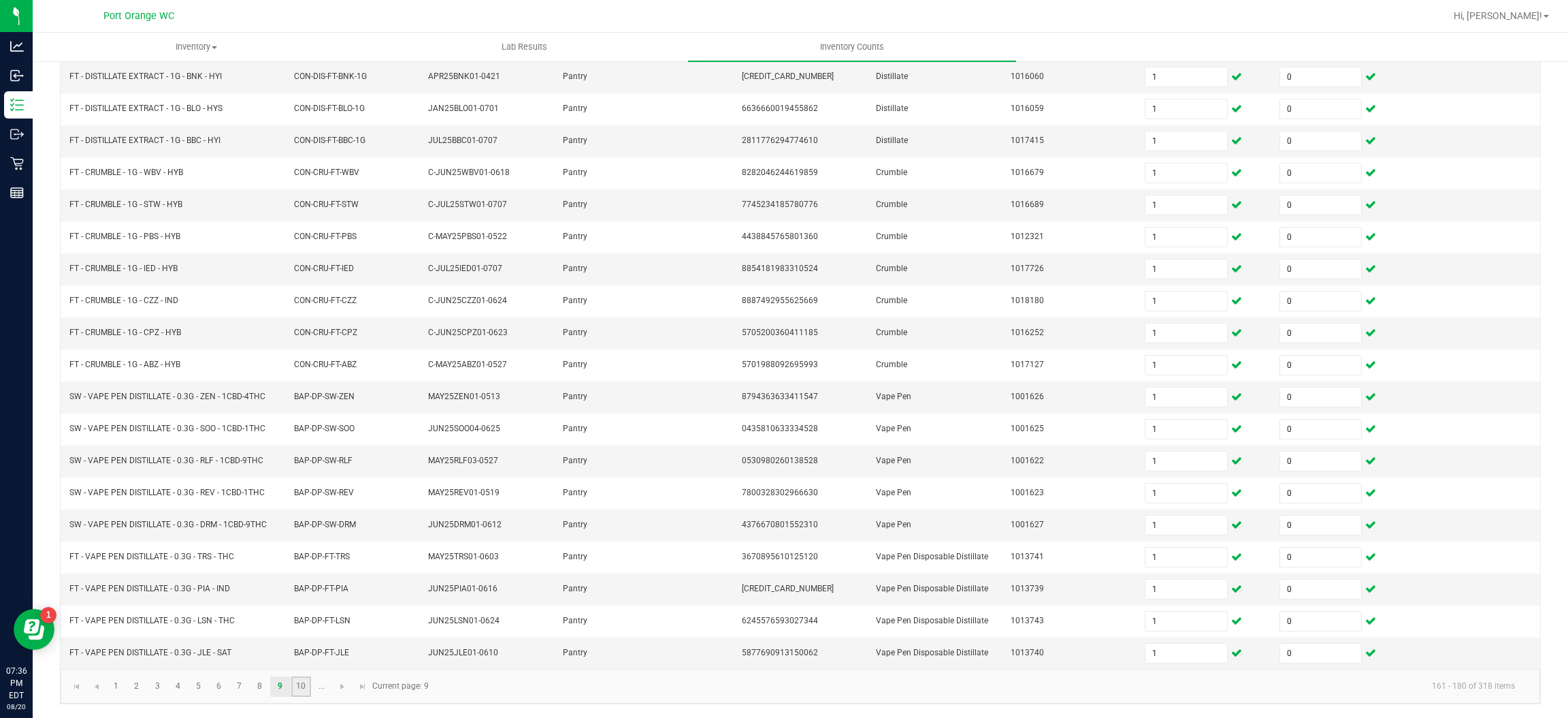
click at [300, 689] on link "10" at bounding box center [301, 686] width 19 height 20
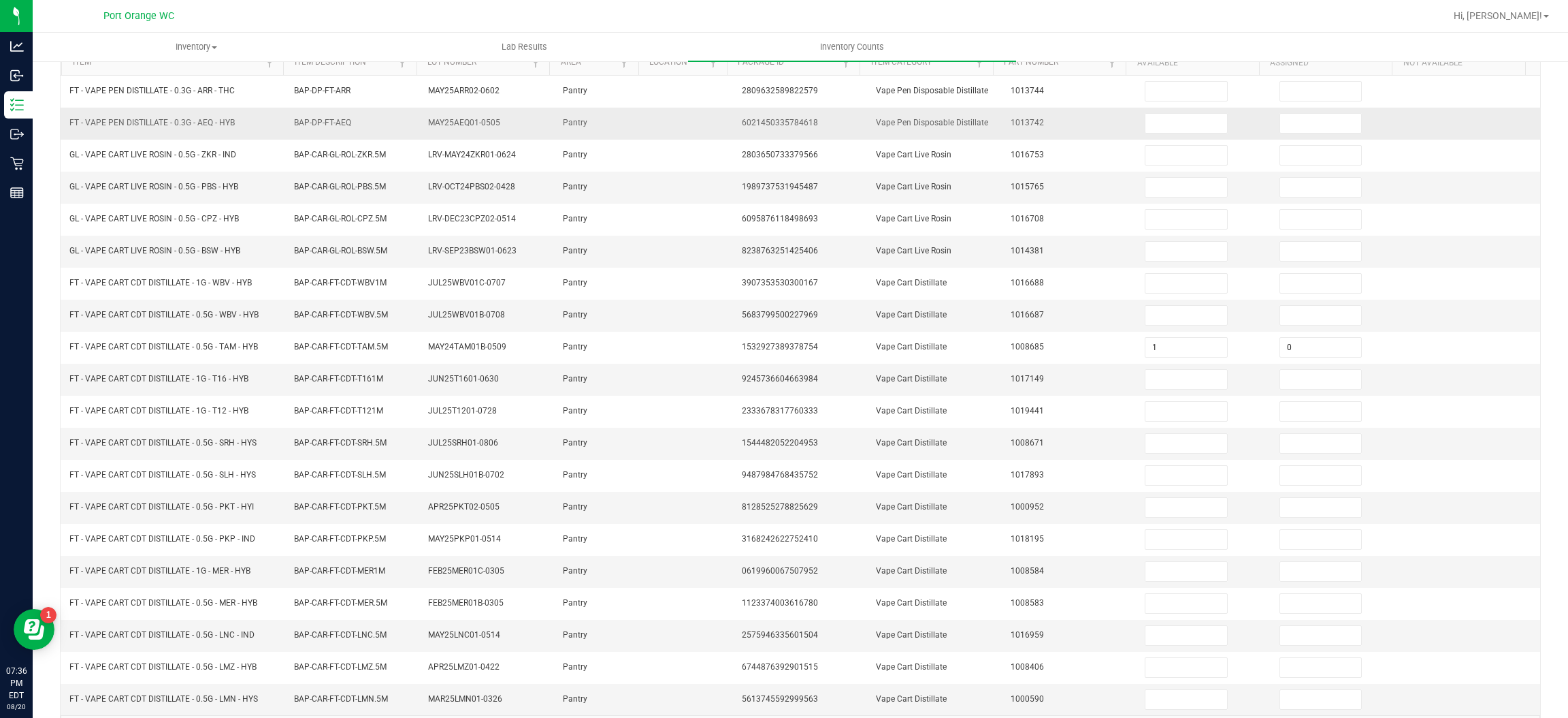
scroll to position [0, 0]
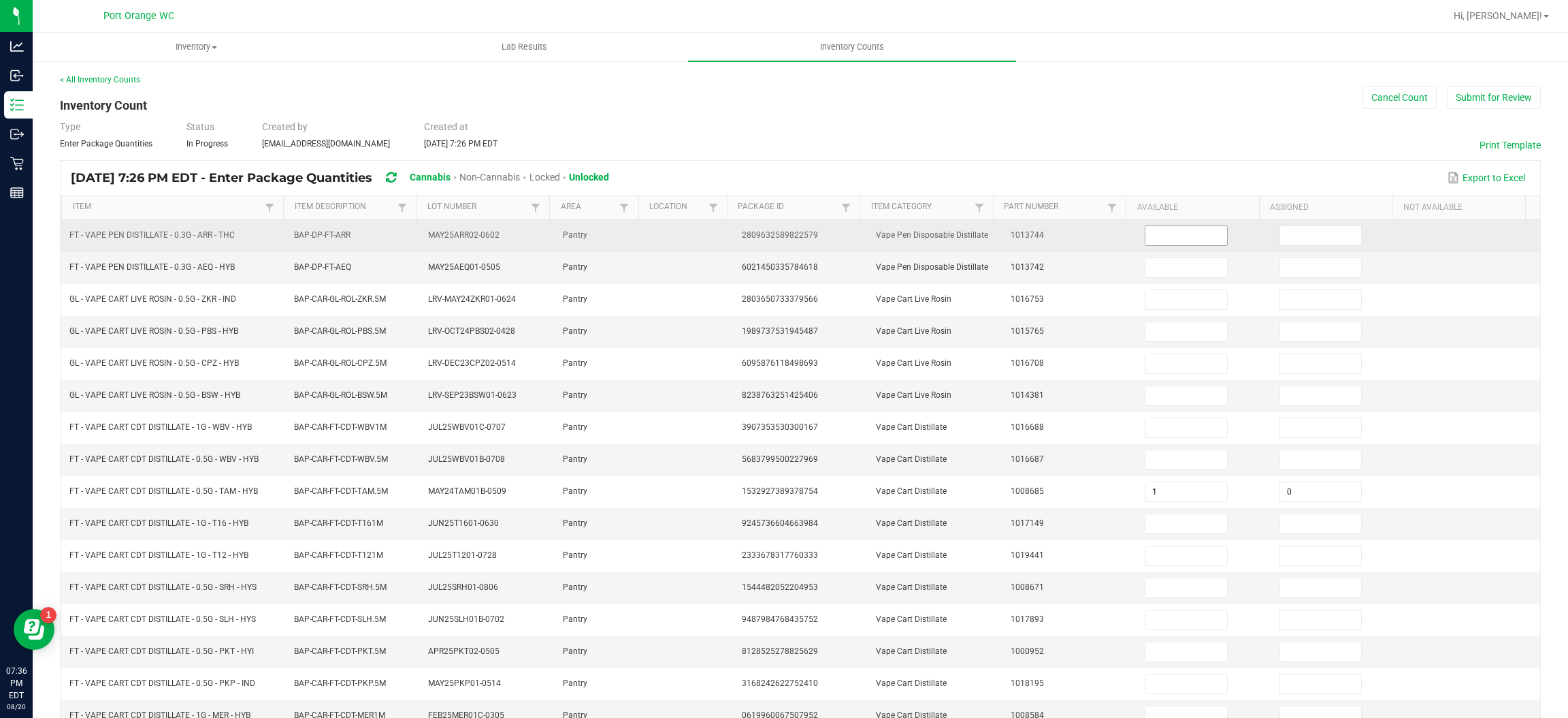
drag, startPoint x: 1147, startPoint y: 235, endPoint x: 1154, endPoint y: 235, distance: 7.0
click at [1147, 235] on input at bounding box center [1186, 235] width 81 height 19
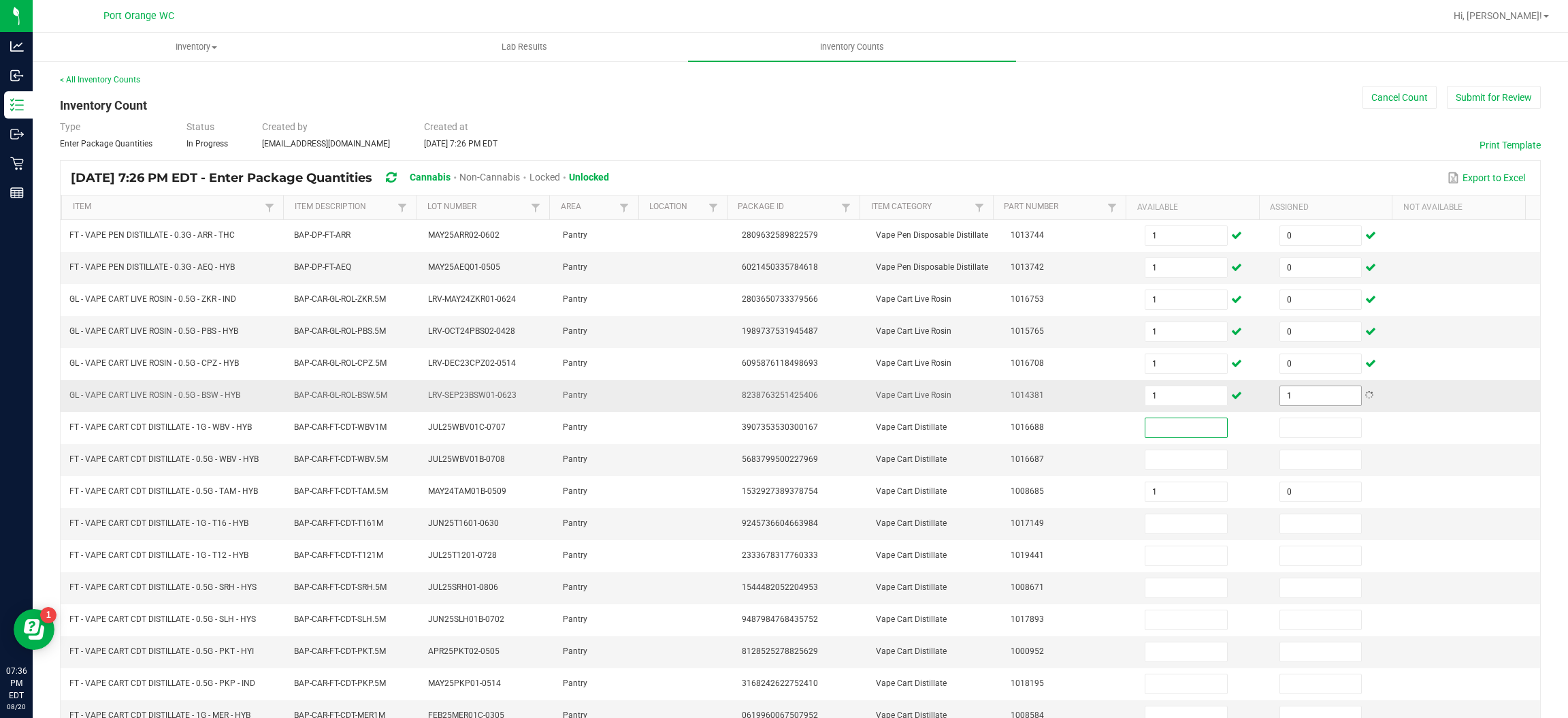
click at [1292, 394] on input "1" at bounding box center [1320, 395] width 81 height 19
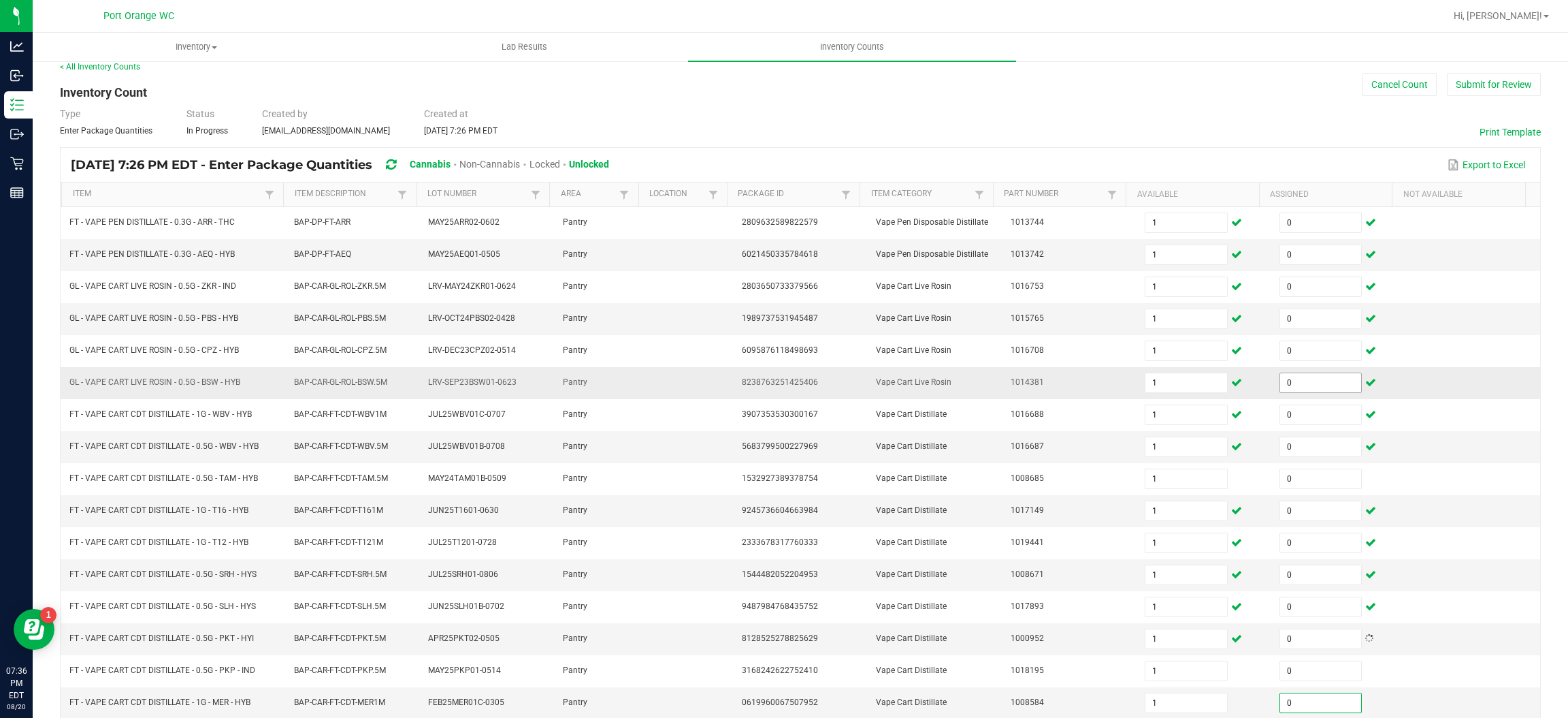
scroll to position [198, 0]
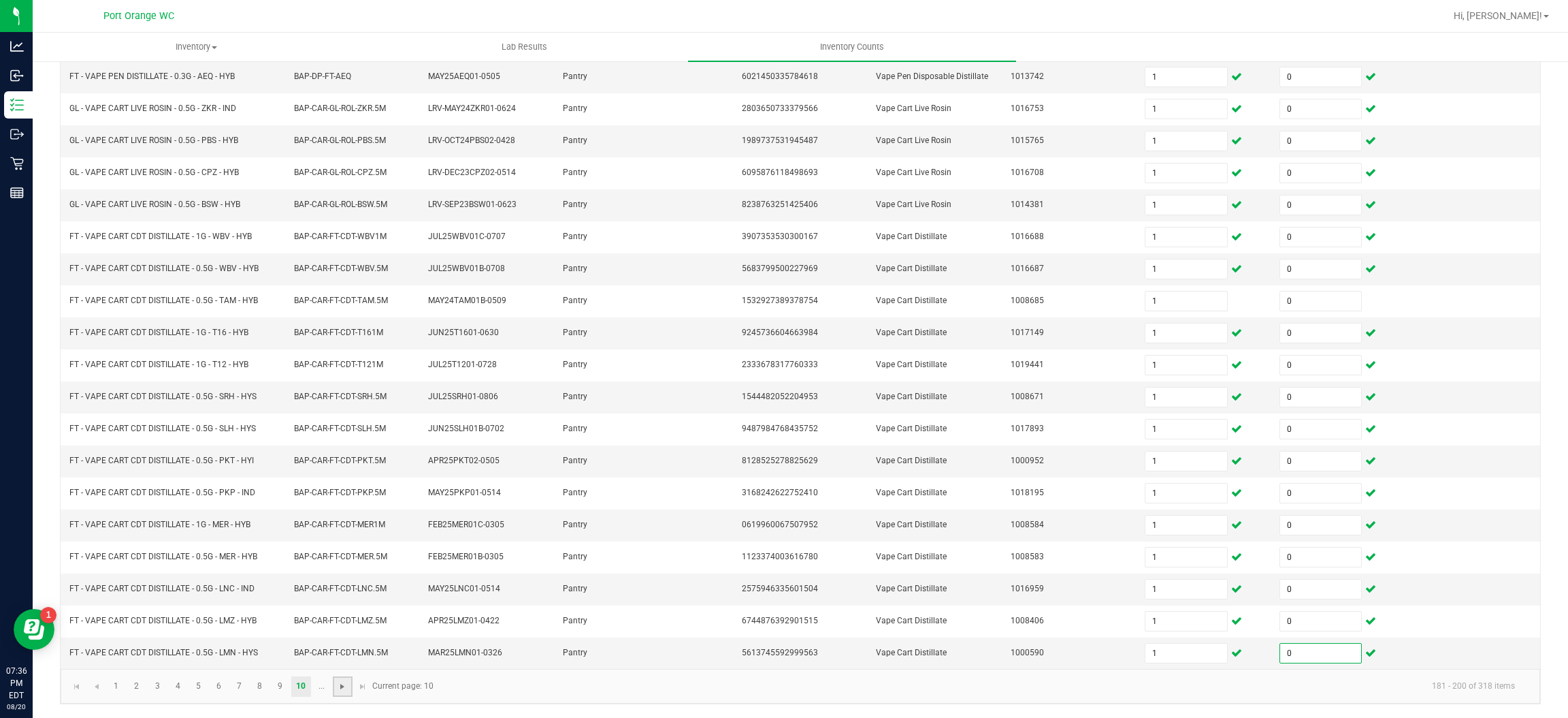
click at [341, 685] on span "Go to the next page" at bounding box center [342, 687] width 11 height 11
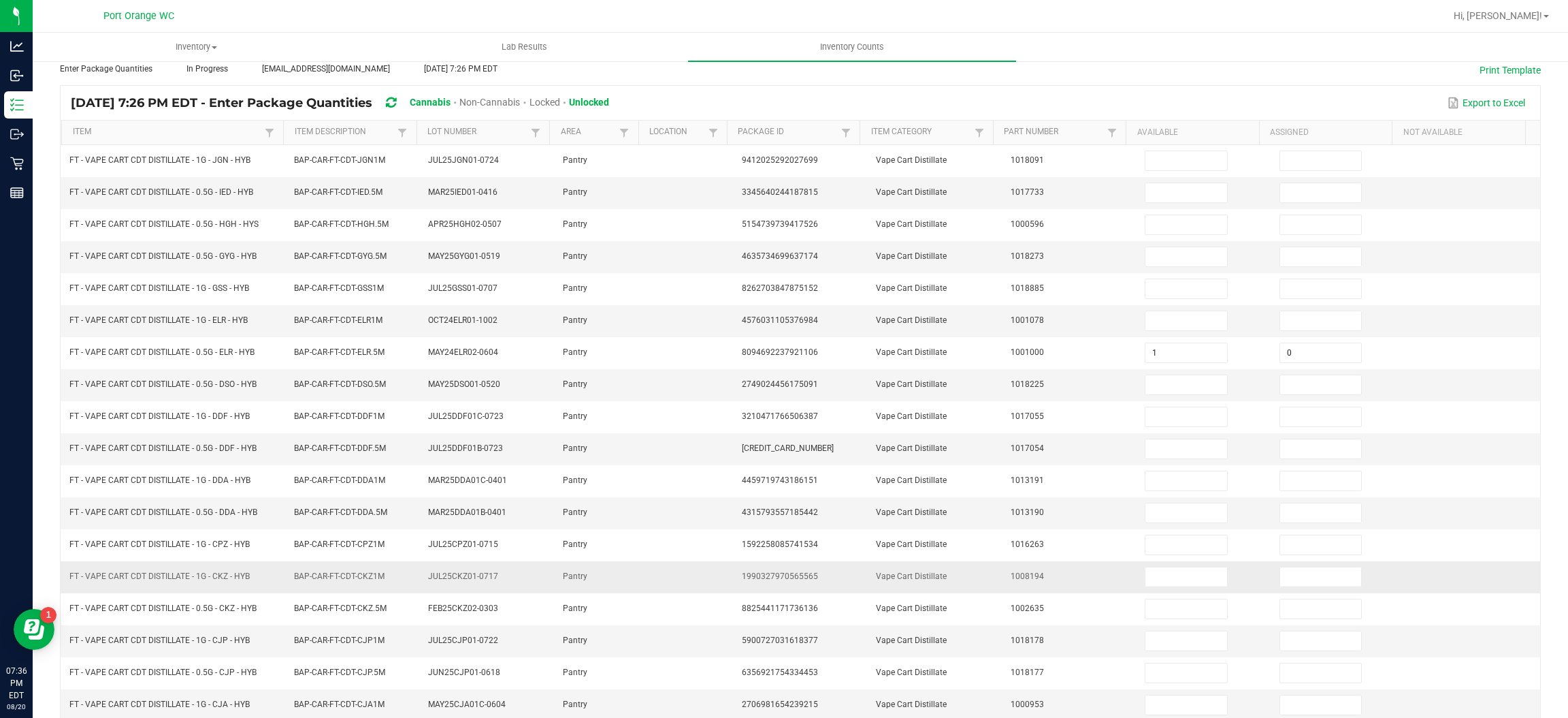
scroll to position [0, 0]
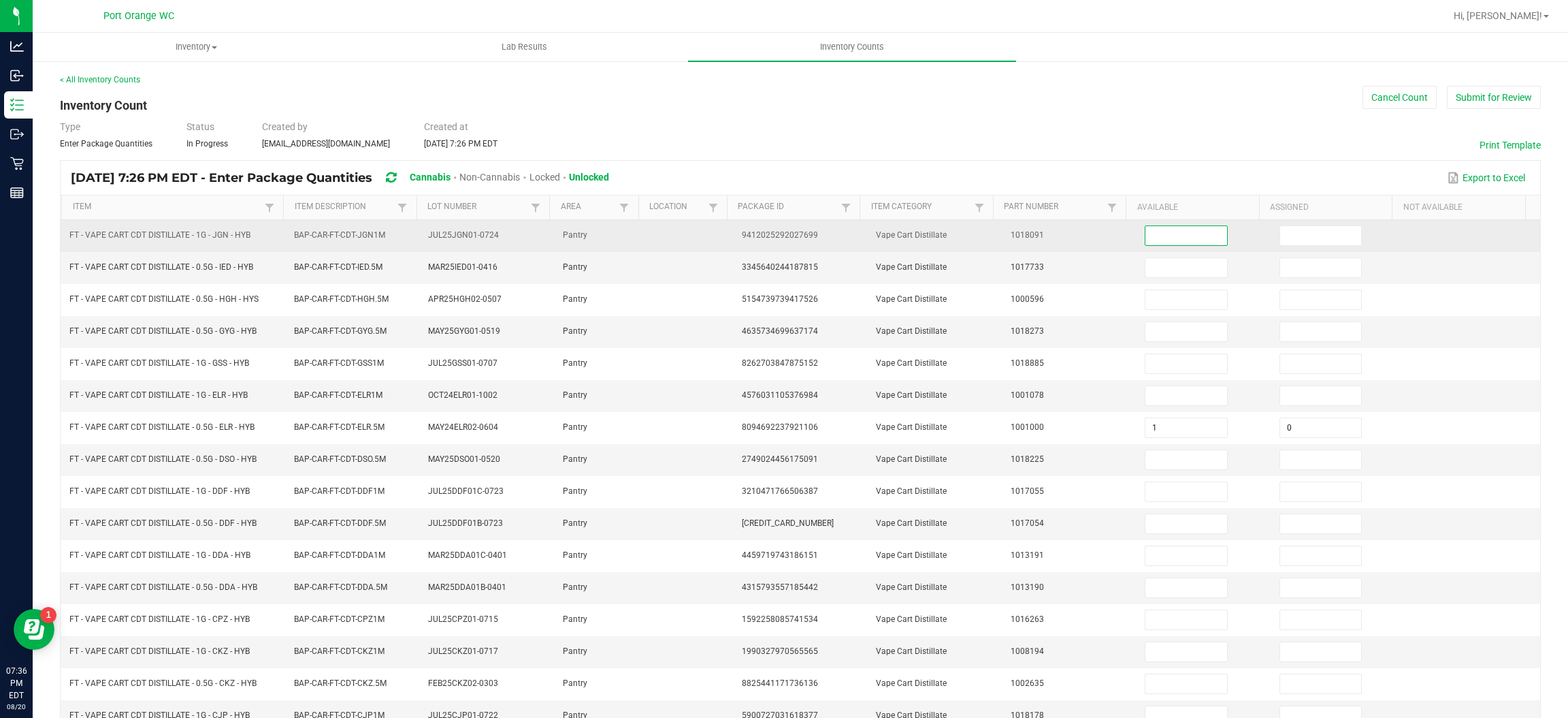
click at [1145, 239] on input at bounding box center [1186, 235] width 81 height 19
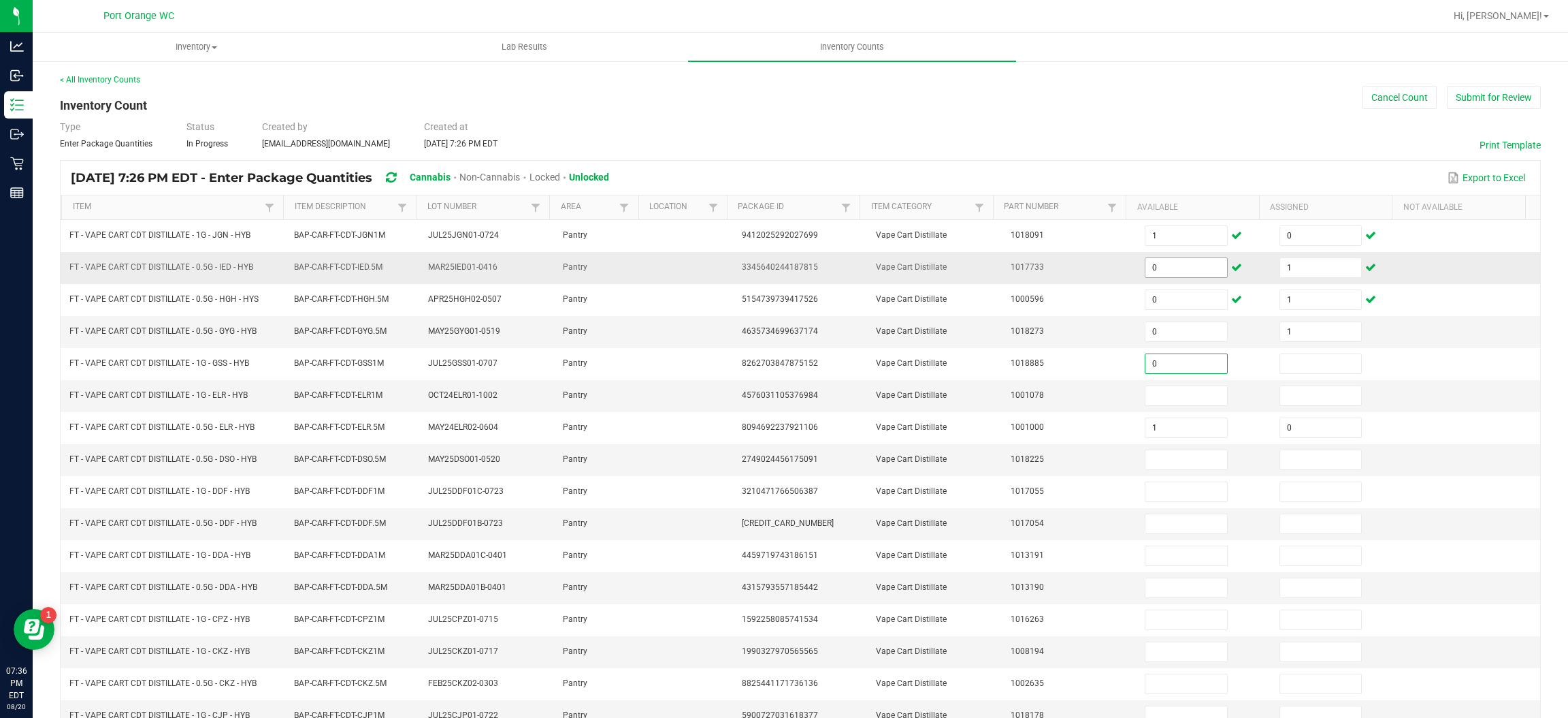
click at [1145, 264] on input "0" at bounding box center [1186, 267] width 81 height 19
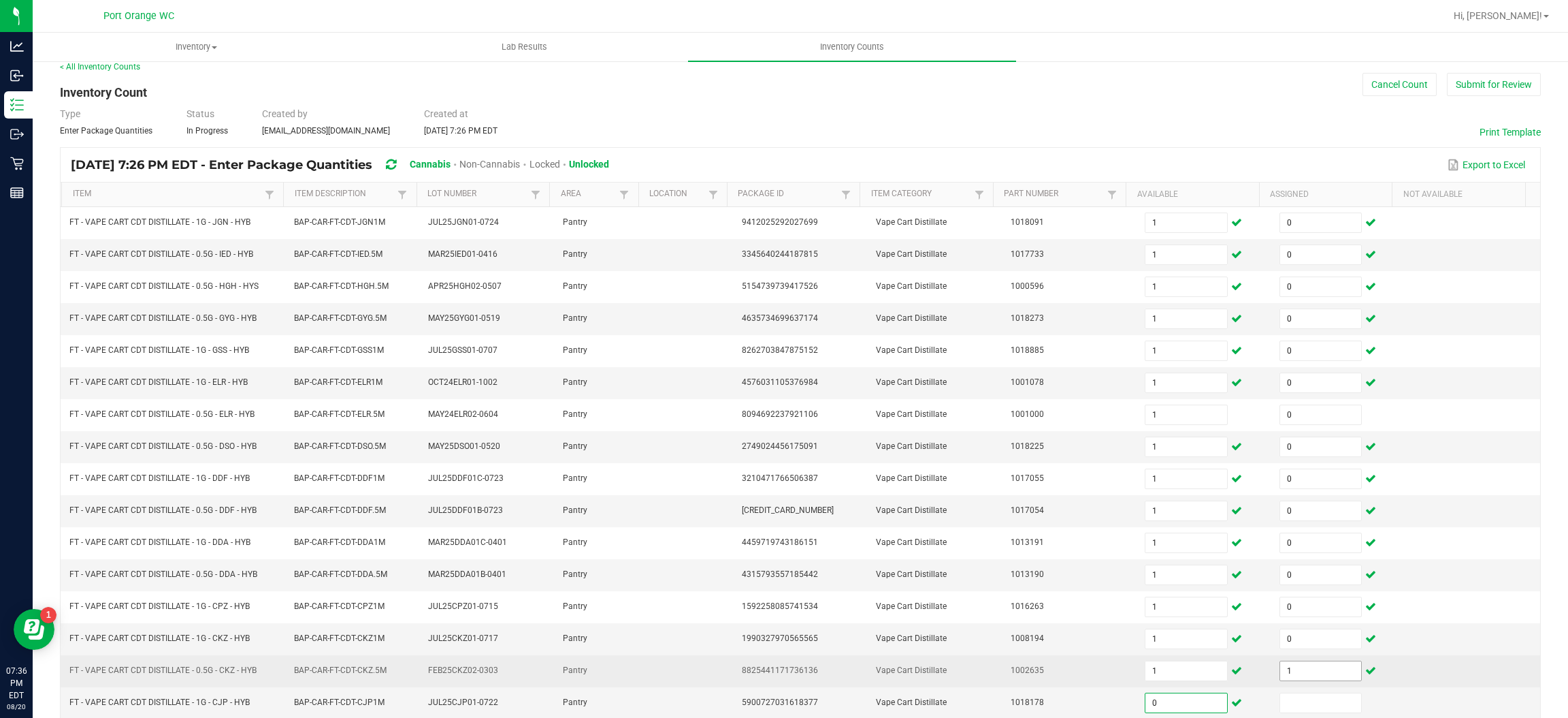
click at [1303, 680] on input "1" at bounding box center [1320, 670] width 81 height 19
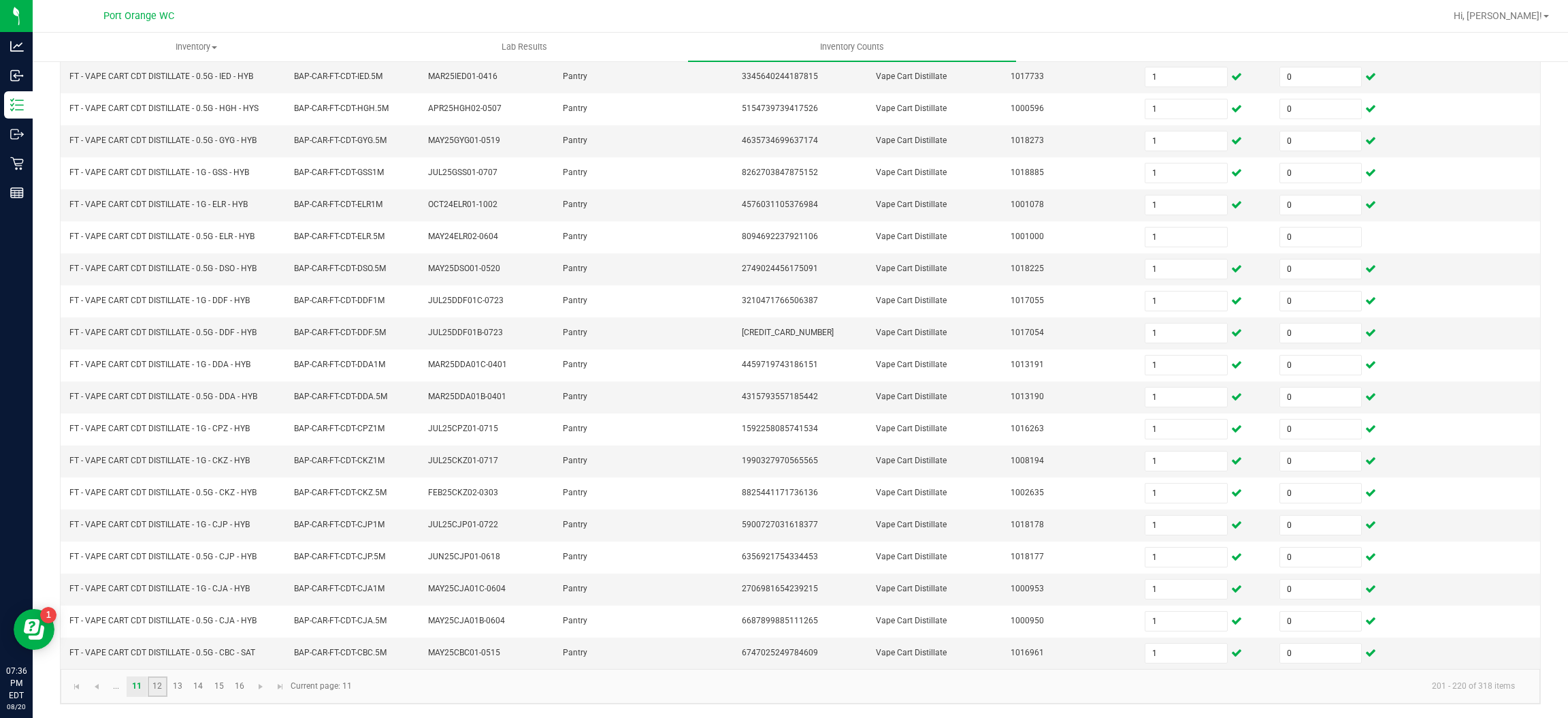
click at [150, 684] on link "12" at bounding box center [157, 686] width 19 height 20
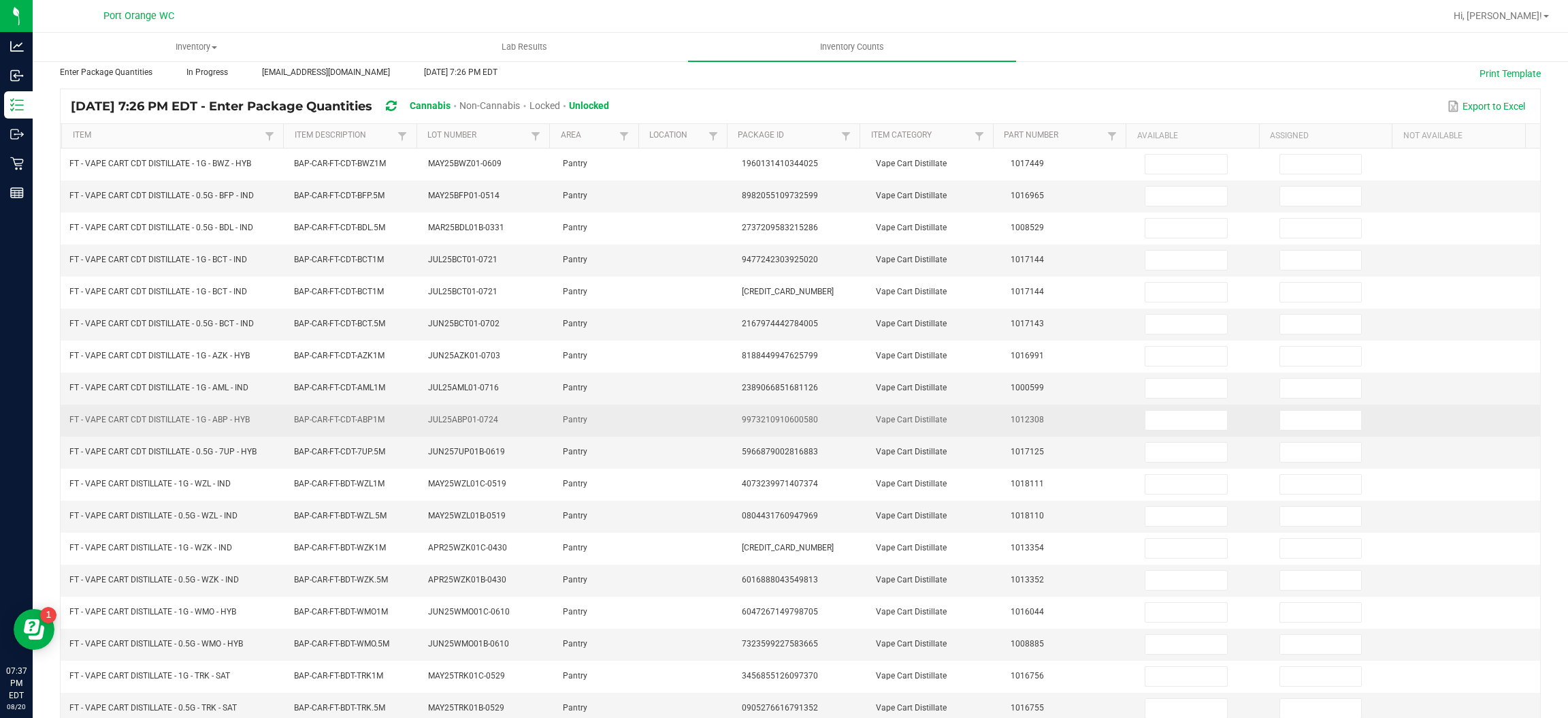
scroll to position [0, 0]
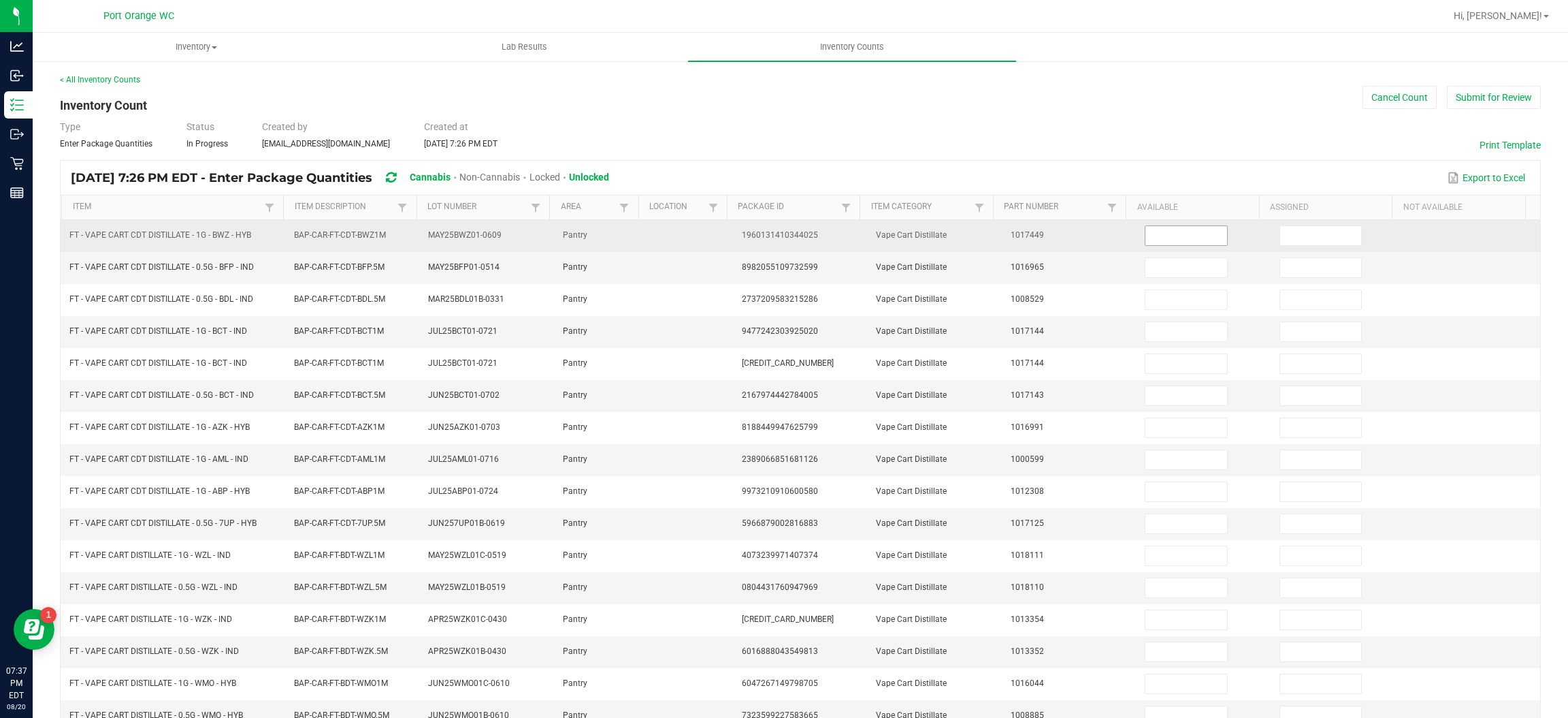
click at [1146, 241] on input at bounding box center [1186, 235] width 81 height 19
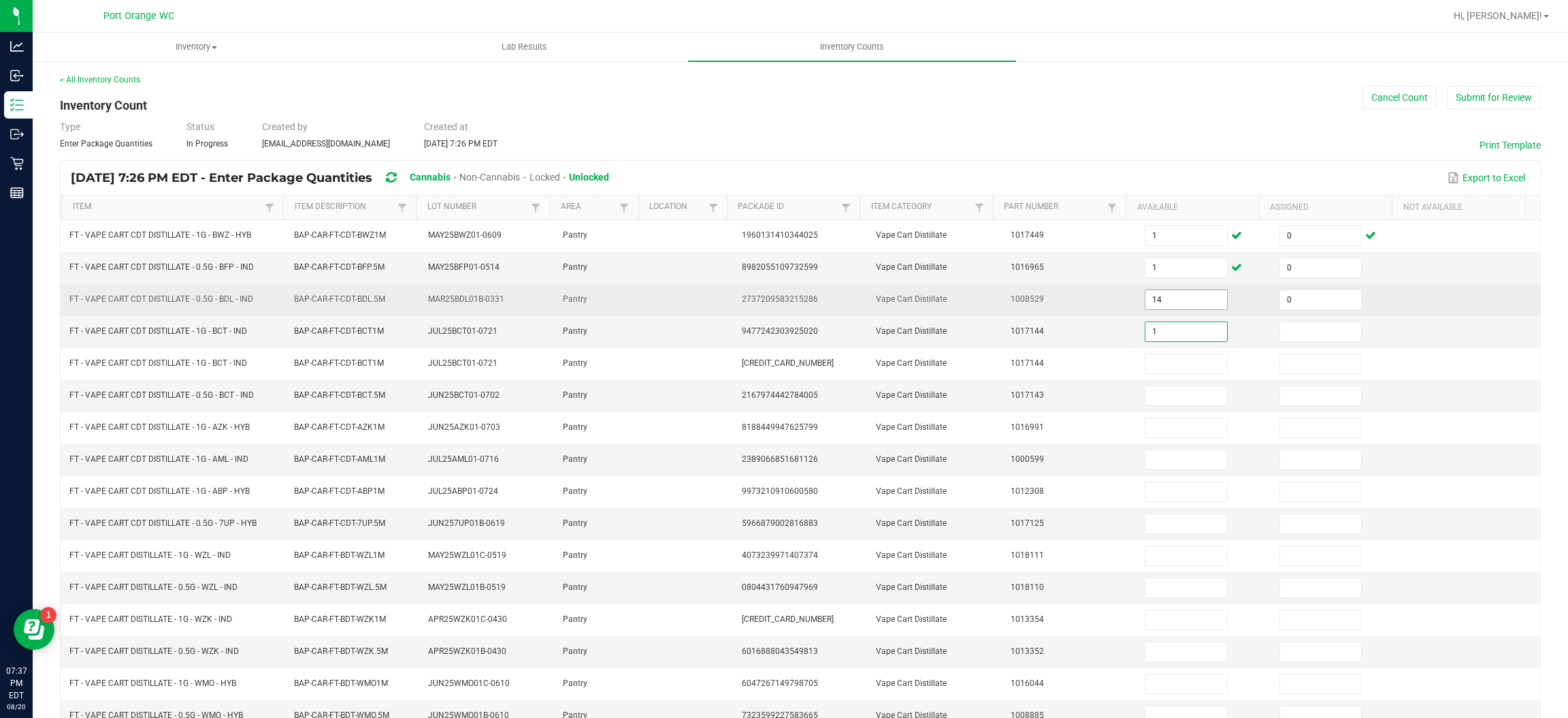
click at [1146, 303] on input "14" at bounding box center [1186, 299] width 81 height 19
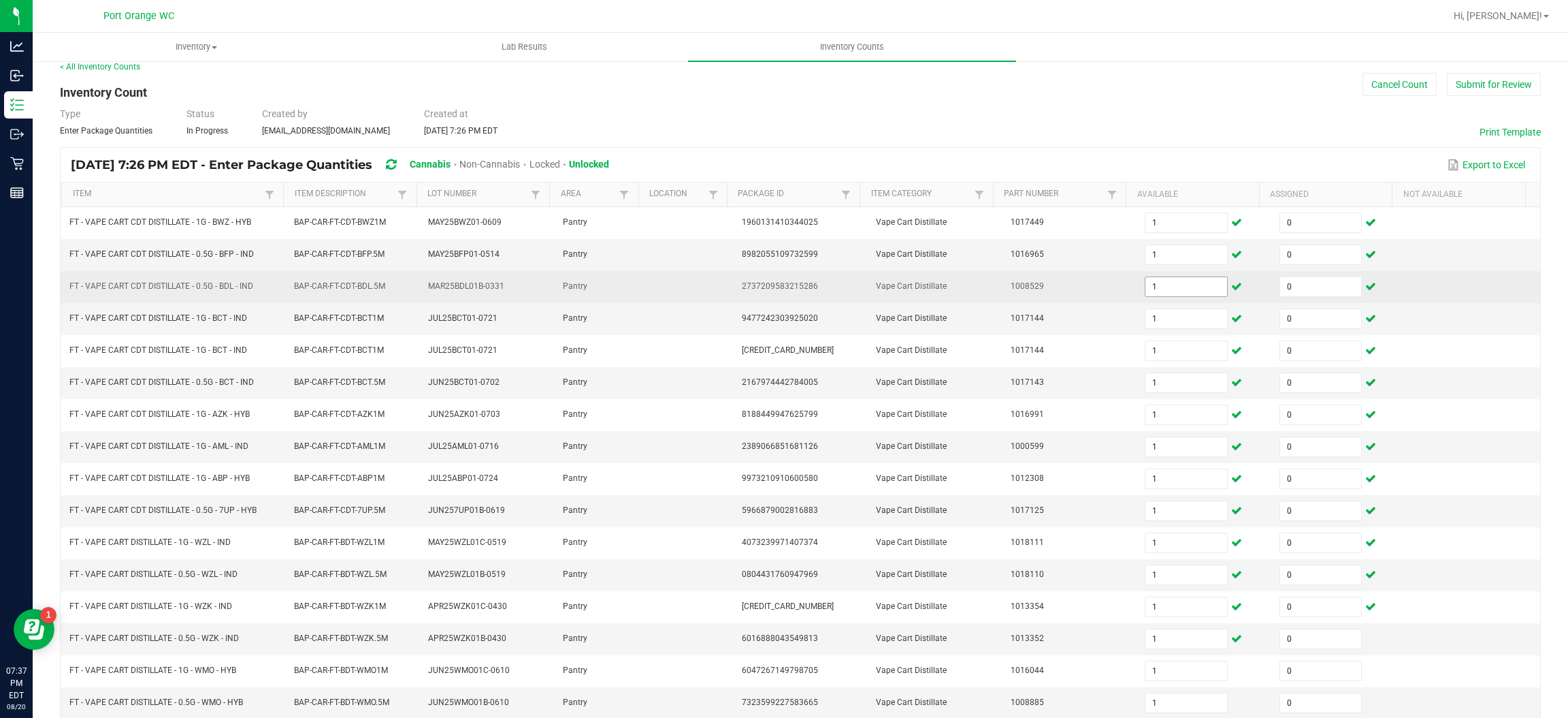
scroll to position [198, 0]
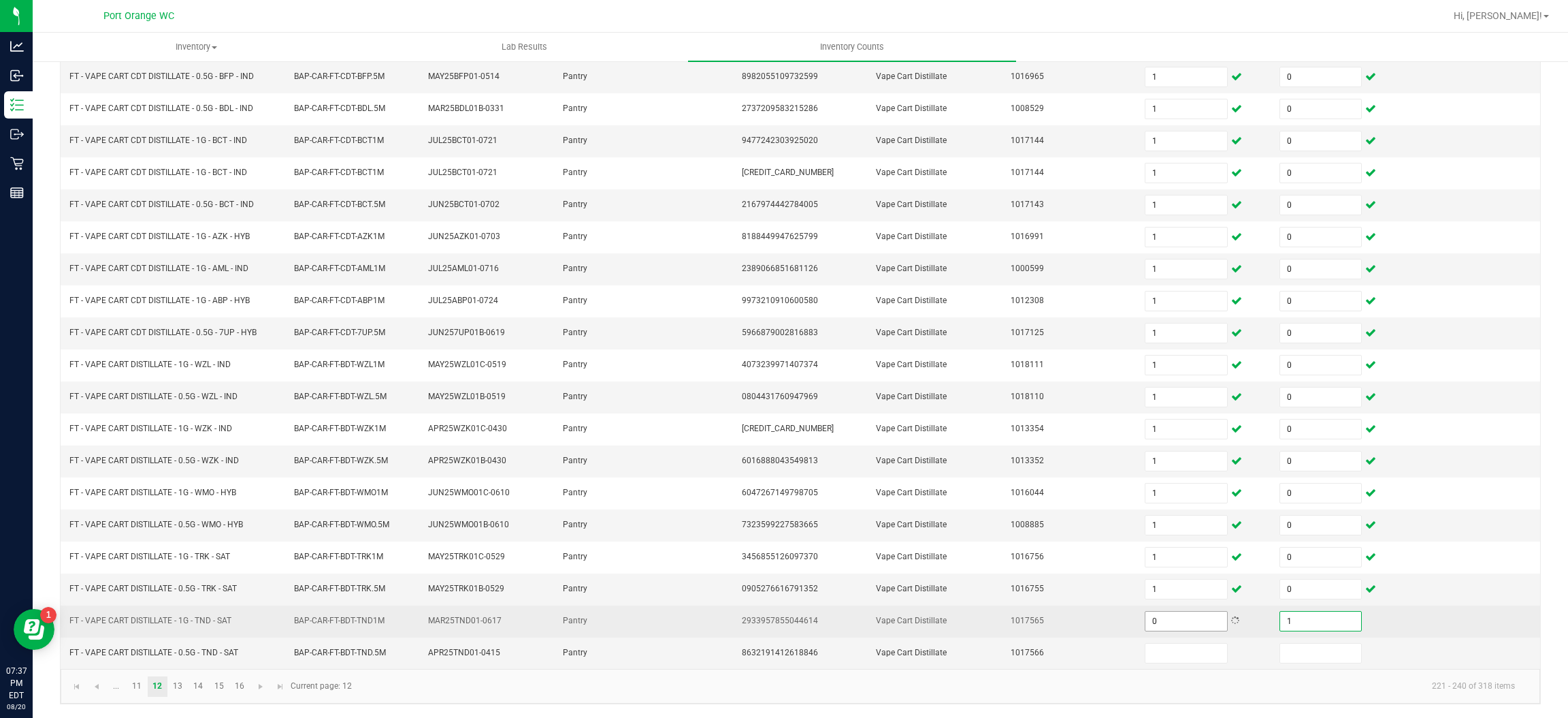
click at [1154, 621] on input "0" at bounding box center [1186, 621] width 81 height 19
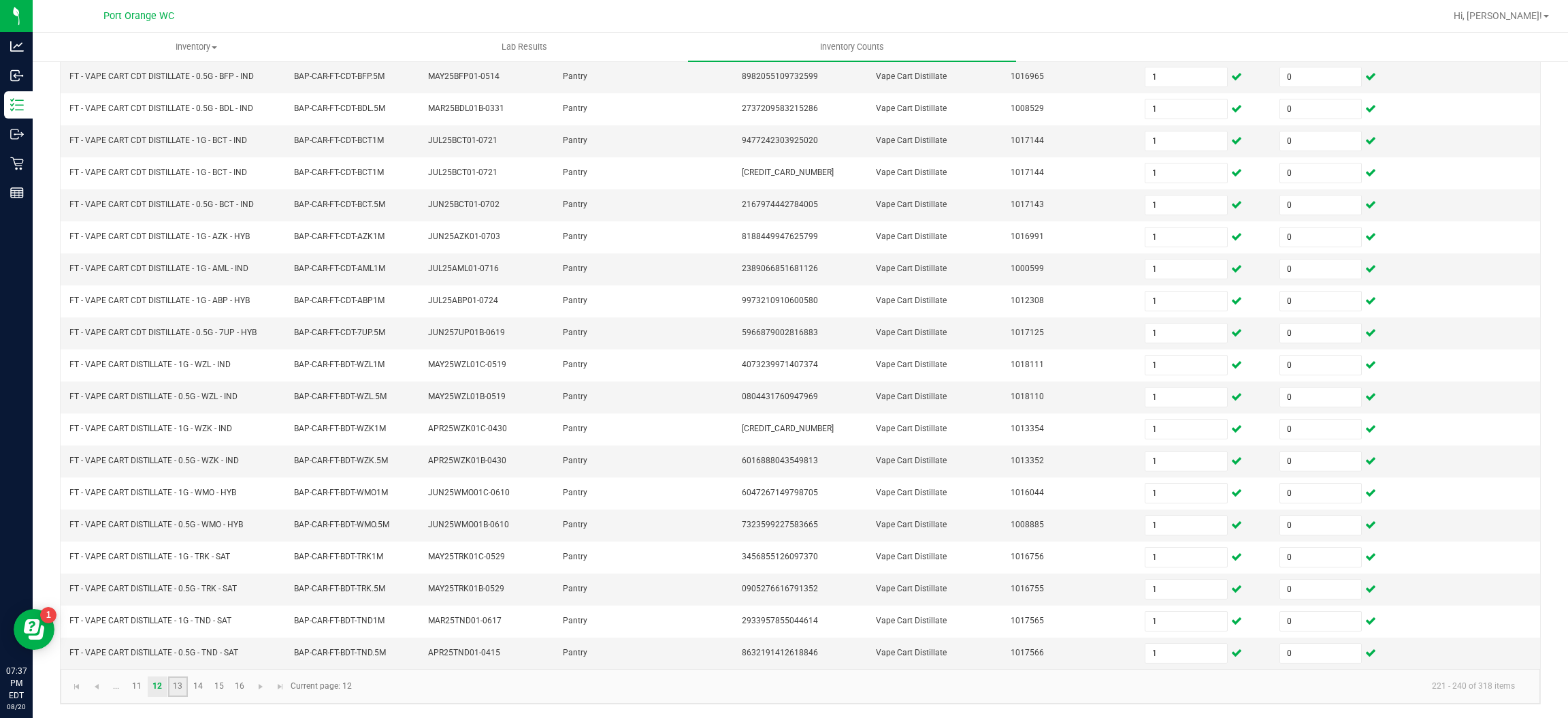
click at [185, 682] on link "13" at bounding box center [178, 686] width 19 height 20
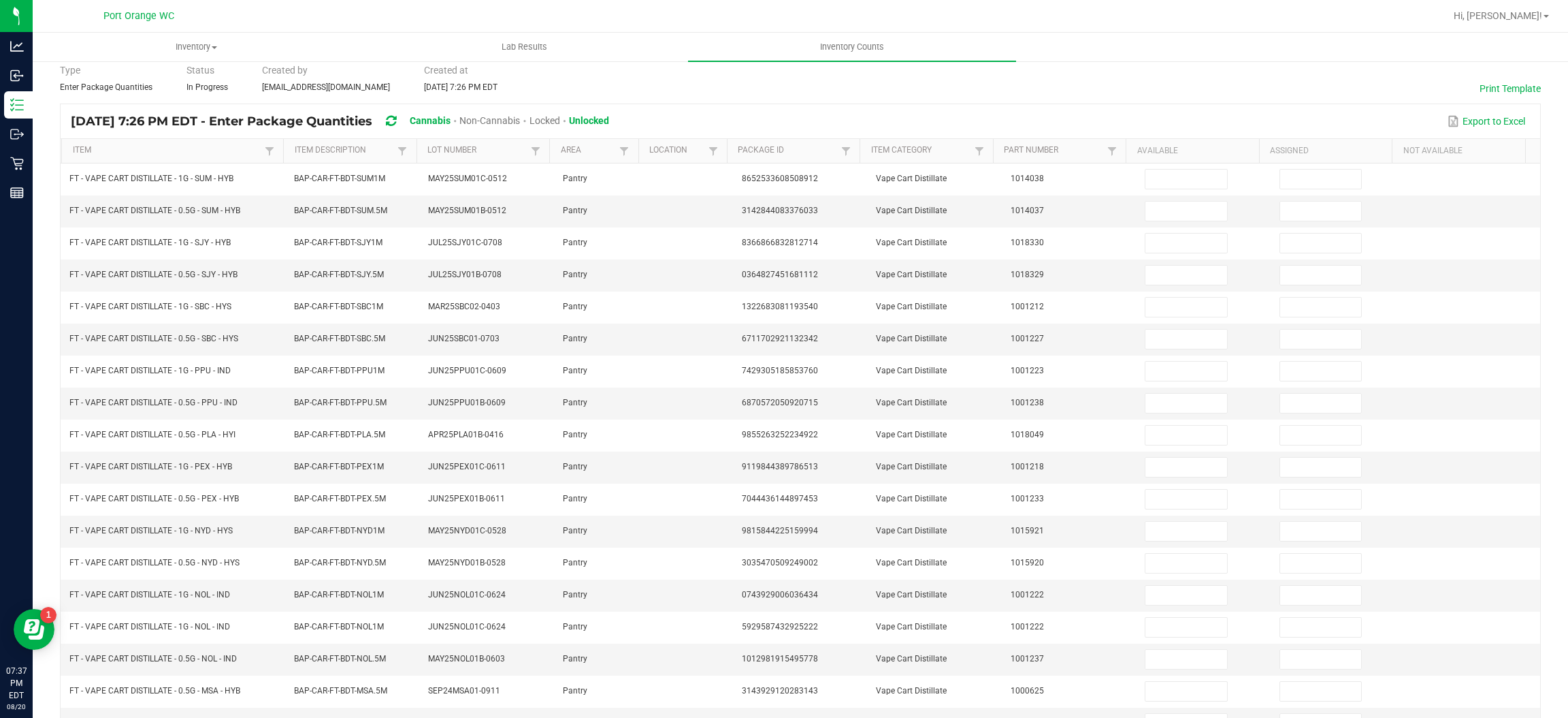
scroll to position [0, 0]
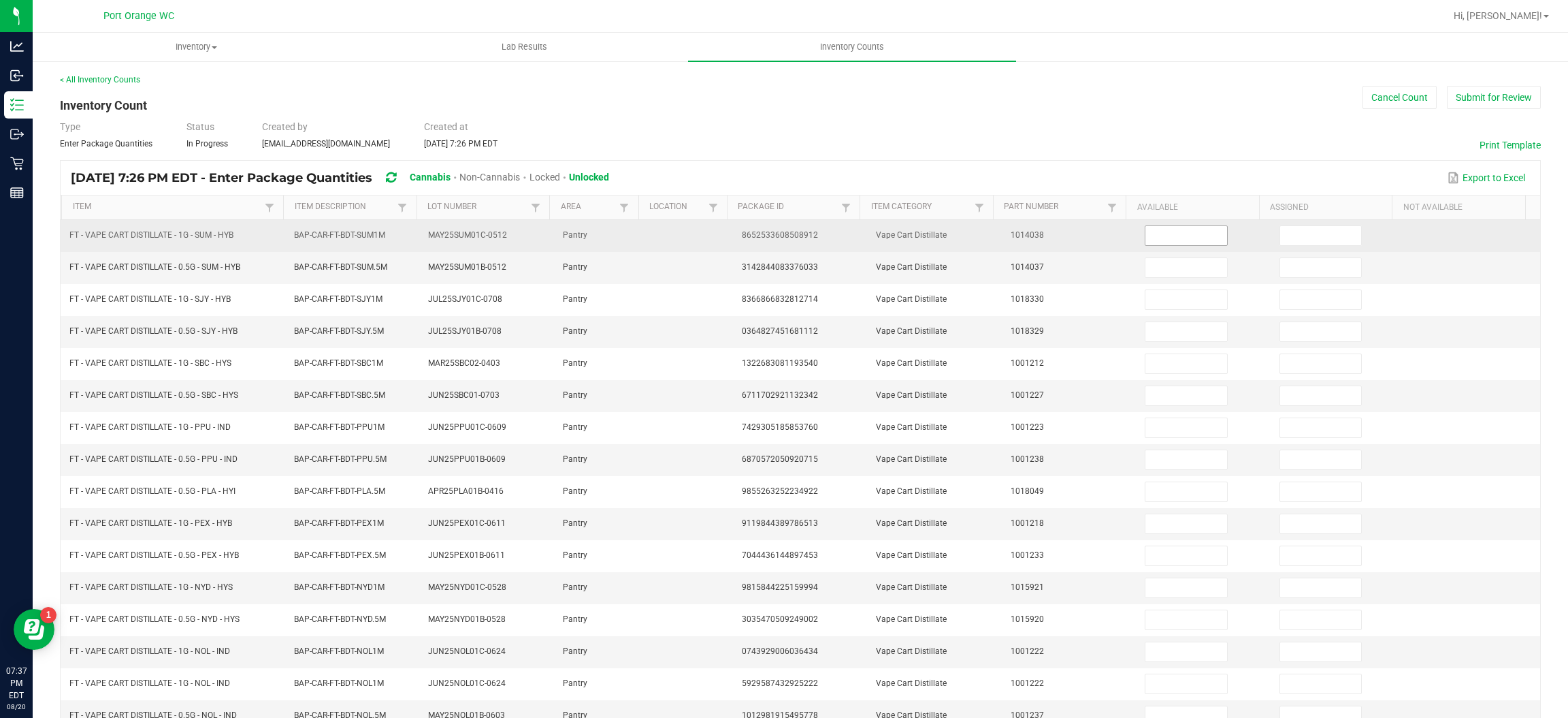
click at [1149, 225] on span at bounding box center [1186, 235] width 82 height 20
click at [1150, 230] on input at bounding box center [1186, 235] width 81 height 19
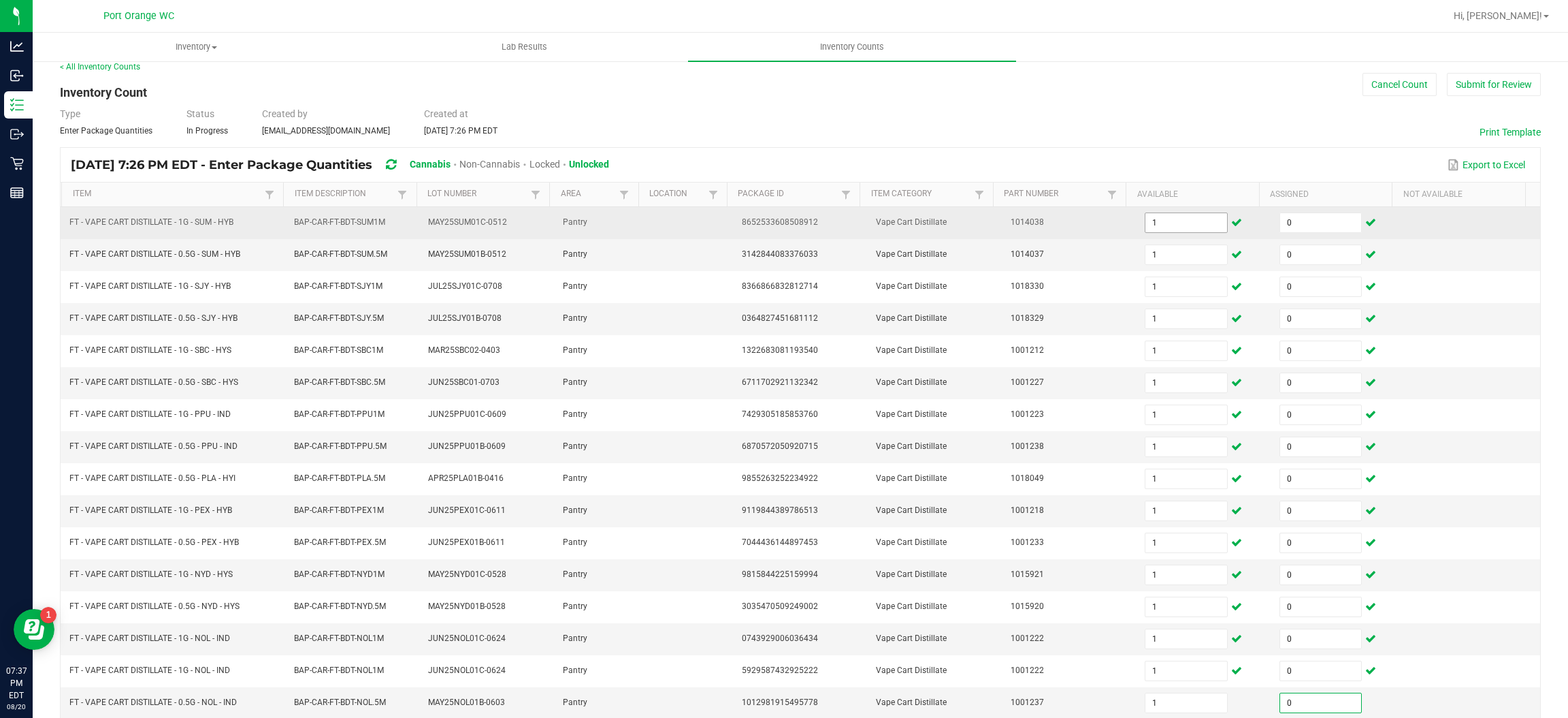
scroll to position [198, 0]
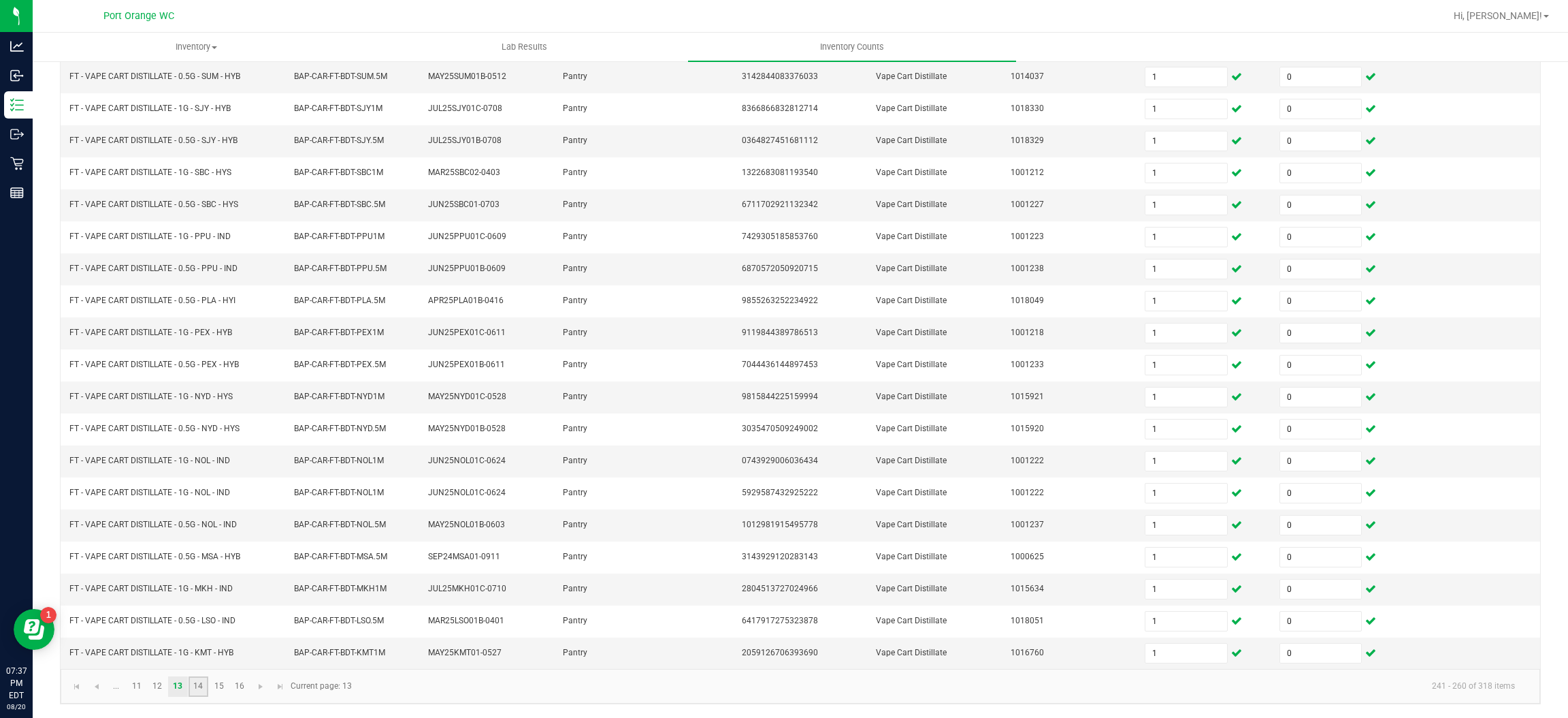
click at [203, 688] on link "14" at bounding box center [198, 686] width 19 height 20
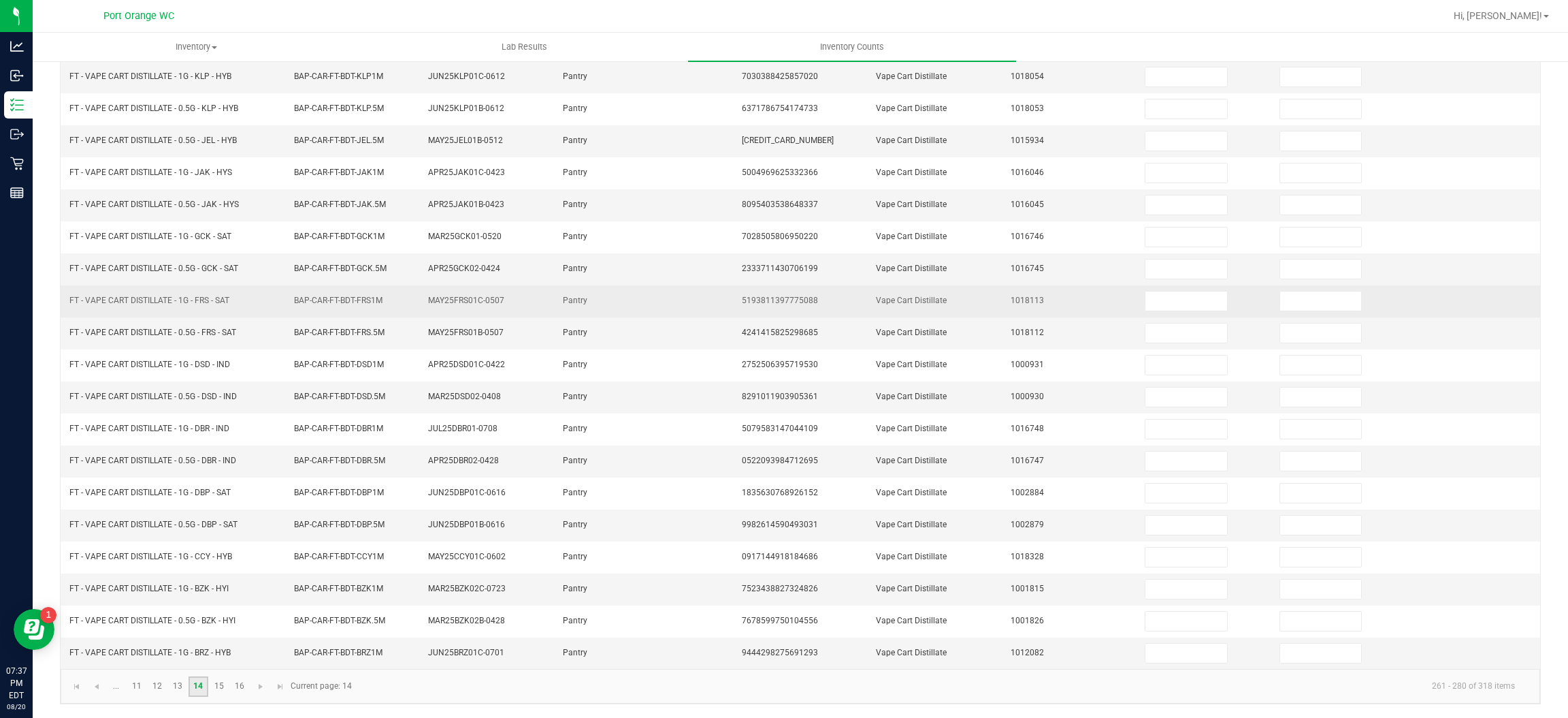
scroll to position [0, 0]
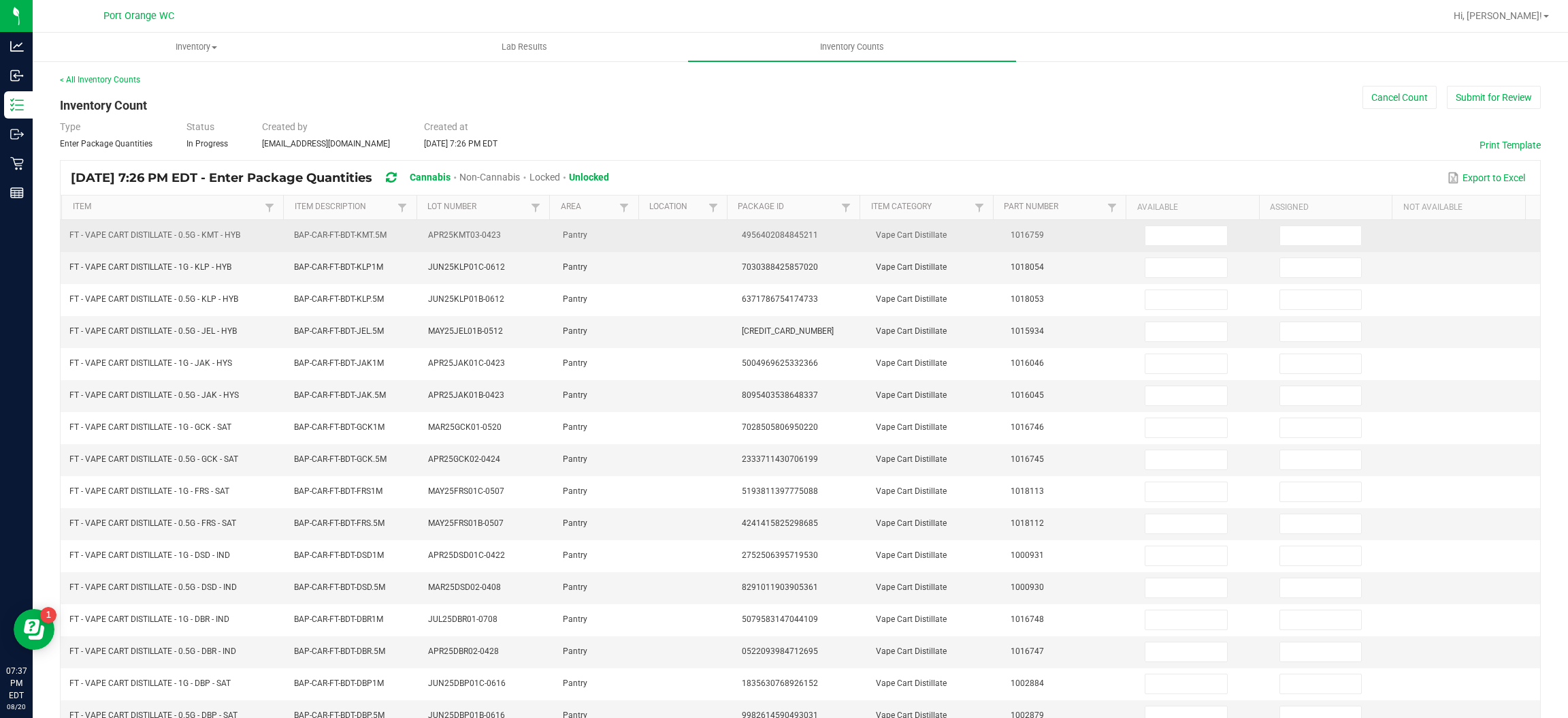
drag, startPoint x: 1214, startPoint y: 232, endPoint x: 1179, endPoint y: 223, distance: 36.1
click at [1213, 232] on td at bounding box center [1204, 236] width 135 height 32
click at [1179, 222] on td at bounding box center [1204, 236] width 135 height 32
click at [1171, 233] on input at bounding box center [1186, 235] width 81 height 19
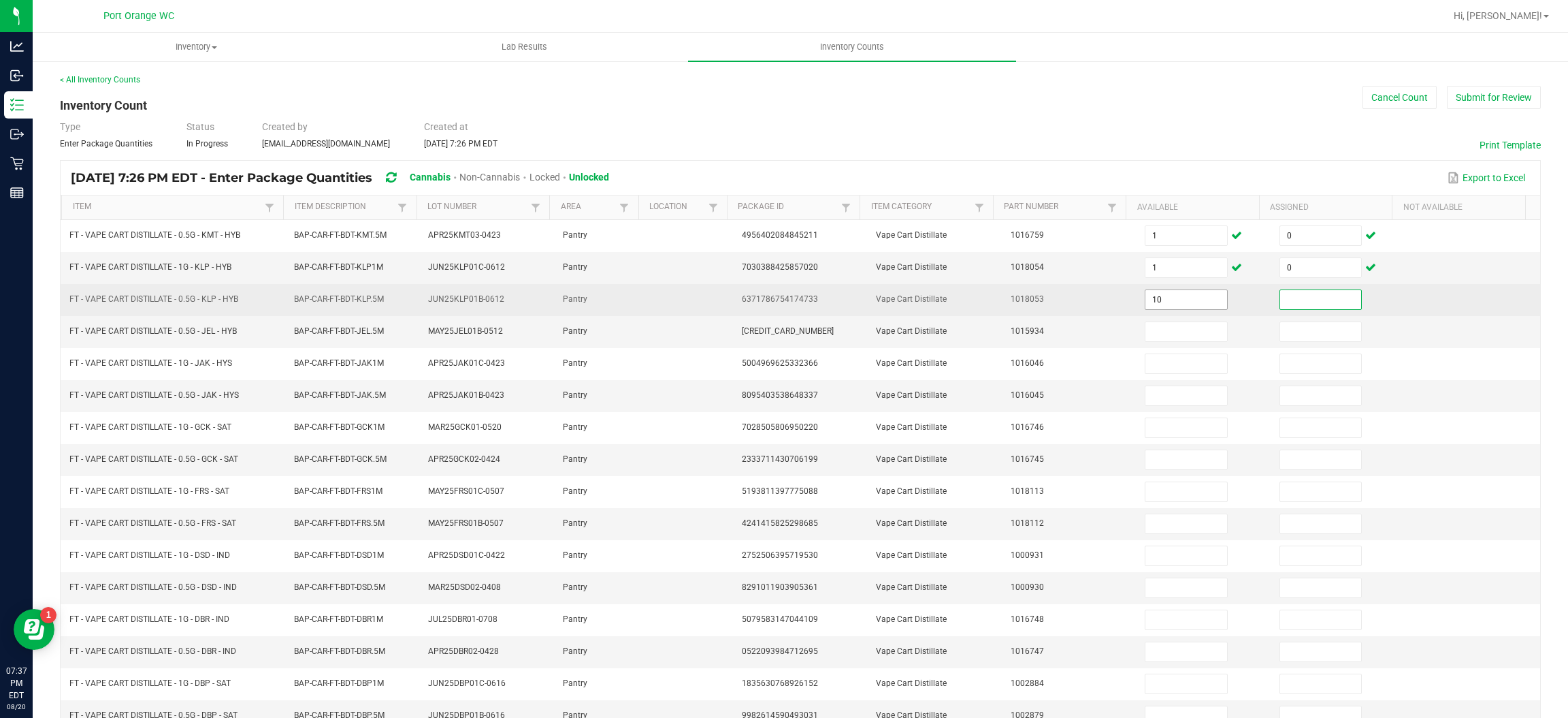
click at [1177, 301] on input "10" at bounding box center [1186, 299] width 81 height 19
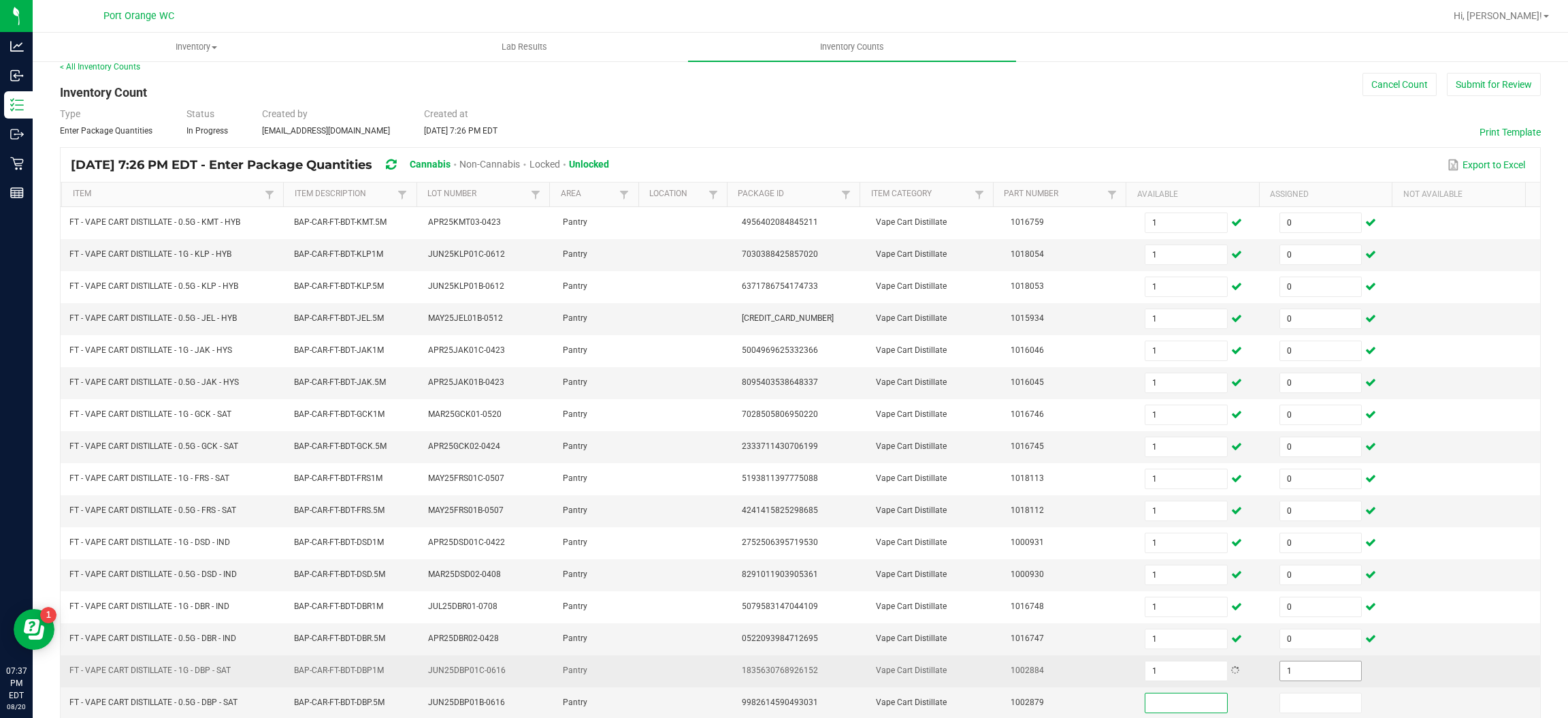
click at [1295, 678] on input "1" at bounding box center [1320, 670] width 81 height 19
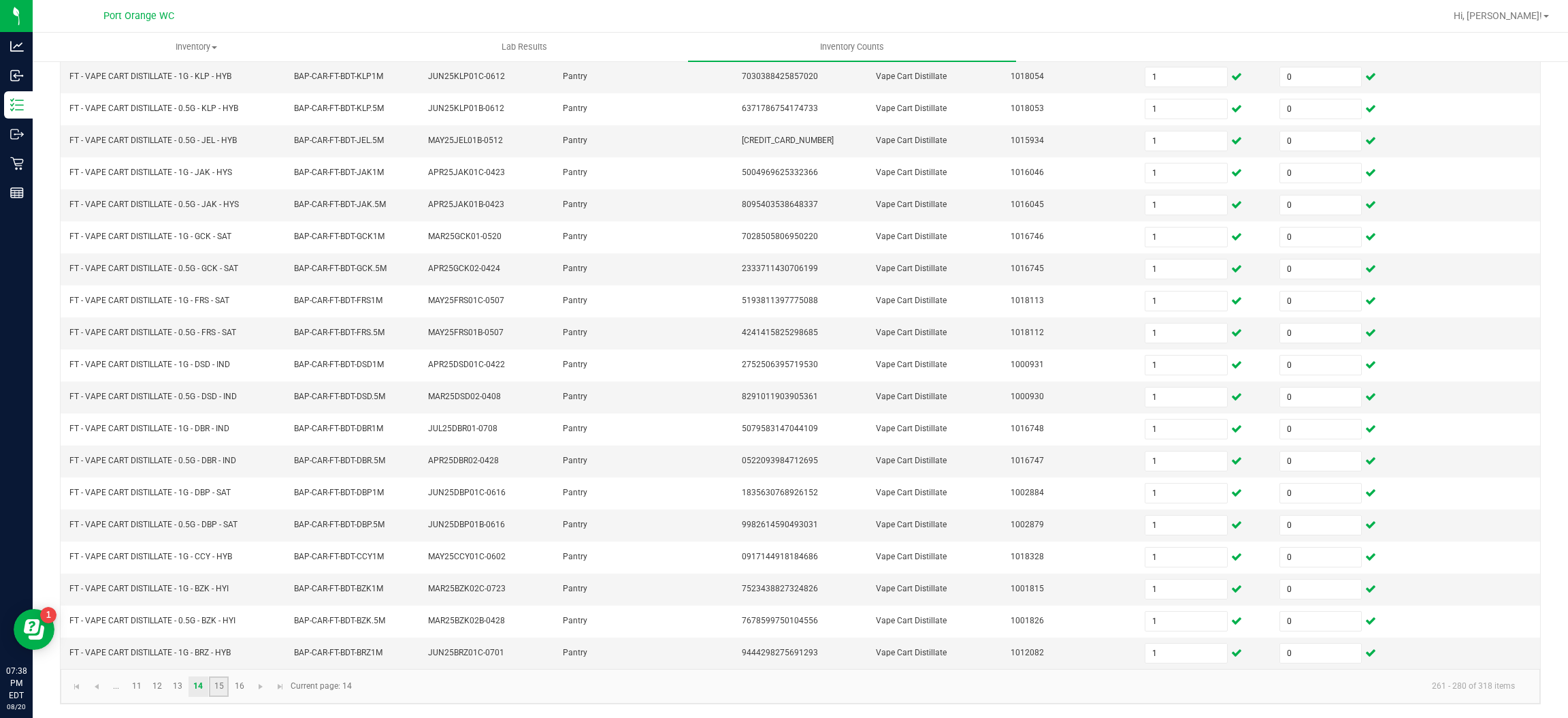
click at [215, 693] on link "15" at bounding box center [218, 686] width 19 height 20
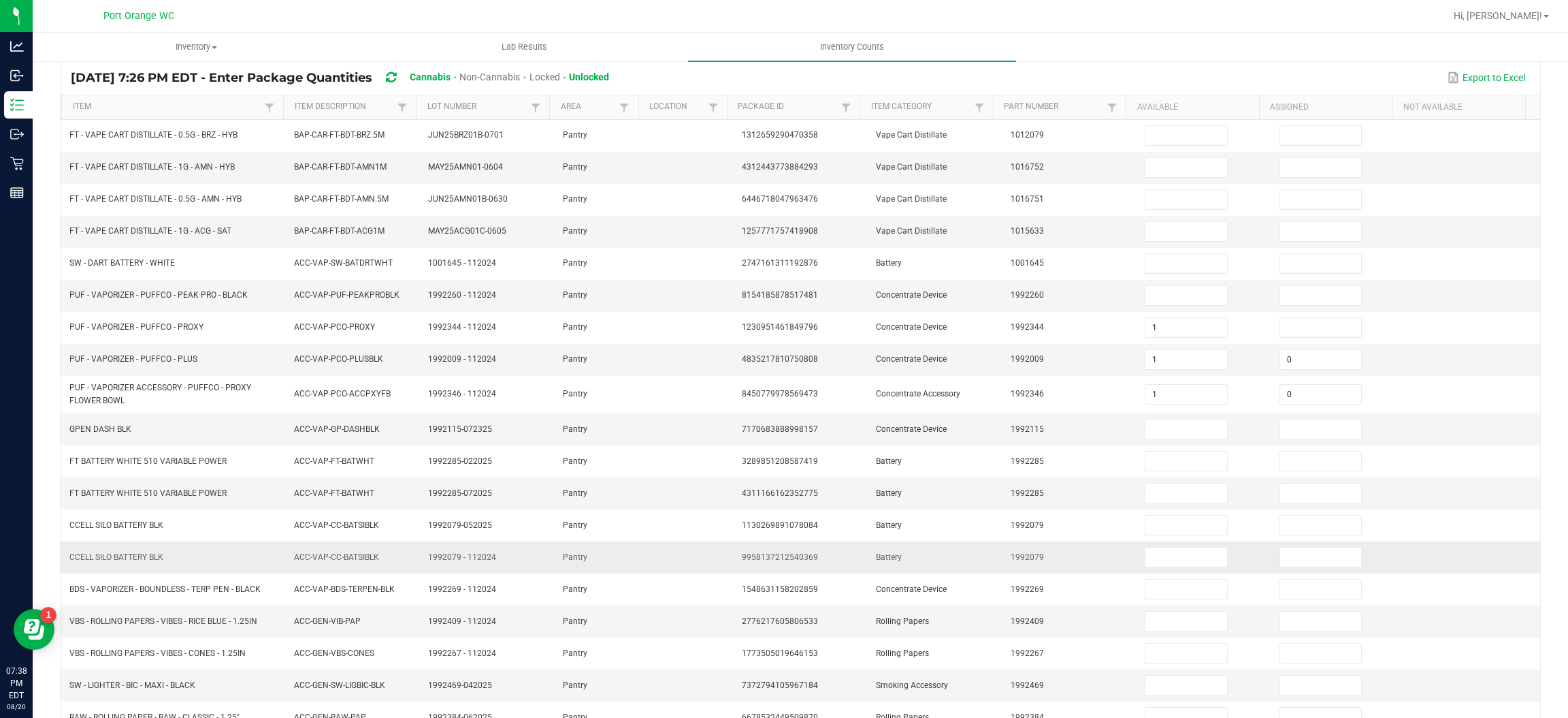
scroll to position [0, 0]
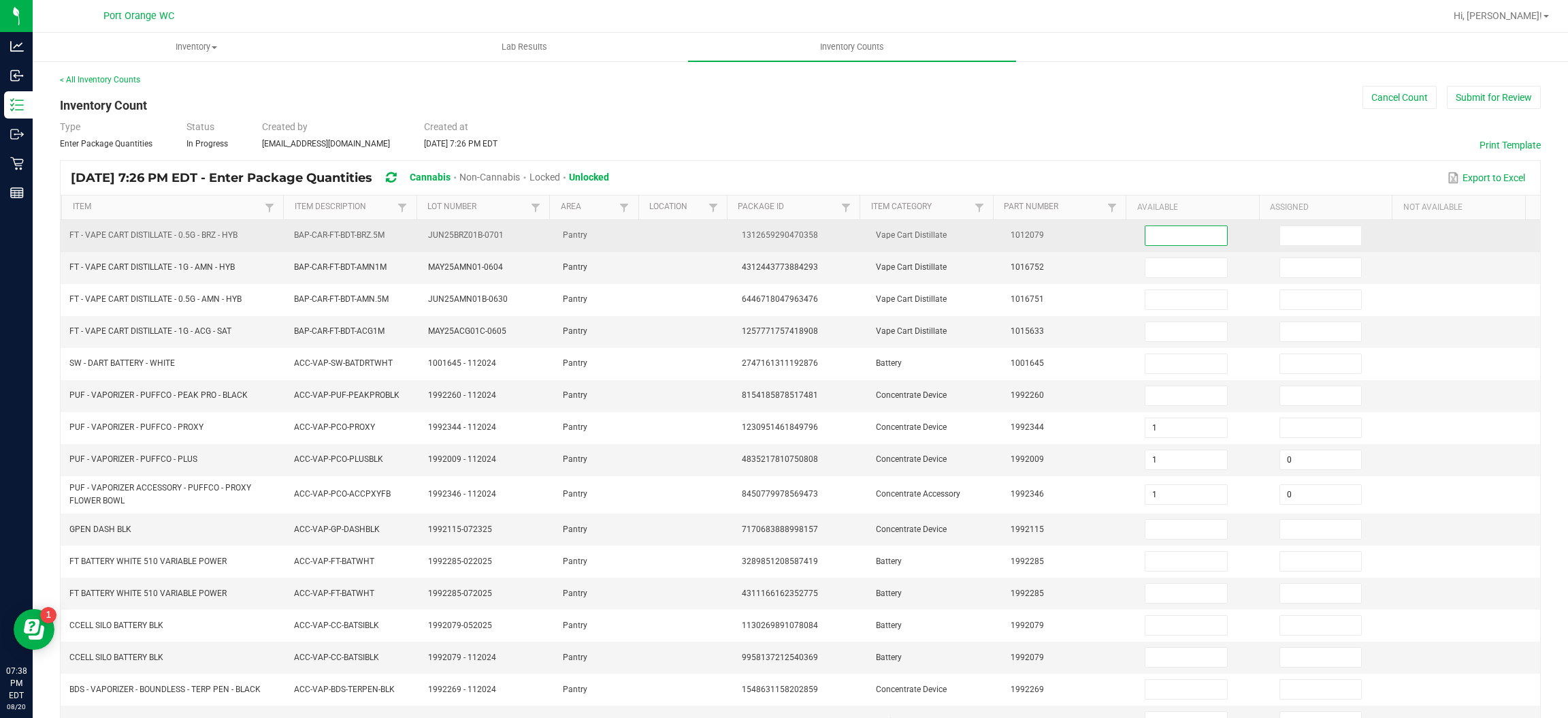
click at [1178, 235] on input at bounding box center [1186, 235] width 81 height 19
click at [1288, 236] on input at bounding box center [1320, 235] width 81 height 19
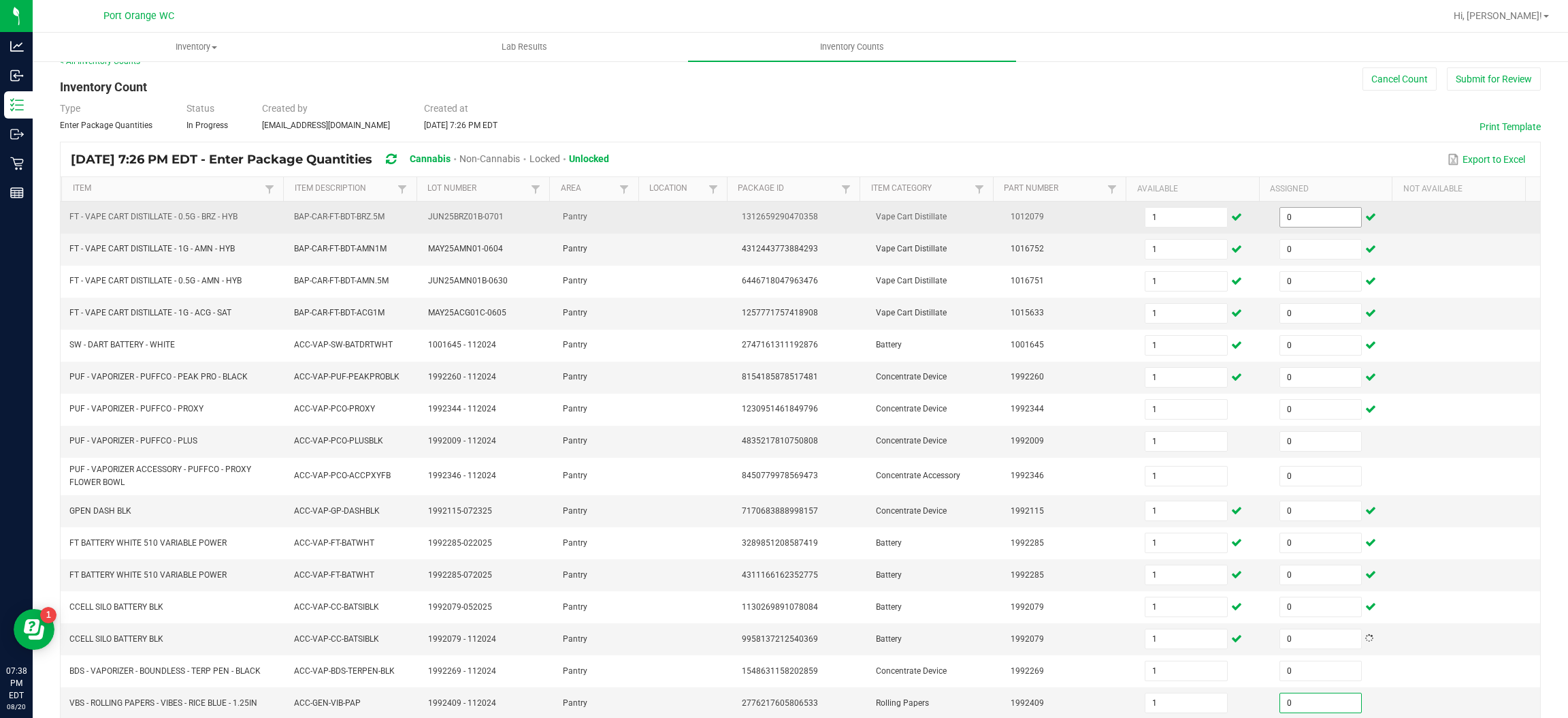
scroll to position [205, 0]
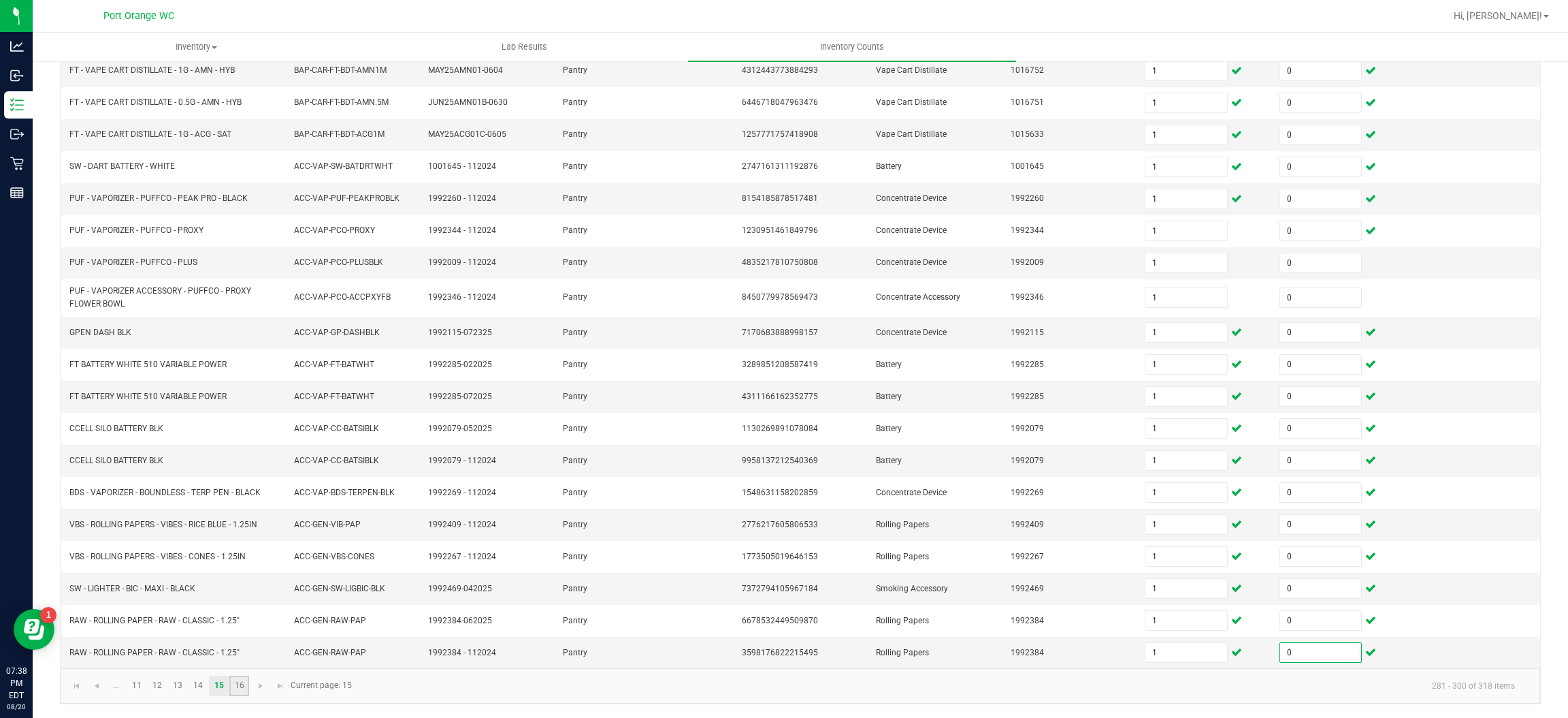
click at [241, 685] on link "16" at bounding box center [239, 685] width 19 height 20
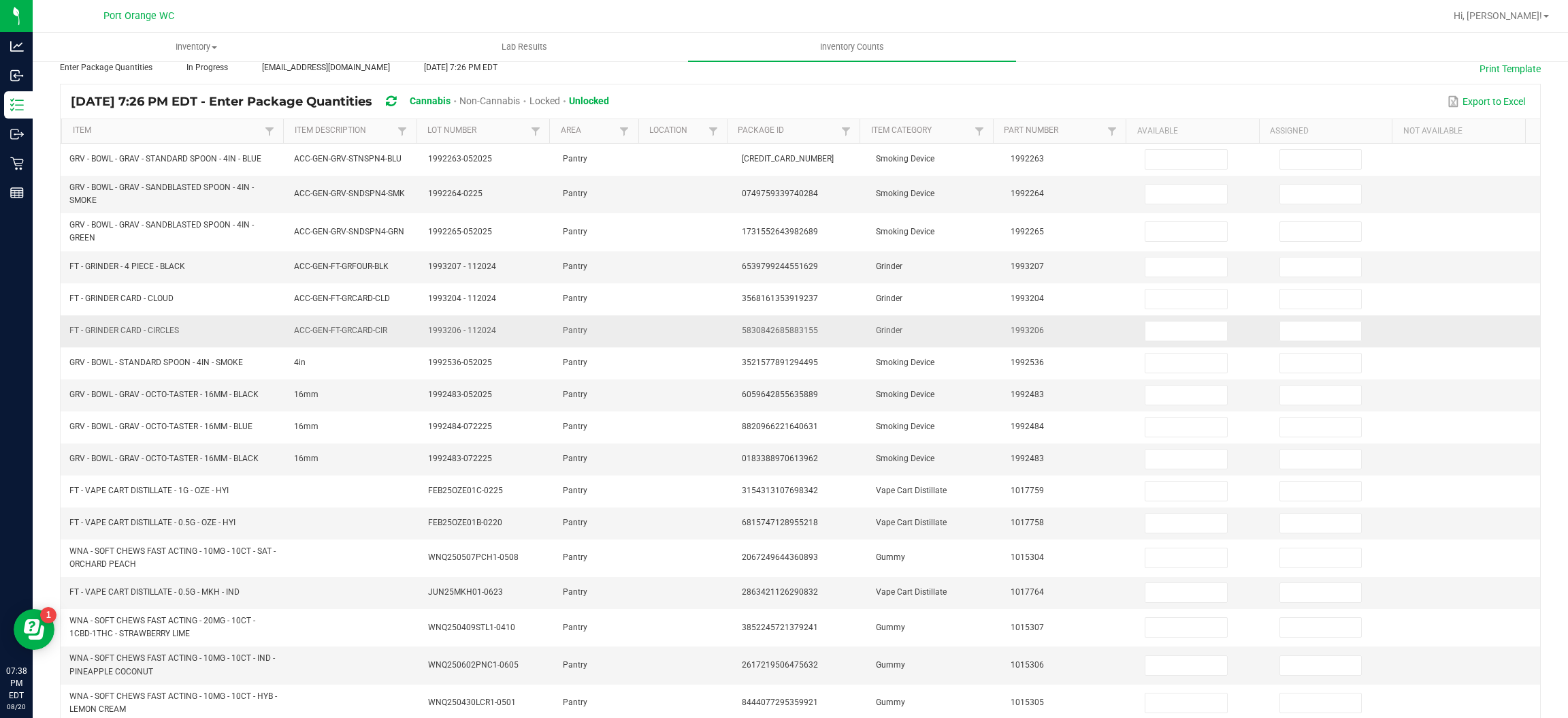
scroll to position [0, 0]
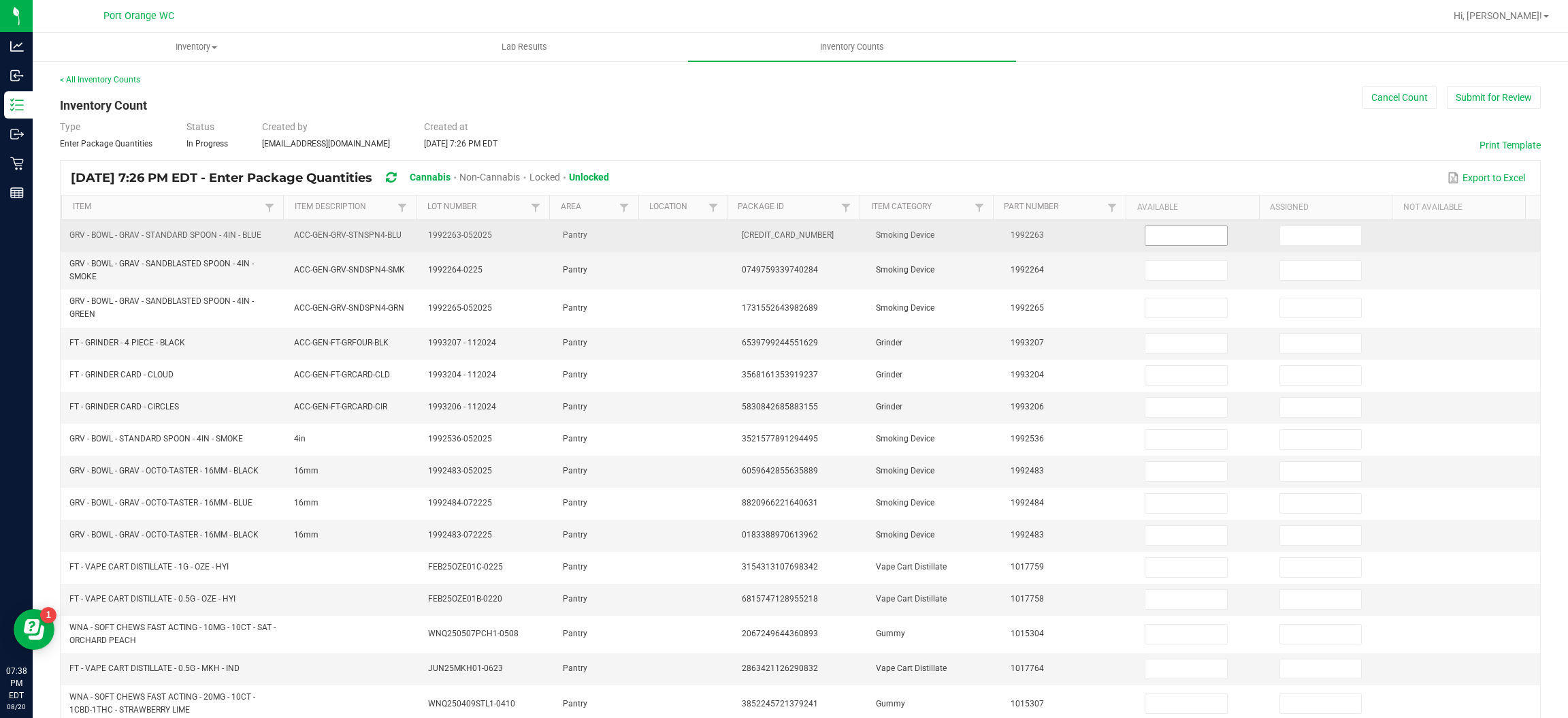
click at [1187, 233] on input at bounding box center [1186, 235] width 81 height 19
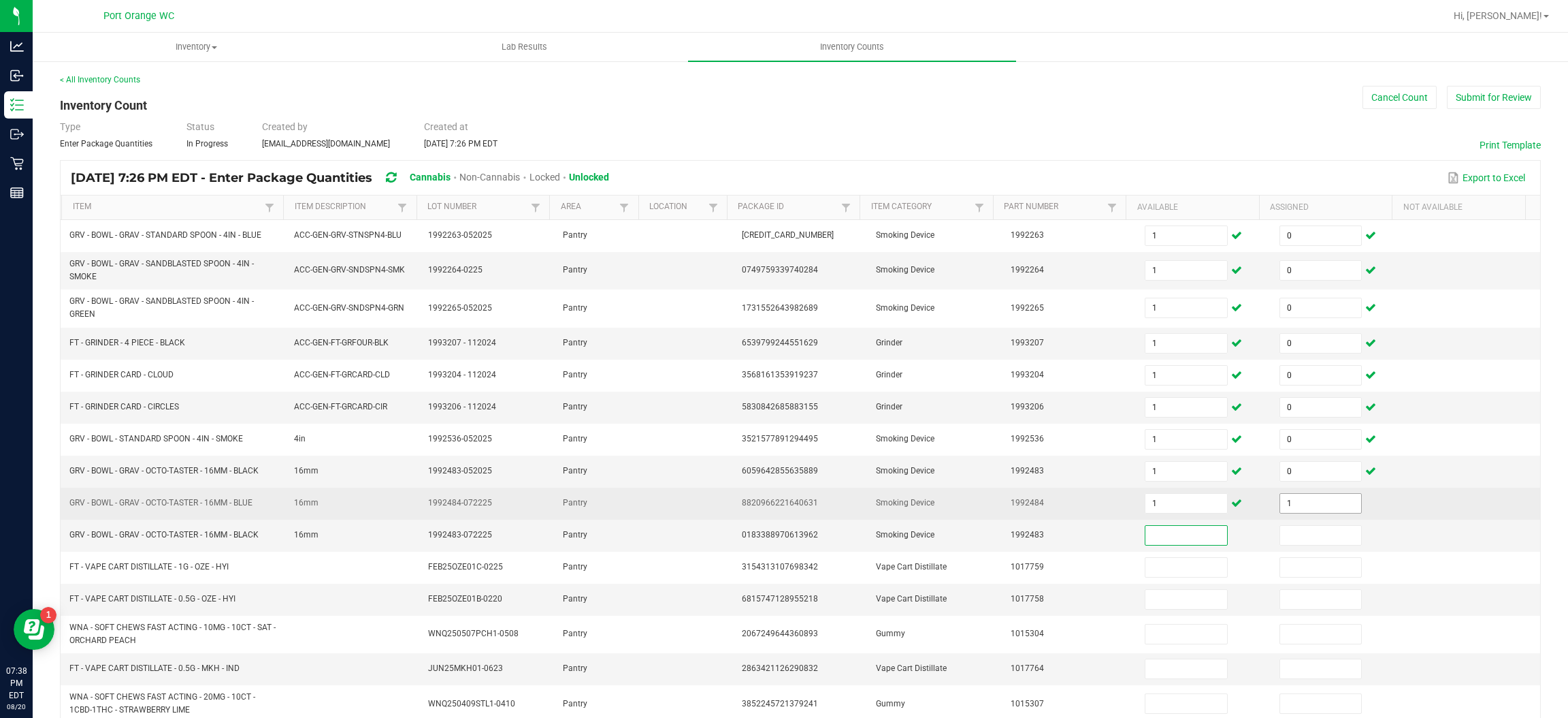
click at [1288, 505] on input "1" at bounding box center [1320, 503] width 81 height 19
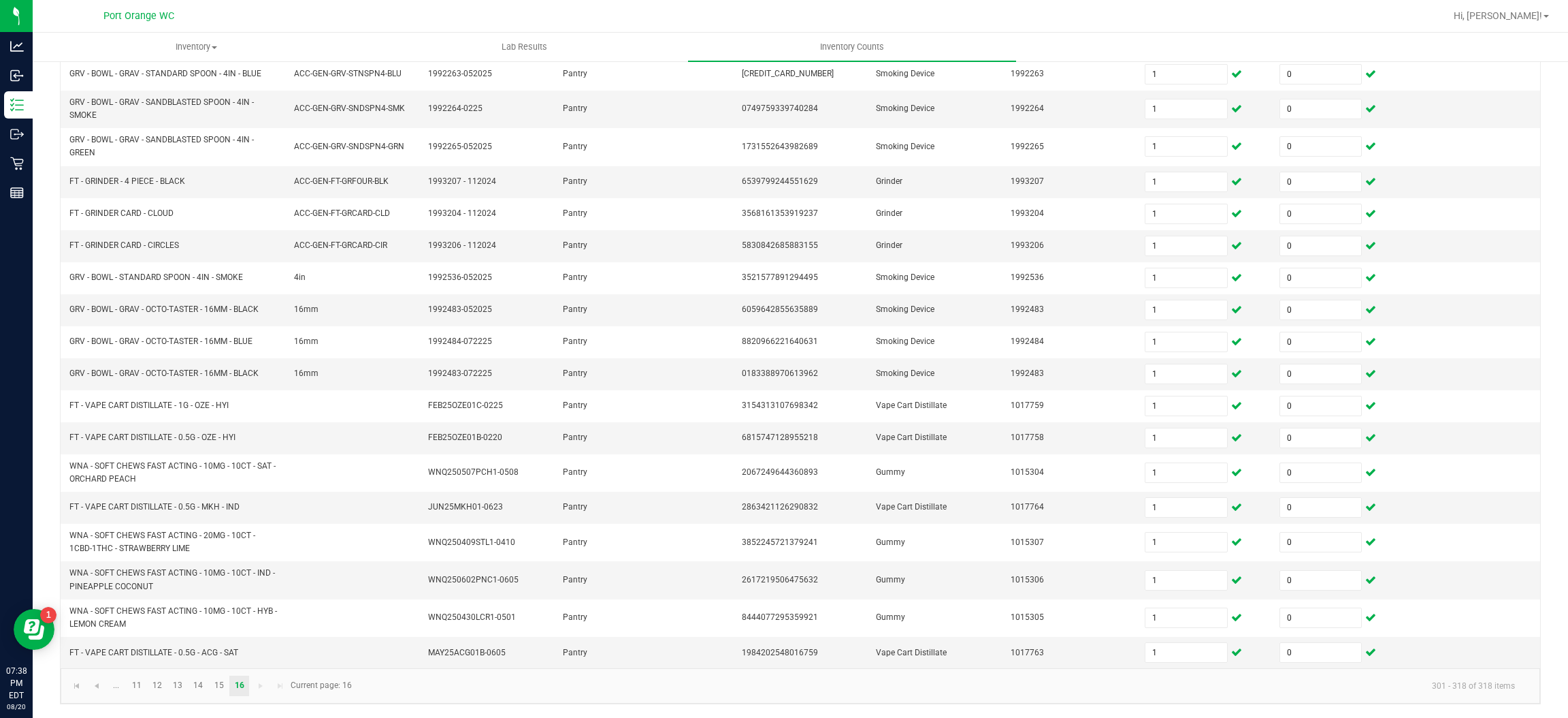
click at [260, 685] on kendo-pager-next-buttons at bounding box center [270, 685] width 40 height 20
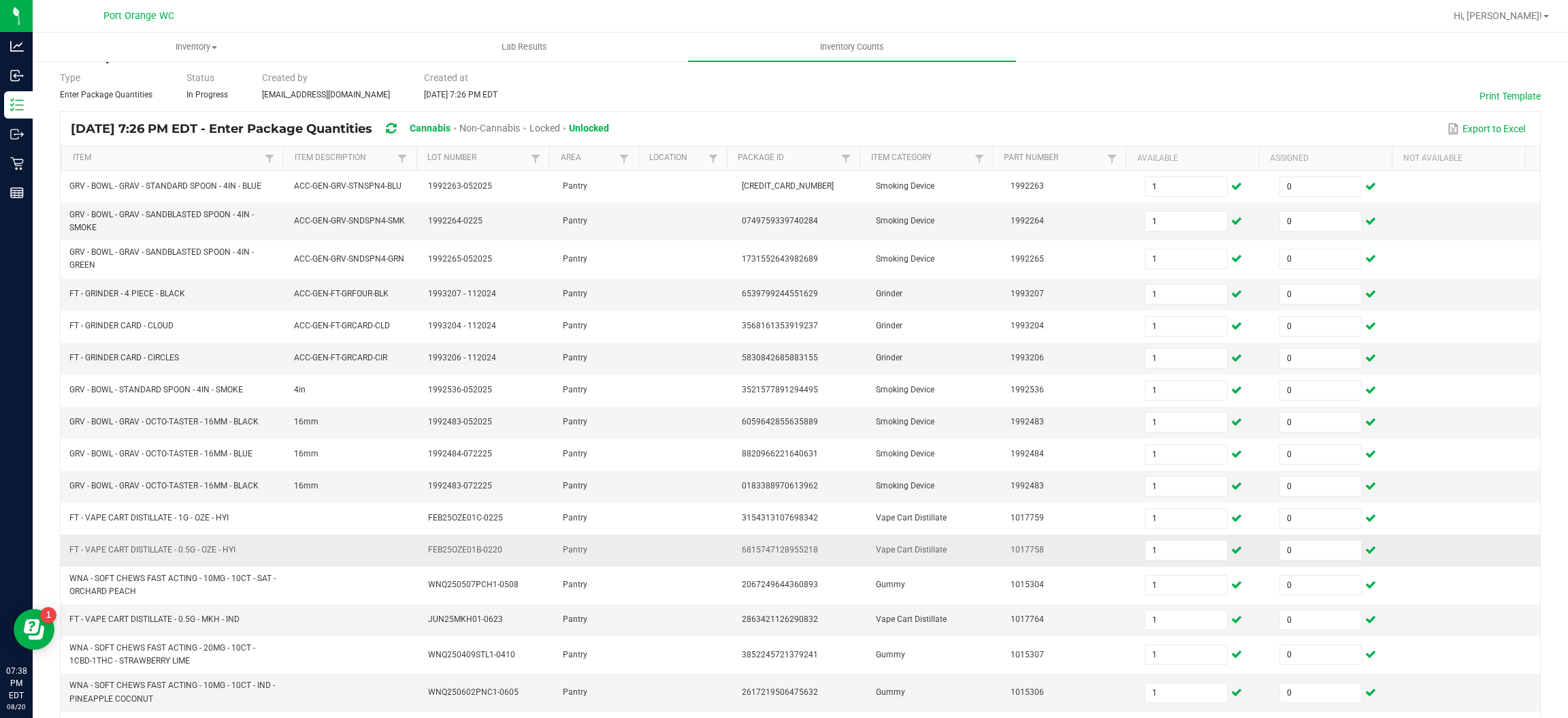
scroll to position [0, 0]
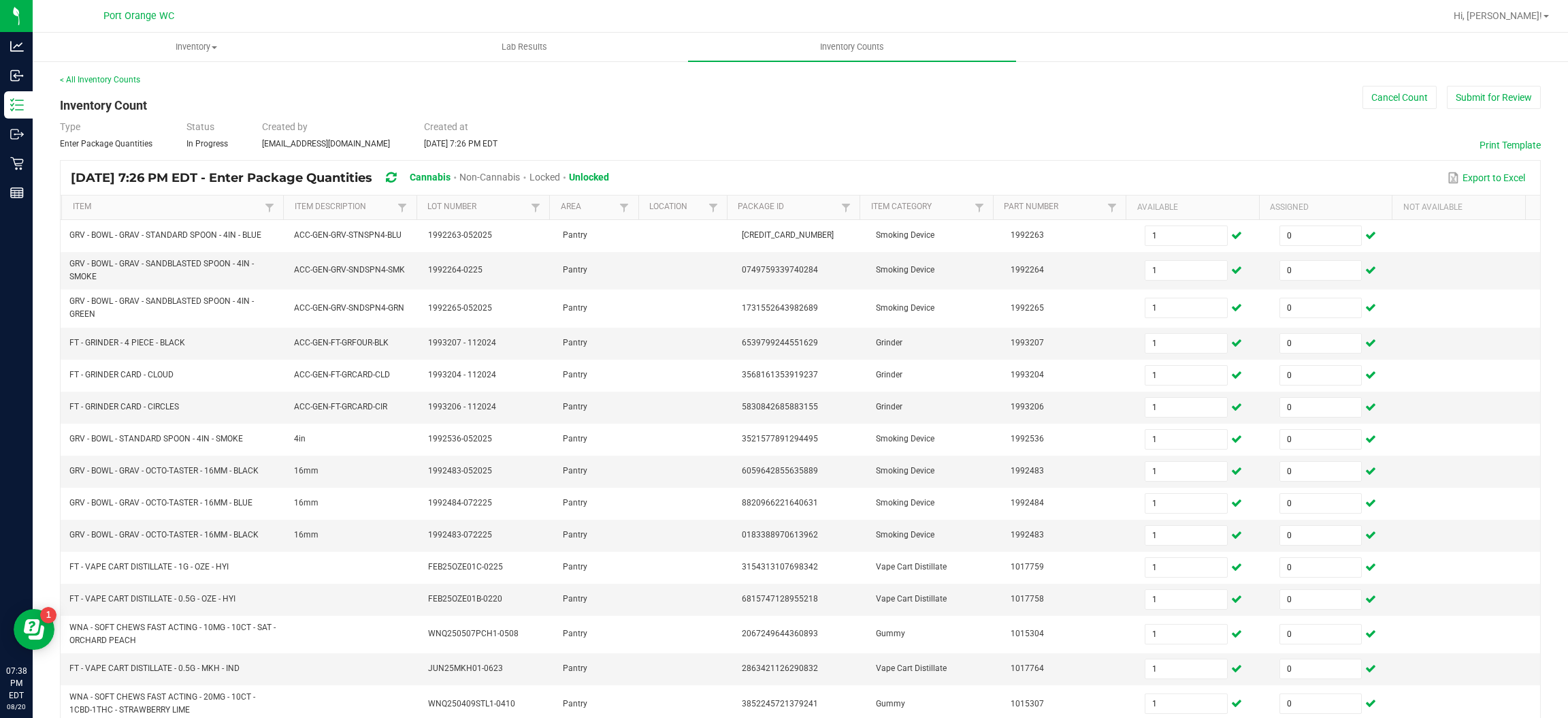
click at [836, 126] on div "Type Enter Package Quantities Status In Progress Created by [EMAIL_ADDRESS][DOM…" at bounding box center [800, 134] width 1481 height 30
click at [1450, 92] on button "Submit for Review" at bounding box center [1494, 97] width 94 height 23
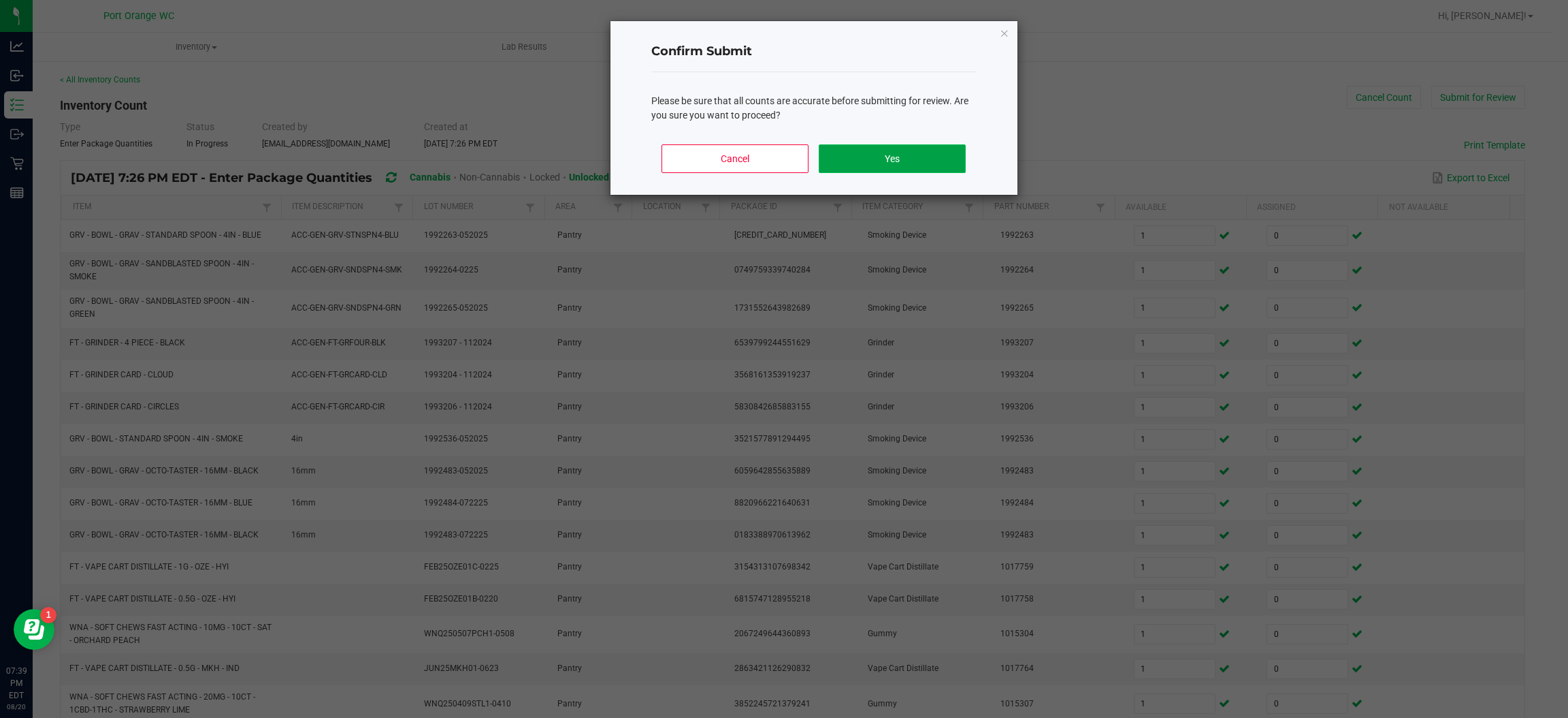
click at [891, 145] on button "Yes" at bounding box center [891, 158] width 146 height 29
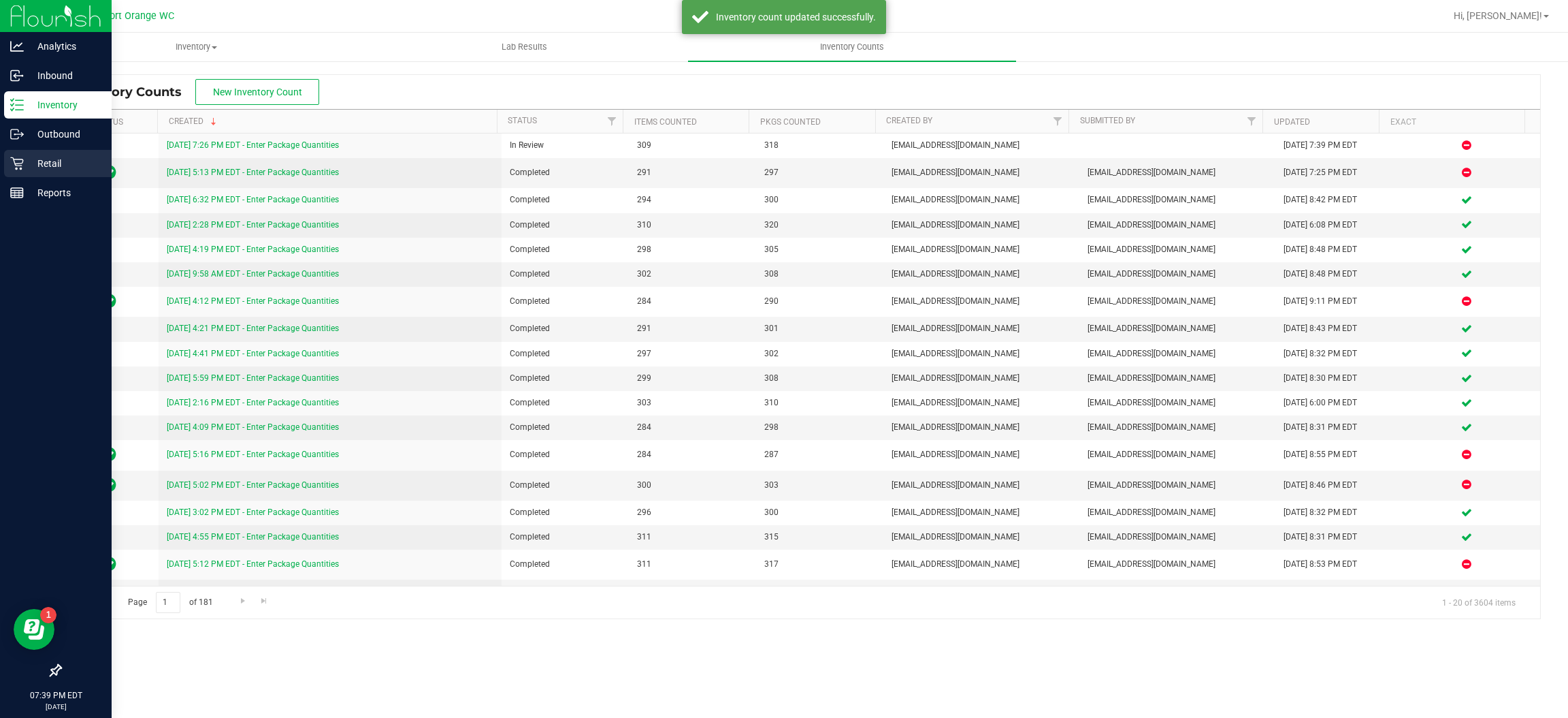
click at [2, 155] on link "Retail" at bounding box center [56, 164] width 112 height 29
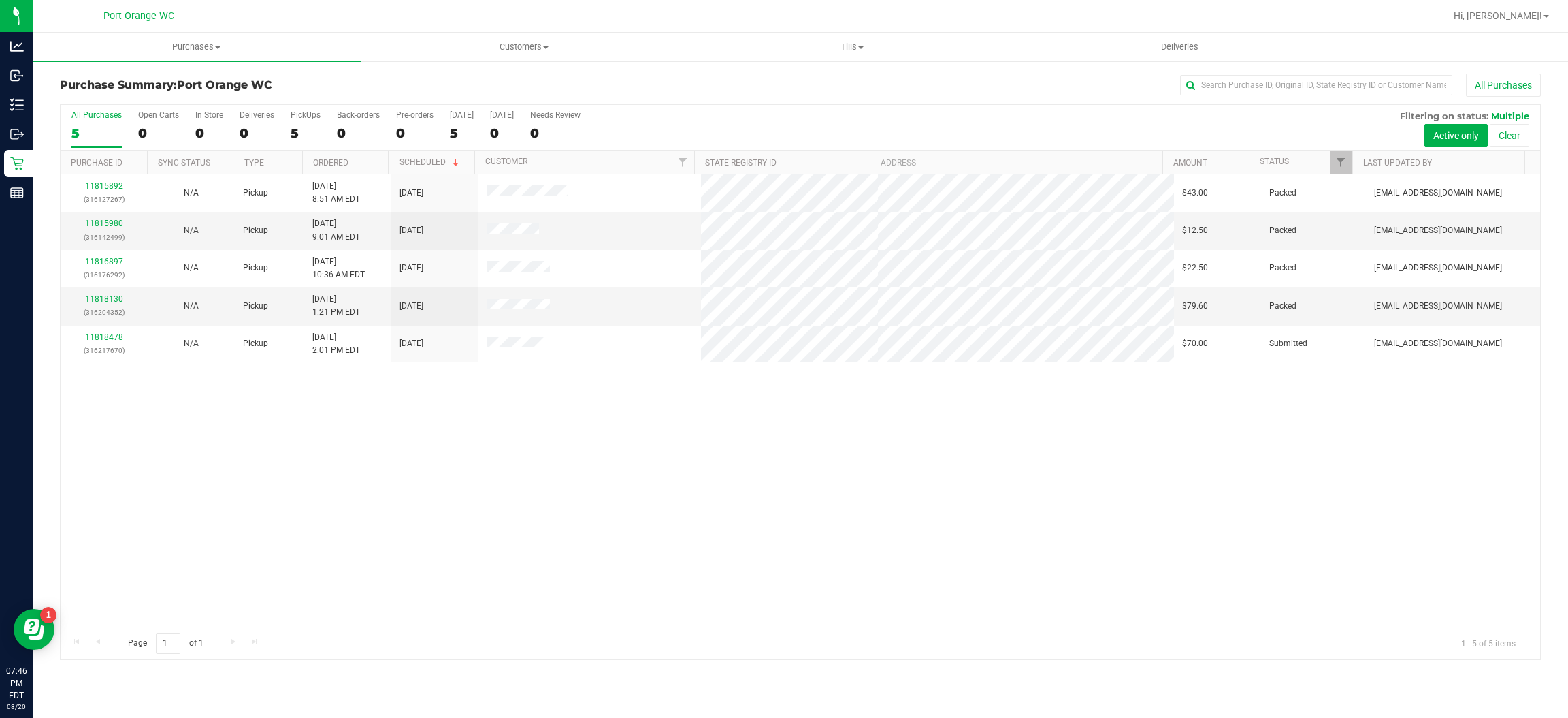
click at [104, 128] on div "5" at bounding box center [97, 133] width 50 height 16
click at [0, 0] on input "All Purchases 5" at bounding box center [0, 0] width 0 height 0
click at [722, 571] on div "11815892 (316127267) N/A Pickup [DATE] 8:51 AM EDT 8/20/2025 $43.00 Packed [EMA…" at bounding box center [800, 401] width 1480 height 452
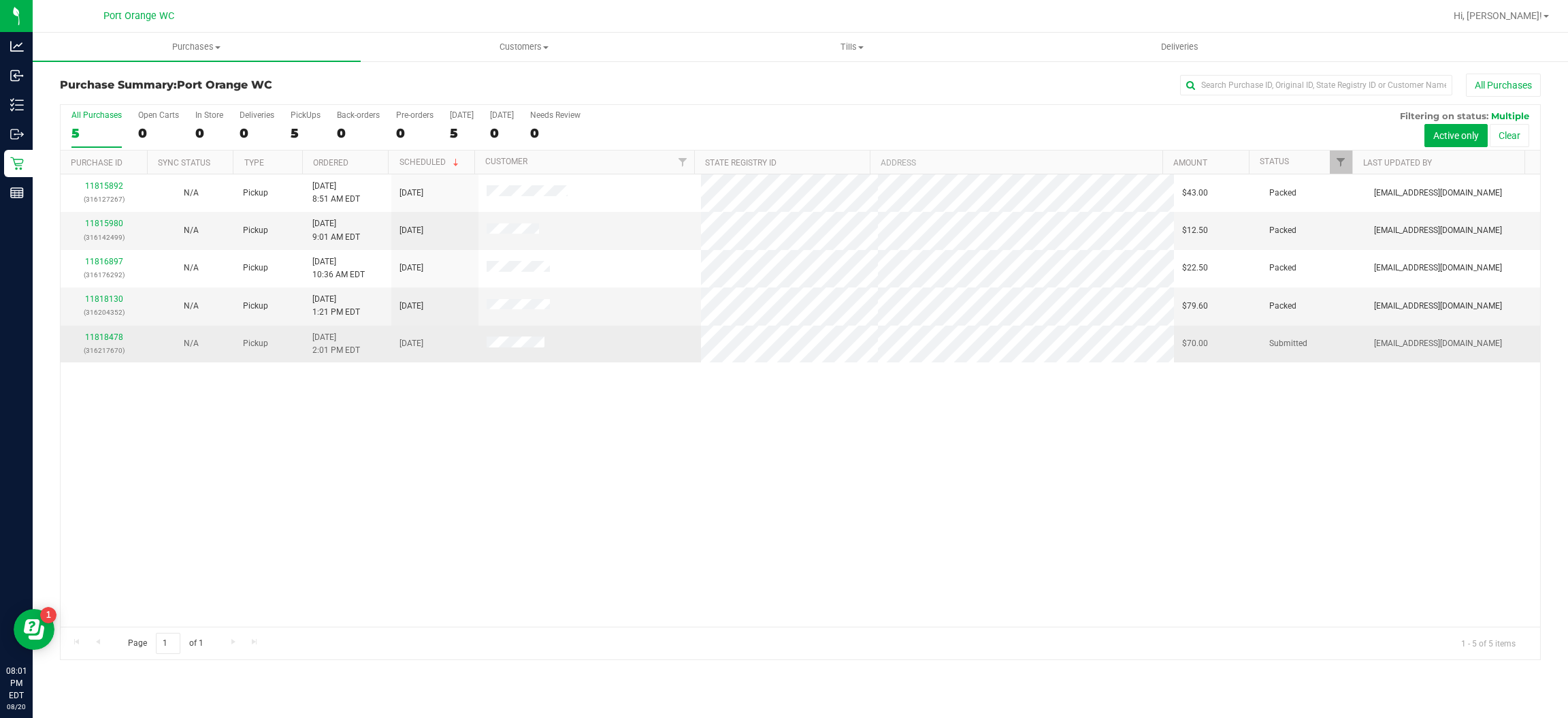
drag, startPoint x: 95, startPoint y: 349, endPoint x: 112, endPoint y: 329, distance: 26.2
click at [95, 346] on p "(316217670)" at bounding box center [104, 350] width 71 height 13
click at [112, 328] on td "11818478 (316217670)" at bounding box center [104, 344] width 87 height 37
click at [111, 338] on link "11818478" at bounding box center [104, 337] width 38 height 10
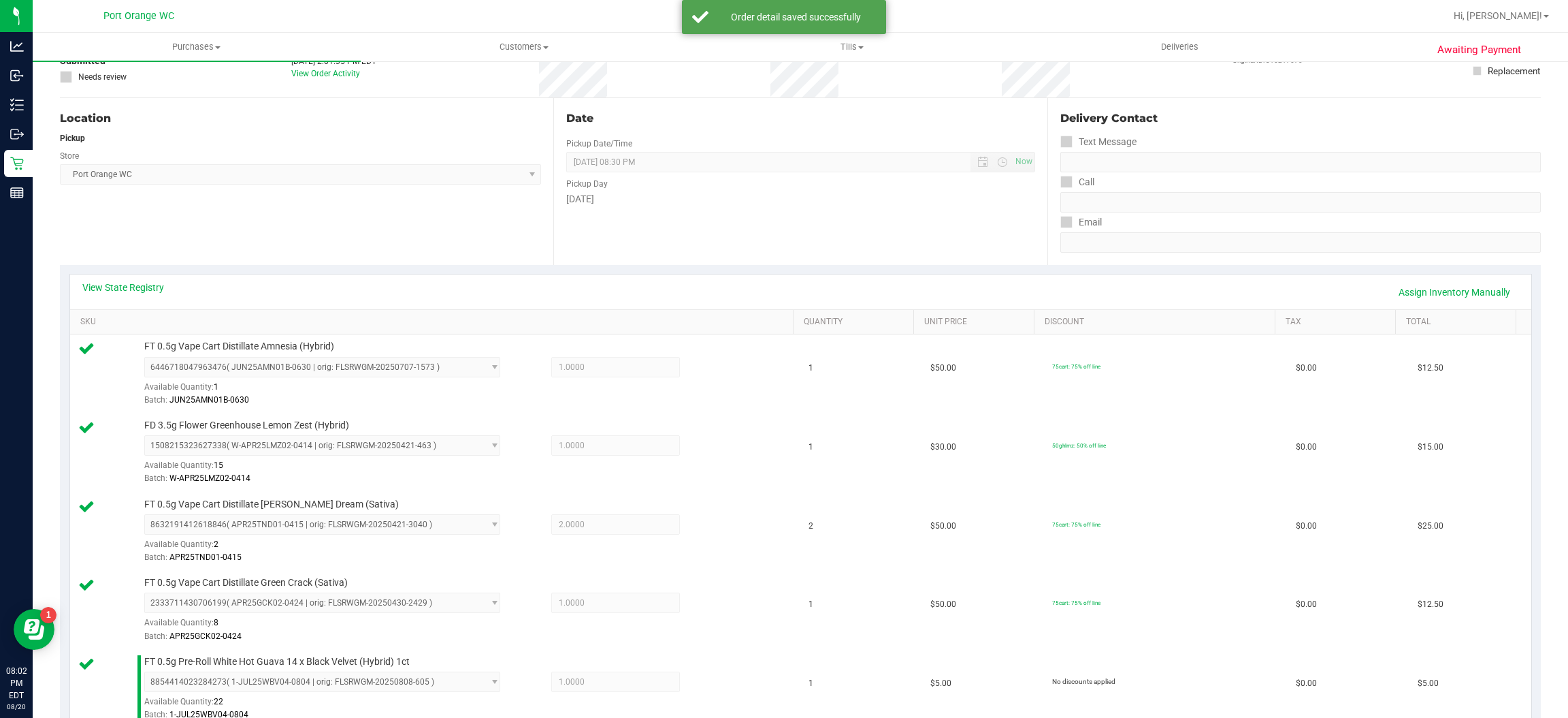
scroll to position [381, 0]
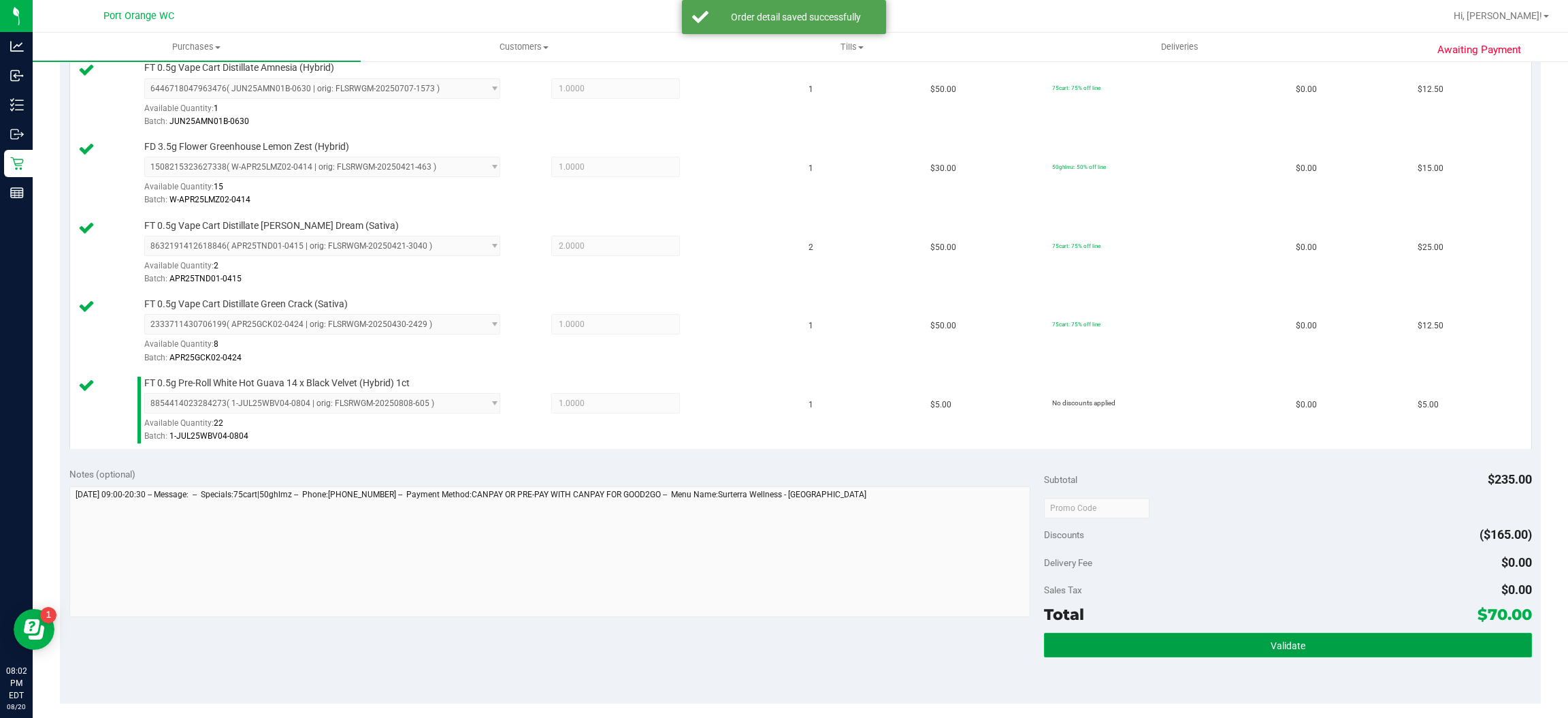
click at [1304, 644] on button "Validate" at bounding box center [1287, 644] width 487 height 24
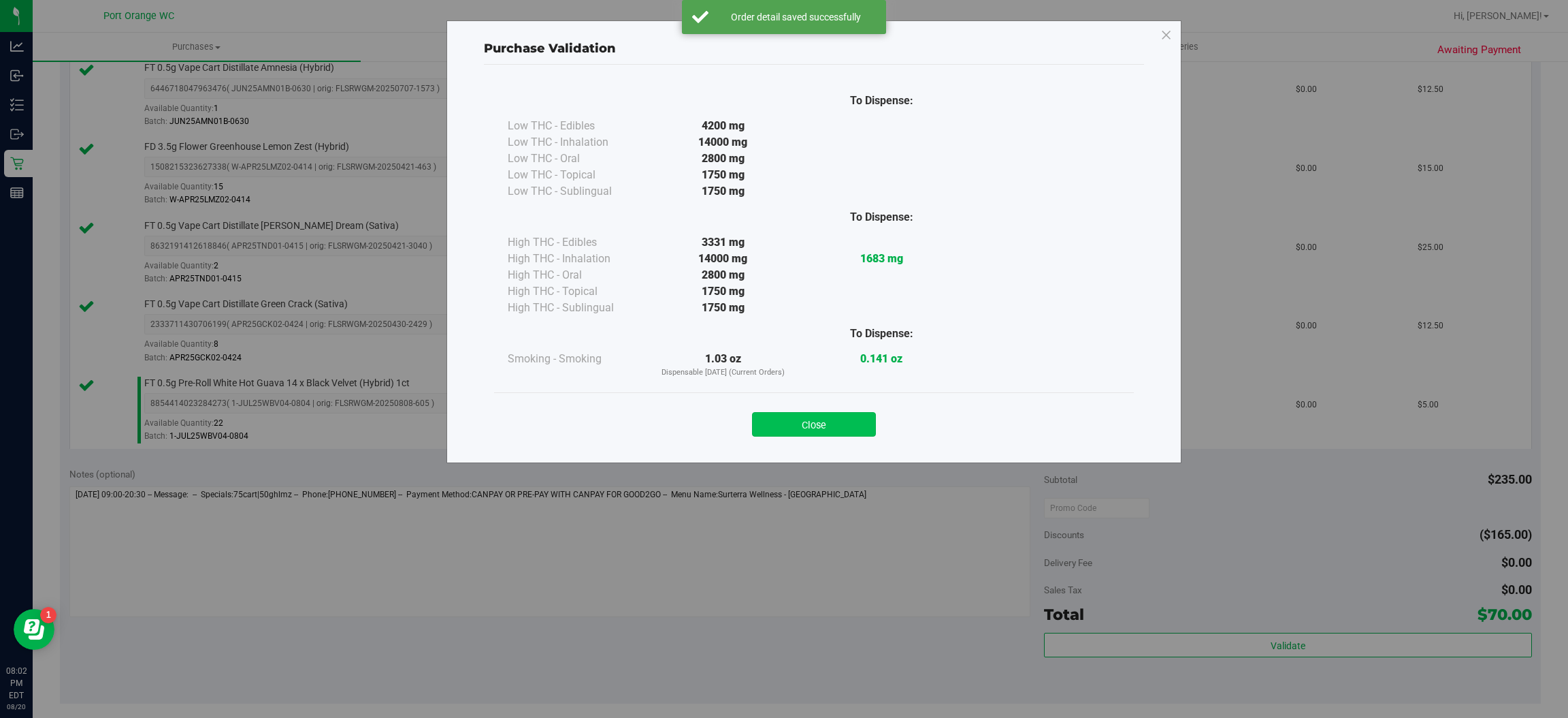
click at [830, 416] on button "Close" at bounding box center [814, 424] width 124 height 24
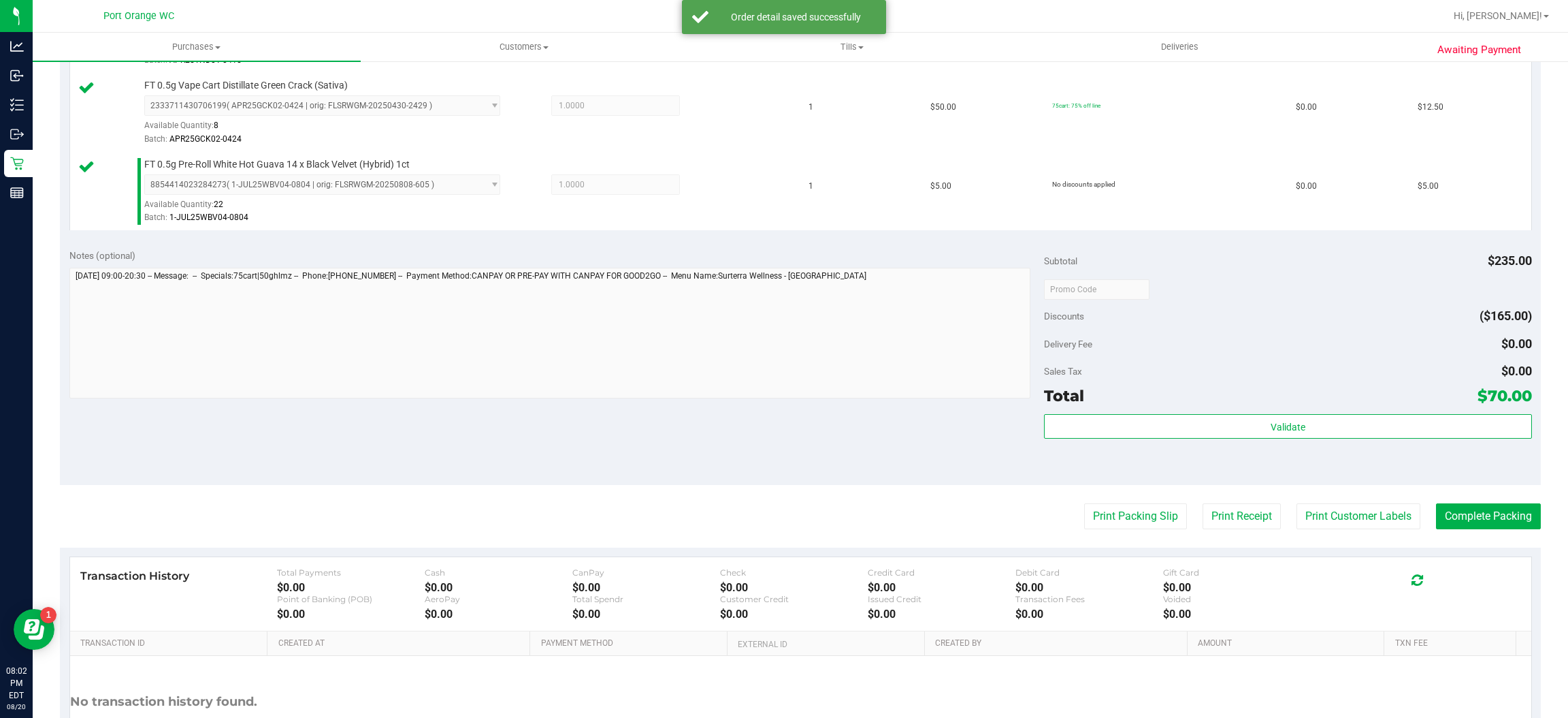
scroll to position [603, 0]
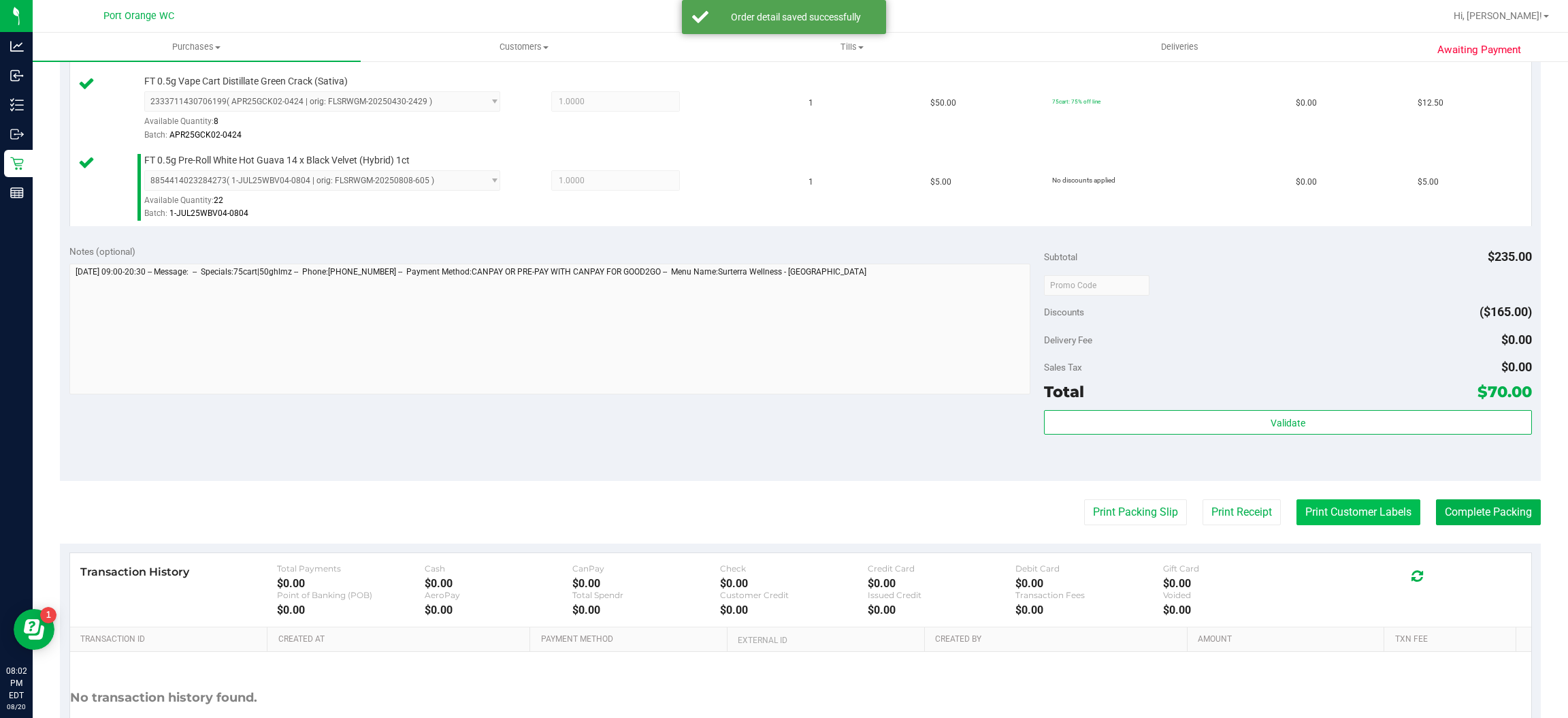
click at [1345, 504] on button "Print Customer Labels" at bounding box center [1358, 511] width 124 height 26
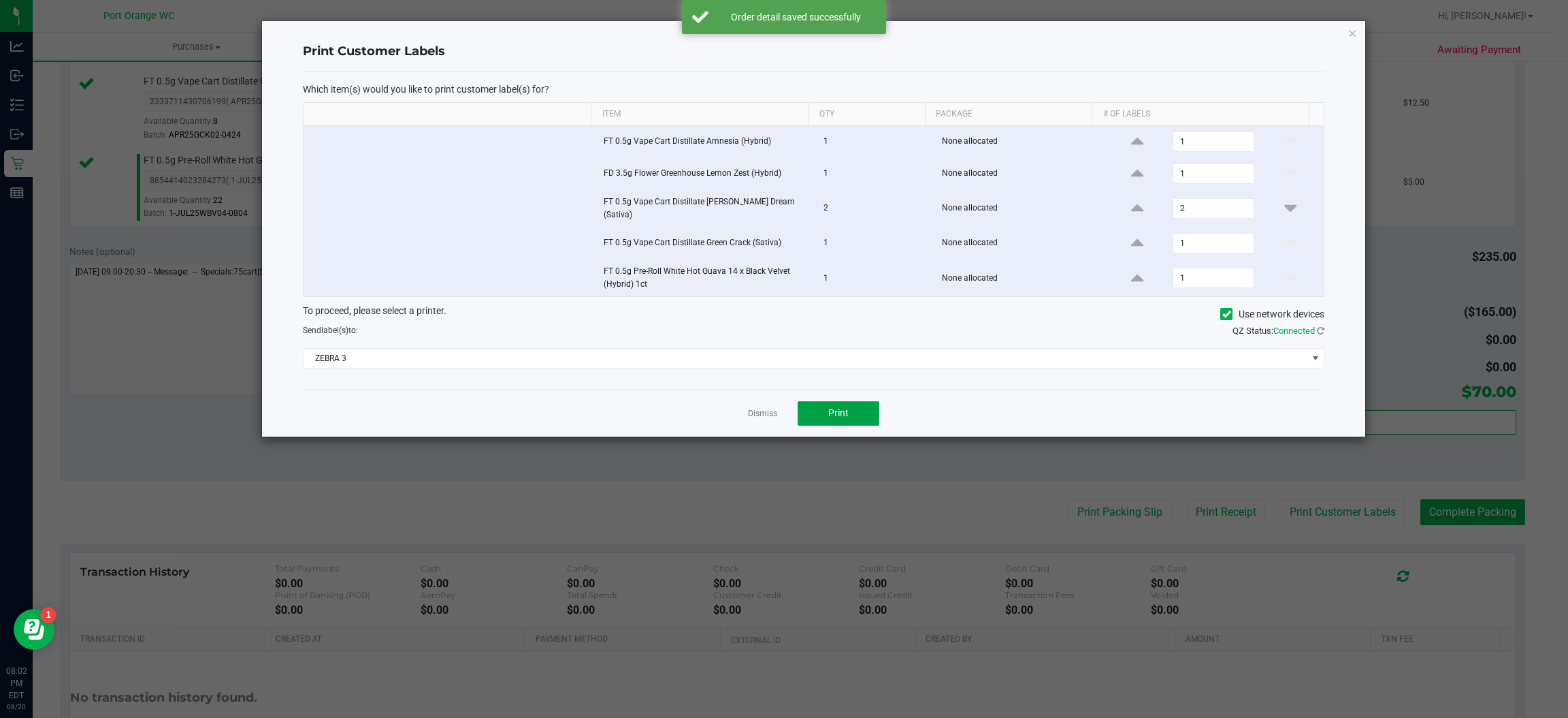
click at [867, 406] on button "Print" at bounding box center [838, 413] width 81 height 24
click at [765, 410] on link "Dismiss" at bounding box center [763, 413] width 29 height 12
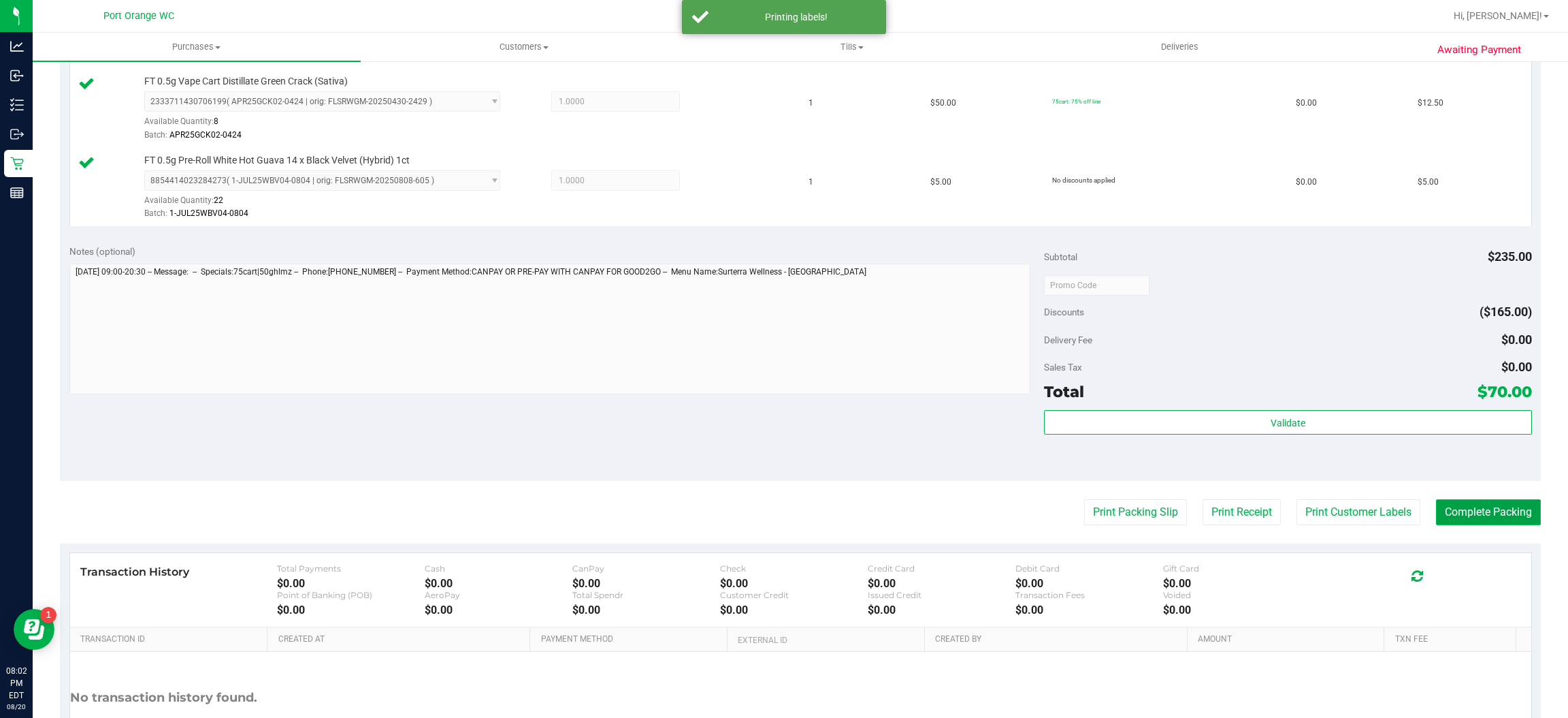
click at [1480, 512] on button "Complete Packing" at bounding box center [1488, 511] width 105 height 26
